Goal: Transaction & Acquisition: Purchase product/service

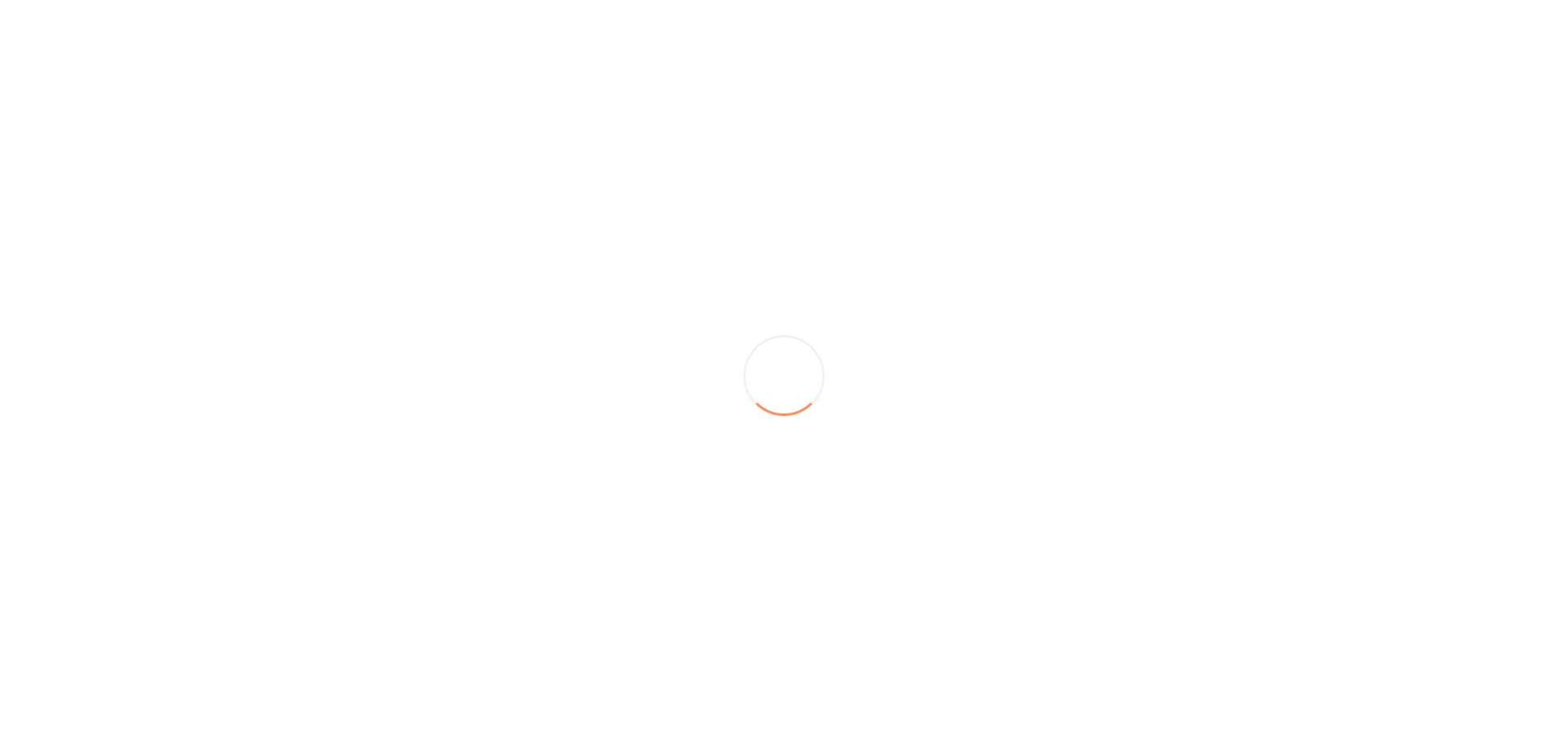
click at [856, 190] on div at bounding box center [784, 376] width 1568 height 751
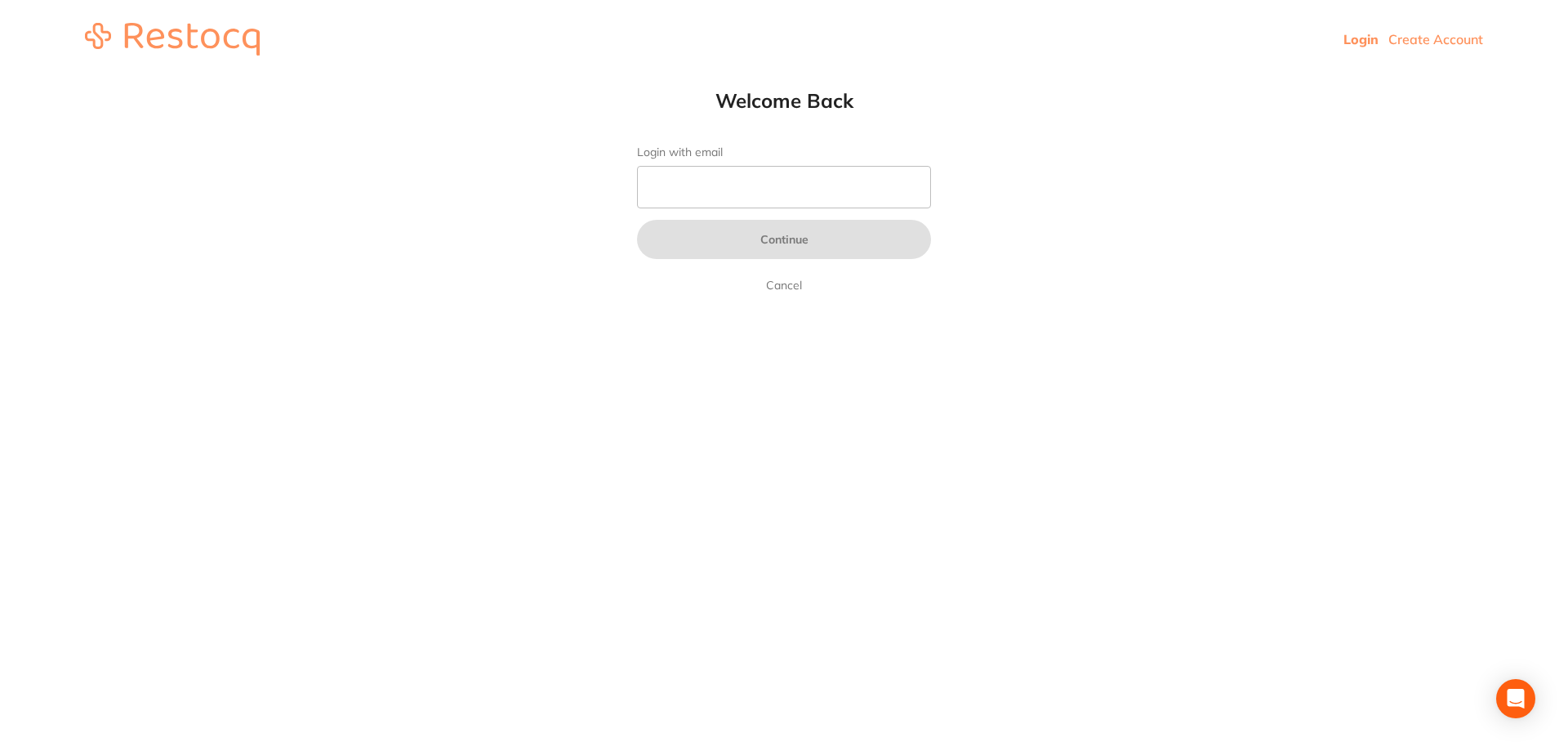
type input "[EMAIL_ADDRESS][DOMAIN_NAME]"
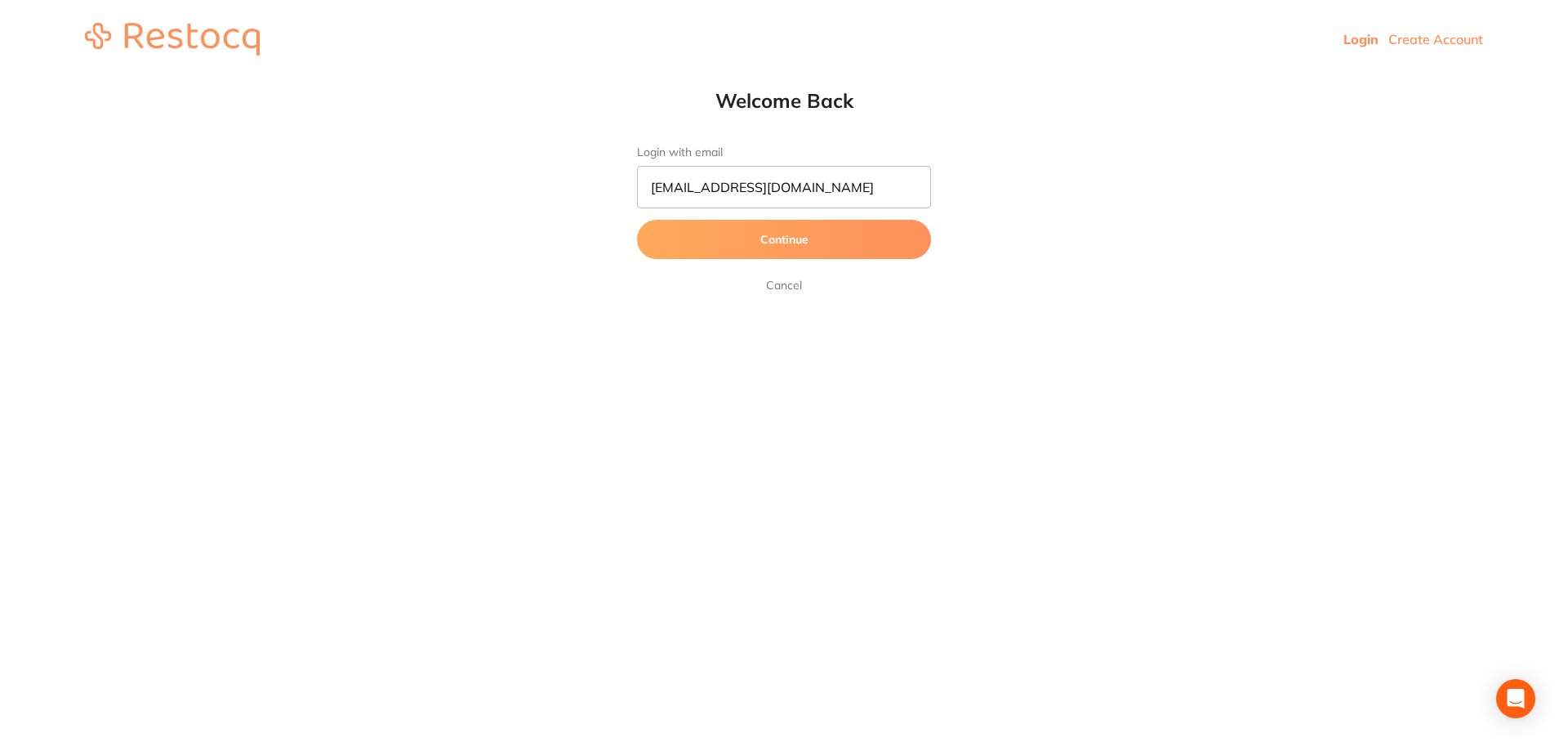
click at [842, 237] on button "Continue" at bounding box center [784, 239] width 294 height 39
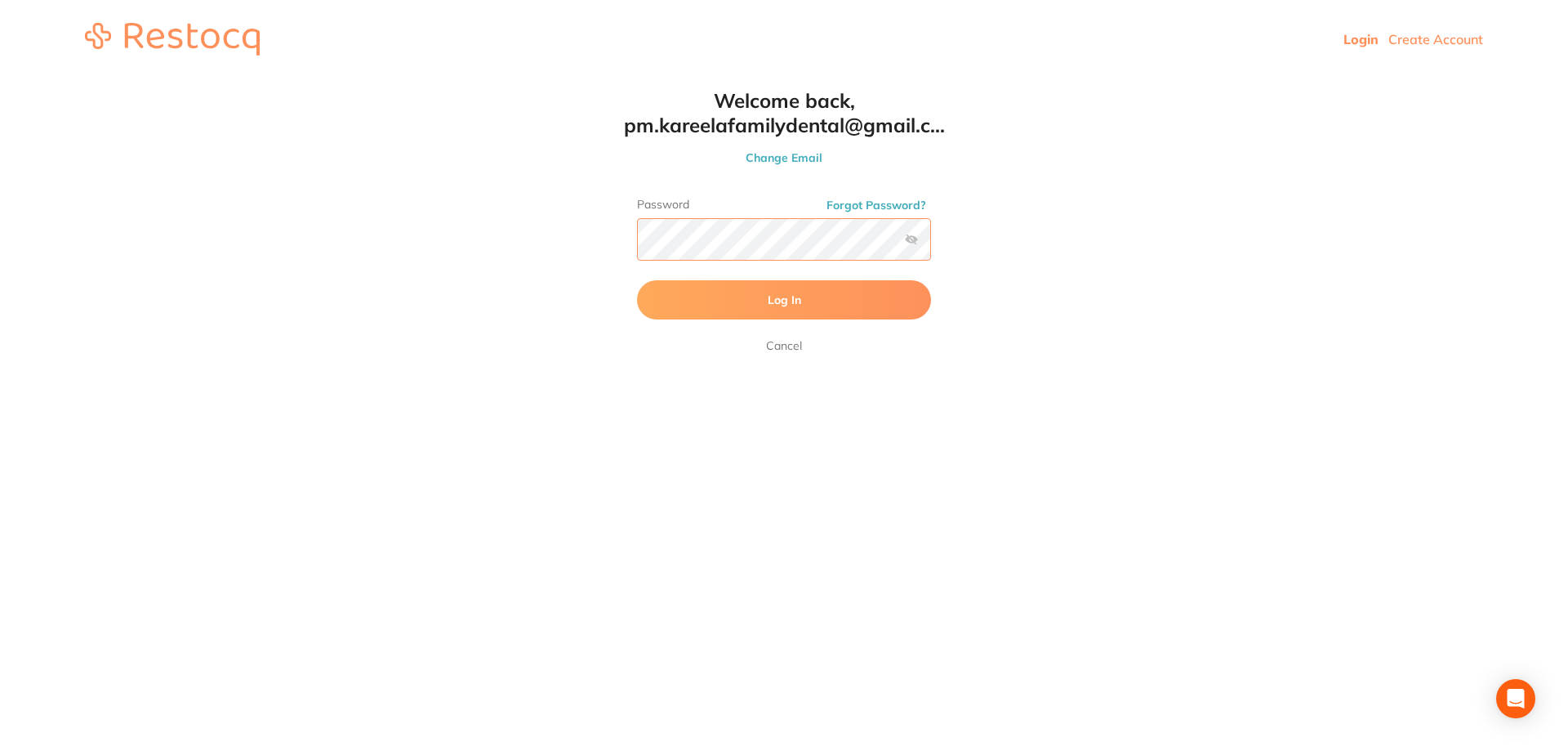
click at [637, 281] on button "Log In" at bounding box center [784, 300] width 294 height 39
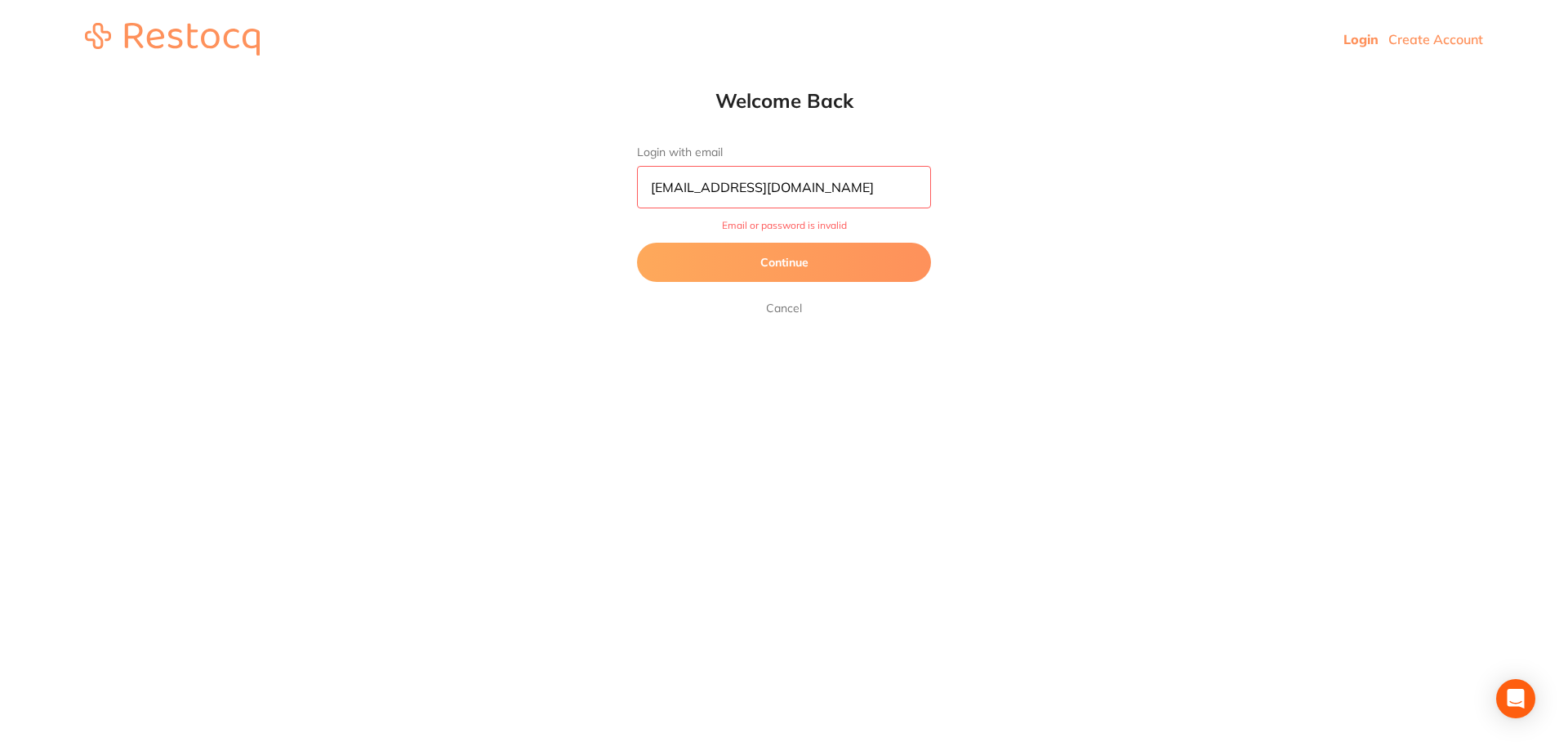
click at [801, 253] on button "Continue" at bounding box center [784, 262] width 294 height 39
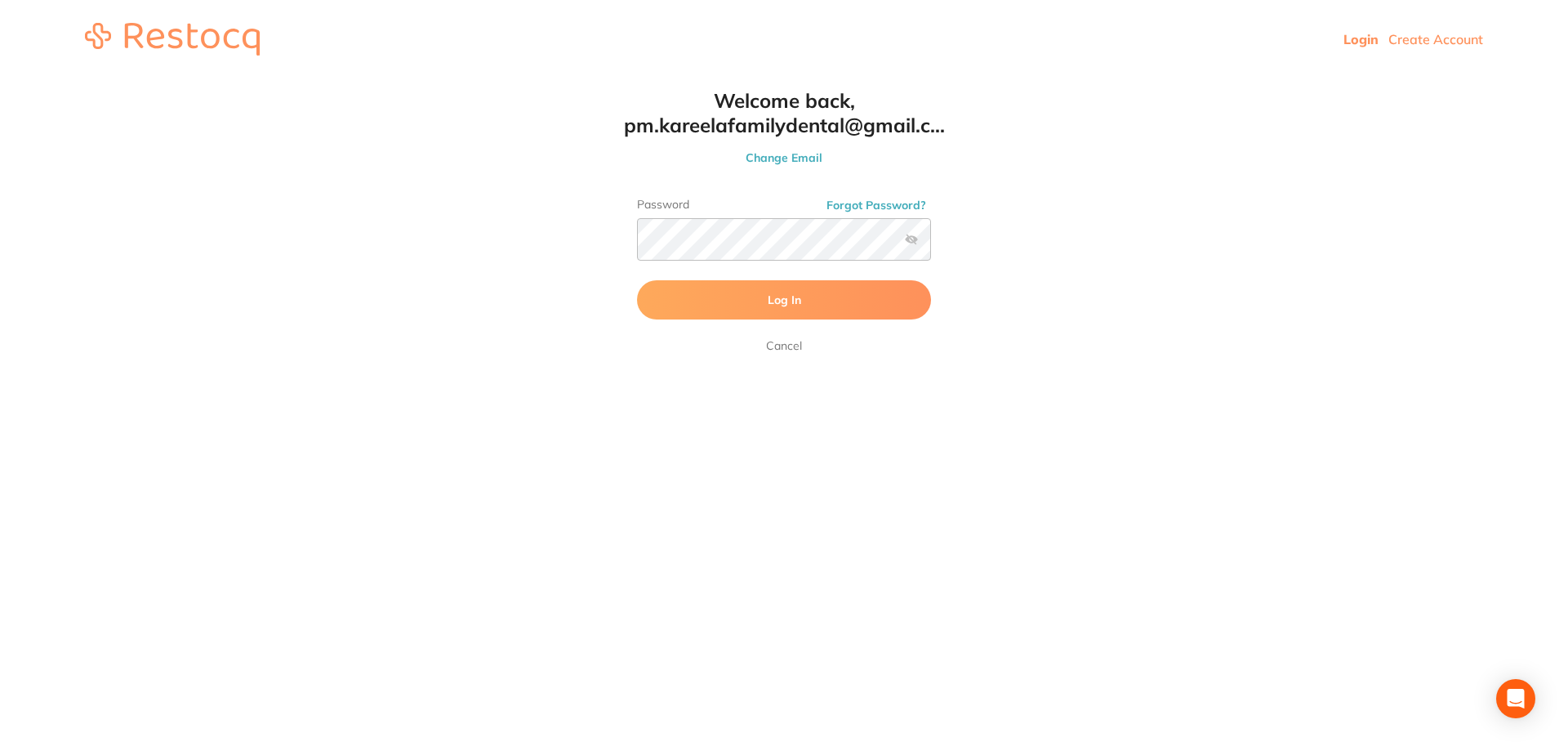
click at [915, 241] on label at bounding box center [911, 239] width 13 height 13
click at [931, 245] on input "checkbox" at bounding box center [931, 245] width 0 height 0
click at [604, 79] on html "Login Create Account Welcome Back Login with email pm.kareelafamilydental@gmail…" at bounding box center [784, 39] width 1568 height 79
click at [637, 281] on button "Log In" at bounding box center [784, 300] width 294 height 39
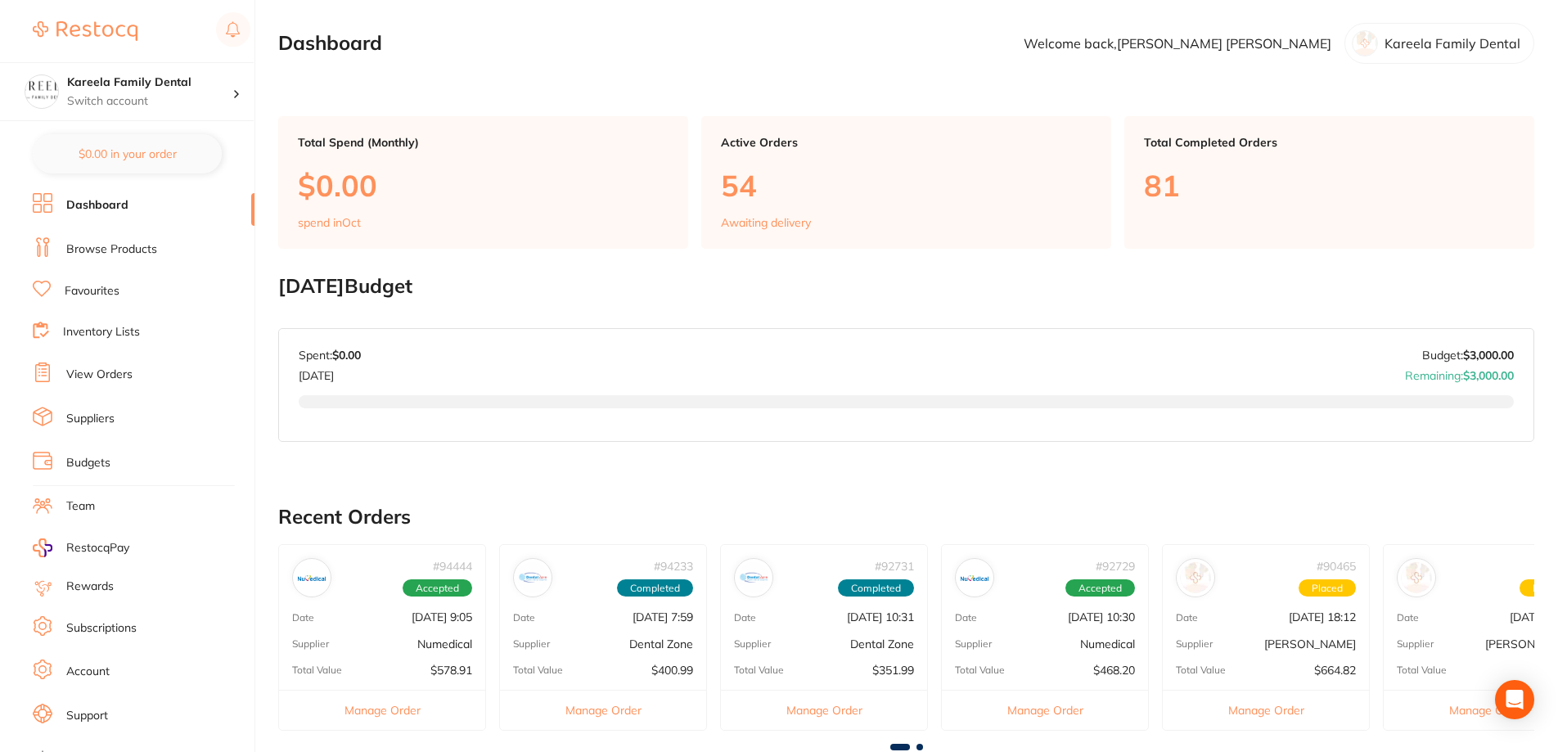
click at [115, 240] on li "Browse Products" at bounding box center [144, 249] width 222 height 25
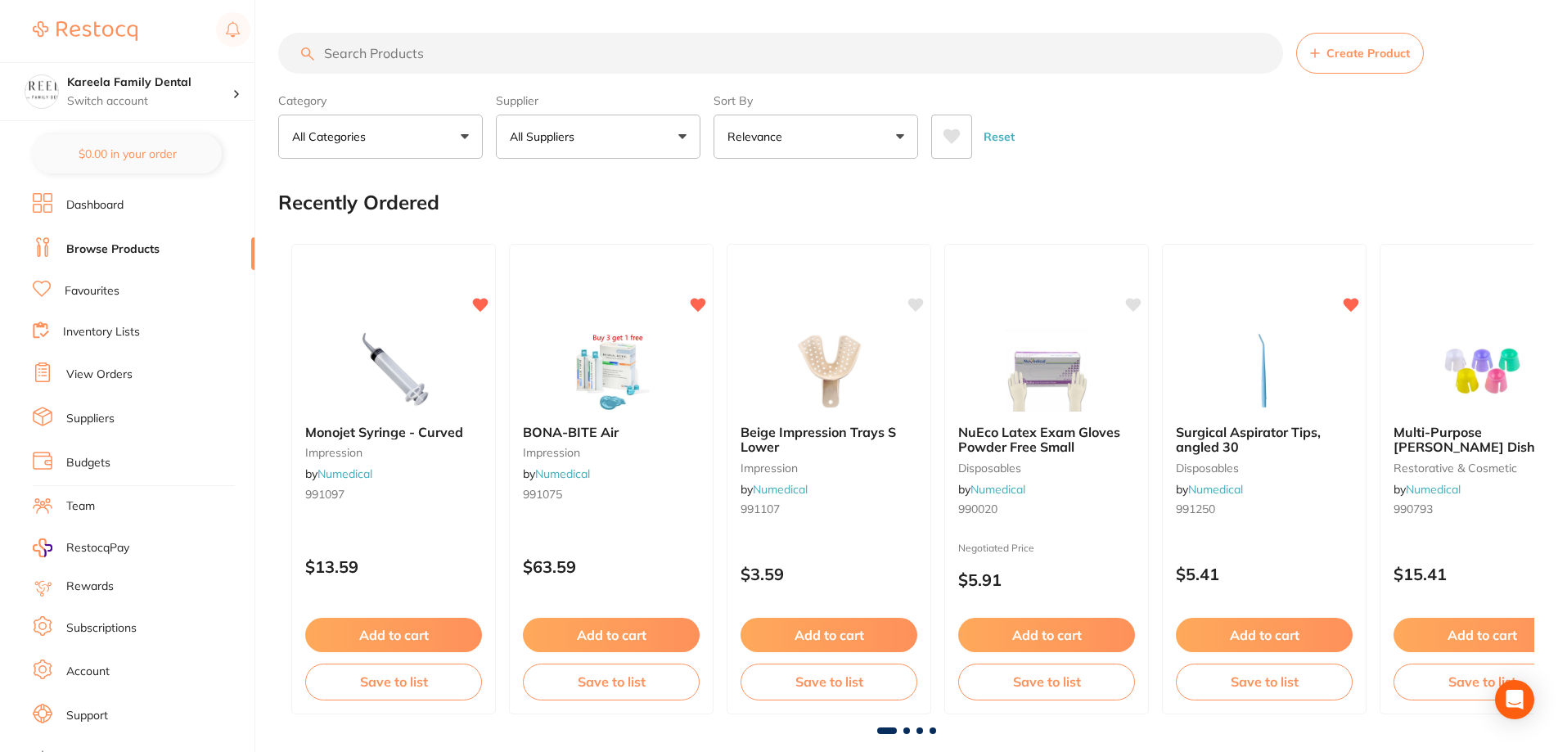
click at [105, 200] on link "Dashboard" at bounding box center [94, 205] width 57 height 16
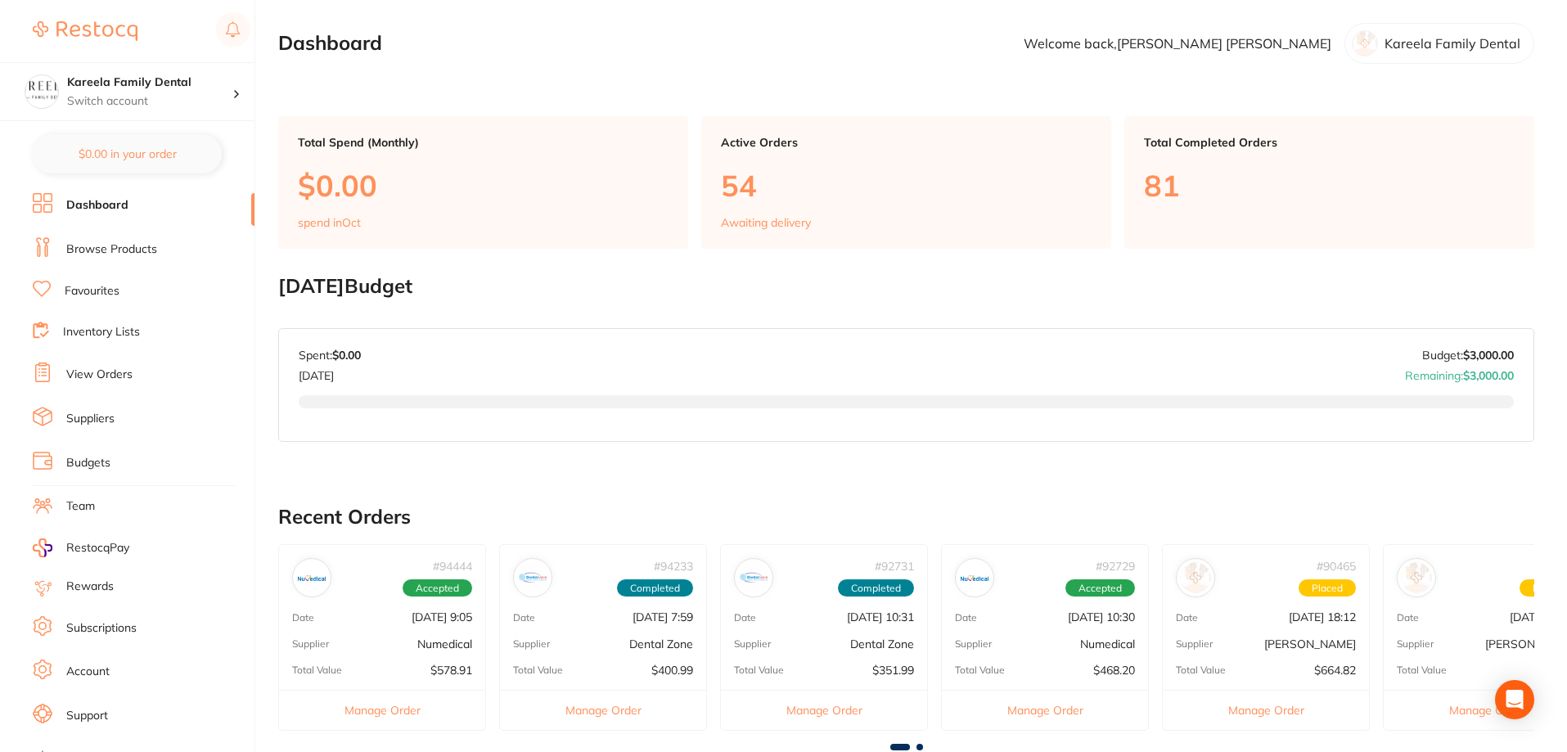
click at [83, 251] on link "Browse Products" at bounding box center [111, 249] width 91 height 16
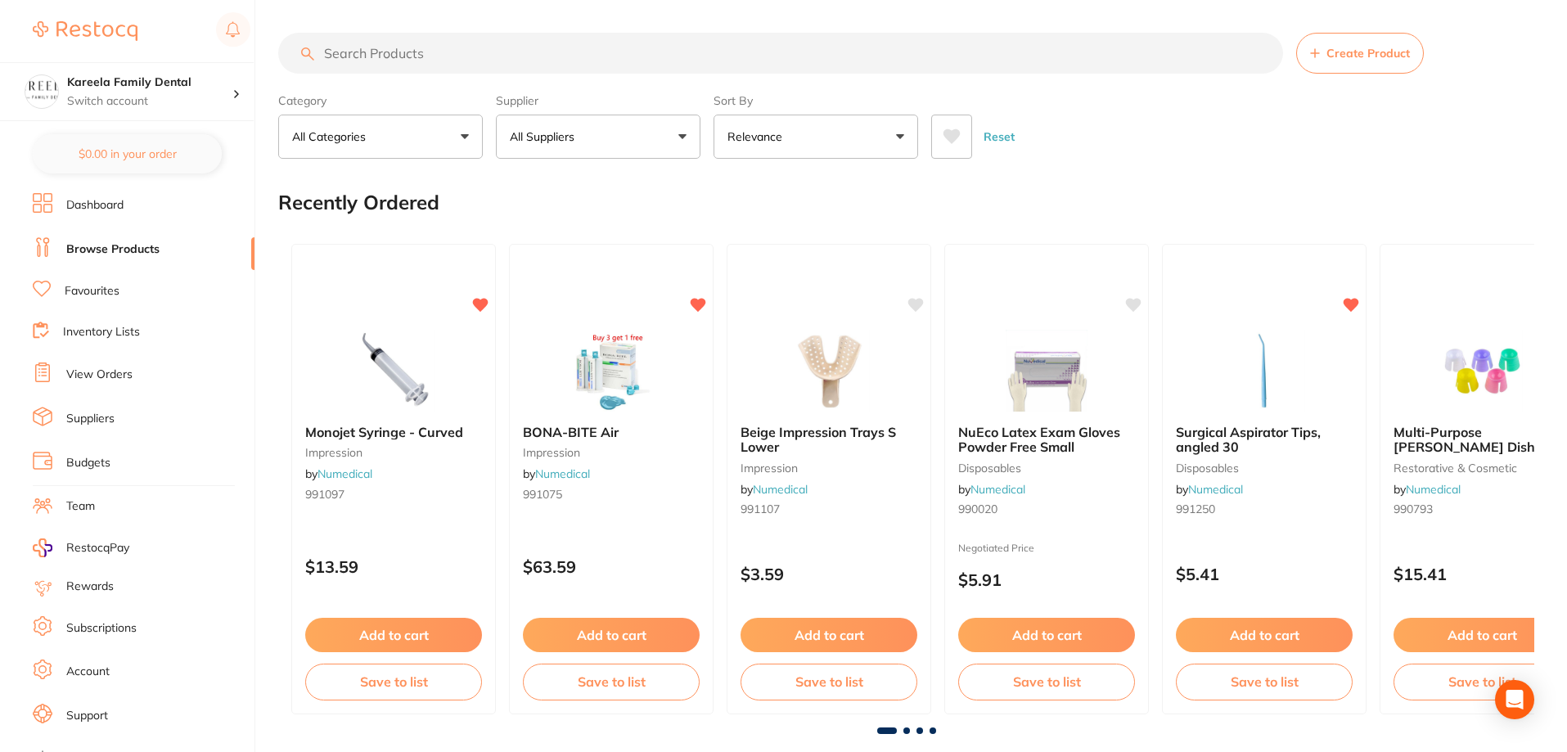
click at [515, 66] on input "search" at bounding box center [780, 53] width 1005 height 41
click at [1056, 363] on img at bounding box center [1046, 369] width 107 height 83
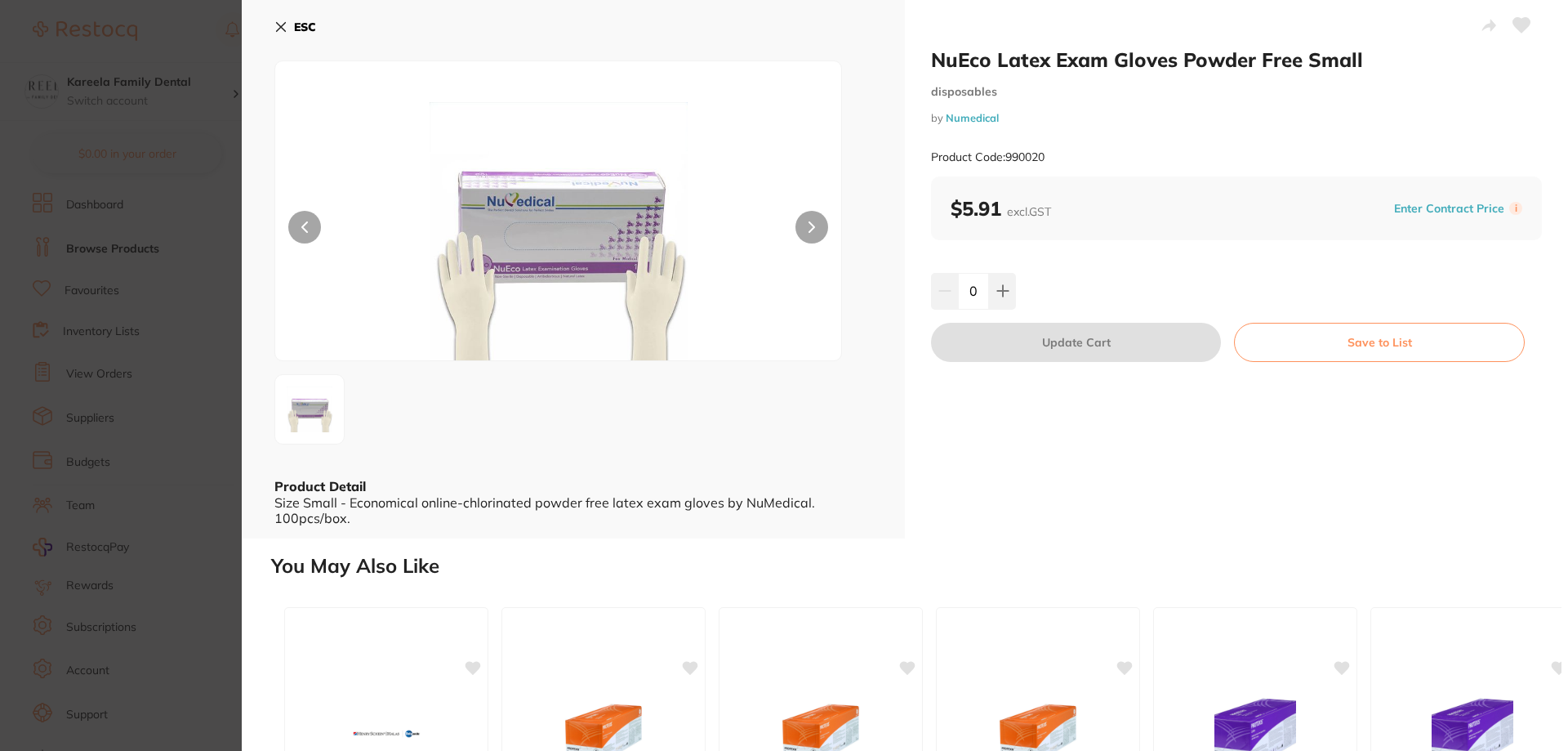
drag, startPoint x: 986, startPoint y: 294, endPoint x: 959, endPoint y: 297, distance: 27.2
click at [959, 297] on div "0" at bounding box center [973, 291] width 85 height 36
click at [979, 289] on input "0" at bounding box center [973, 291] width 31 height 36
type input "35"
click at [1135, 362] on div "NuEco Latex Exam Gloves Powder Free Small disposables by Numedical Product Code…" at bounding box center [1237, 269] width 663 height 538
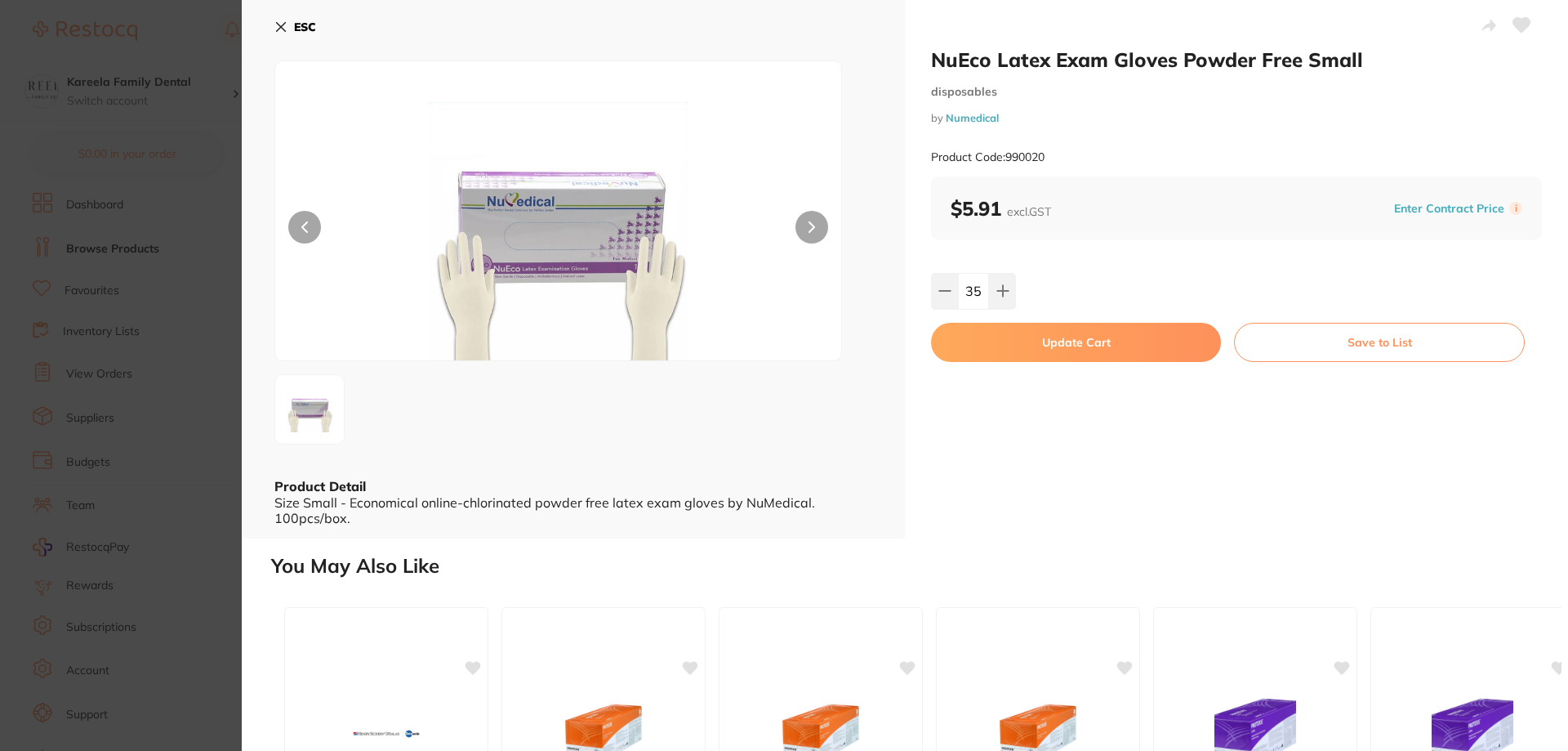
click at [1037, 268] on div "NuEco Latex Exam Gloves Powder Free Small disposables by Numedical Product Code…" at bounding box center [1237, 269] width 663 height 538
click at [1076, 349] on button "Update Cart" at bounding box center [1076, 342] width 289 height 39
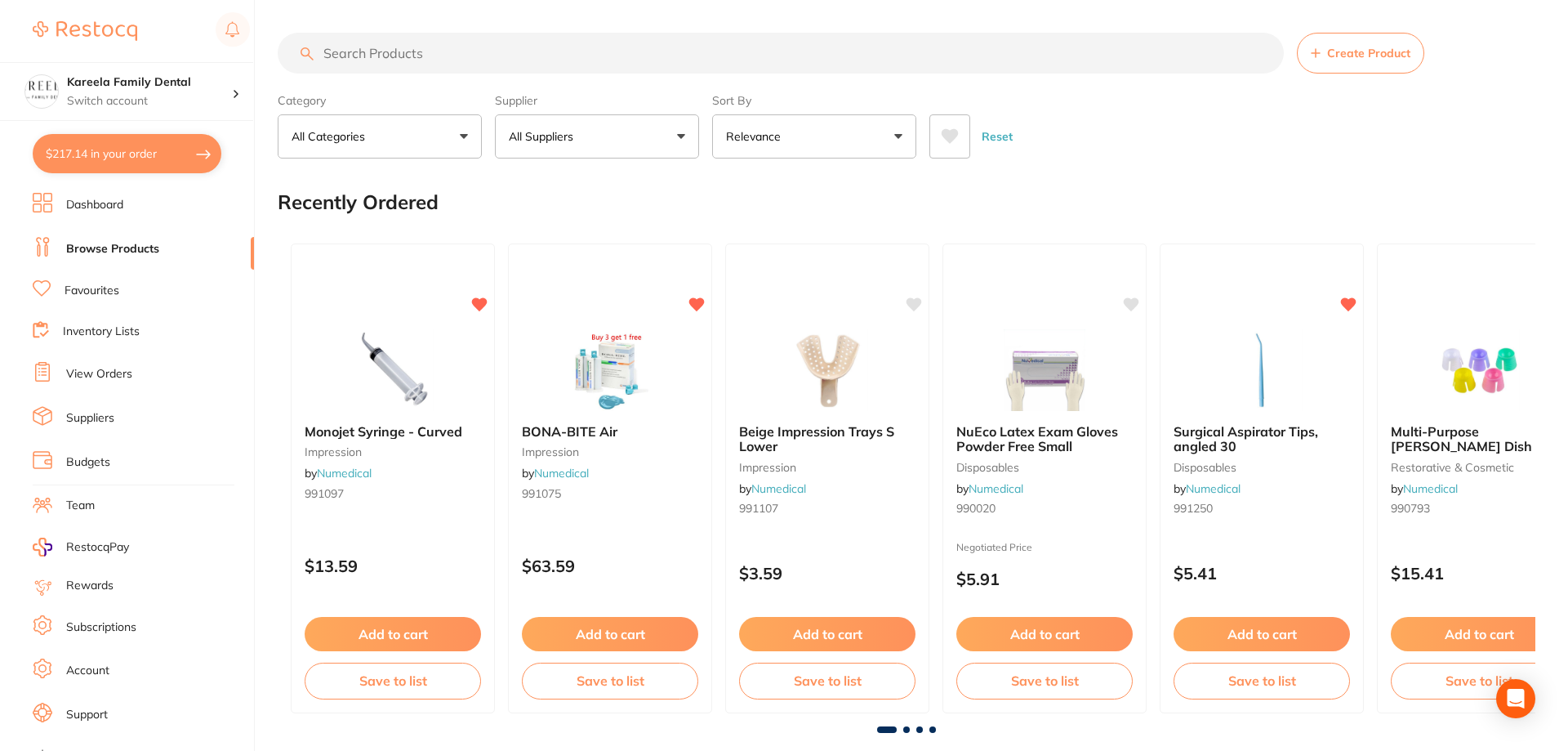
checkbox input "false"
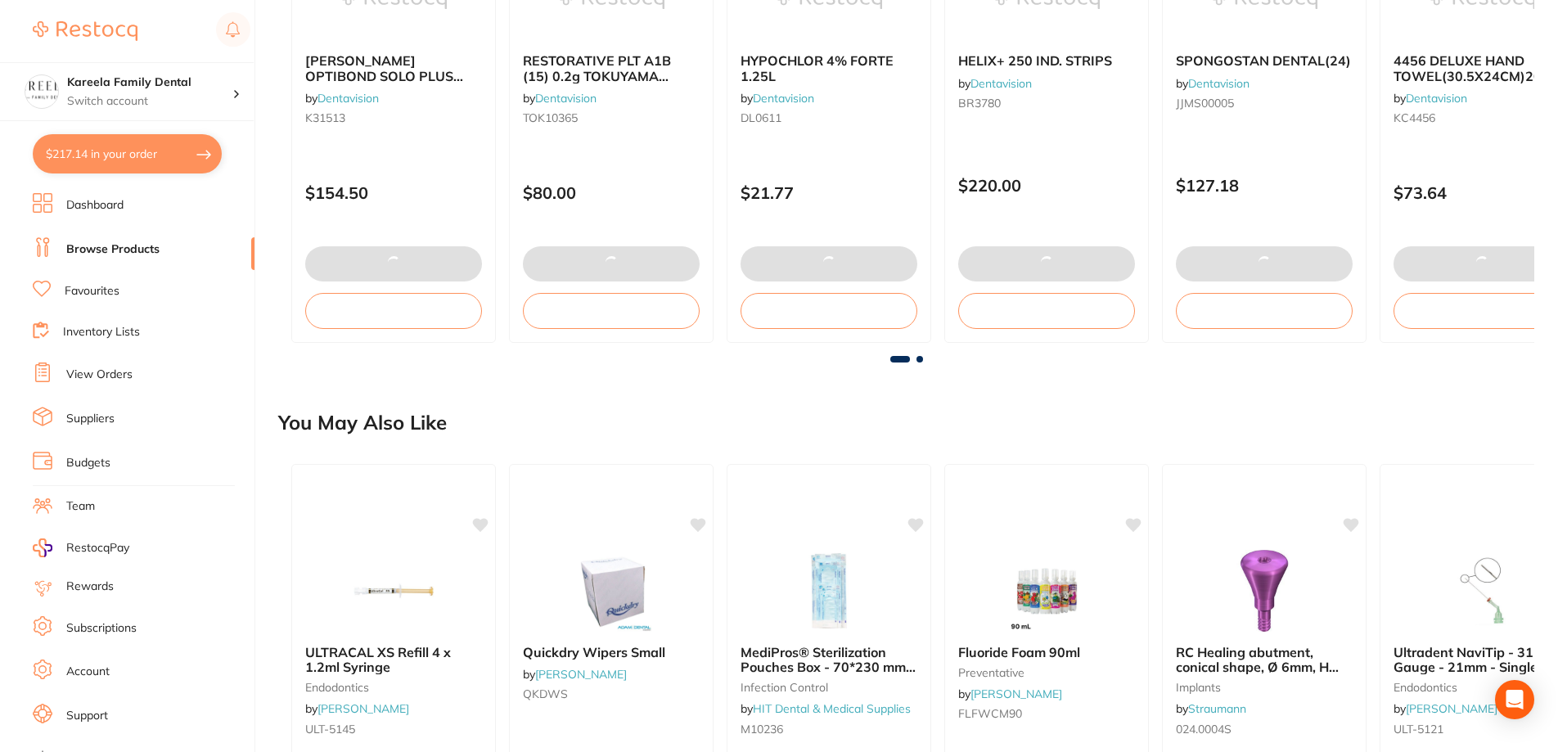
type input "1"
type textarea "+ implant surgical packs"
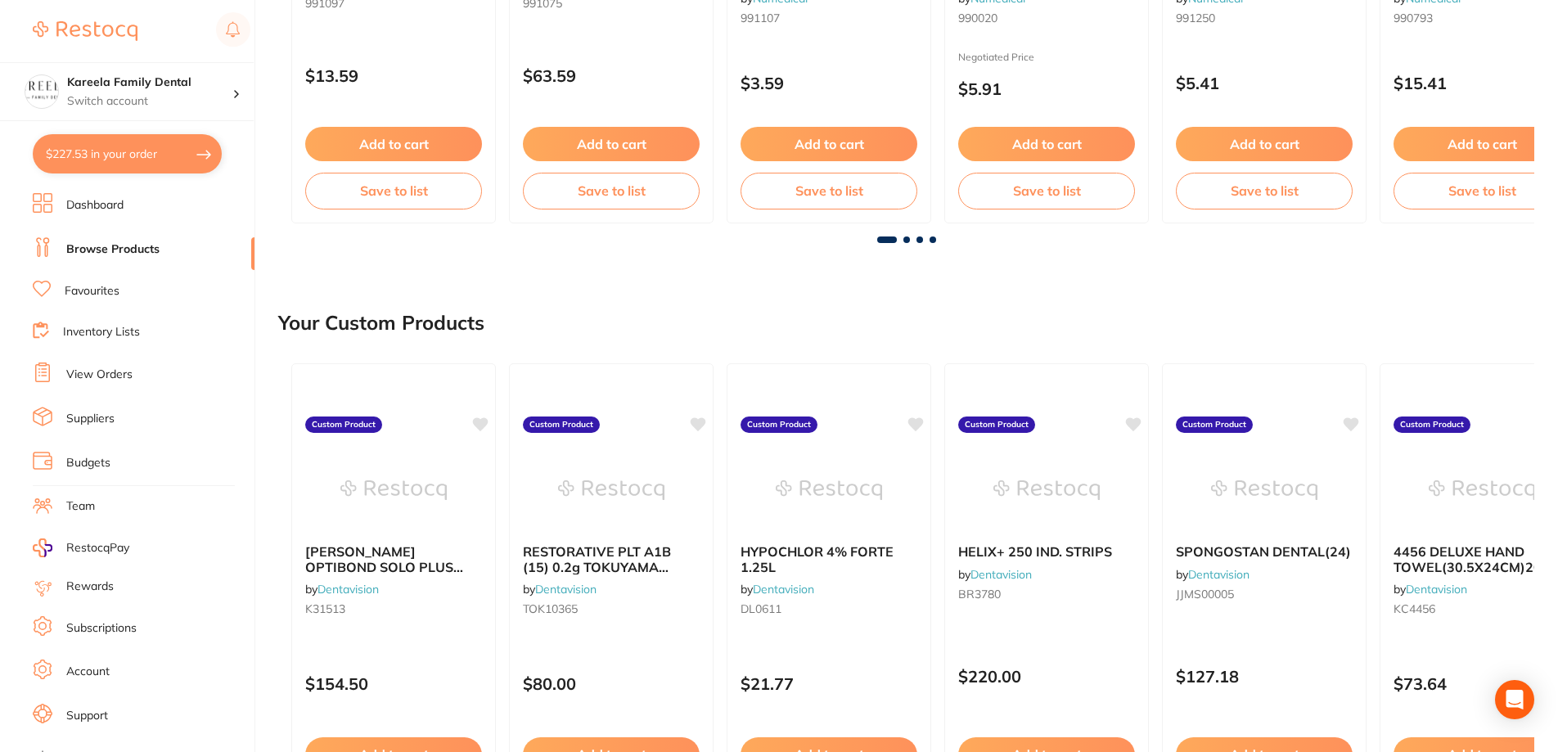
type input "35"
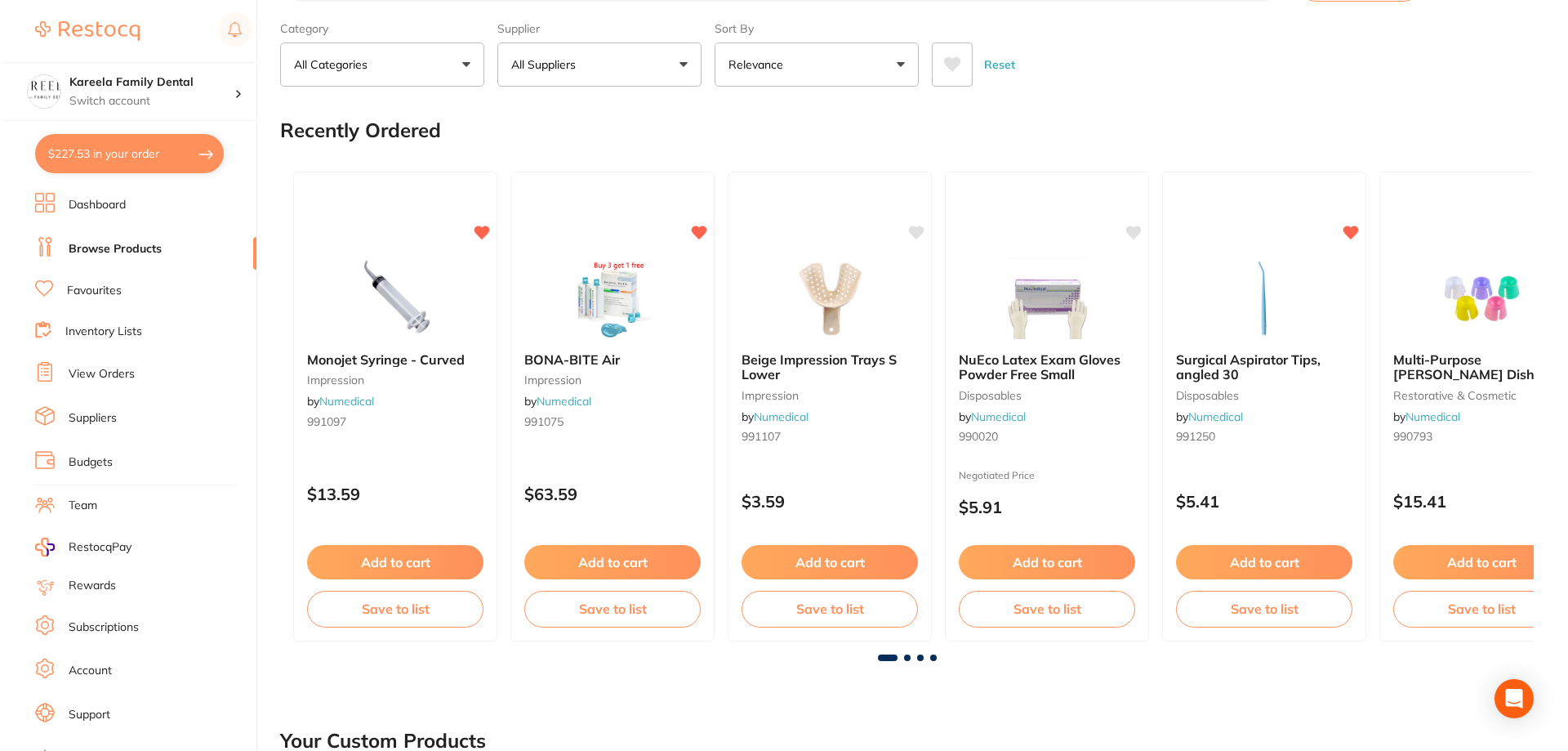
scroll to position [0, 0]
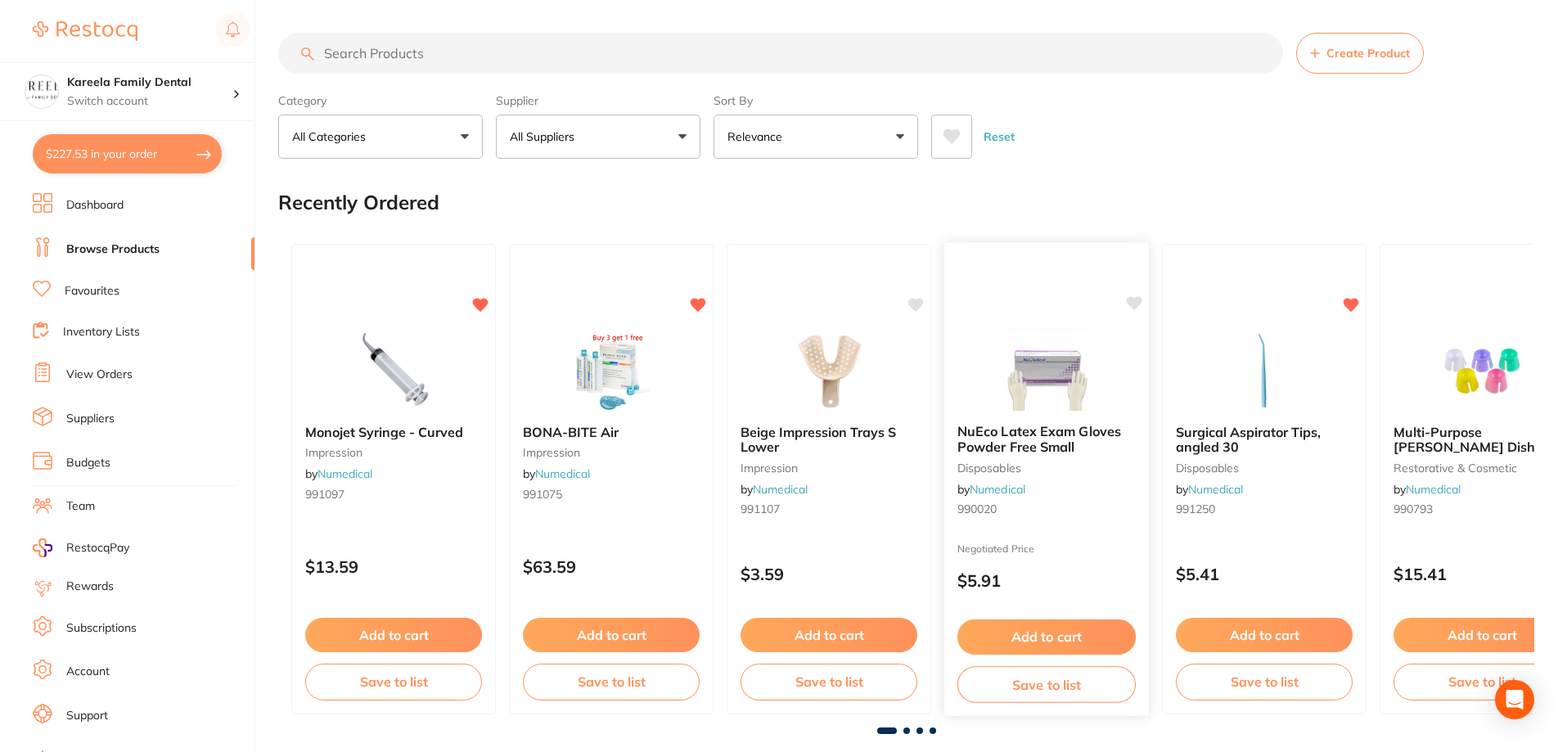
click at [1076, 362] on img at bounding box center [1046, 369] width 107 height 83
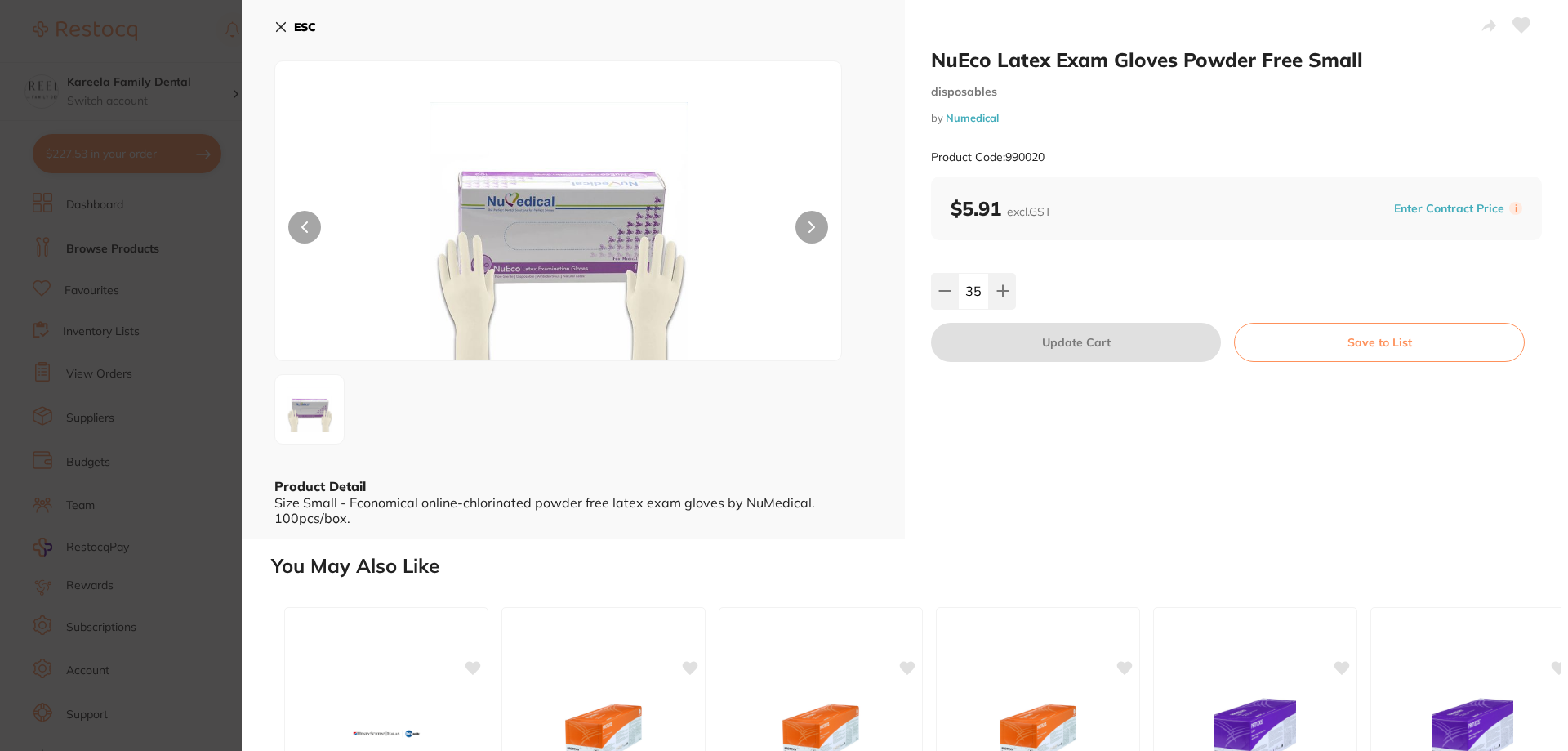
drag, startPoint x: 307, startPoint y: 31, endPoint x: 944, endPoint y: 176, distance: 653.3
click at [306, 32] on b "ESC" at bounding box center [305, 27] width 22 height 15
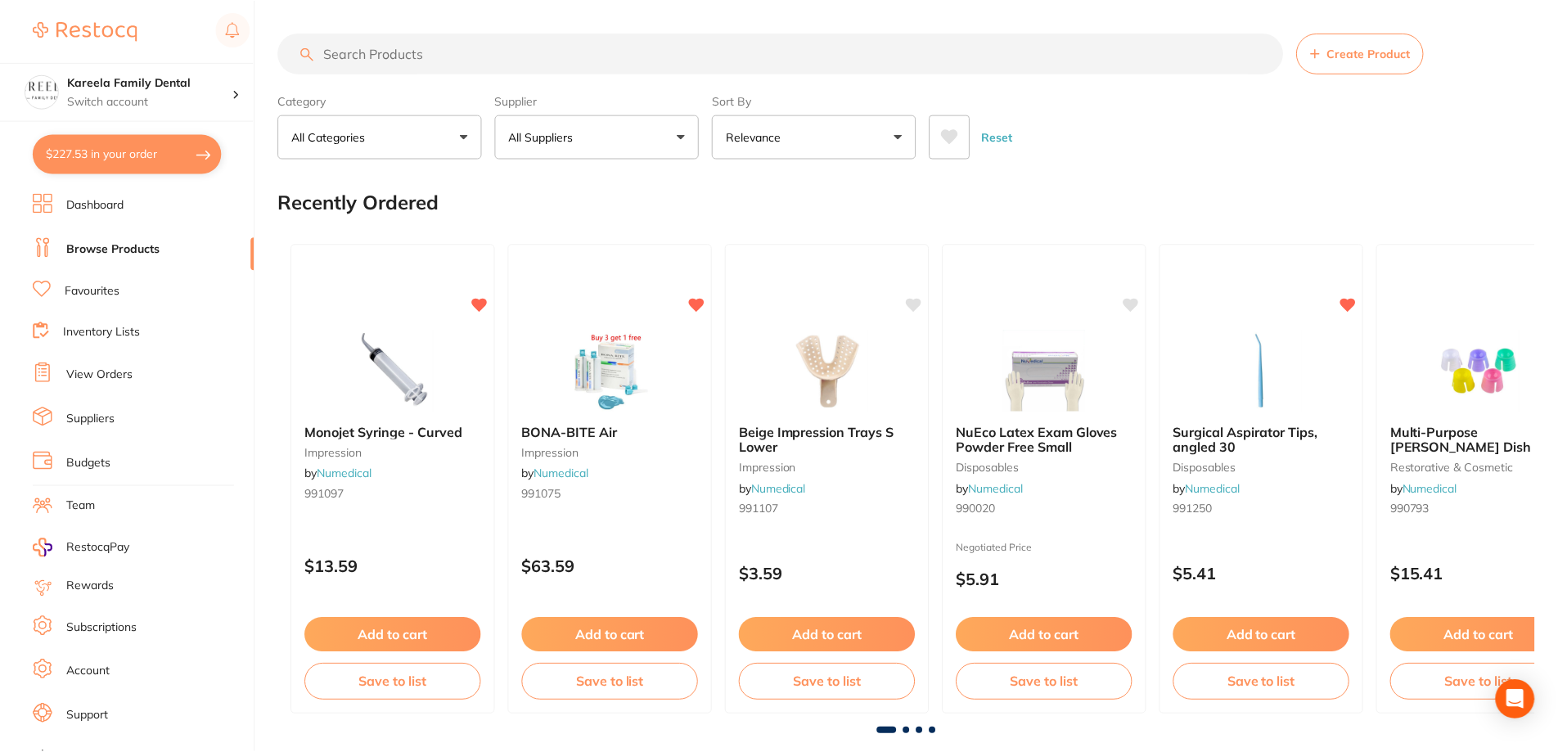
scroll to position [13, 0]
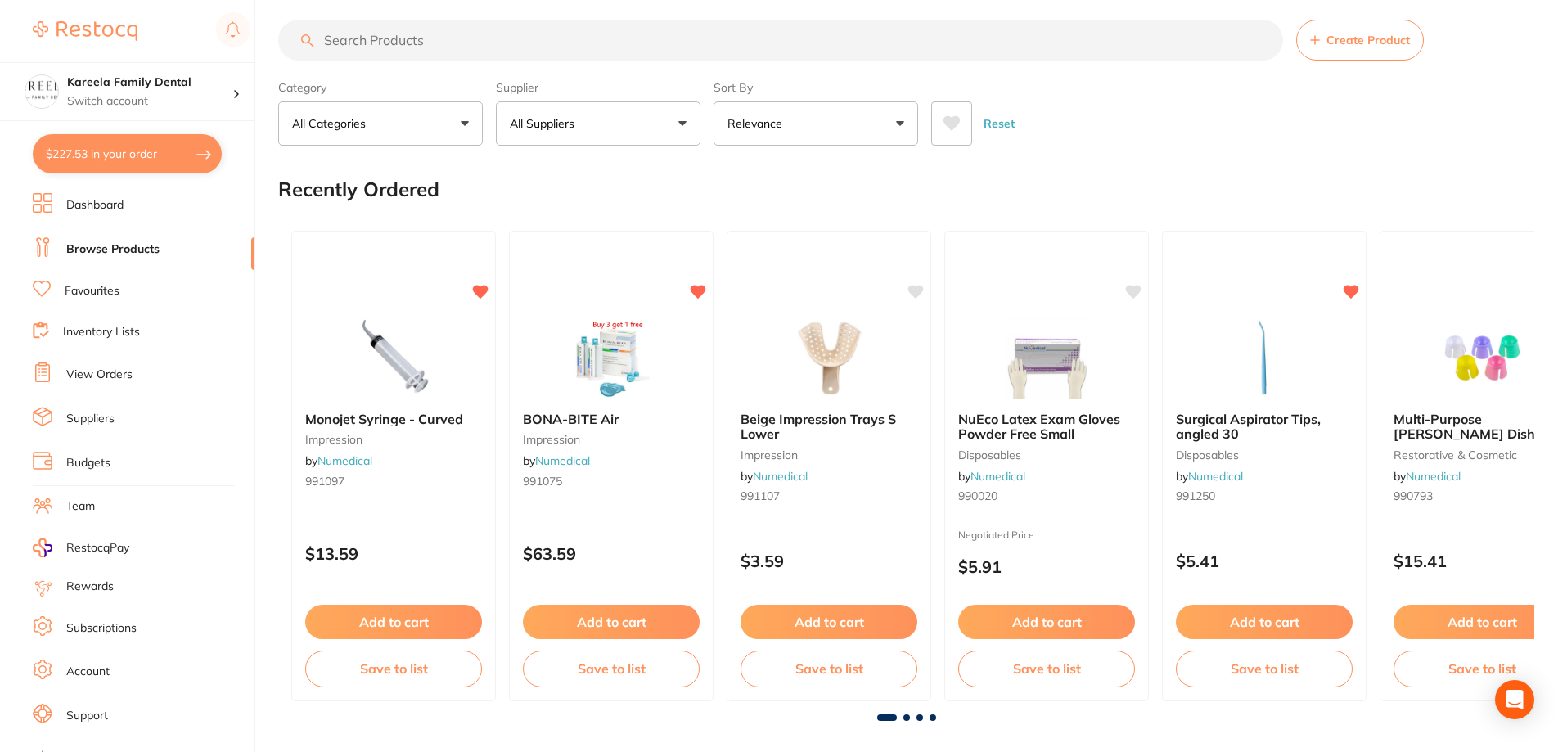
click at [947, 114] on button at bounding box center [951, 123] width 41 height 44
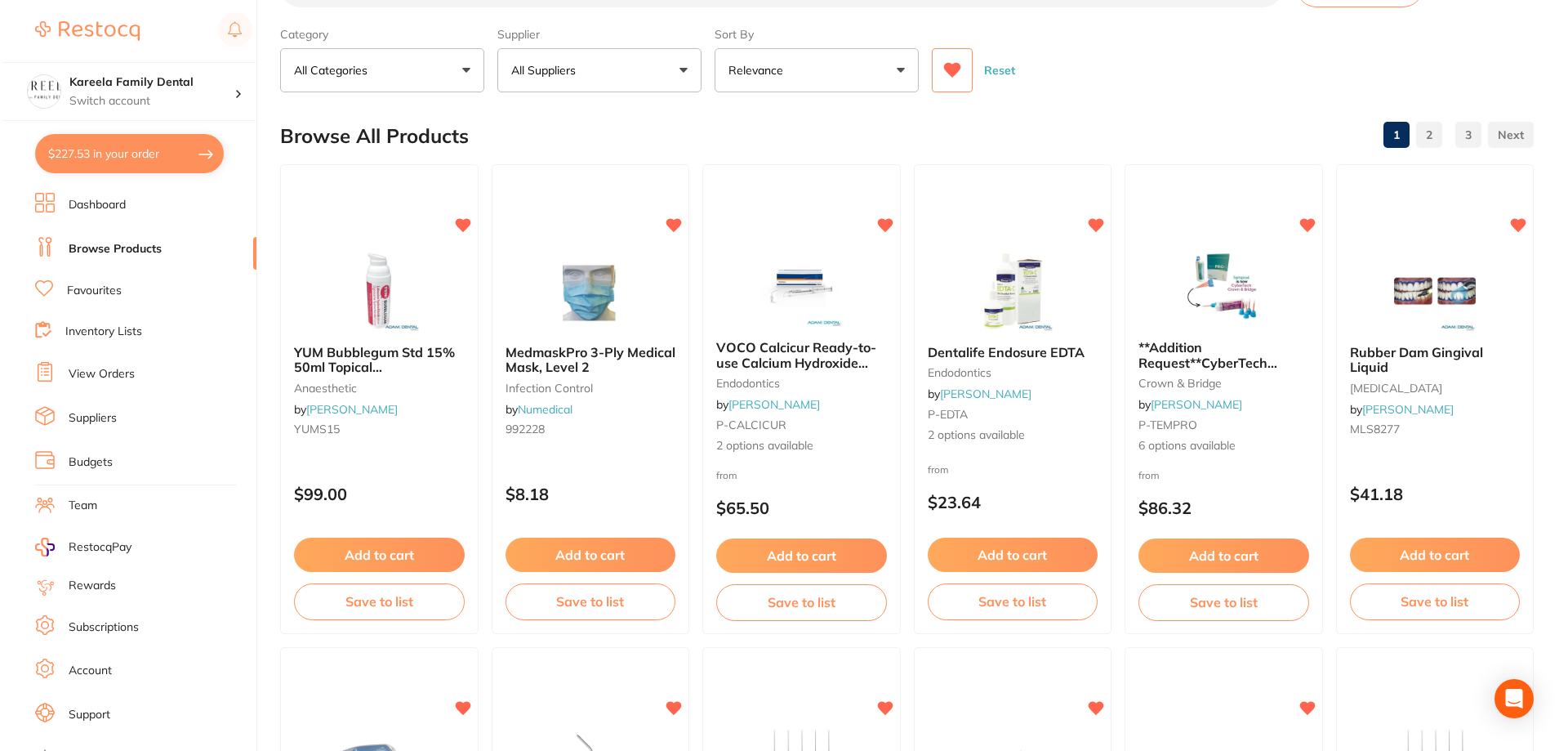
scroll to position [0, 0]
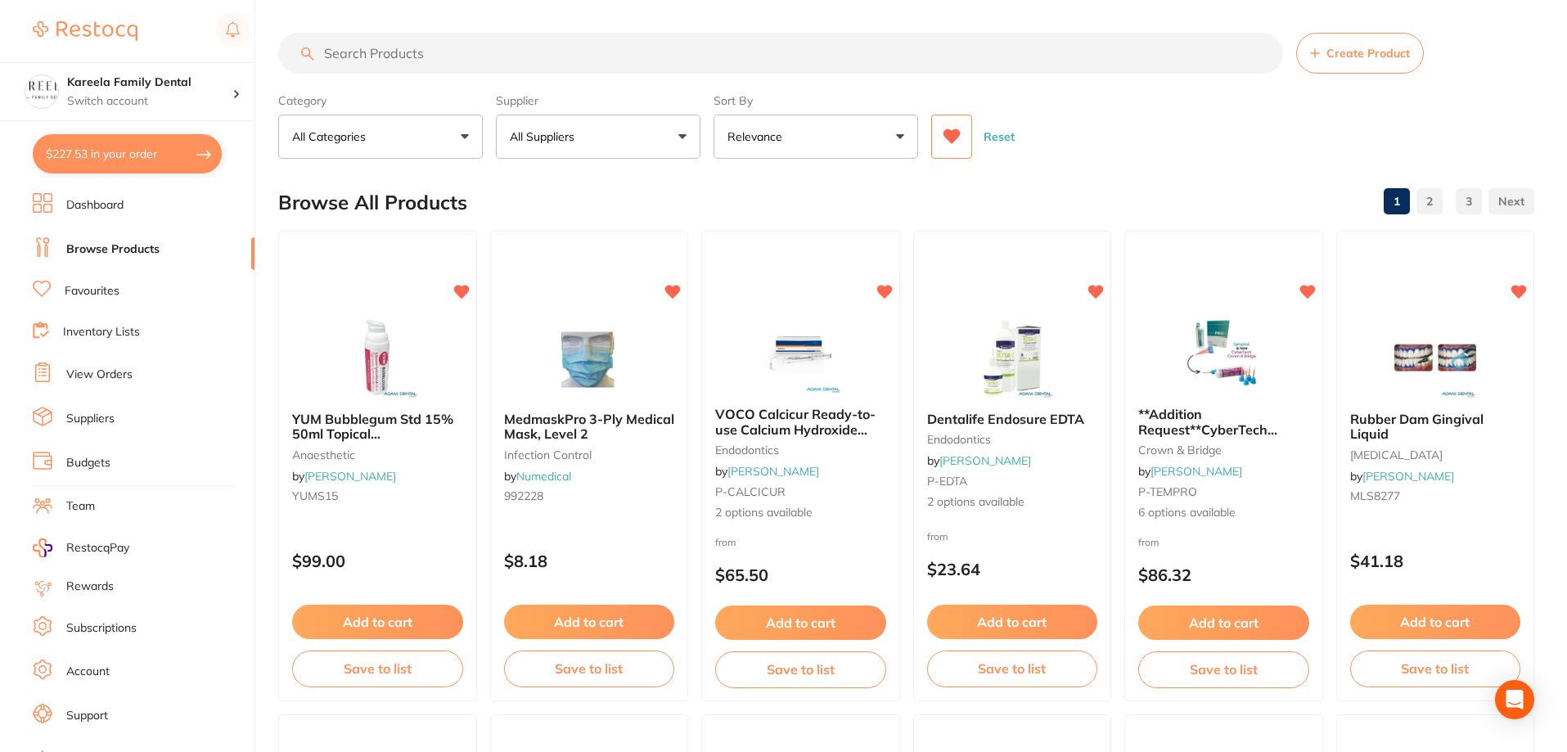
click at [666, 72] on input "search" at bounding box center [780, 53] width 1005 height 41
type input "gloves"
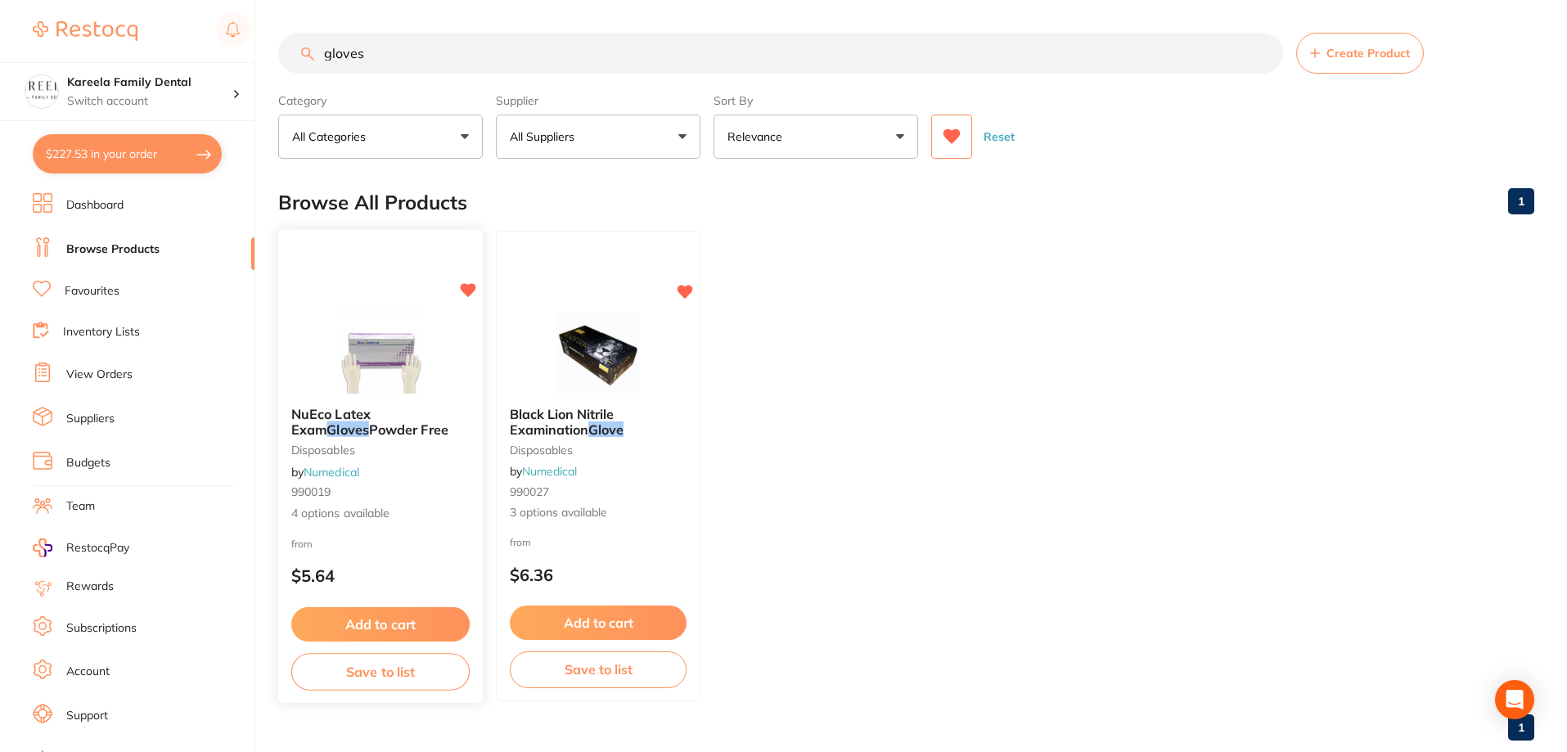
click at [394, 338] on img at bounding box center [379, 352] width 107 height 83
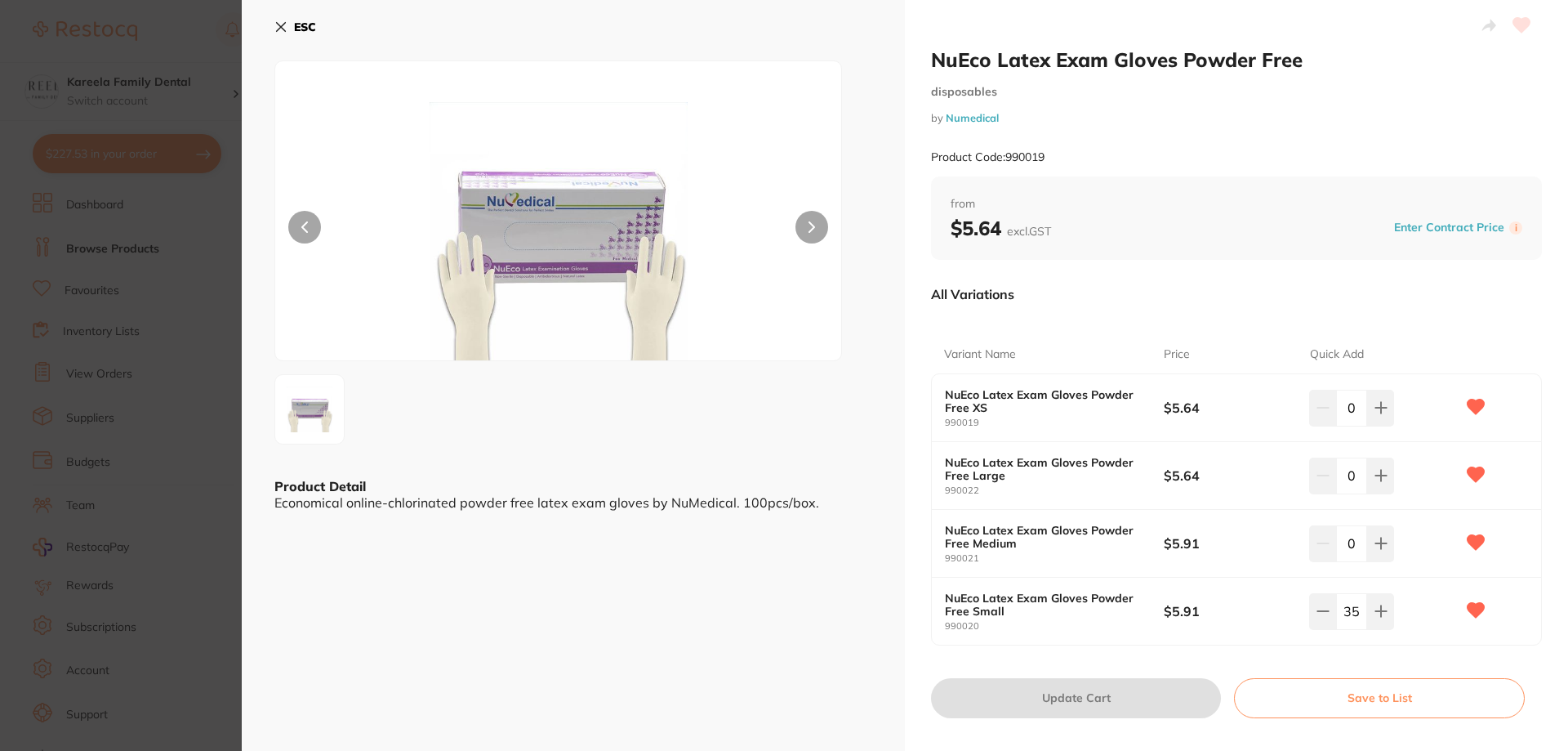
click at [1352, 545] on input "0" at bounding box center [1351, 543] width 31 height 36
type input "10"
click at [1207, 645] on div "NuEco Latex Exam Gloves Powder Free Small 990020 $5.91 35" at bounding box center [1237, 610] width 609 height 67
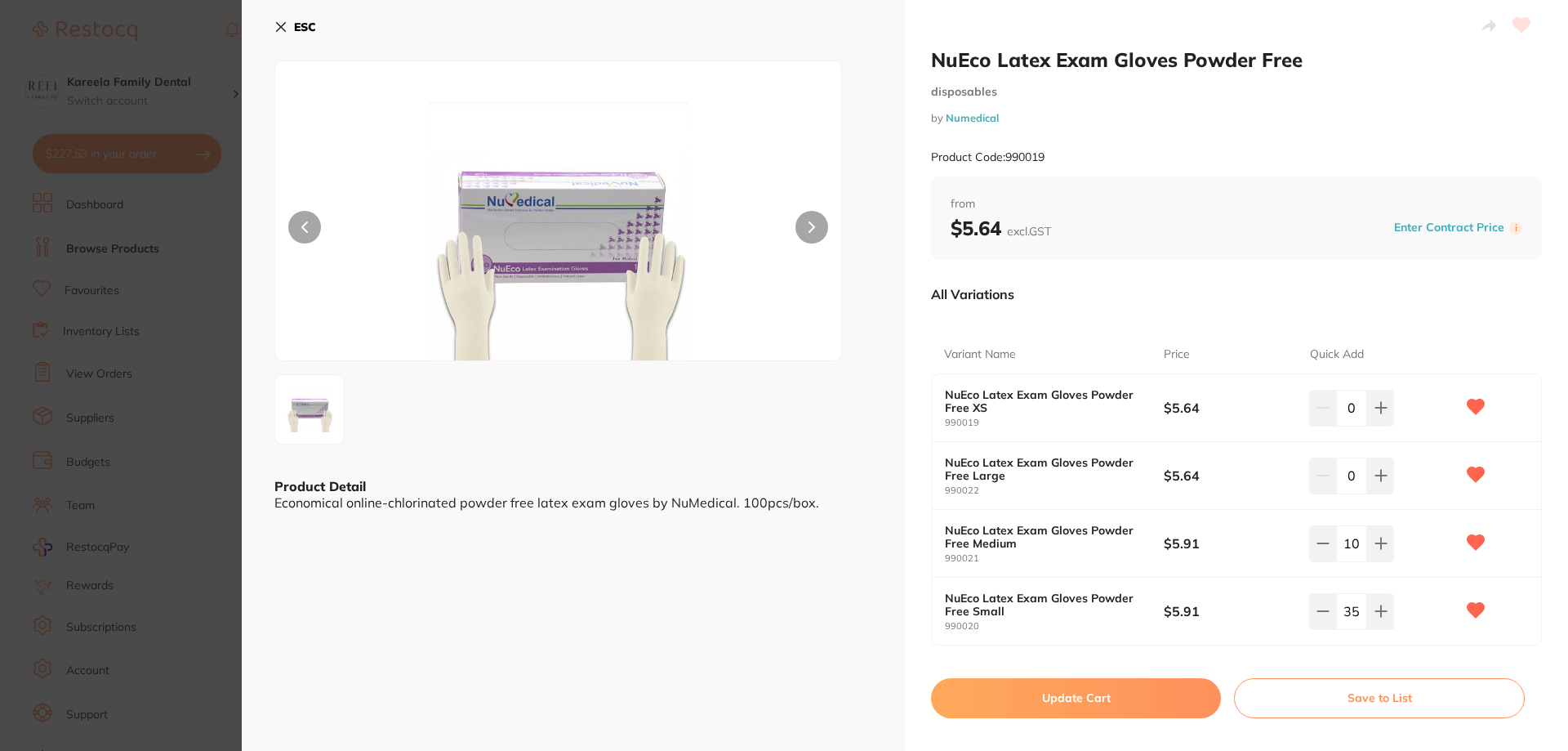
click at [1127, 695] on button "Update Cart" at bounding box center [1076, 697] width 289 height 39
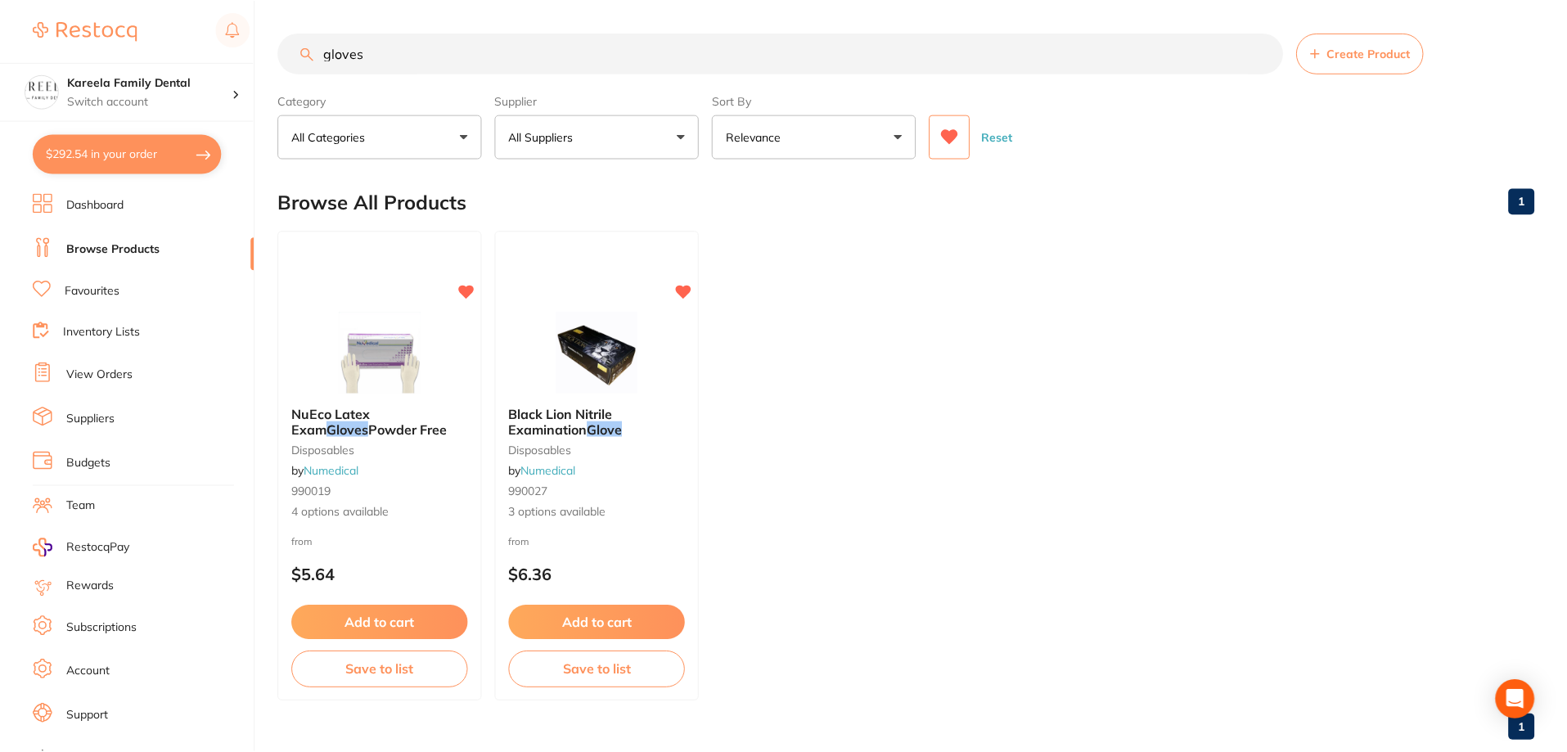
scroll to position [12, 0]
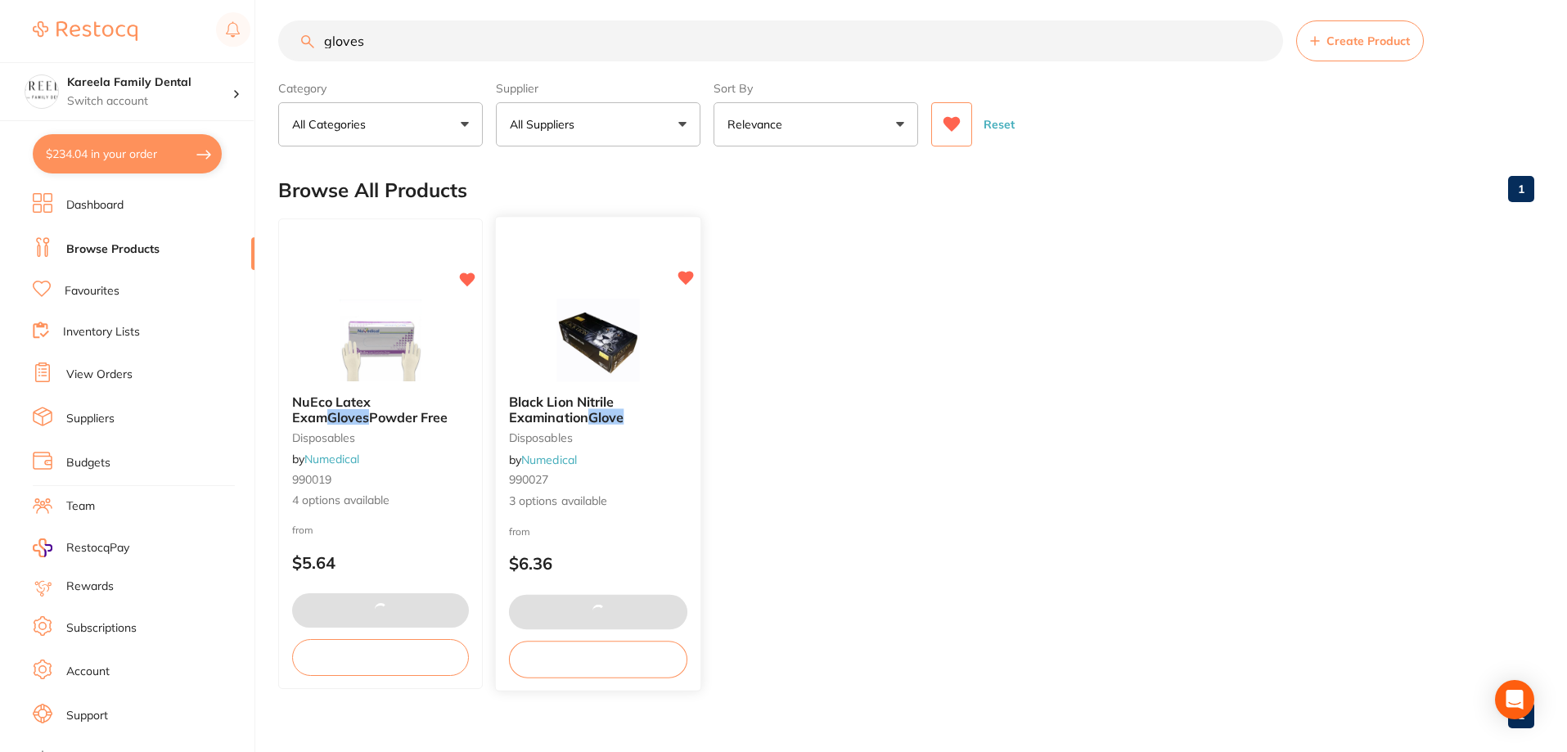
type input "10"
click at [587, 313] on img at bounding box center [597, 340] width 107 height 83
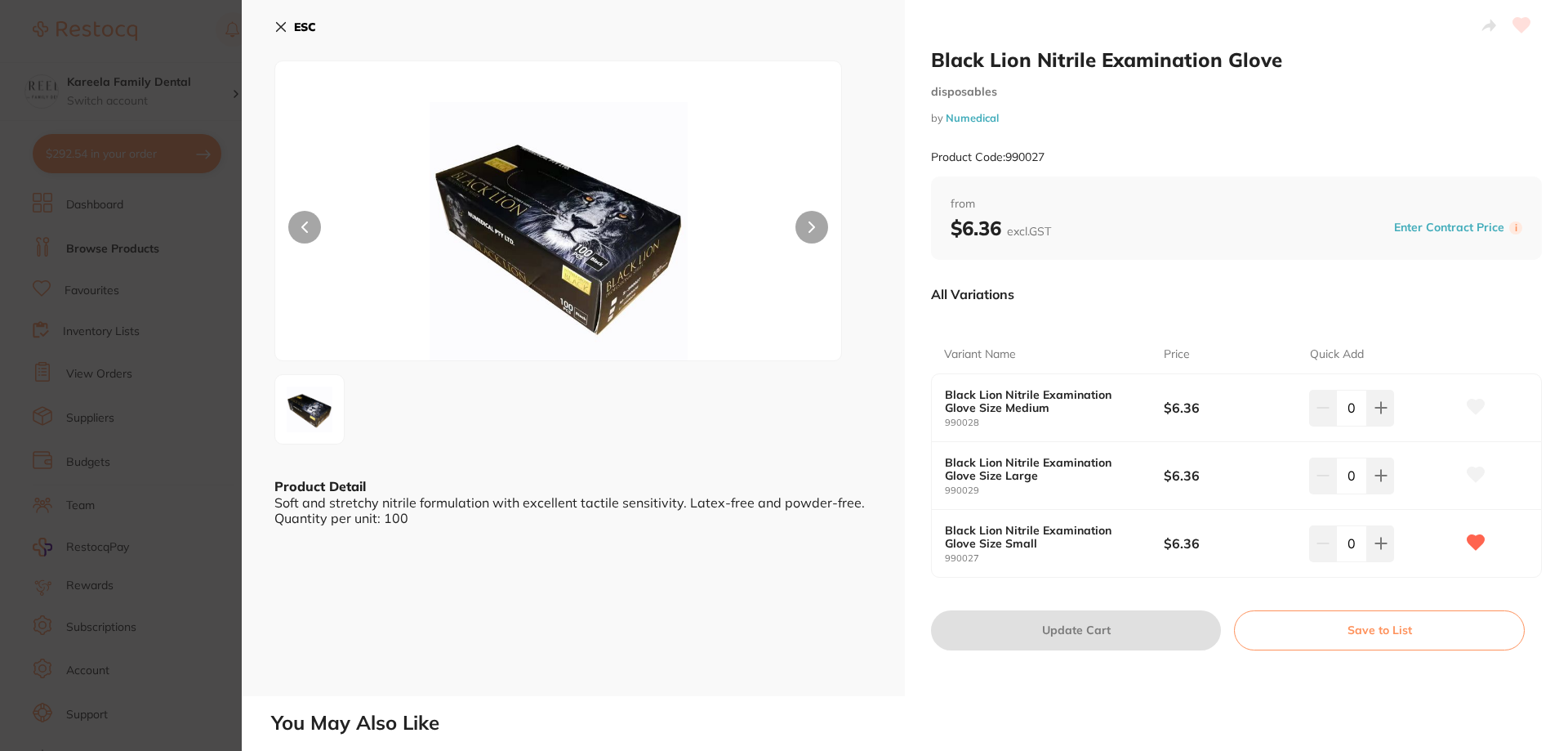
drag, startPoint x: 1363, startPoint y: 546, endPoint x: 1341, endPoint y: 546, distance: 22.0
click at [1341, 546] on input "0" at bounding box center [1351, 543] width 31 height 36
type input "15"
click at [1320, 727] on h2 "You May Also Like" at bounding box center [916, 723] width 1291 height 23
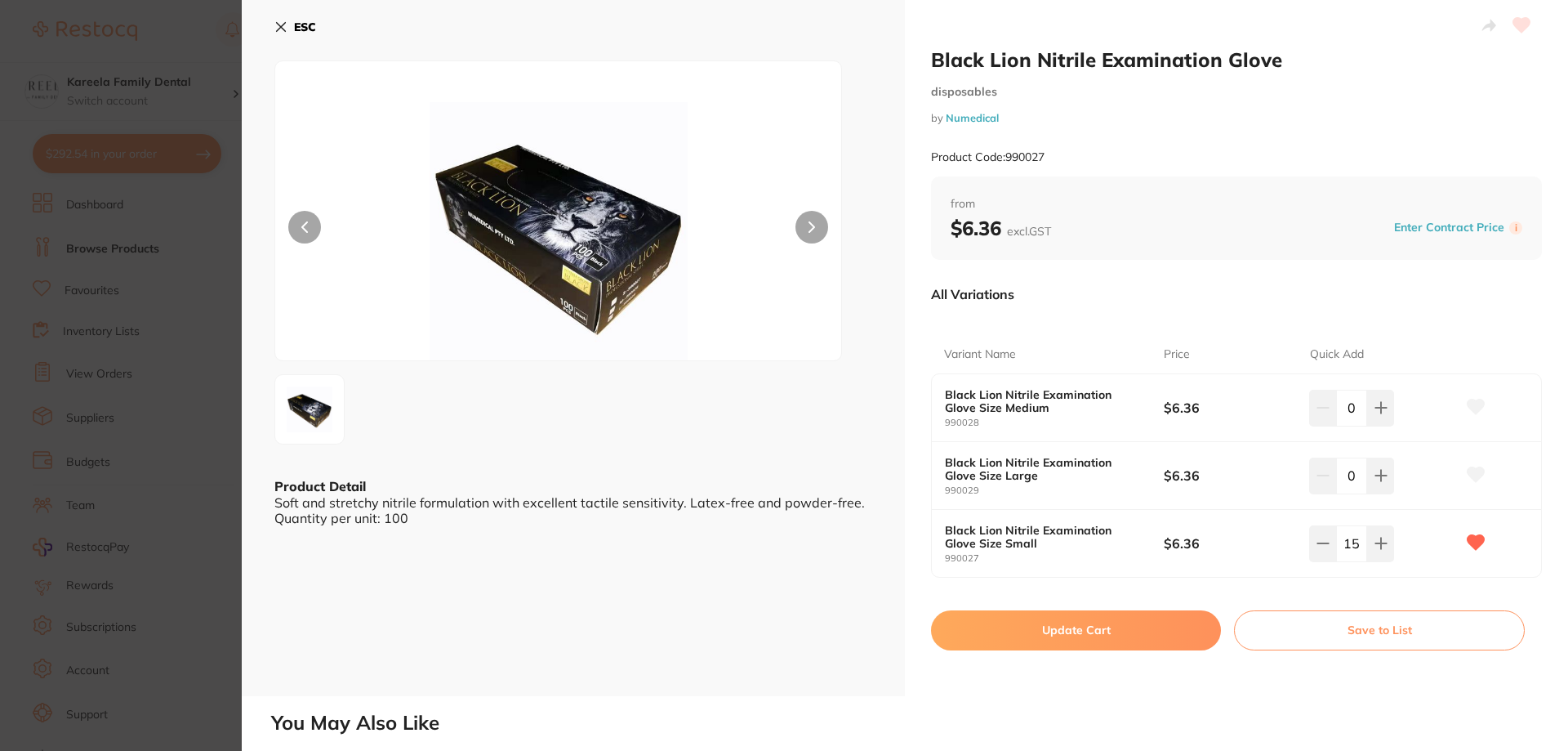
click at [1161, 640] on button "Update Cart" at bounding box center [1076, 629] width 289 height 39
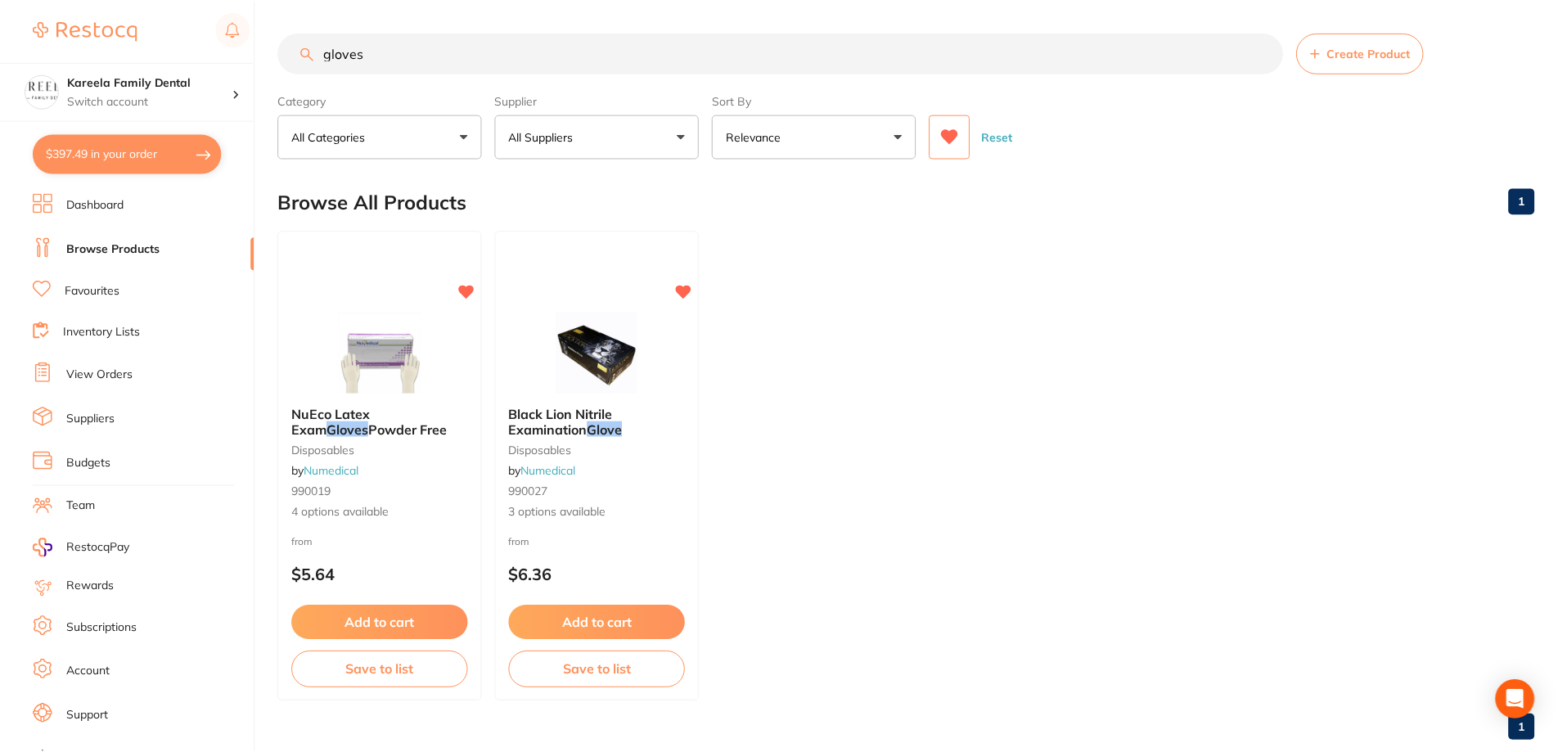
scroll to position [12, 0]
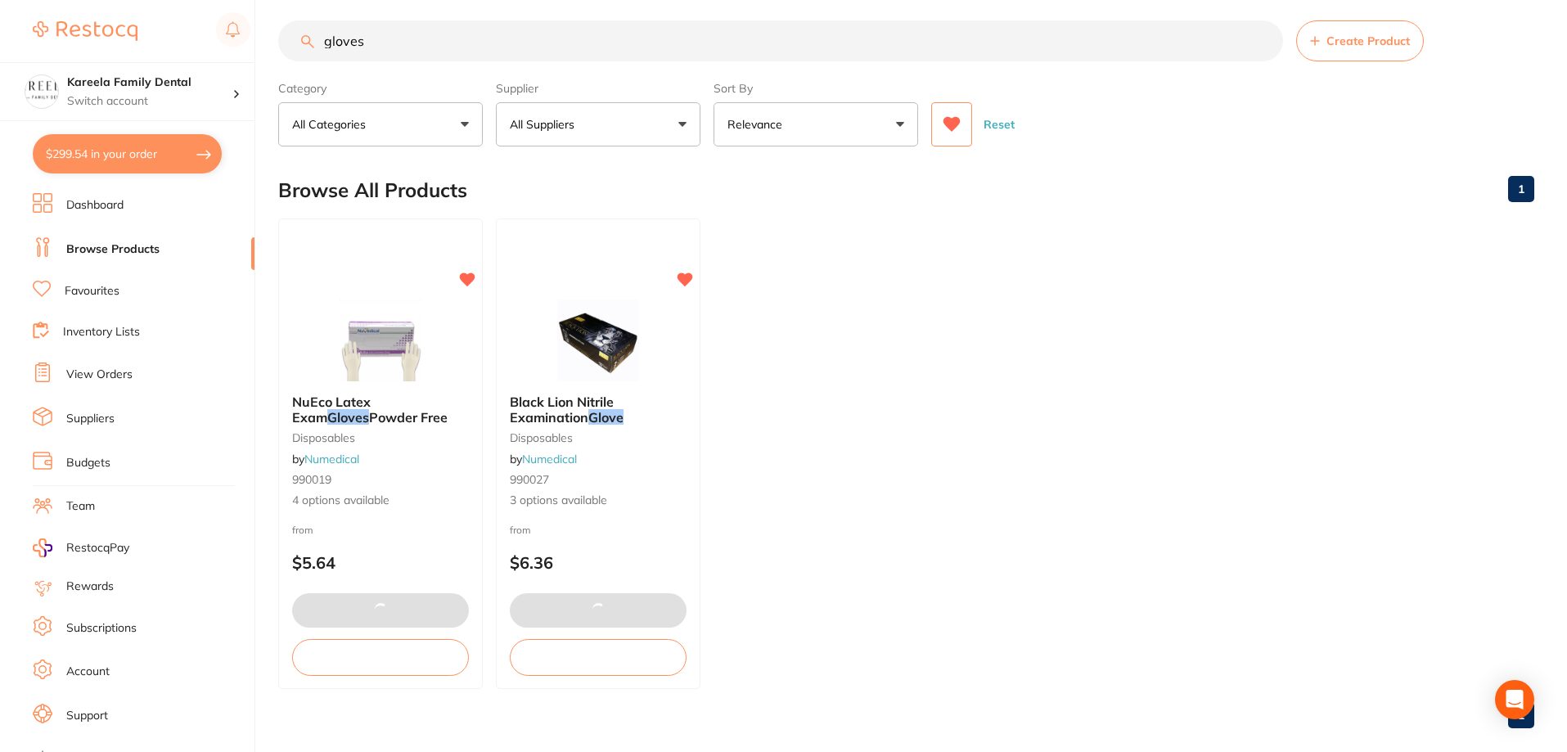
type input "15"
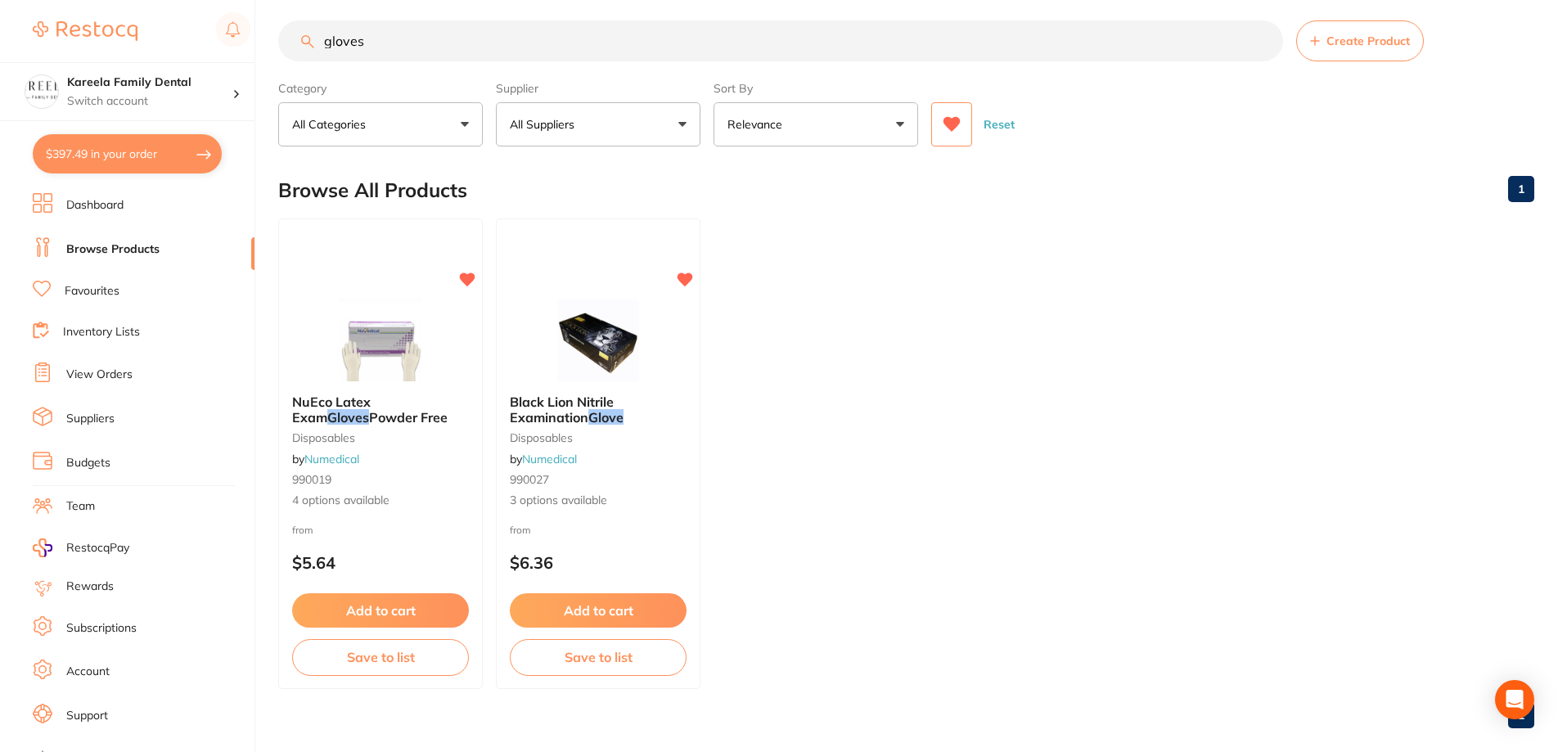
scroll to position [1, 0]
drag, startPoint x: 504, startPoint y: 36, endPoint x: 304, endPoint y: 52, distance: 201.1
click at [304, 52] on input "gloves" at bounding box center [780, 40] width 1005 height 41
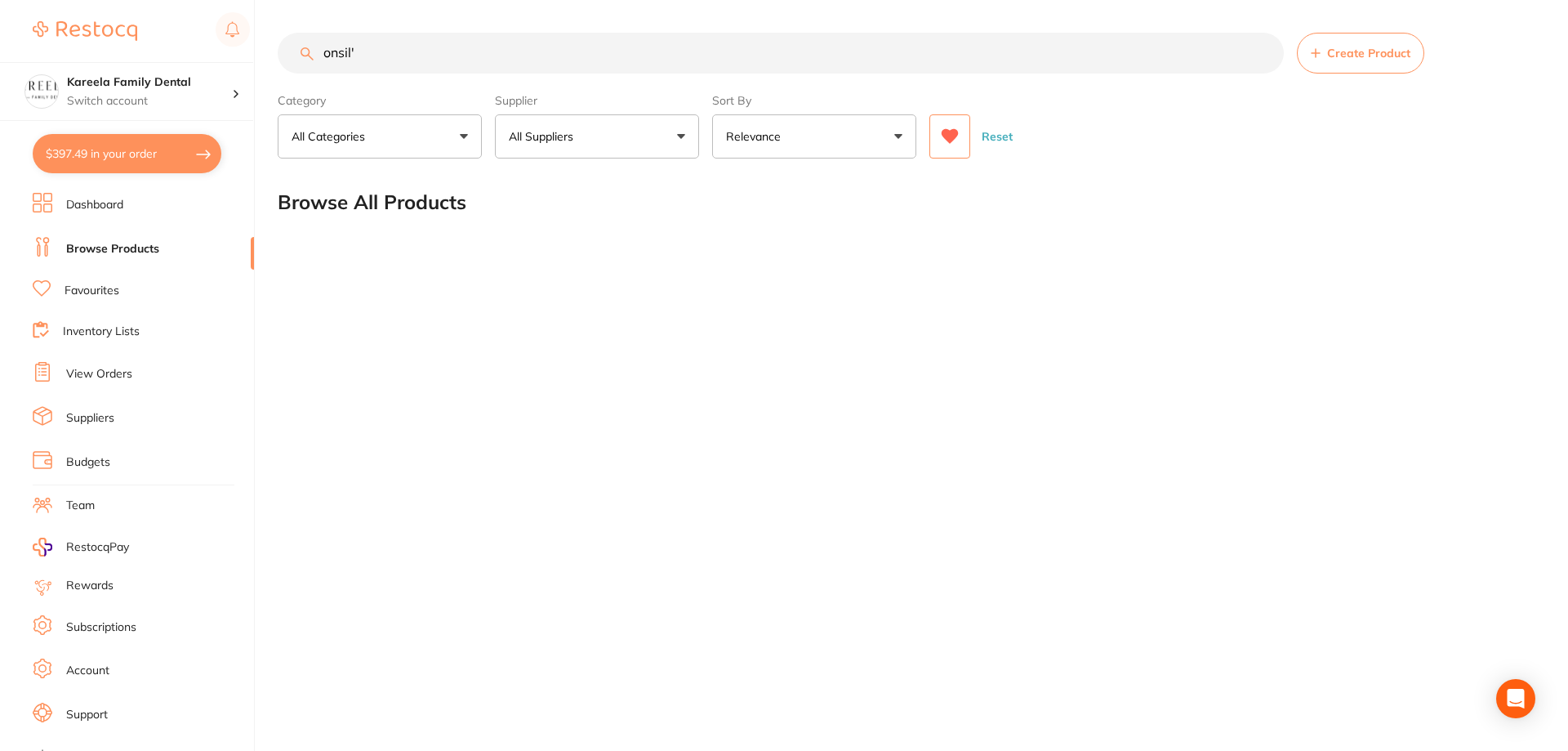
scroll to position [0, 0]
drag, startPoint x: 391, startPoint y: 50, endPoint x: 302, endPoint y: 52, distance: 89.0
click at [302, 52] on div "onsil' Create Product" at bounding box center [906, 53] width 1258 height 41
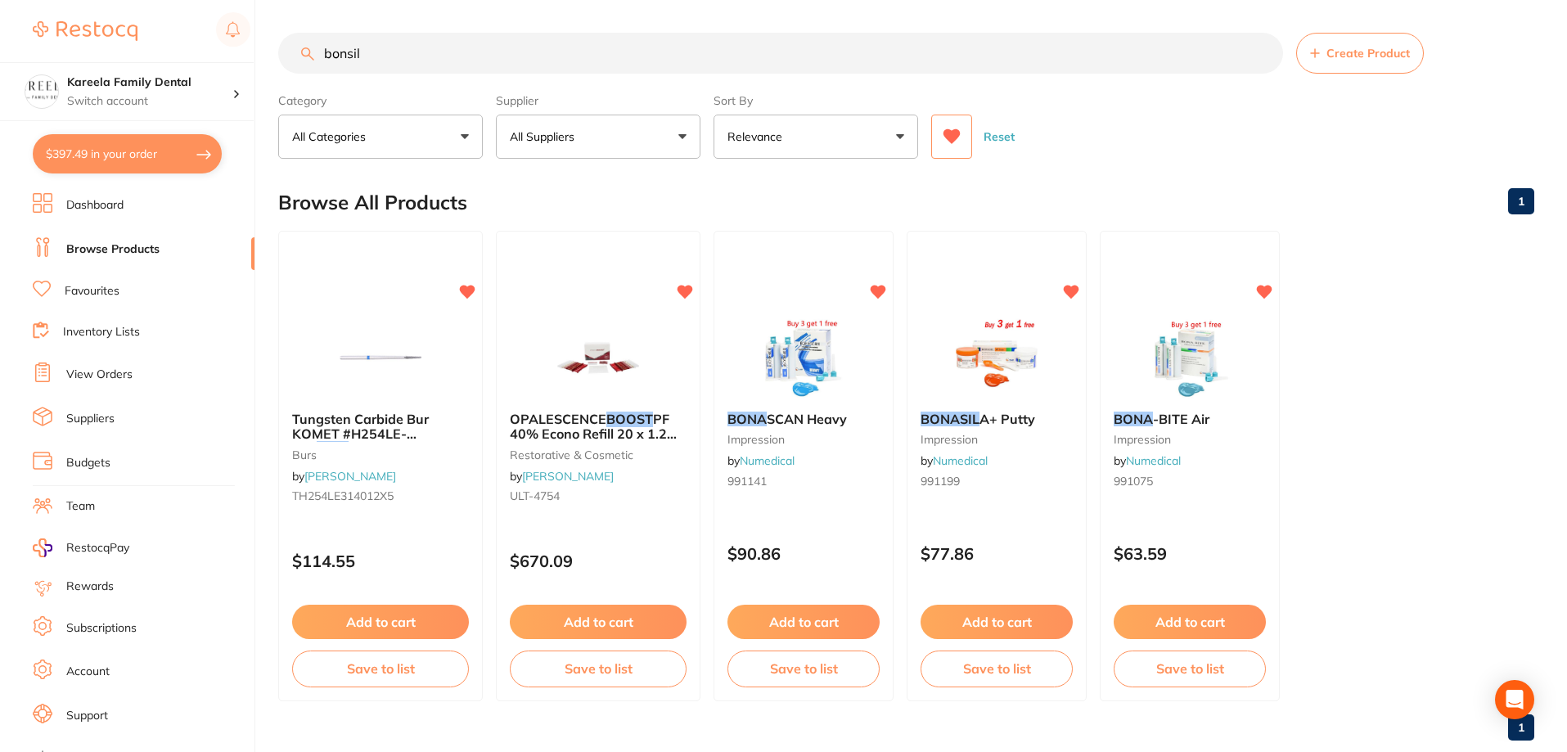
type input "bonsil"
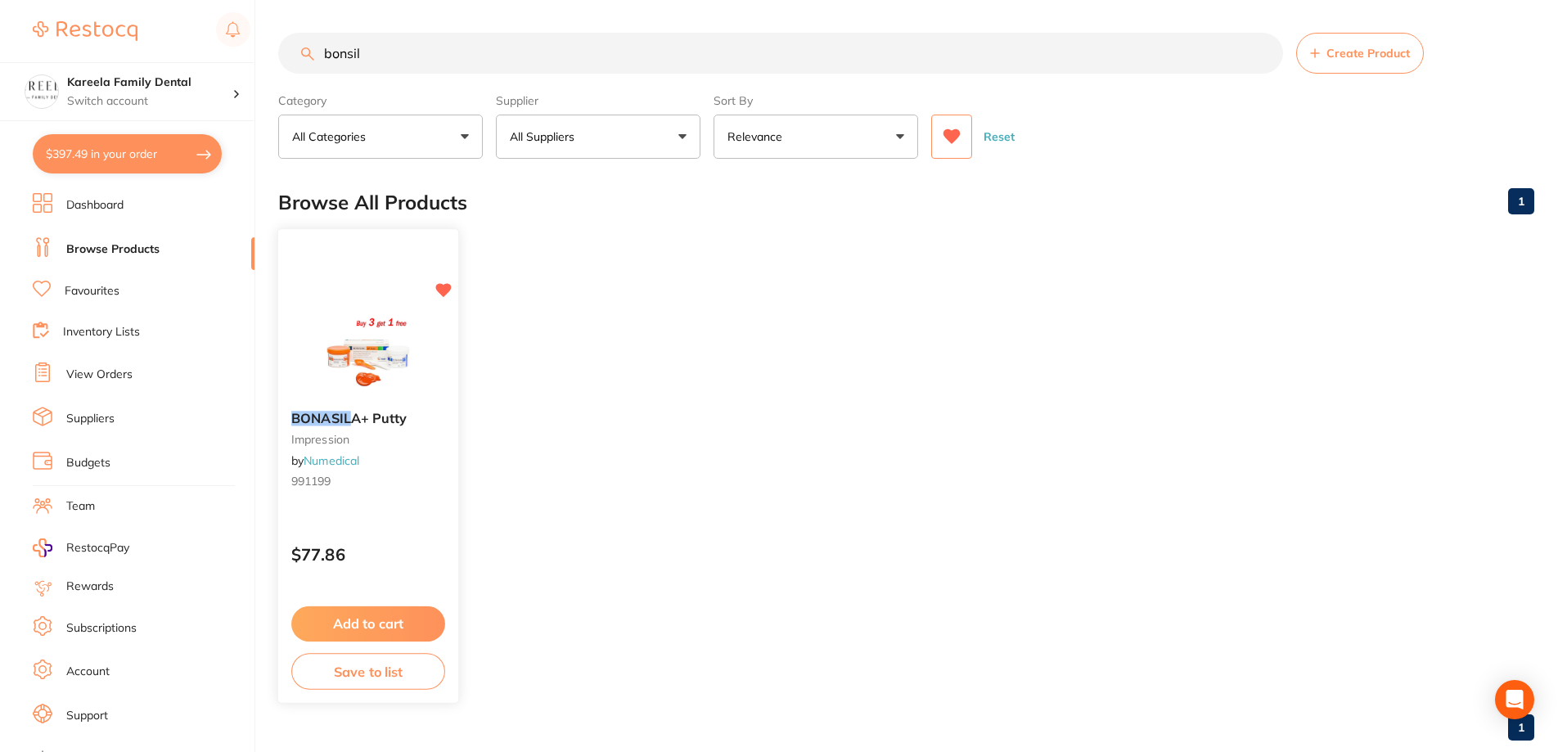
click at [399, 364] on img at bounding box center [367, 356] width 107 height 83
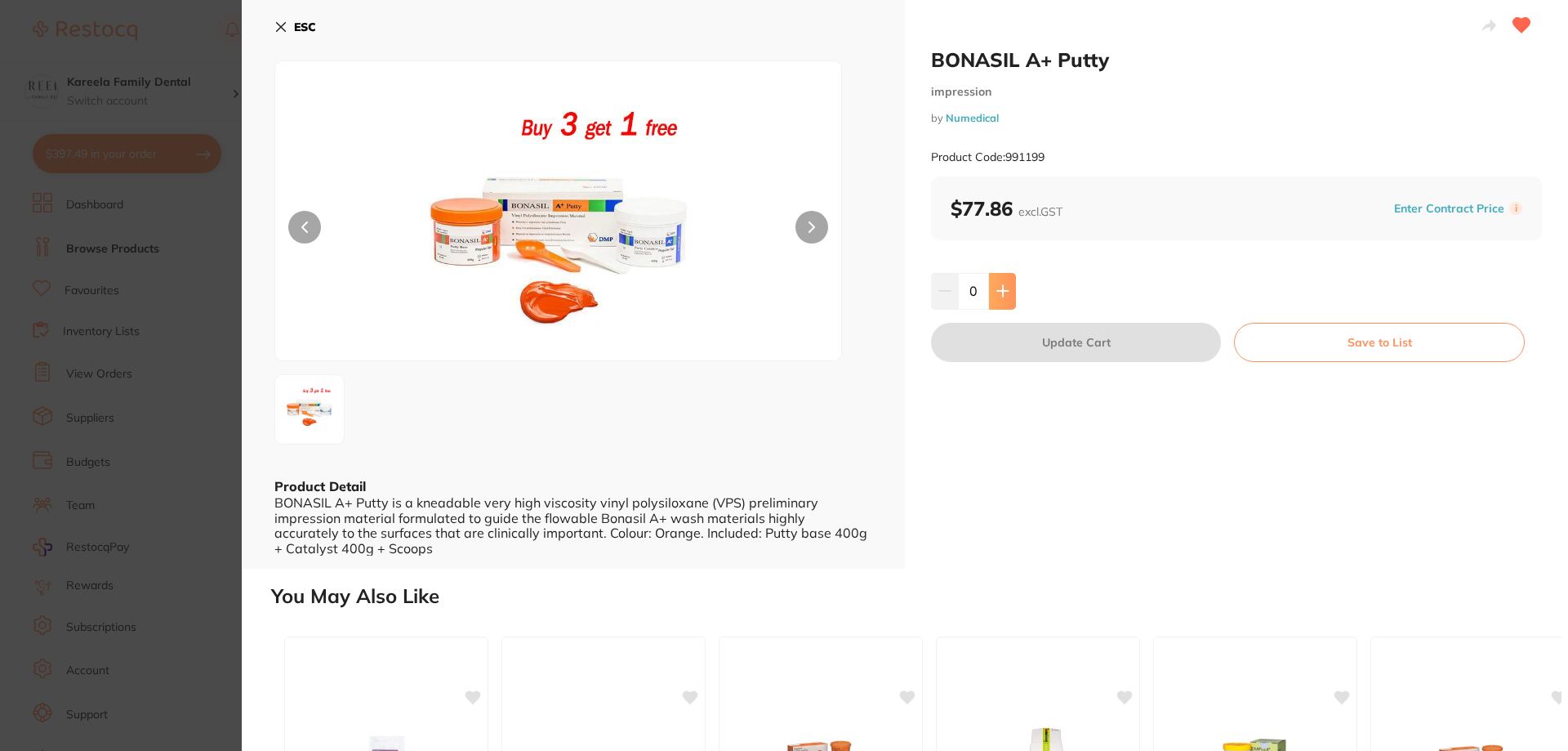
drag, startPoint x: 1000, startPoint y: 296, endPoint x: 1007, endPoint y: 354, distance: 58.4
click at [999, 303] on button at bounding box center [1002, 291] width 27 height 36
type input "1"
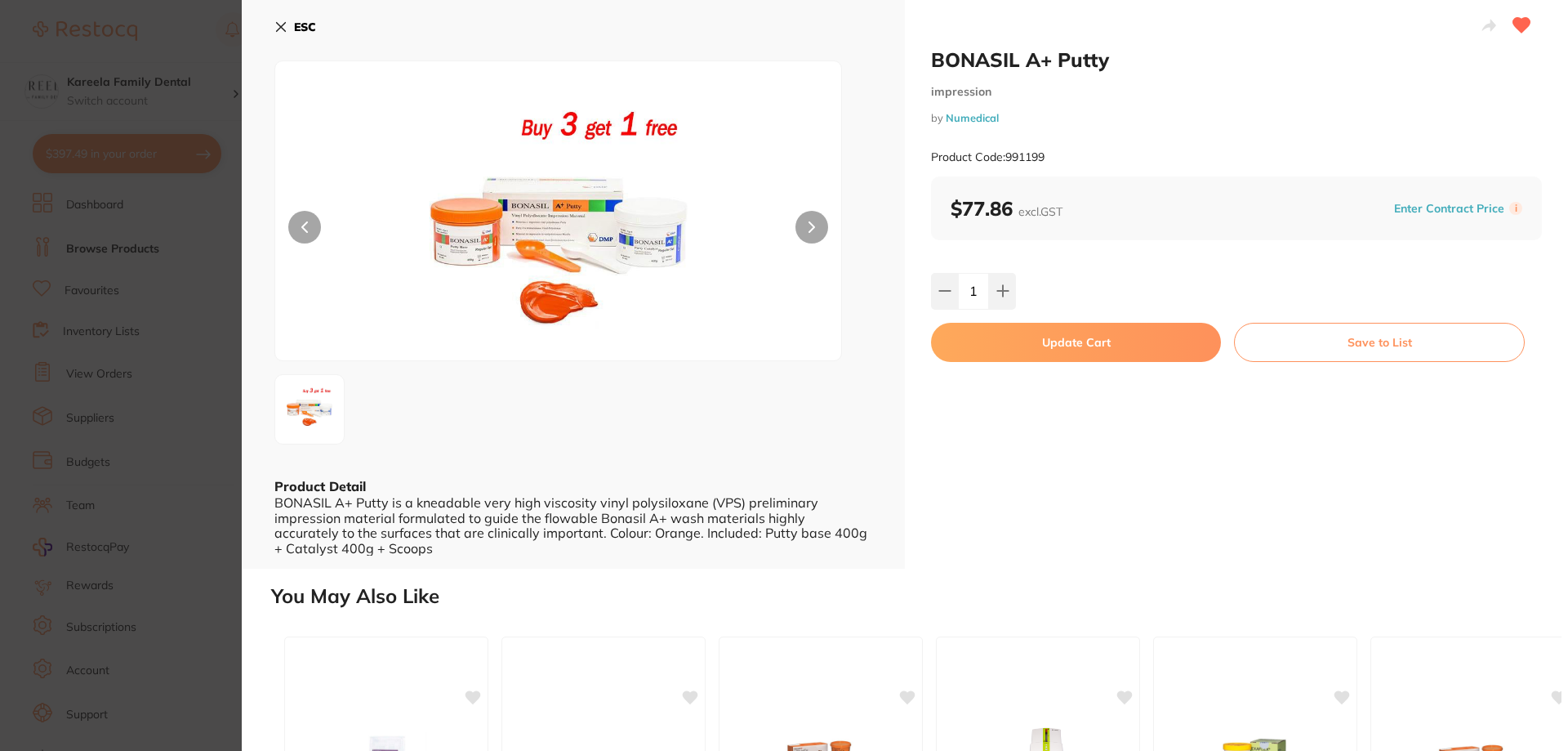
click at [1007, 354] on button "Update Cart" at bounding box center [1076, 342] width 289 height 39
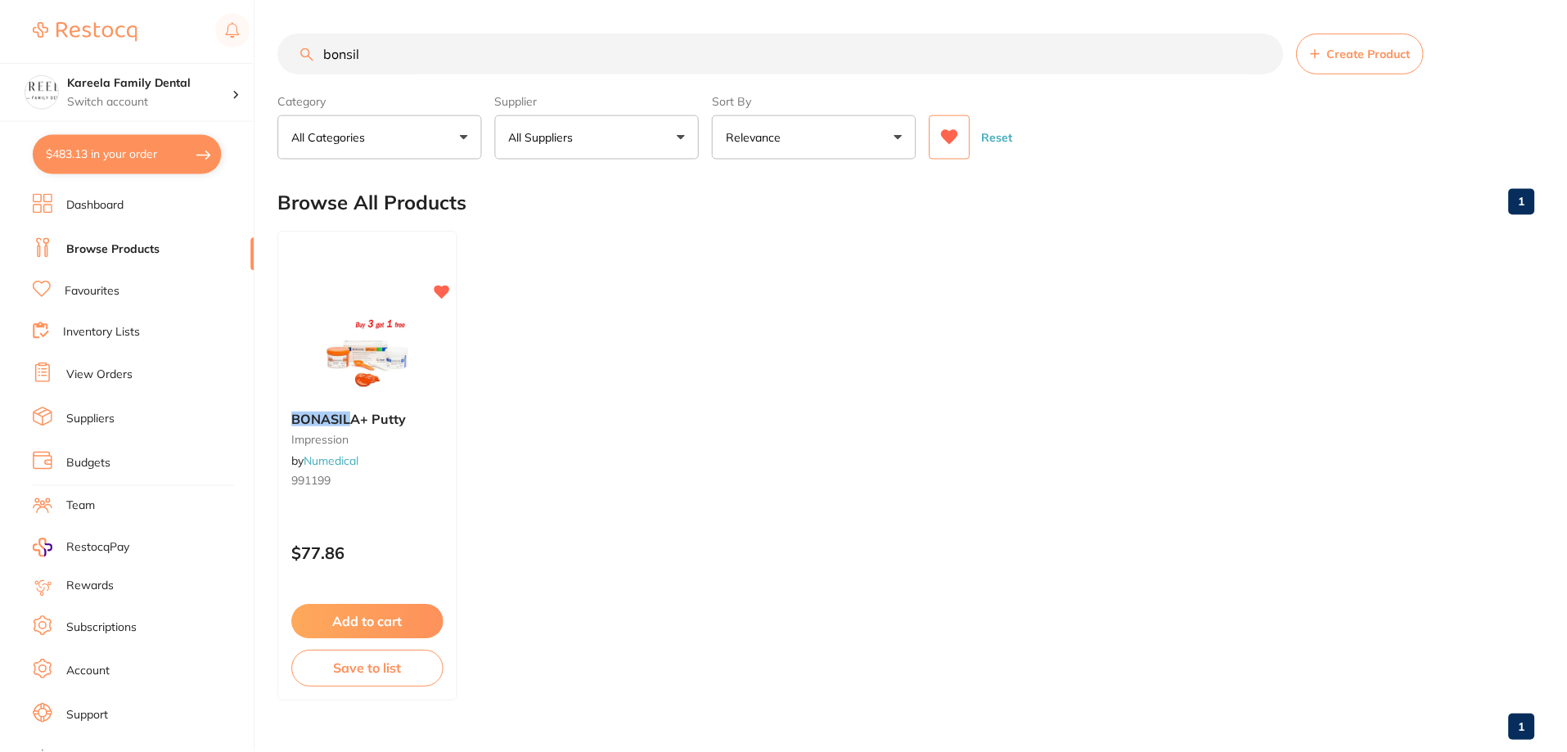
scroll to position [12, 0]
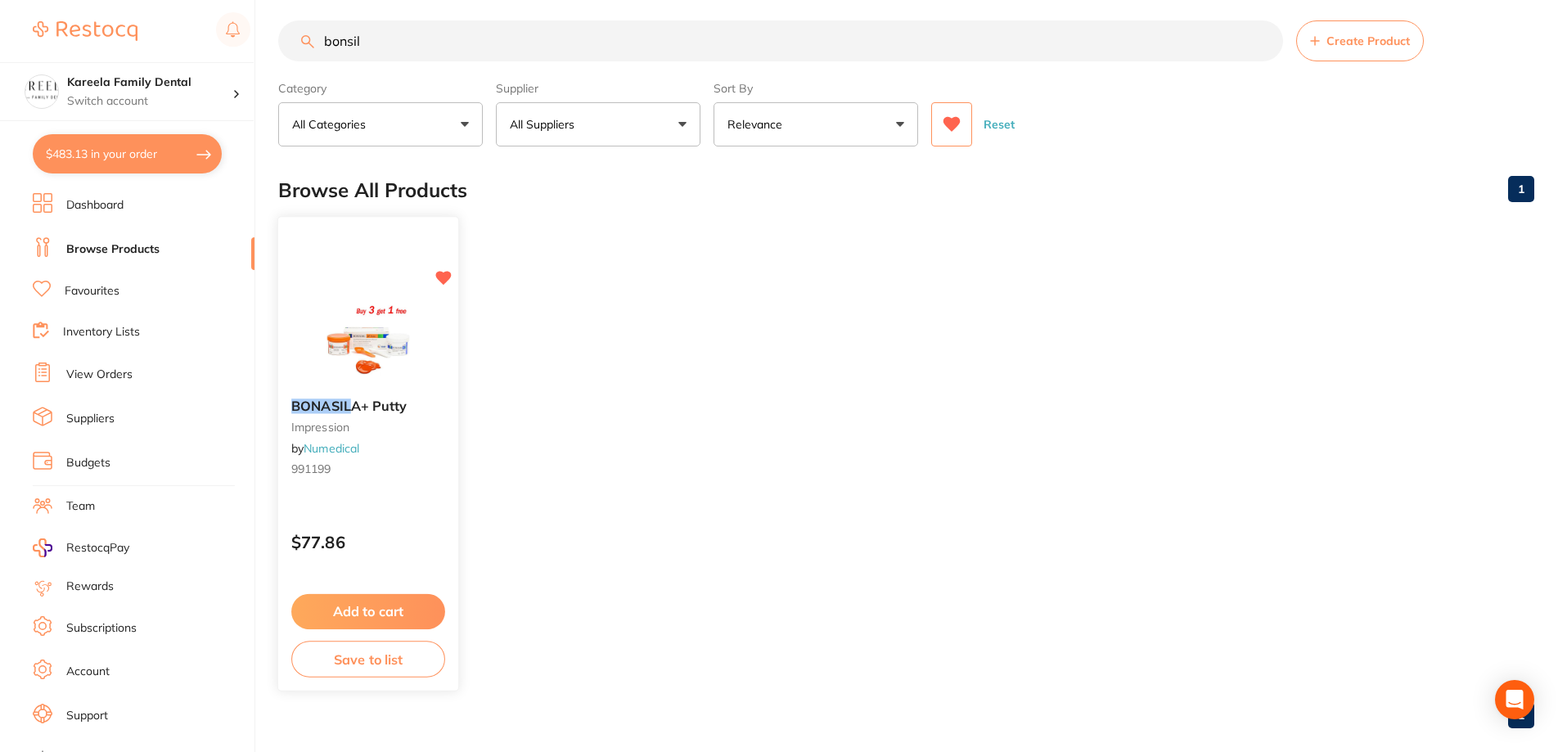
click at [358, 330] on img at bounding box center [367, 344] width 107 height 83
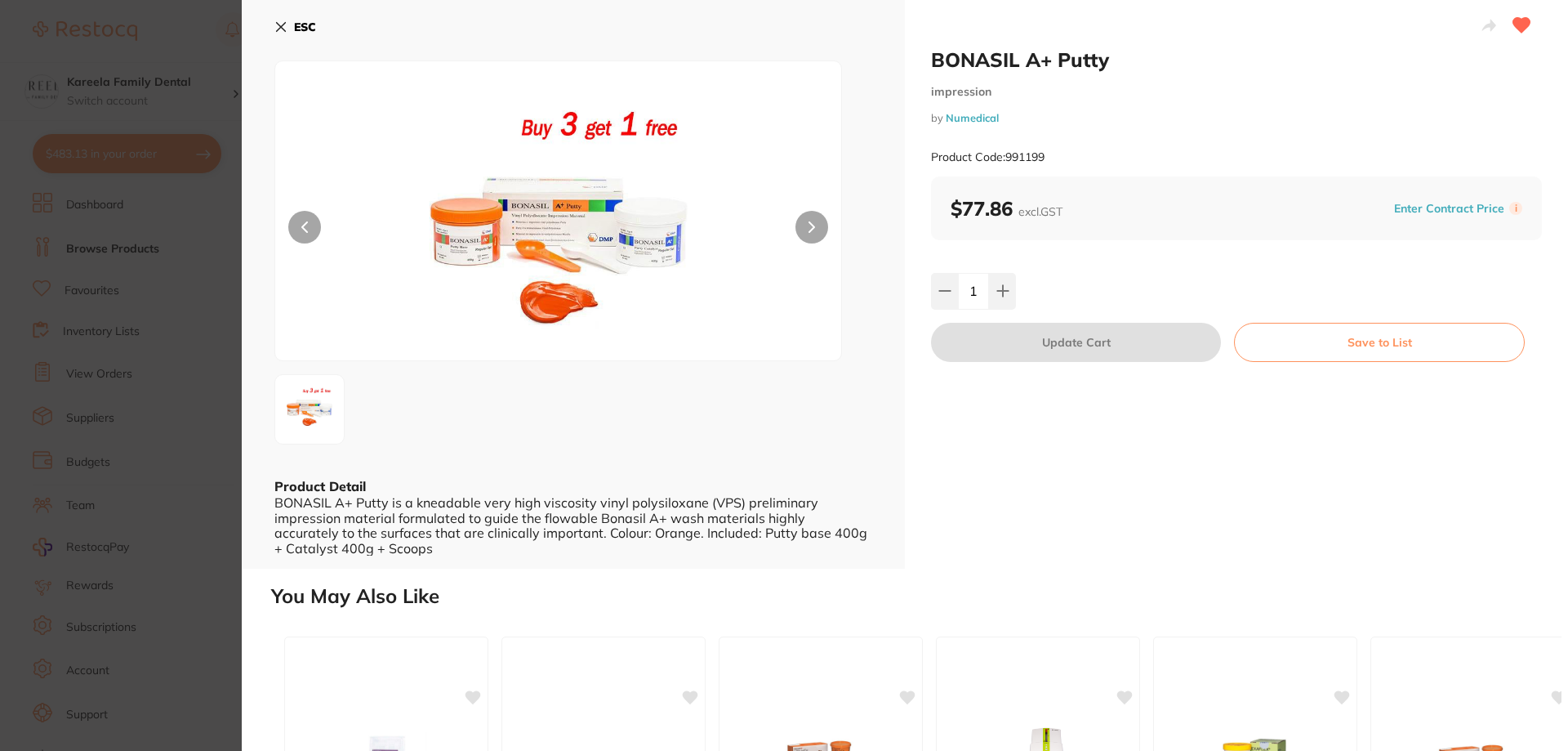
click at [288, 31] on button "ESC" at bounding box center [295, 27] width 42 height 28
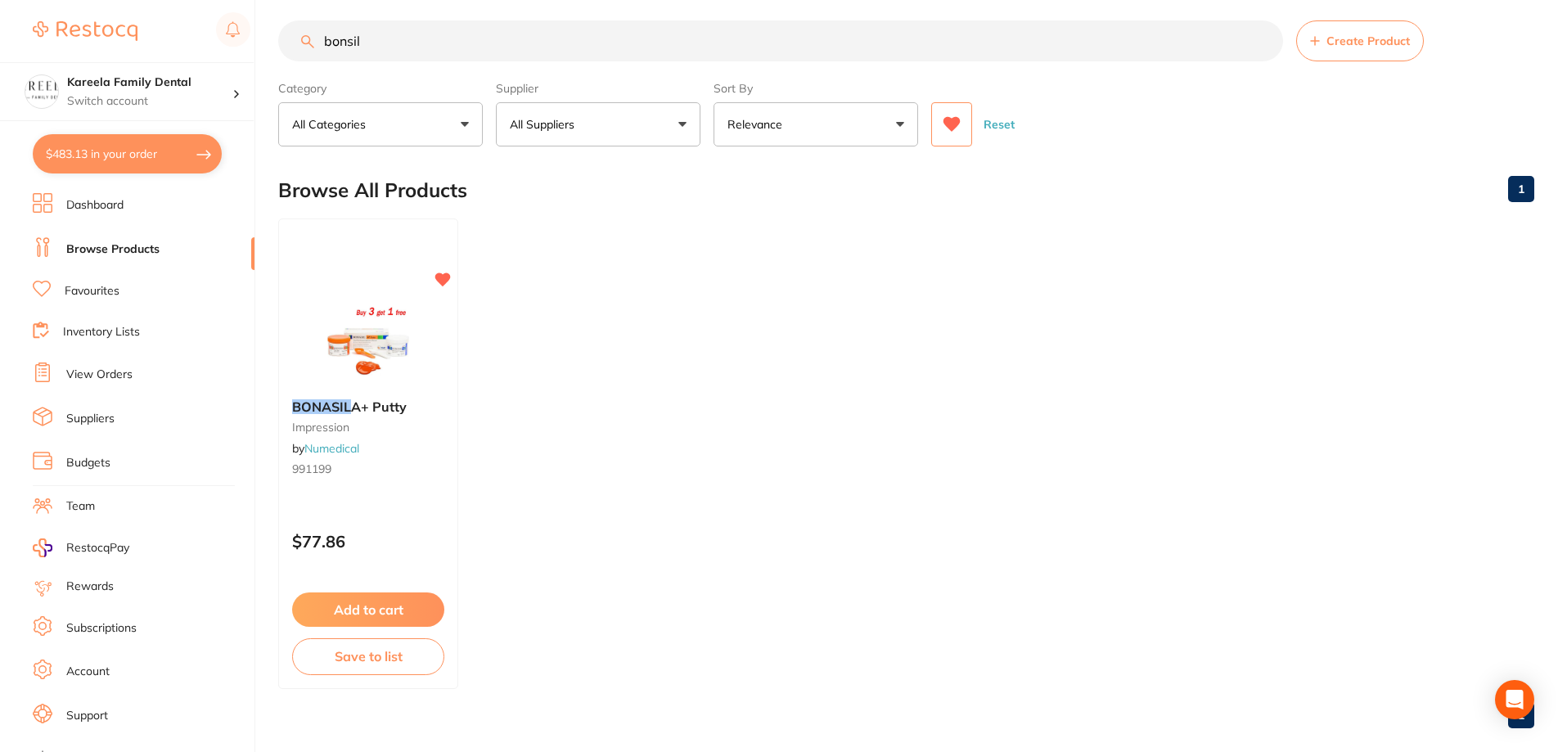
drag, startPoint x: 619, startPoint y: 41, endPoint x: 280, endPoint y: 46, distance: 338.8
click at [280, 46] on input "bonsil" at bounding box center [780, 40] width 1005 height 41
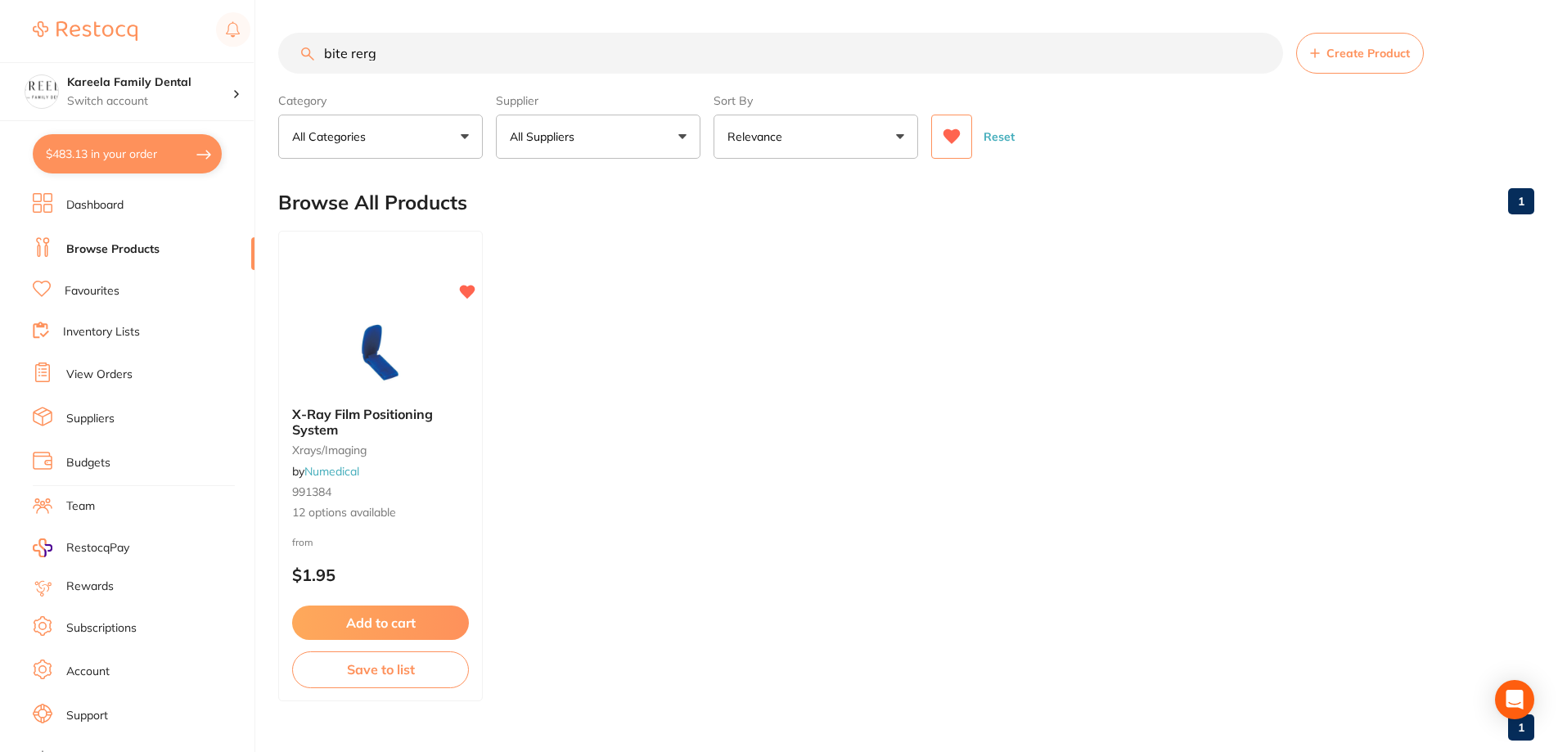
drag, startPoint x: 360, startPoint y: 58, endPoint x: 391, endPoint y: 45, distance: 33.7
click at [391, 45] on input "bite rerg" at bounding box center [780, 53] width 1005 height 41
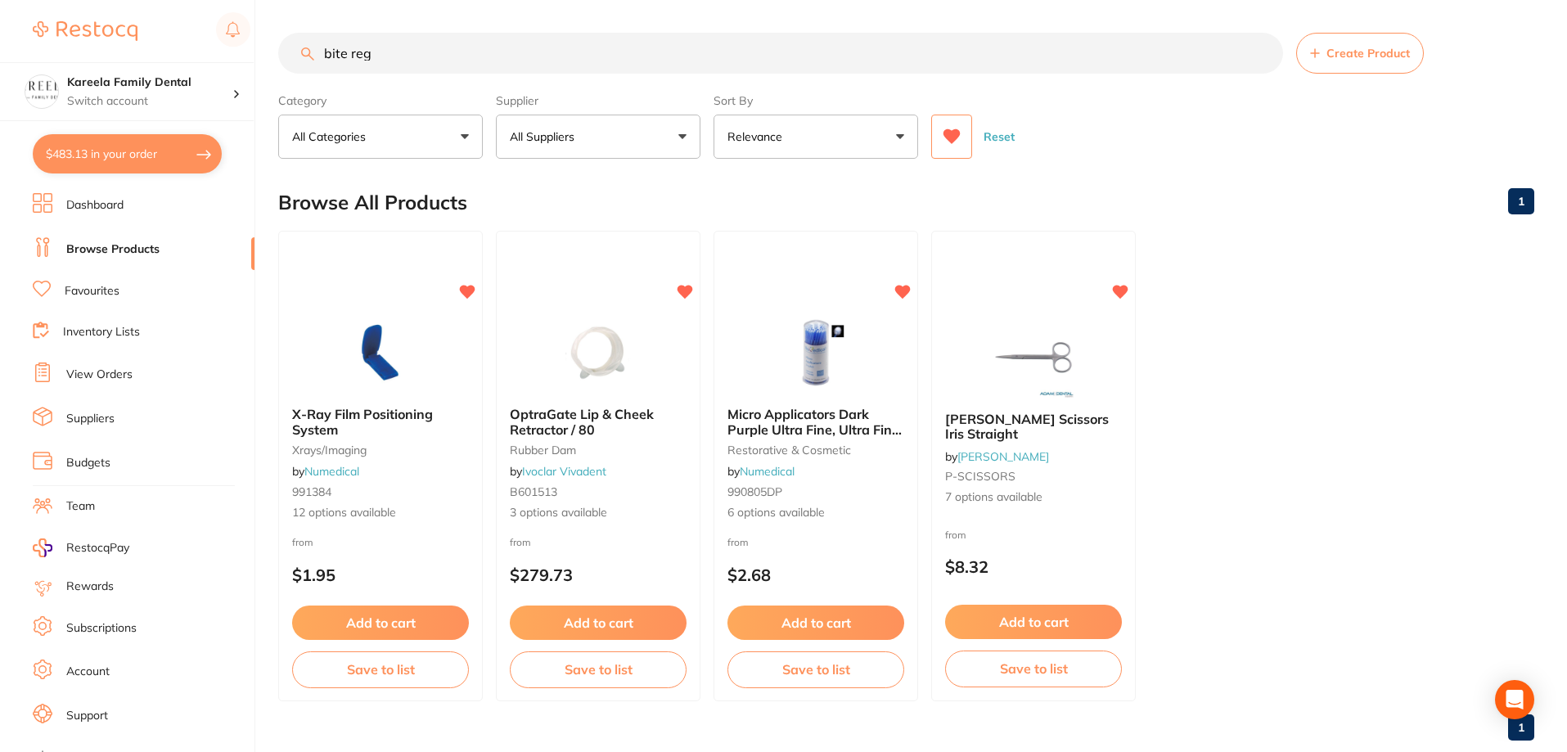
drag, startPoint x: 408, startPoint y: 52, endPoint x: 212, endPoint y: 55, distance: 196.4
click at [212, 55] on div "$483.13 Kareela Family Dental Switch account Kareela Family Dental $483.13 in y…" at bounding box center [783, 376] width 1567 height 752
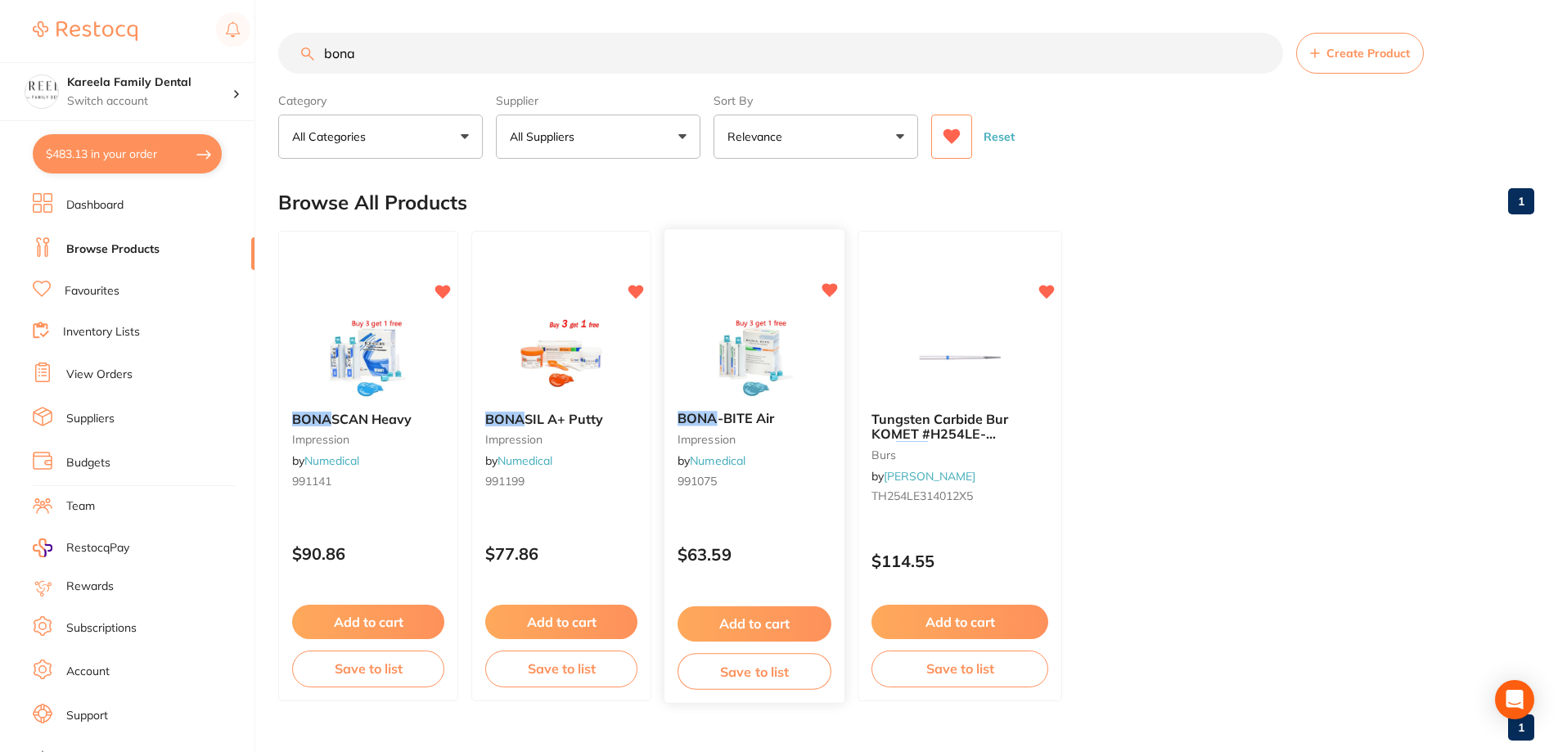
type input "bona"
click at [795, 352] on img at bounding box center [753, 356] width 107 height 83
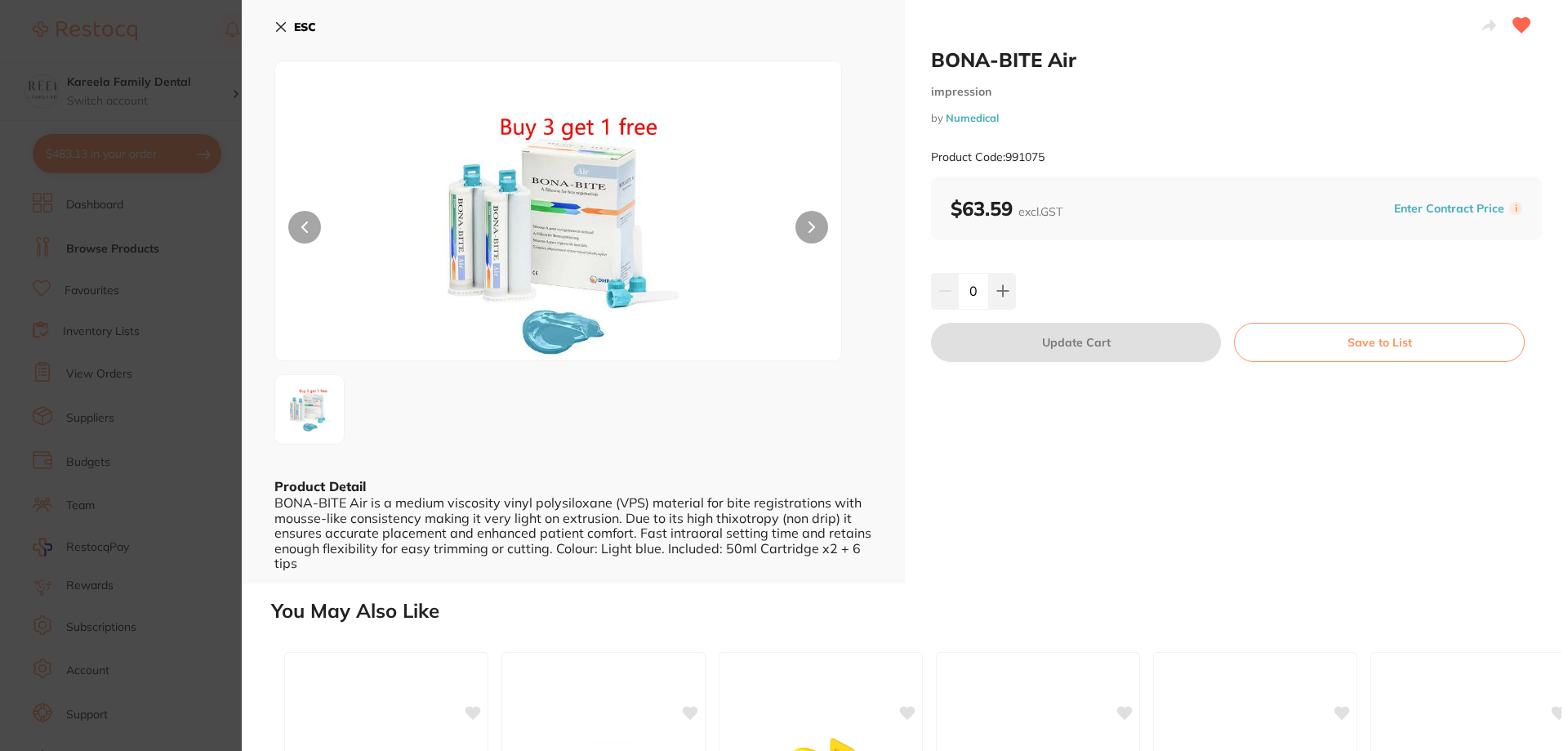
drag, startPoint x: 1003, startPoint y: 277, endPoint x: 1094, endPoint y: 351, distance: 117.3
click at [1004, 277] on button at bounding box center [1002, 291] width 27 height 36
type input "1"
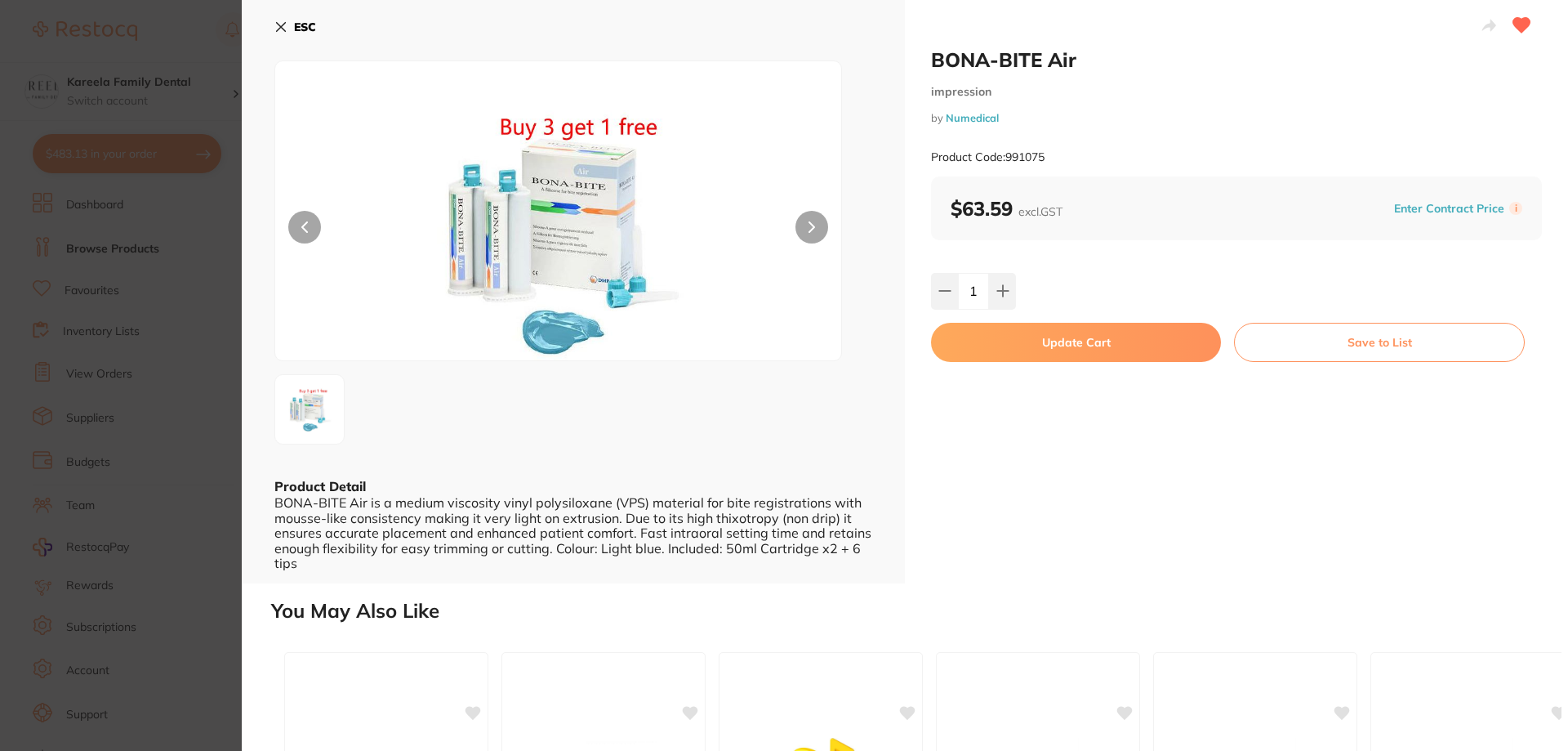
click at [1094, 351] on button "Update Cart" at bounding box center [1076, 342] width 289 height 39
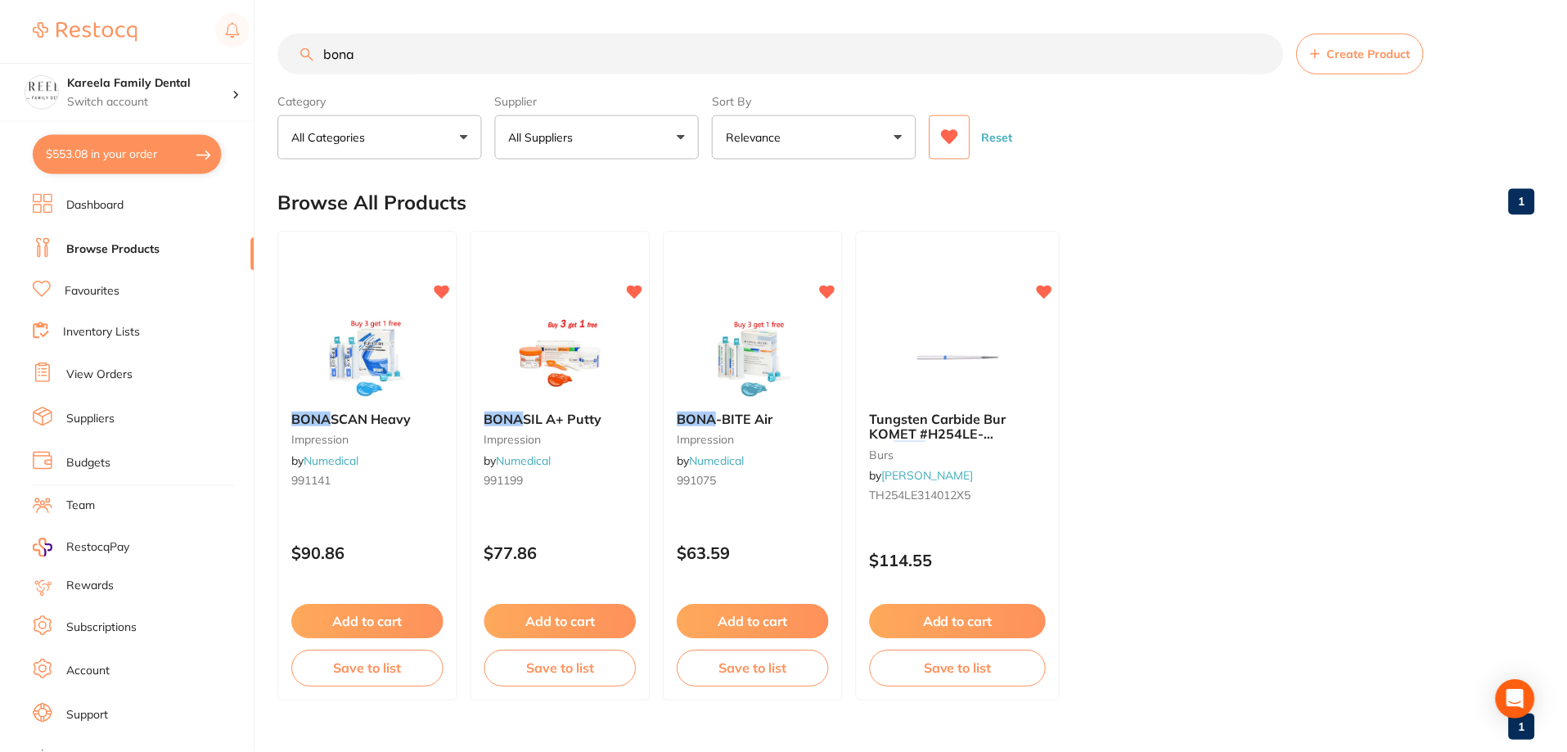
scroll to position [12, 0]
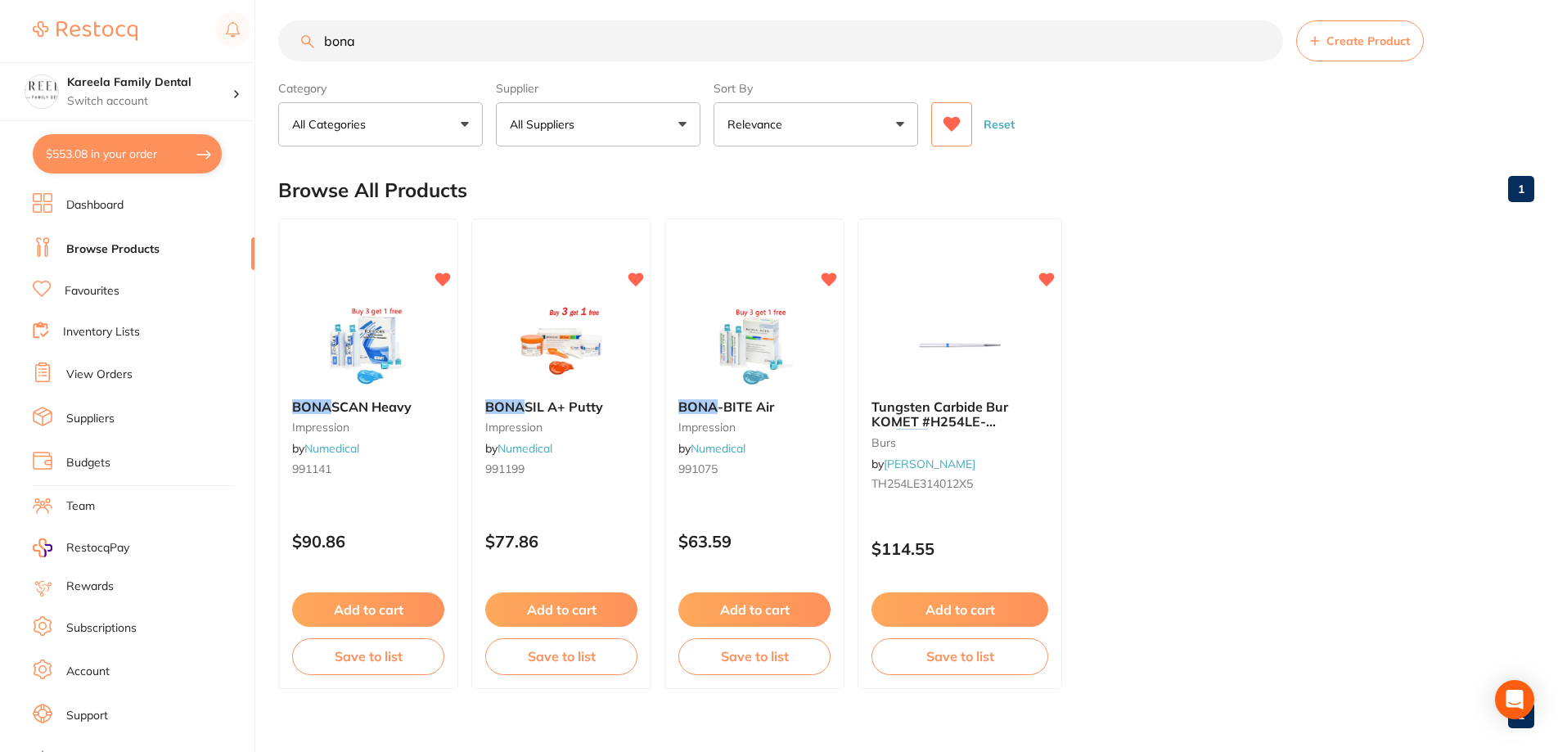
click at [370, 56] on input "bona" at bounding box center [780, 40] width 1005 height 41
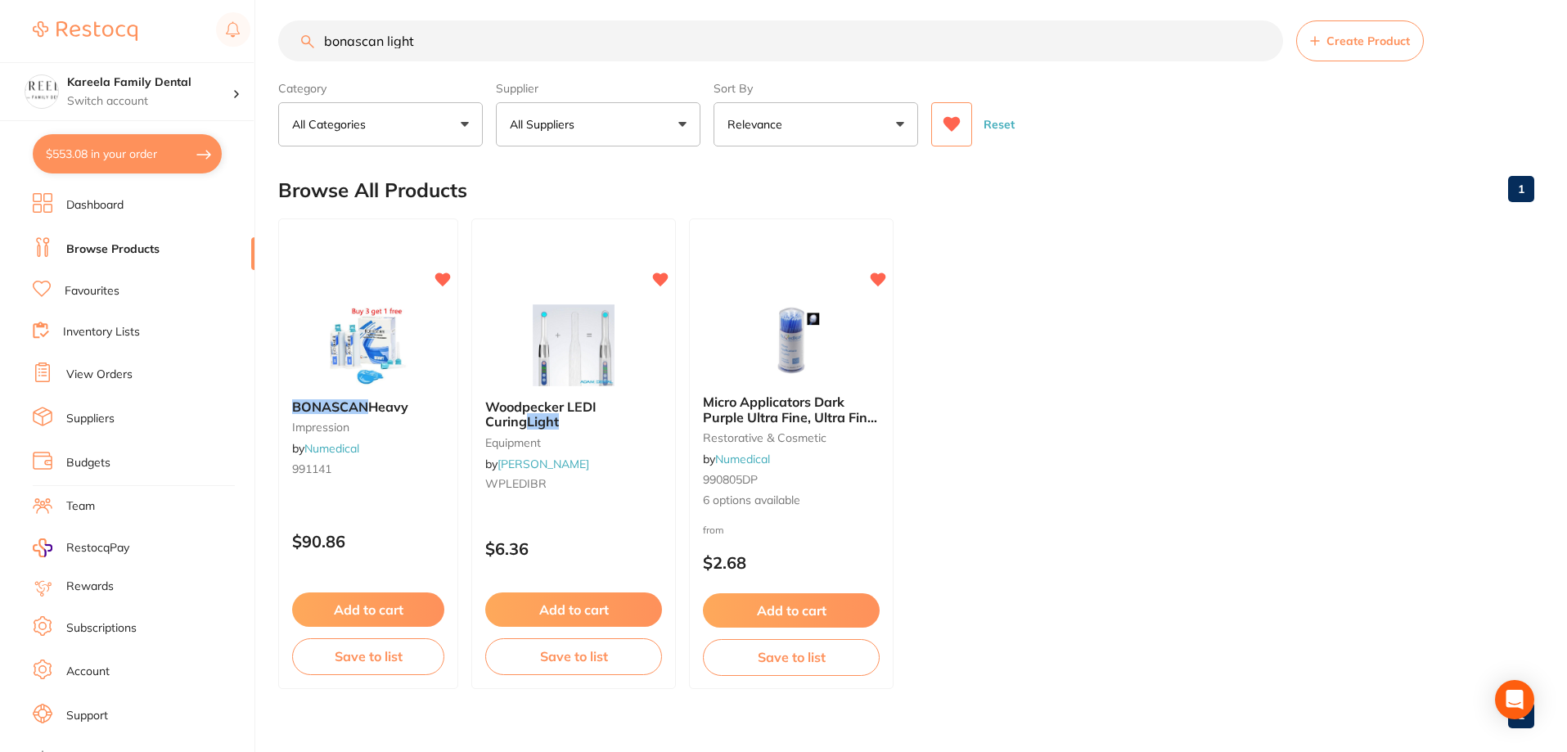
scroll to position [0, 0]
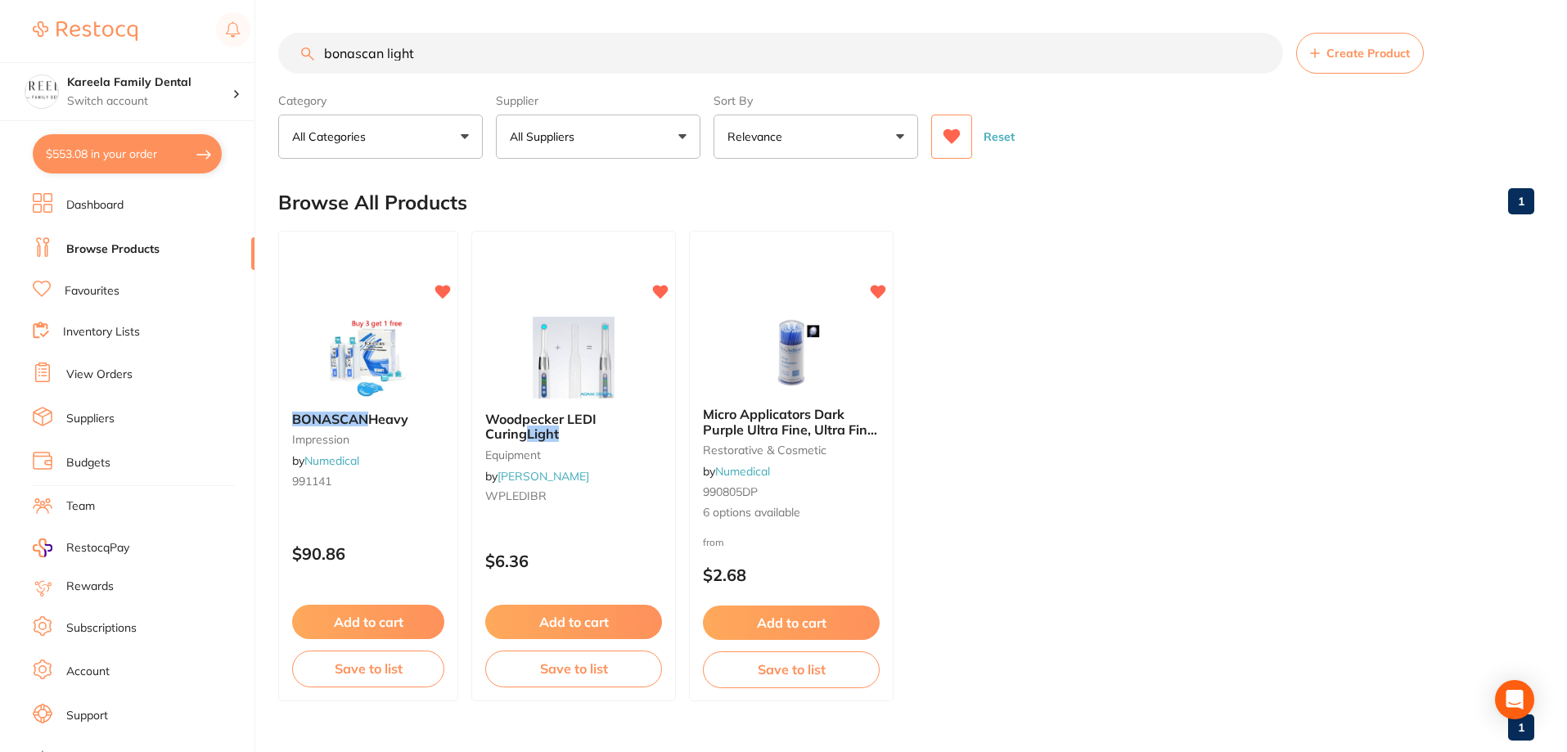
drag, startPoint x: 387, startPoint y: 45, endPoint x: 260, endPoint y: 59, distance: 127.6
click at [260, 59] on div "$553.08 Kareela Family Dental Switch account Kareela Family Dental $553.08 in y…" at bounding box center [783, 376] width 1567 height 752
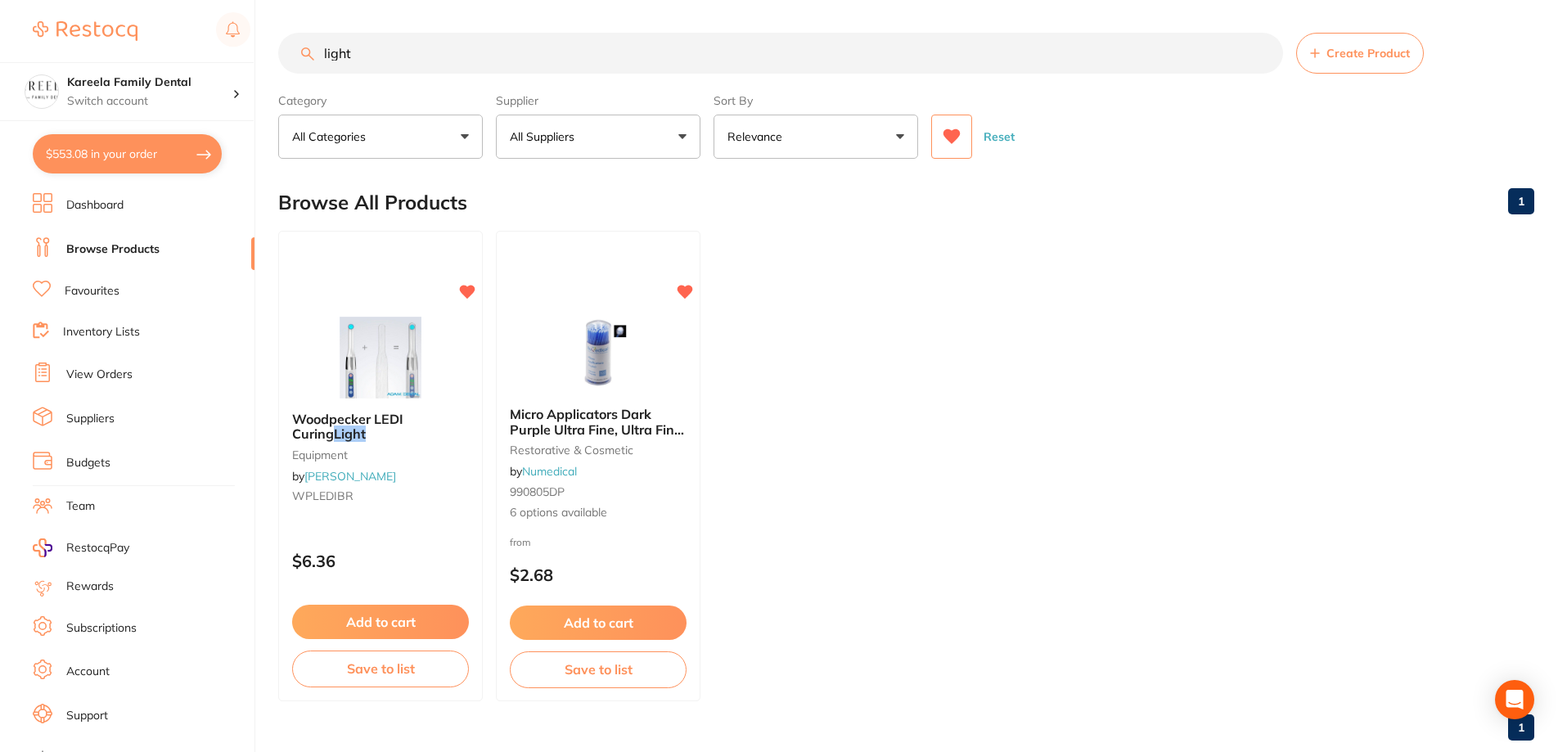
click at [416, 32] on main "light Create Product Category All Categories All Categories equipment restorati…" at bounding box center [922, 393] width 1289 height 786
click at [421, 57] on input "light" at bounding box center [780, 53] width 1005 height 41
type input "light body"
click at [932, 142] on button at bounding box center [951, 137] width 41 height 44
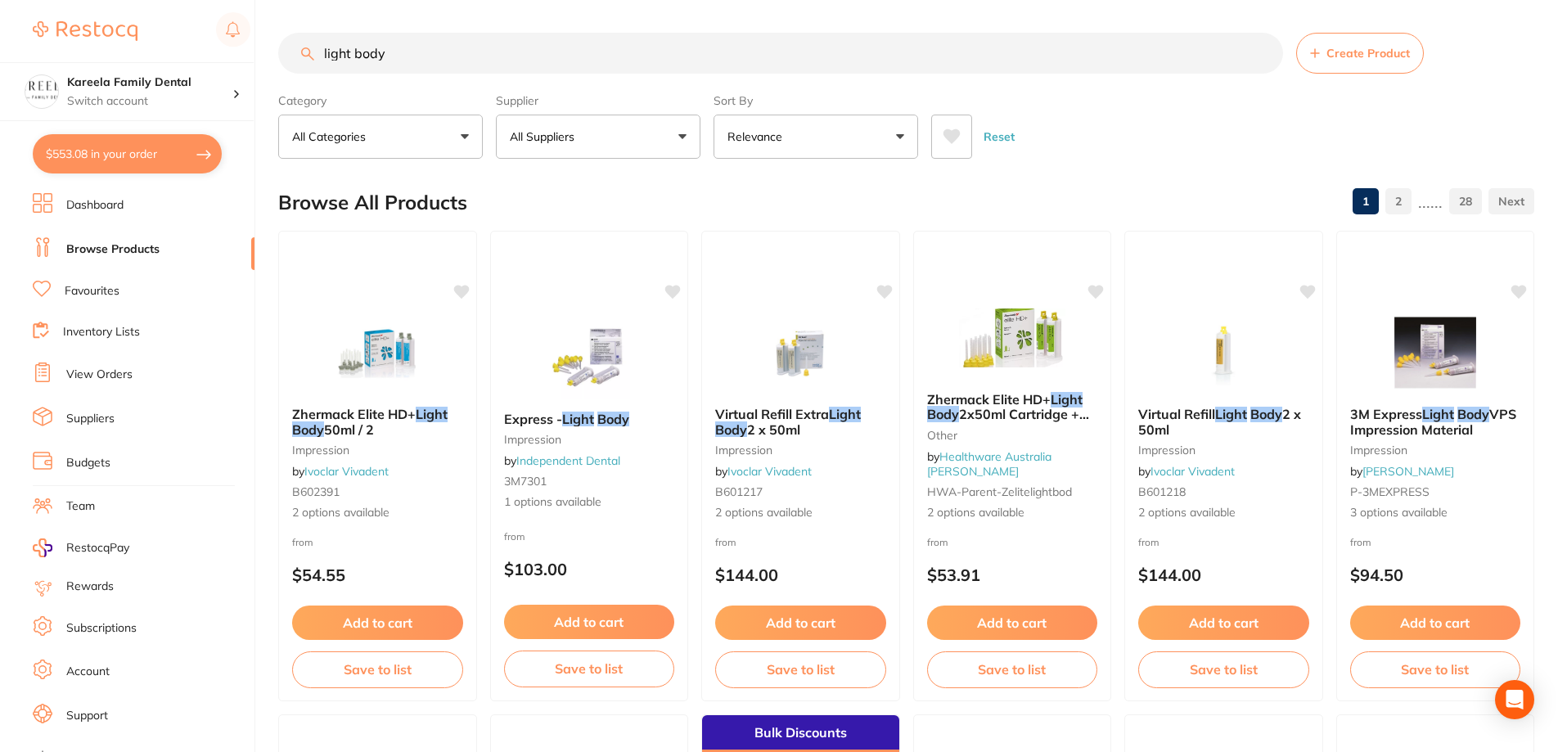
drag, startPoint x: 573, startPoint y: 128, endPoint x: 595, endPoint y: 150, distance: 31.2
click at [586, 140] on button "All Suppliers" at bounding box center [598, 137] width 205 height 44
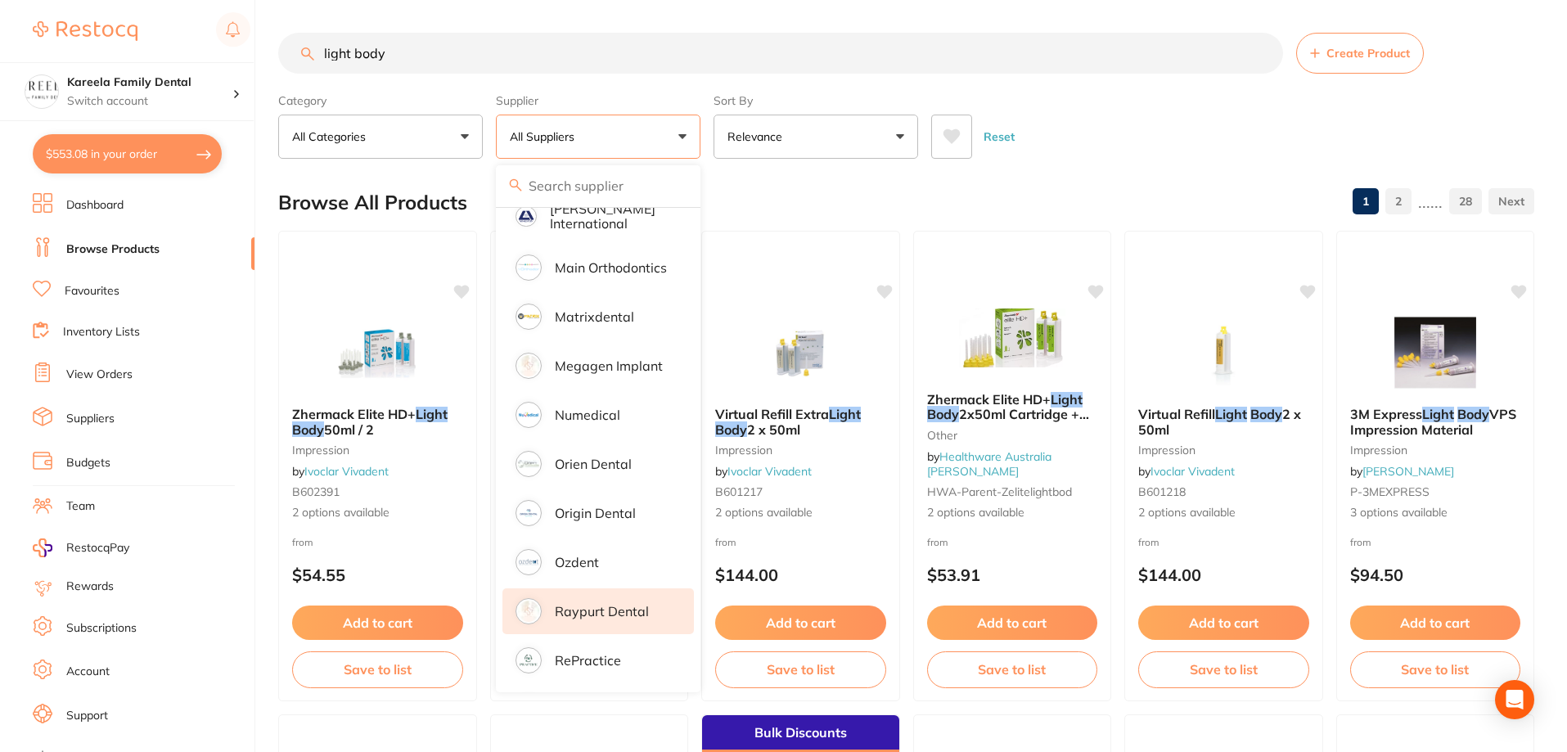
scroll to position [1127, 0]
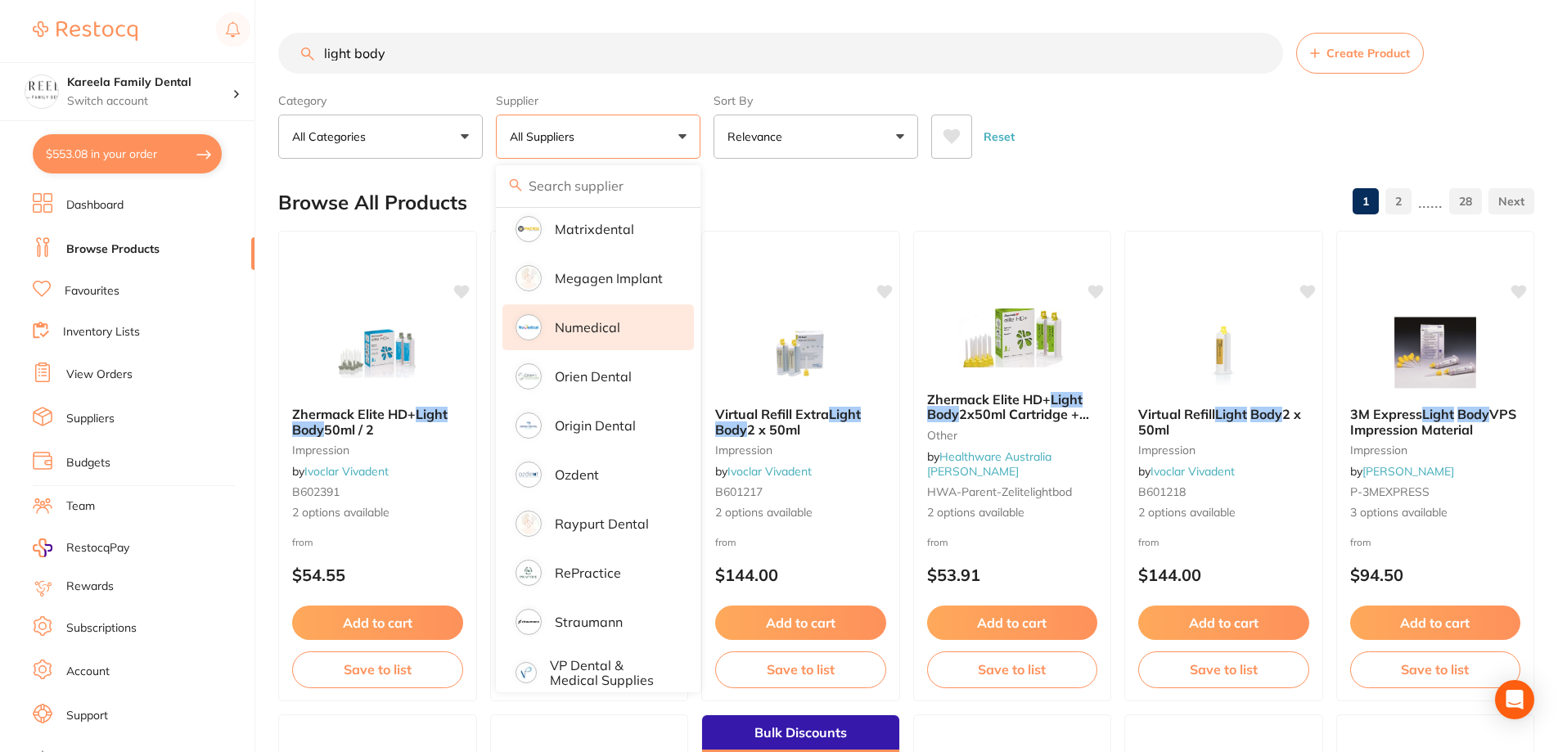
click at [623, 304] on li "Numedical" at bounding box center [597, 327] width 191 height 46
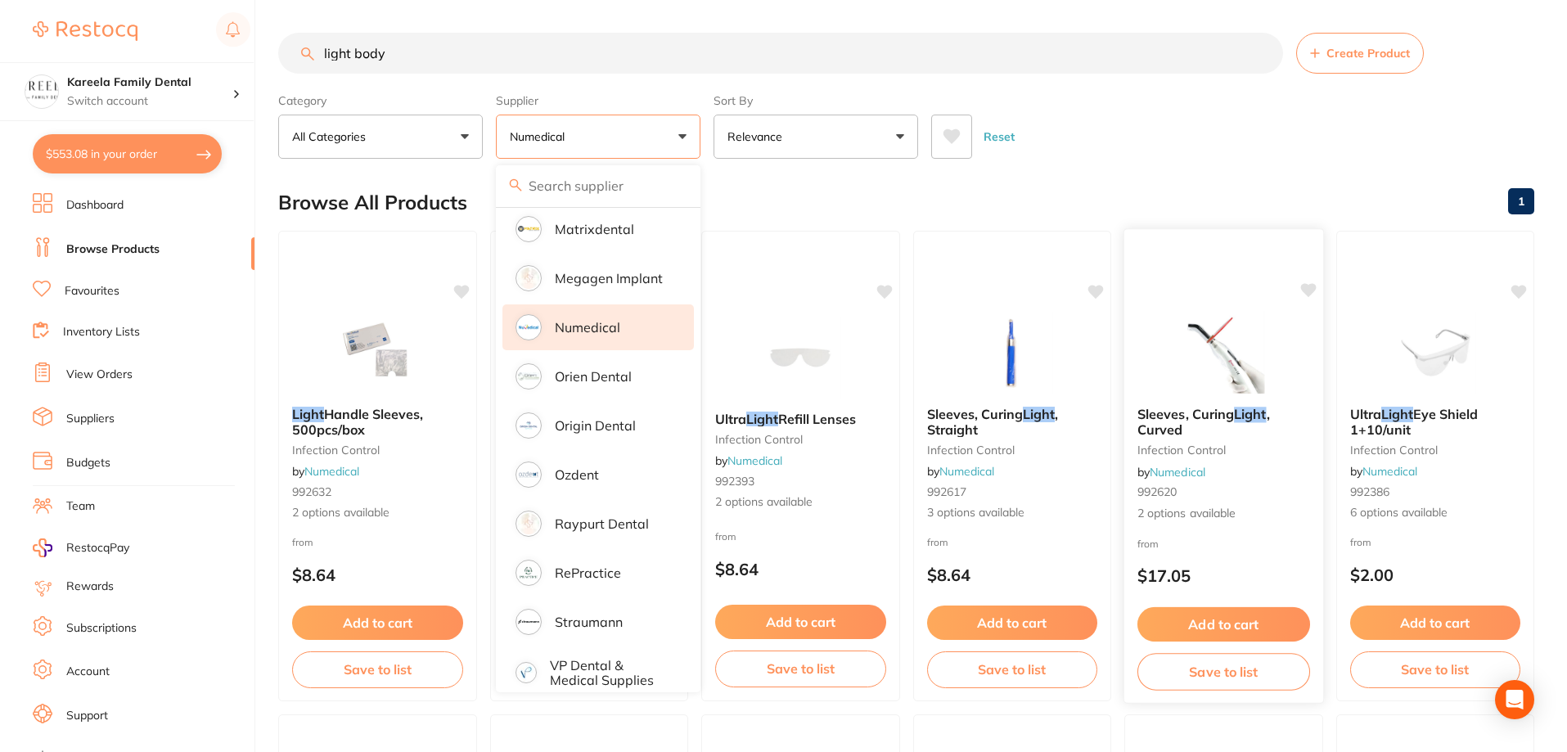
click at [1060, 143] on div "Reset" at bounding box center [1226, 129] width 590 height 57
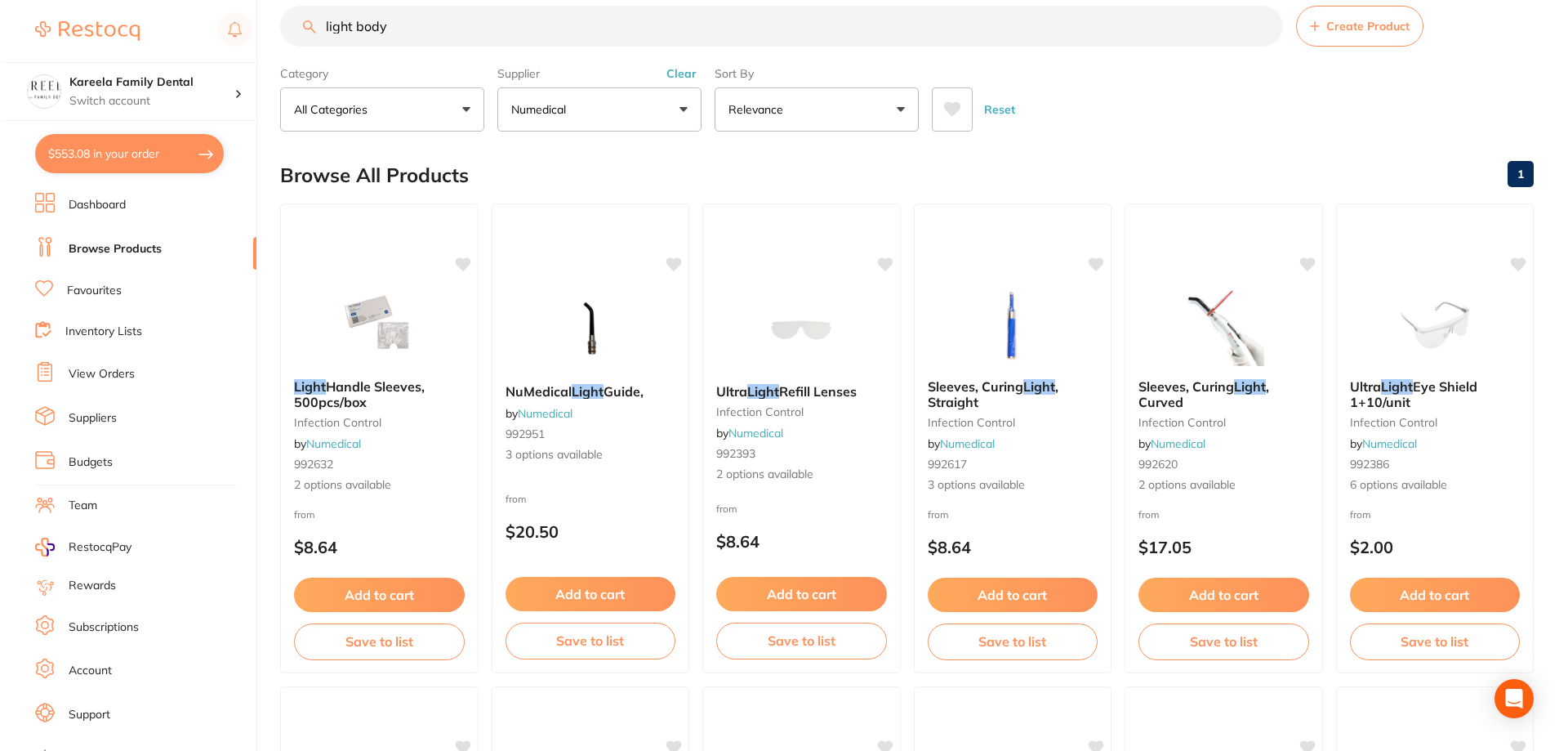
scroll to position [0, 0]
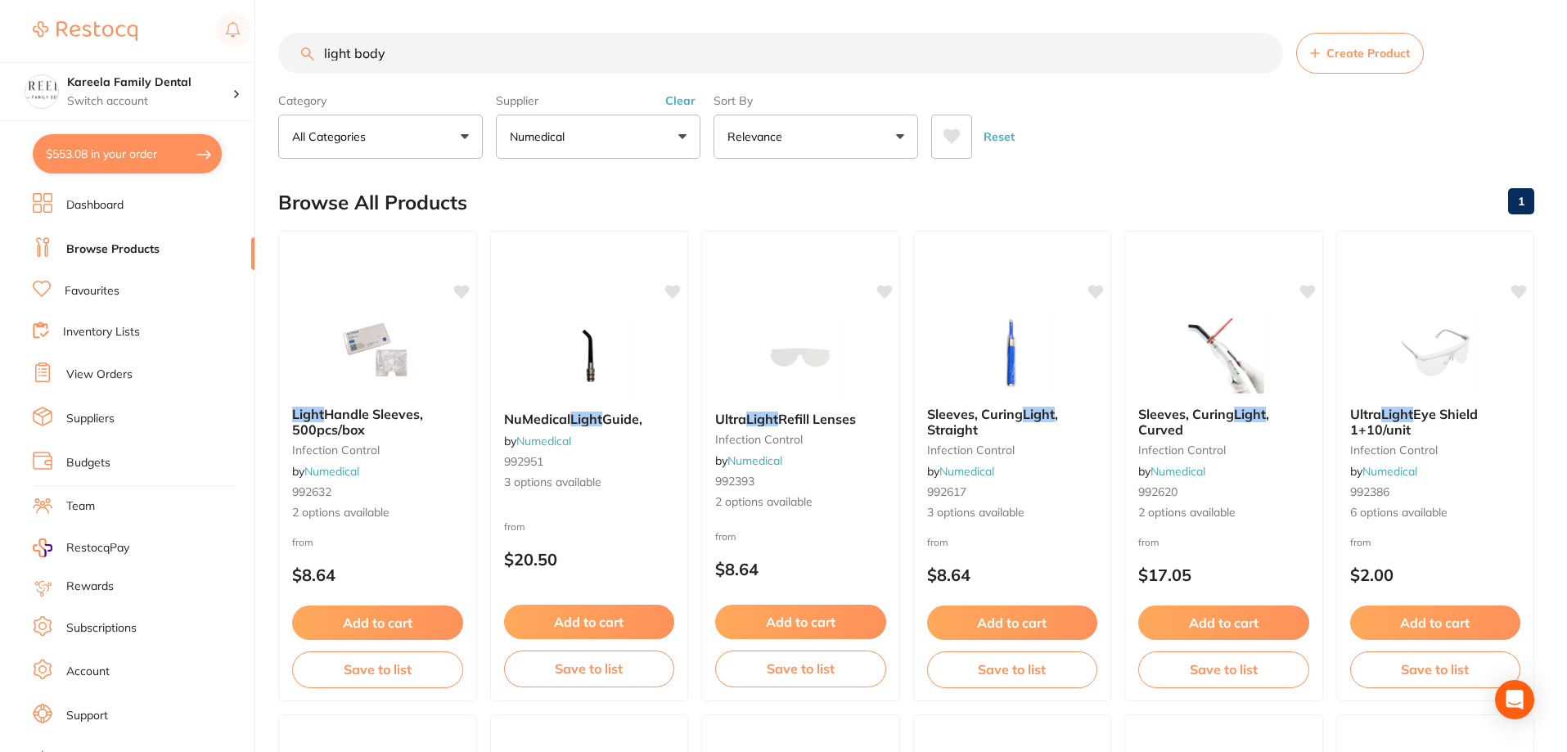
click at [353, 51] on input "light body" at bounding box center [780, 53] width 1005 height 41
type input "[PERSON_NAME]"
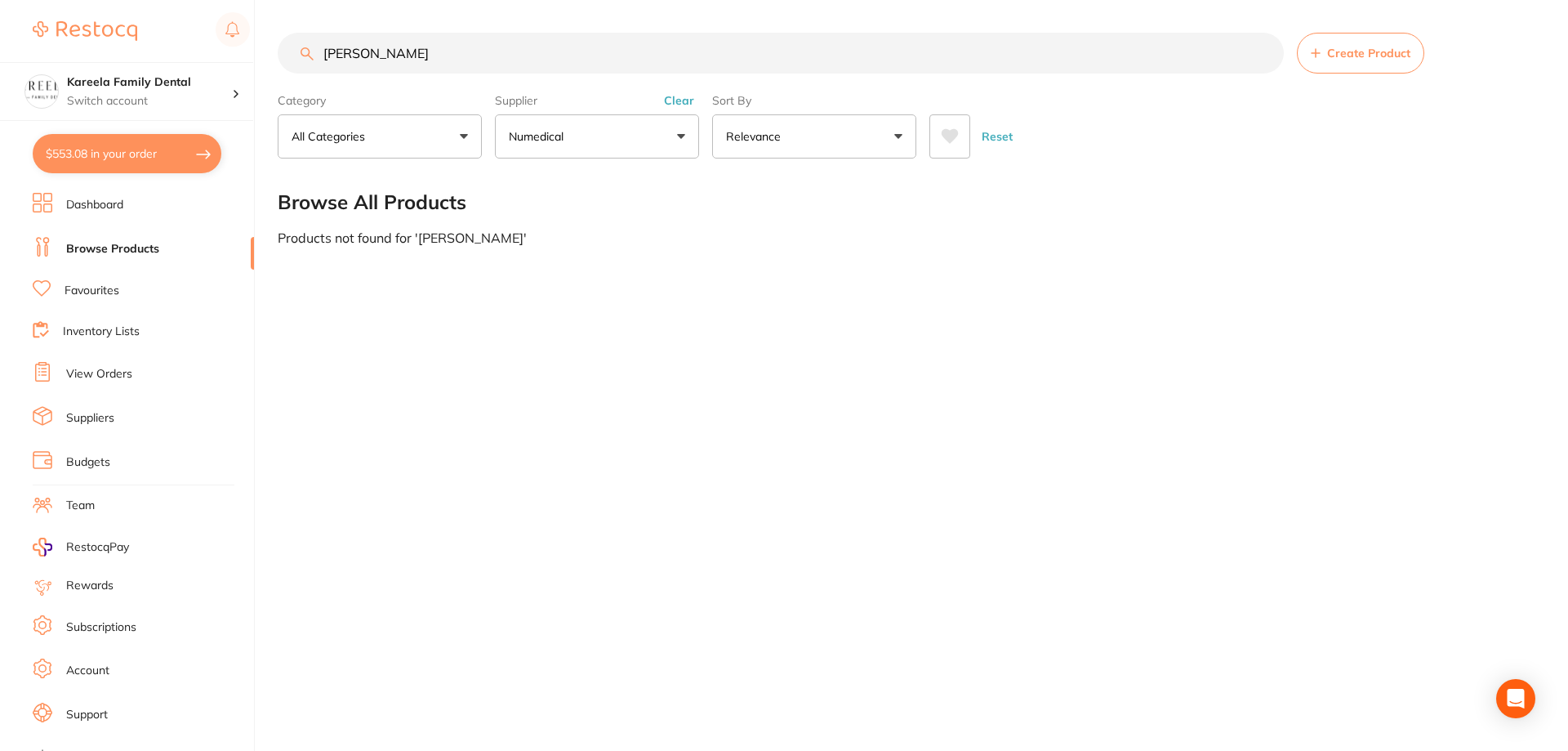
click at [158, 151] on button "$553.08 in your order" at bounding box center [127, 153] width 189 height 39
checkbox input "true"
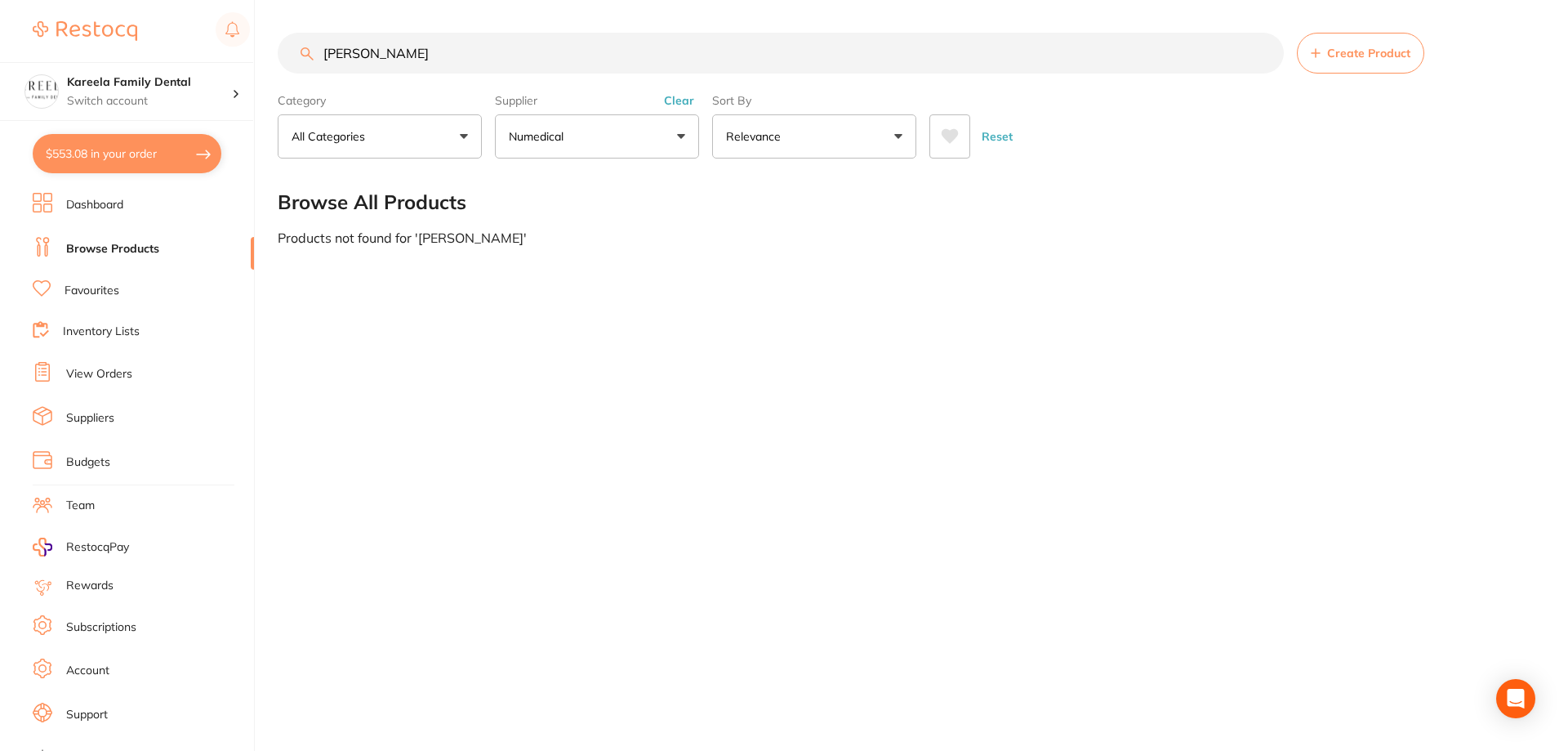
checkbox input "true"
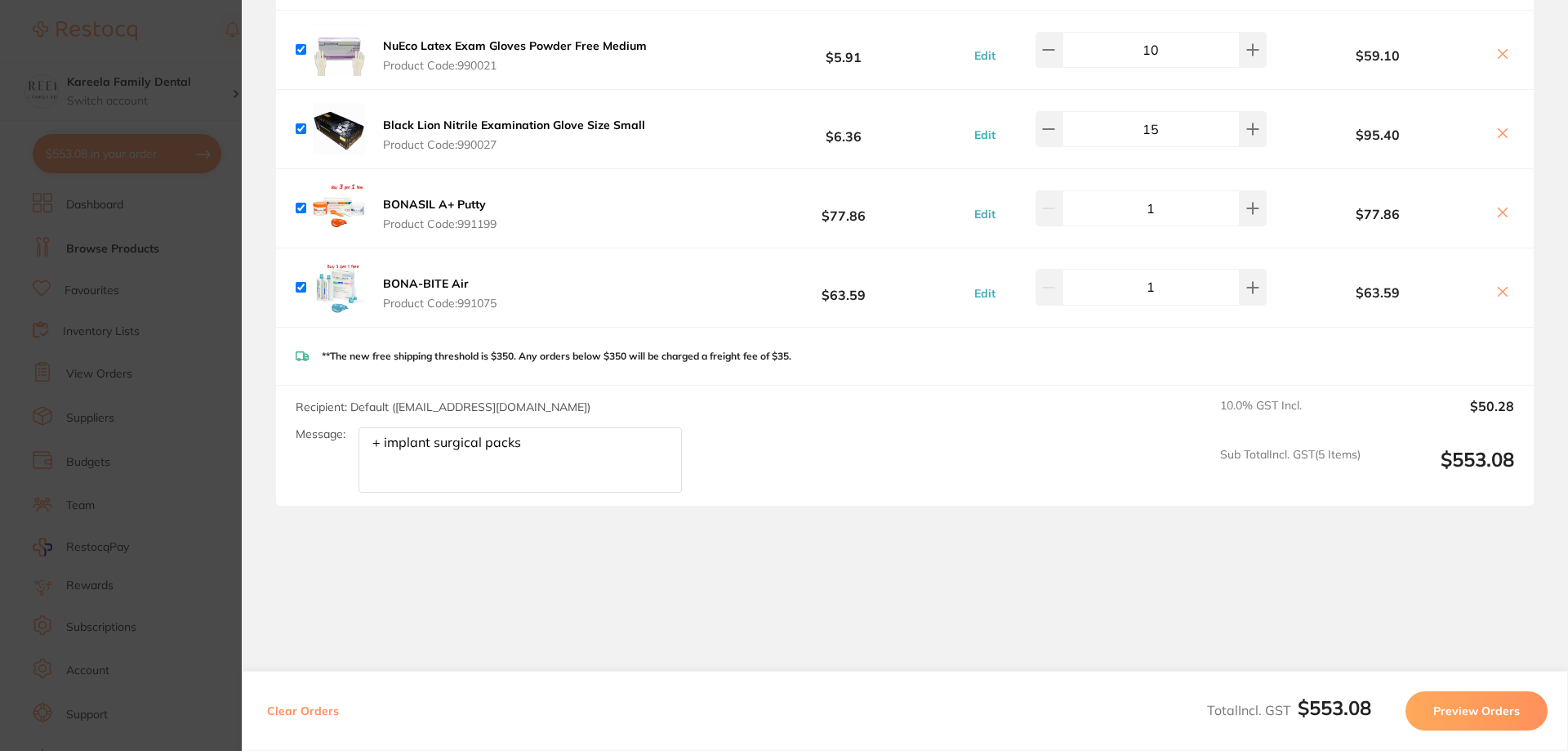
scroll to position [284, 0]
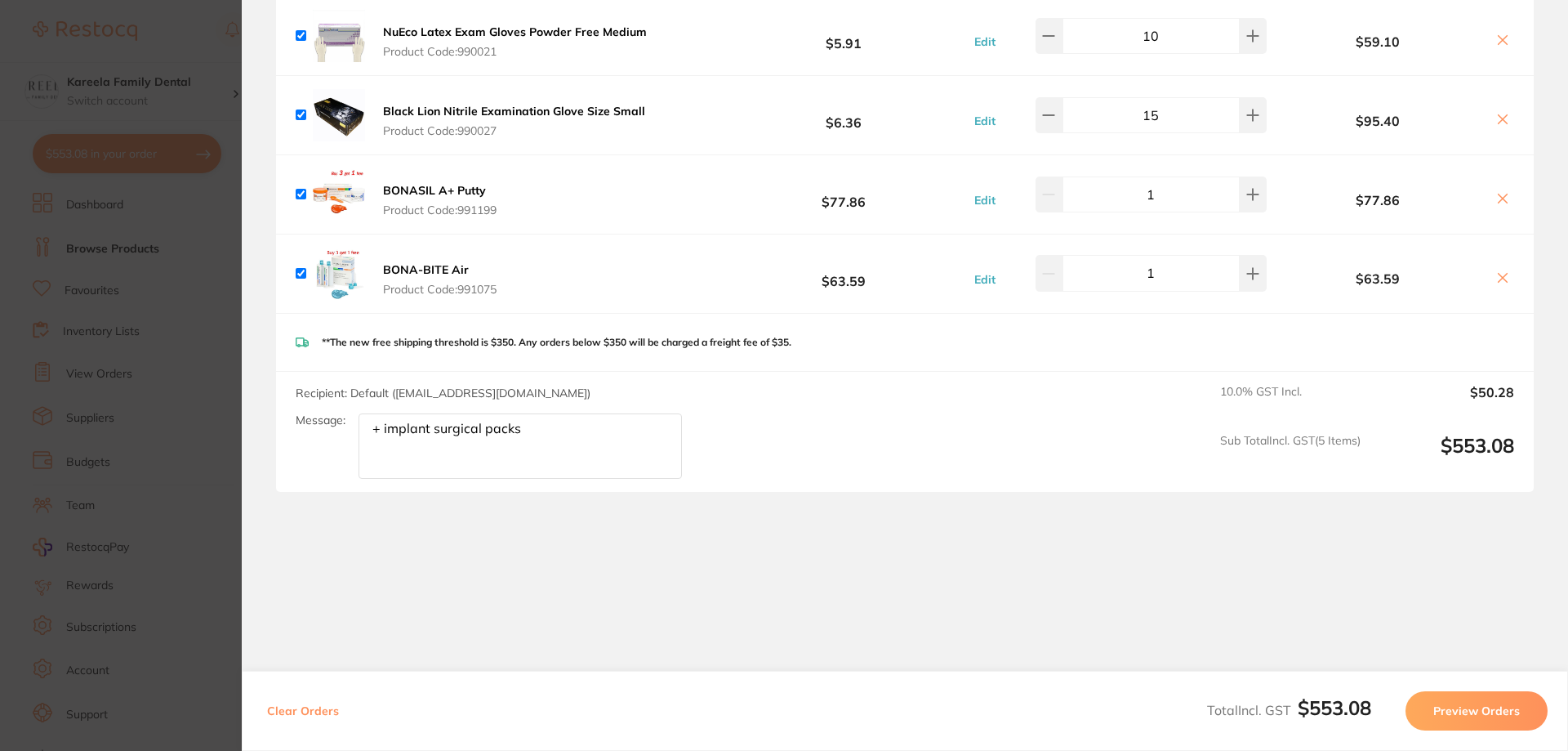
drag, startPoint x: 554, startPoint y: 425, endPoint x: 280, endPoint y: 367, distance: 280.1
click at [117, 402] on section "Update RRP Set your pre negotiated price for this item. Item Agreed RRP (excl. …" at bounding box center [784, 376] width 1568 height 751
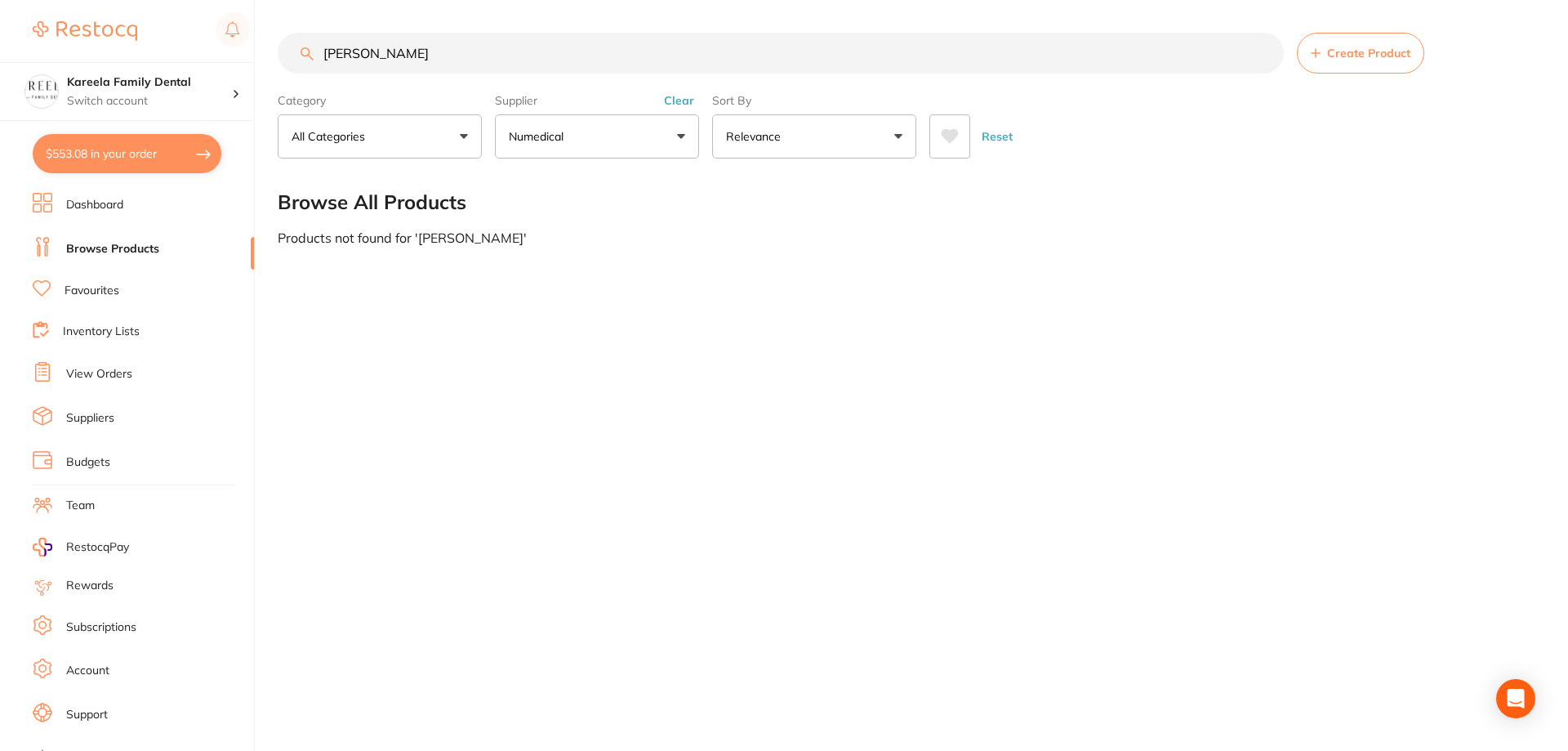
click at [194, 149] on button "$553.08 in your order" at bounding box center [127, 153] width 189 height 39
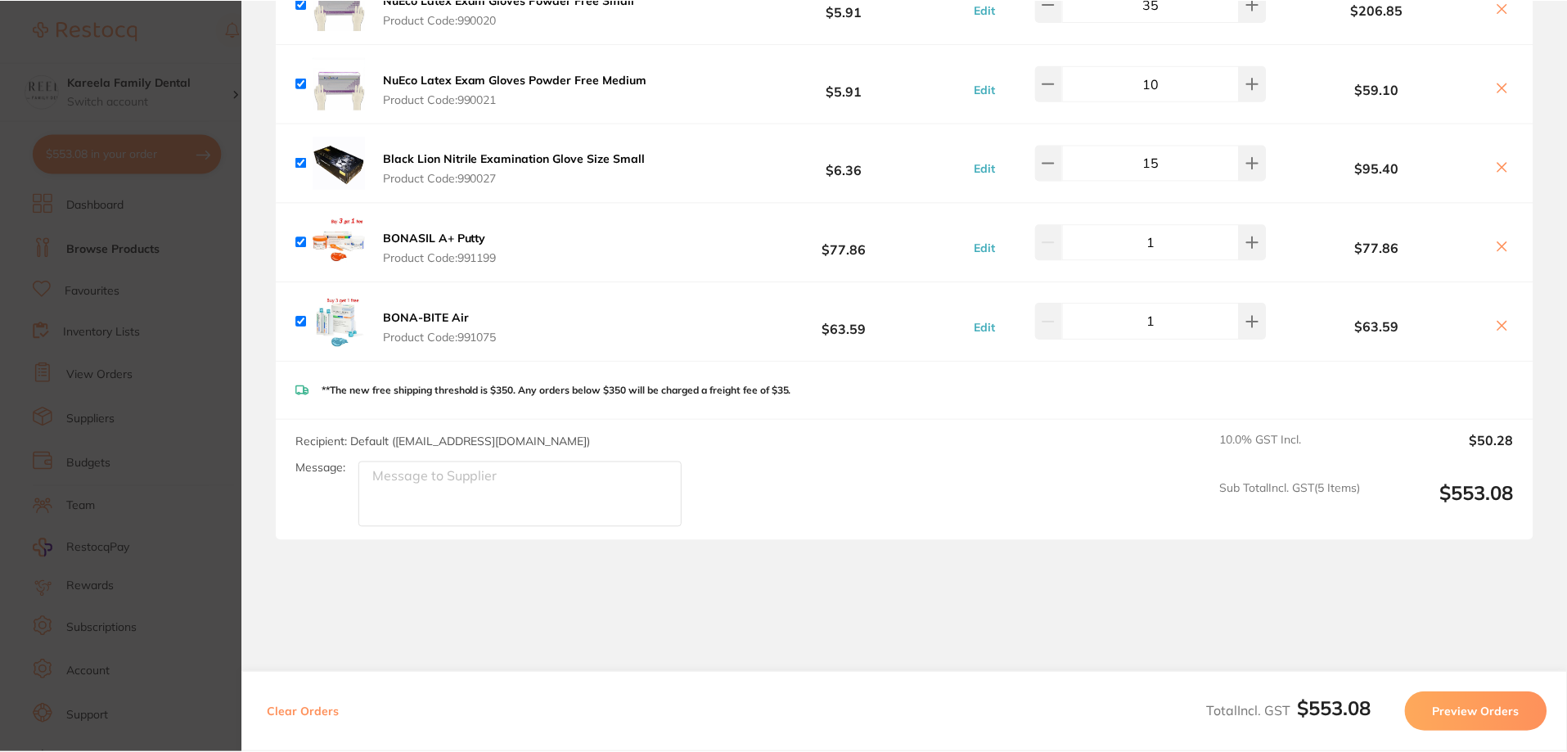
scroll to position [245, 0]
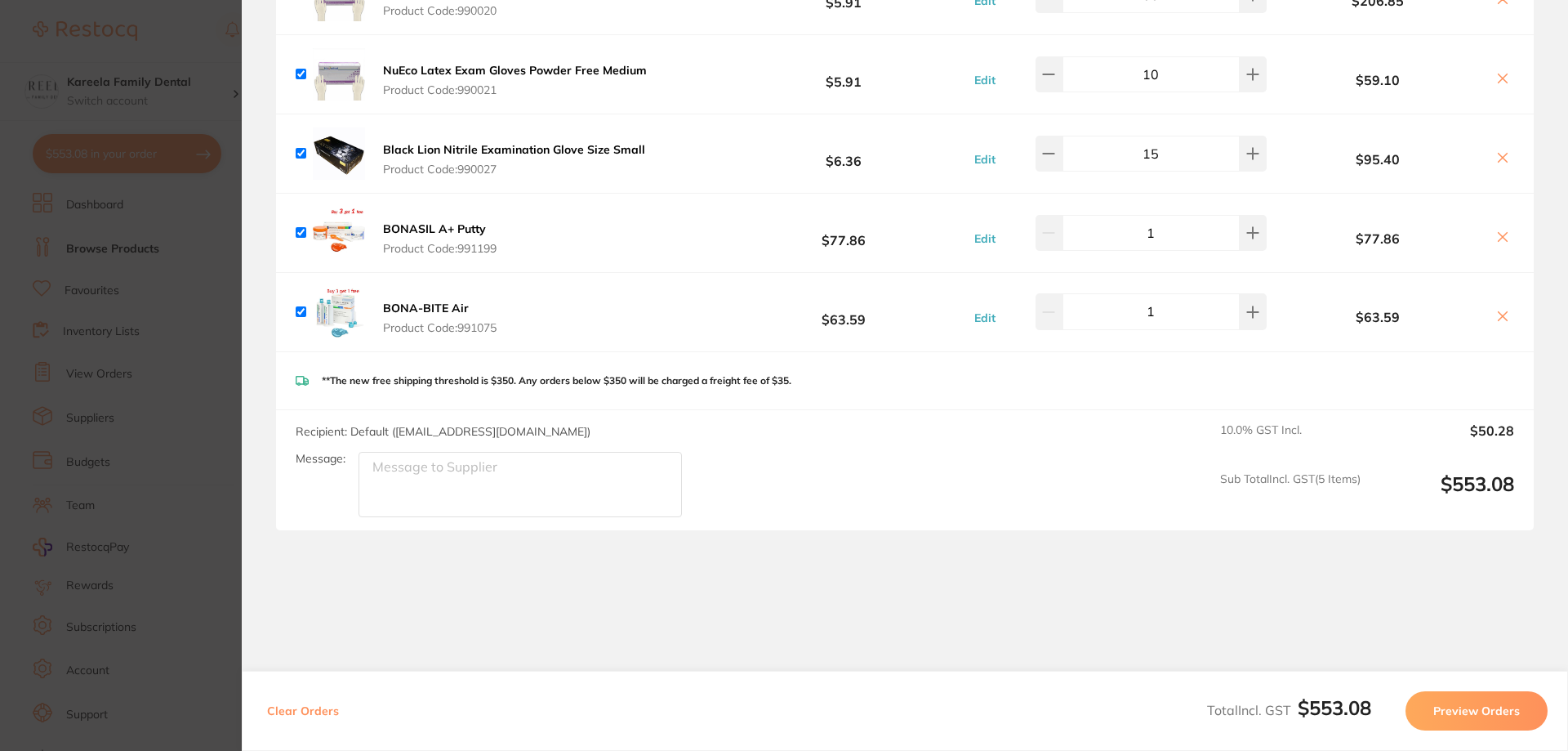
click at [177, 278] on section "Update RRP Set your pre negotiated price for this item. Item Agreed RRP (excl. …" at bounding box center [784, 376] width 1568 height 751
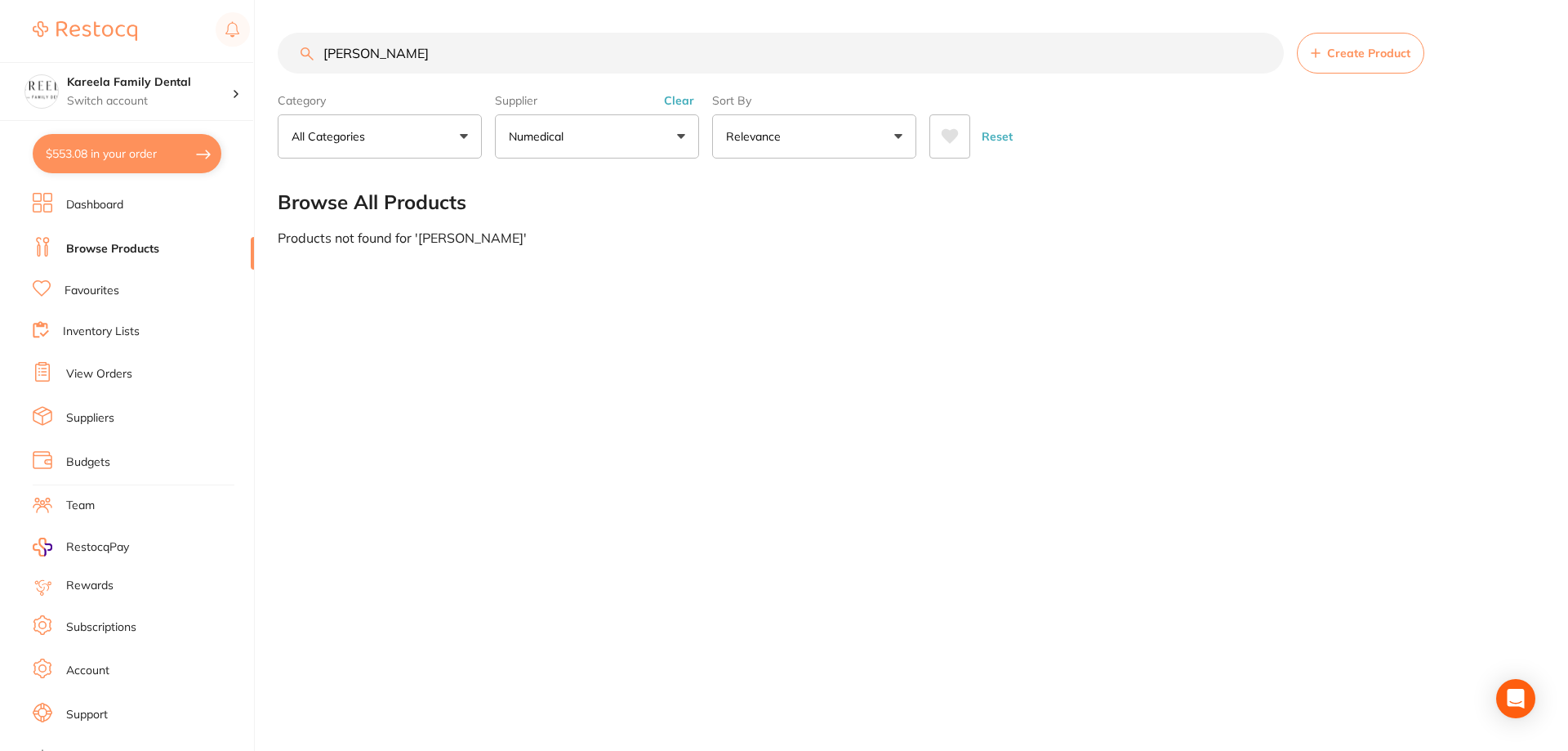
drag, startPoint x: 573, startPoint y: 56, endPoint x: 109, endPoint y: 60, distance: 464.0
click at [109, 60] on div "$553.08 Kareela Family Dental Switch account Kareela Family Dental $553.08 in y…" at bounding box center [784, 376] width 1568 height 751
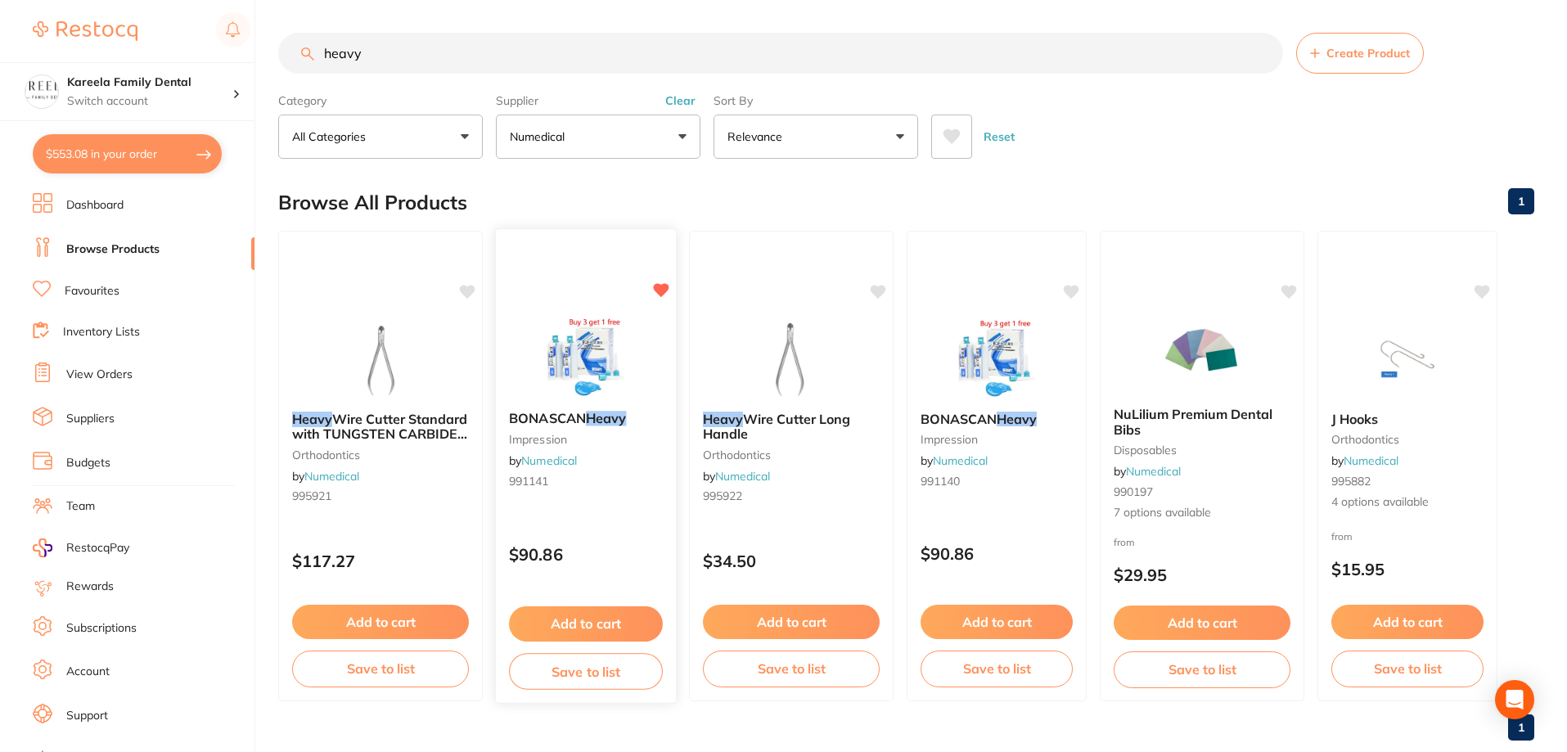
click at [605, 330] on img at bounding box center [585, 356] width 107 height 83
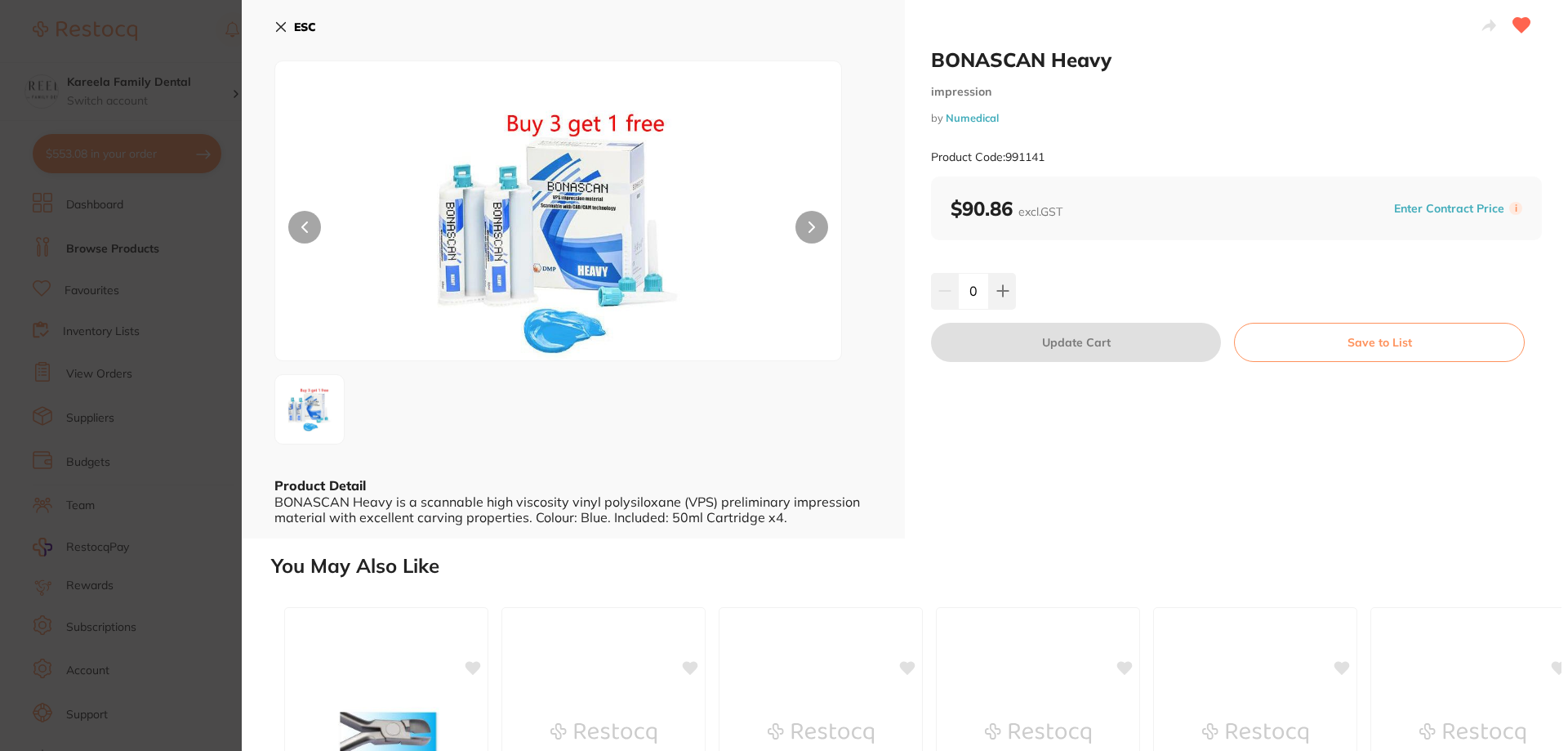
click at [285, 34] on button "ESC" at bounding box center [295, 27] width 42 height 28
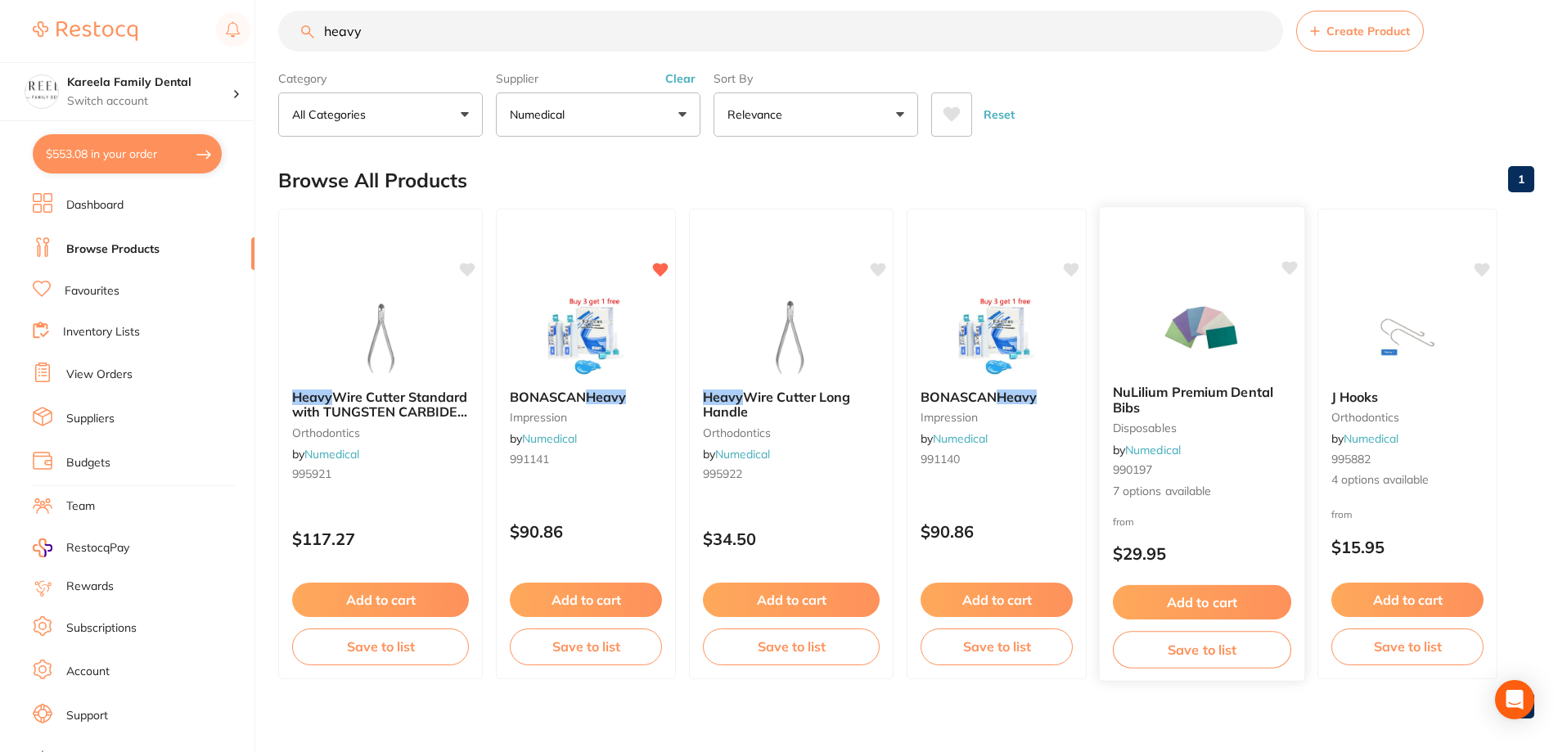
scroll to position [34, 0]
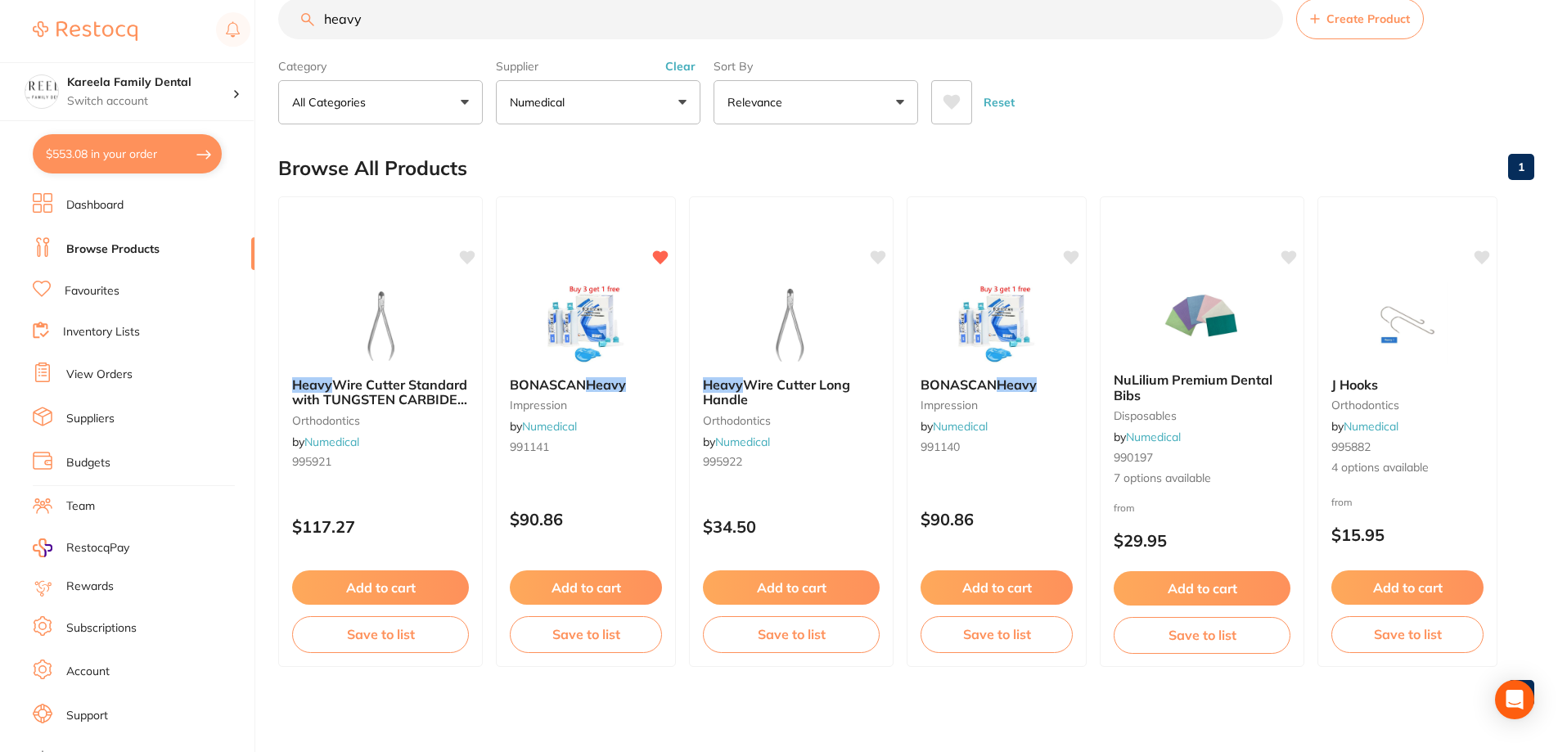
drag, startPoint x: 374, startPoint y: 14, endPoint x: 187, endPoint y: 17, distance: 187.4
click at [187, 17] on div "$553.08 Kareela Family Dental Switch account Kareela Family Dental $553.08 in y…" at bounding box center [783, 342] width 1567 height 752
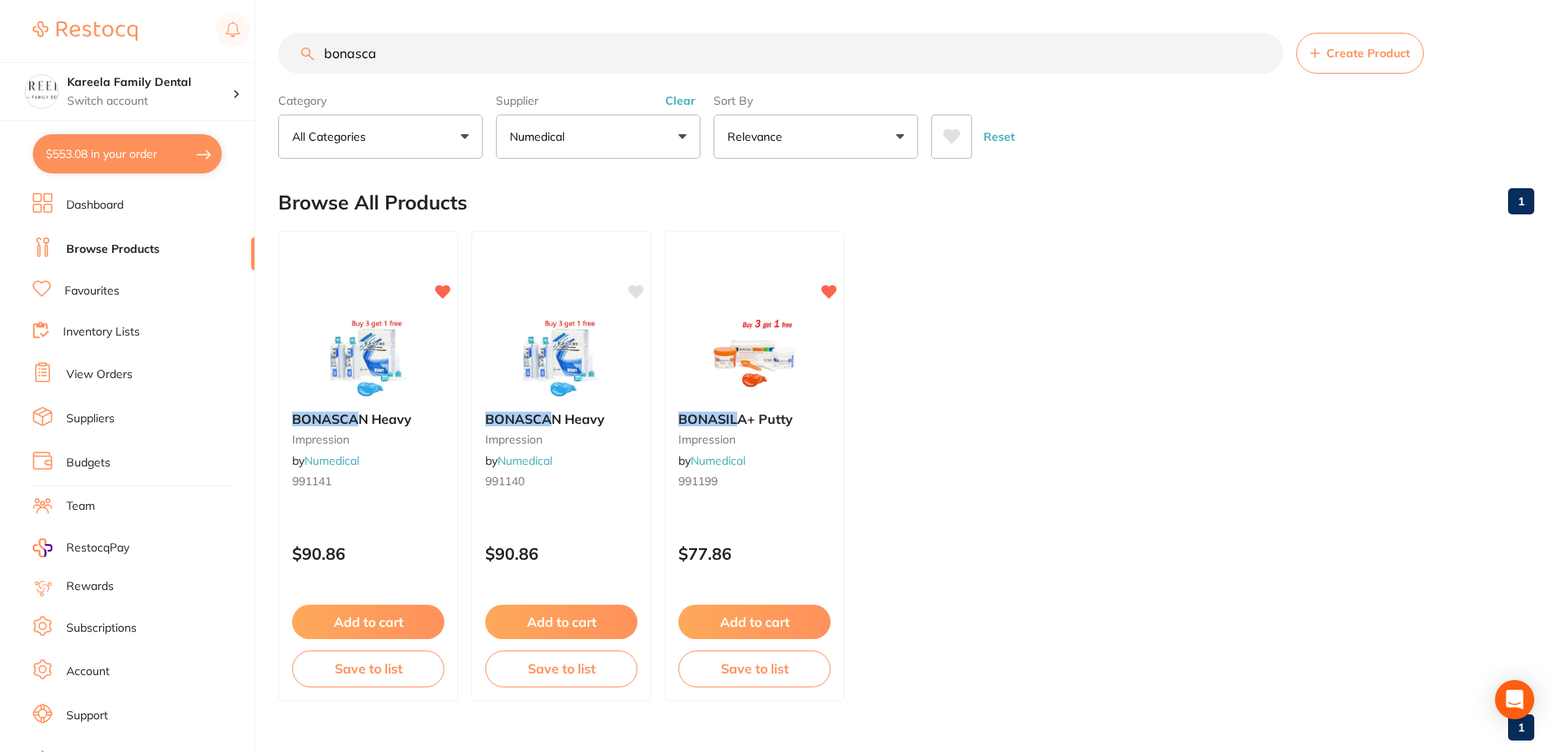
scroll to position [0, 0]
type input "bonascan"
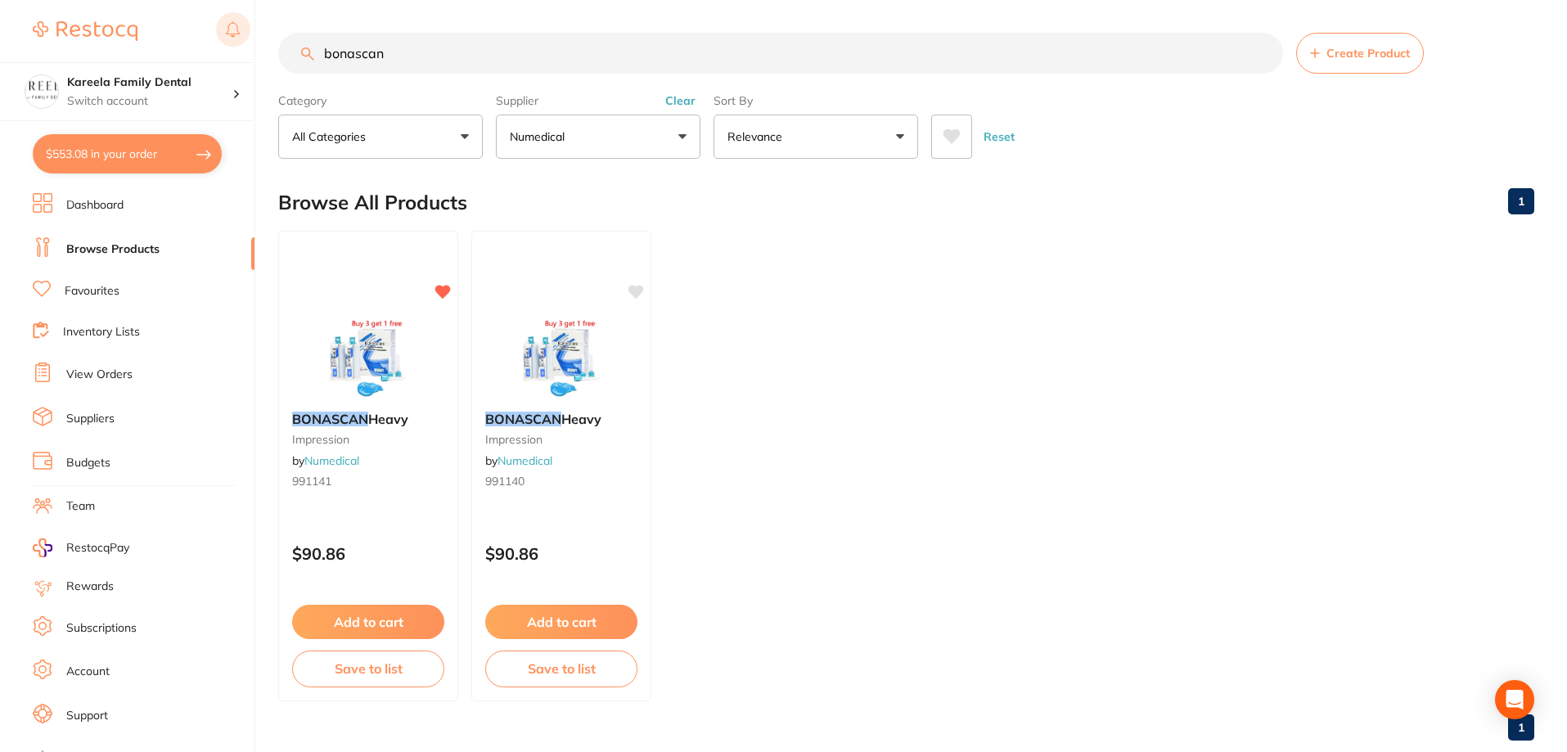
click at [220, 34] on div "$553.08 Kareela Family Dental Switch account Kareela Family Dental $553.08 in y…" at bounding box center [783, 376] width 1567 height 752
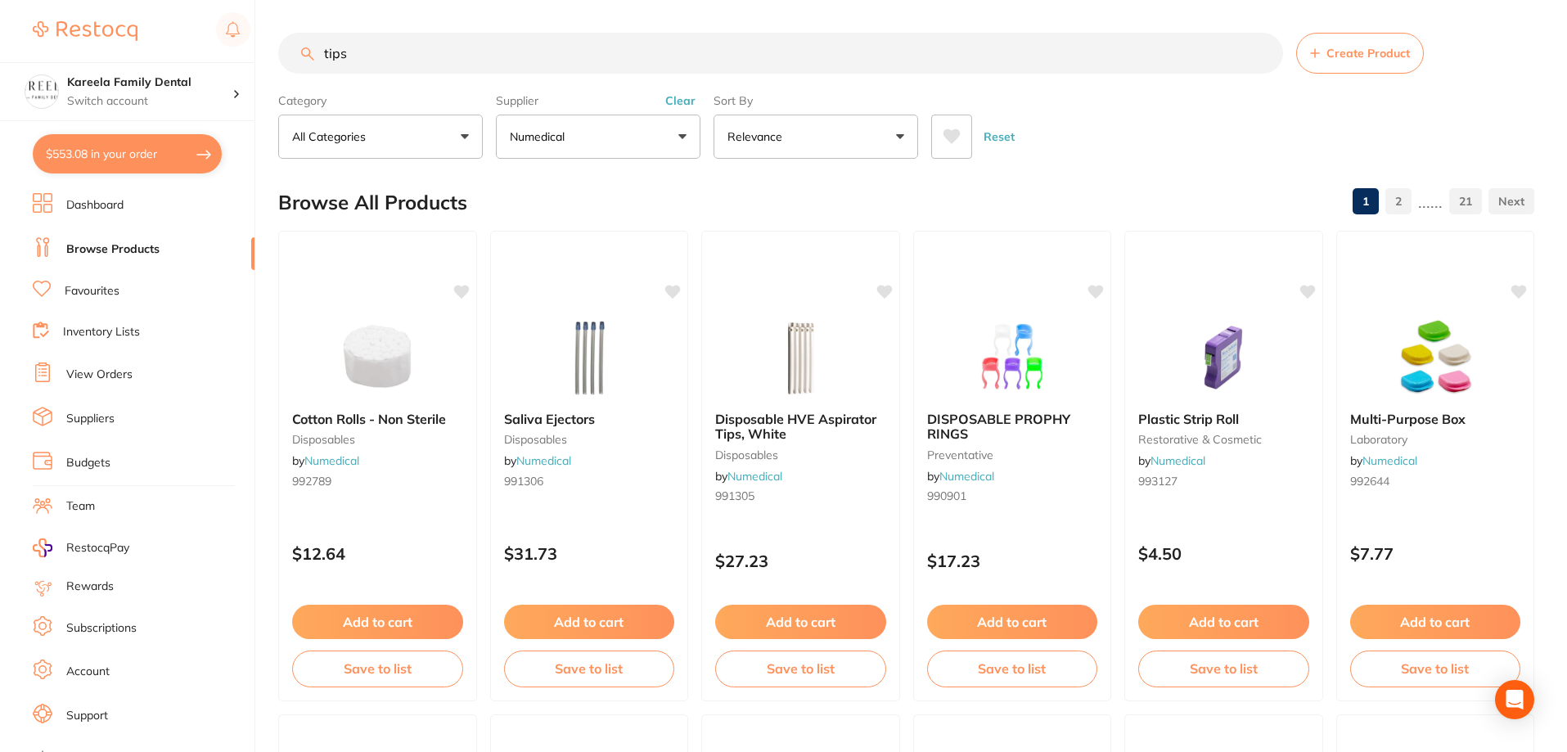
type input "tips"
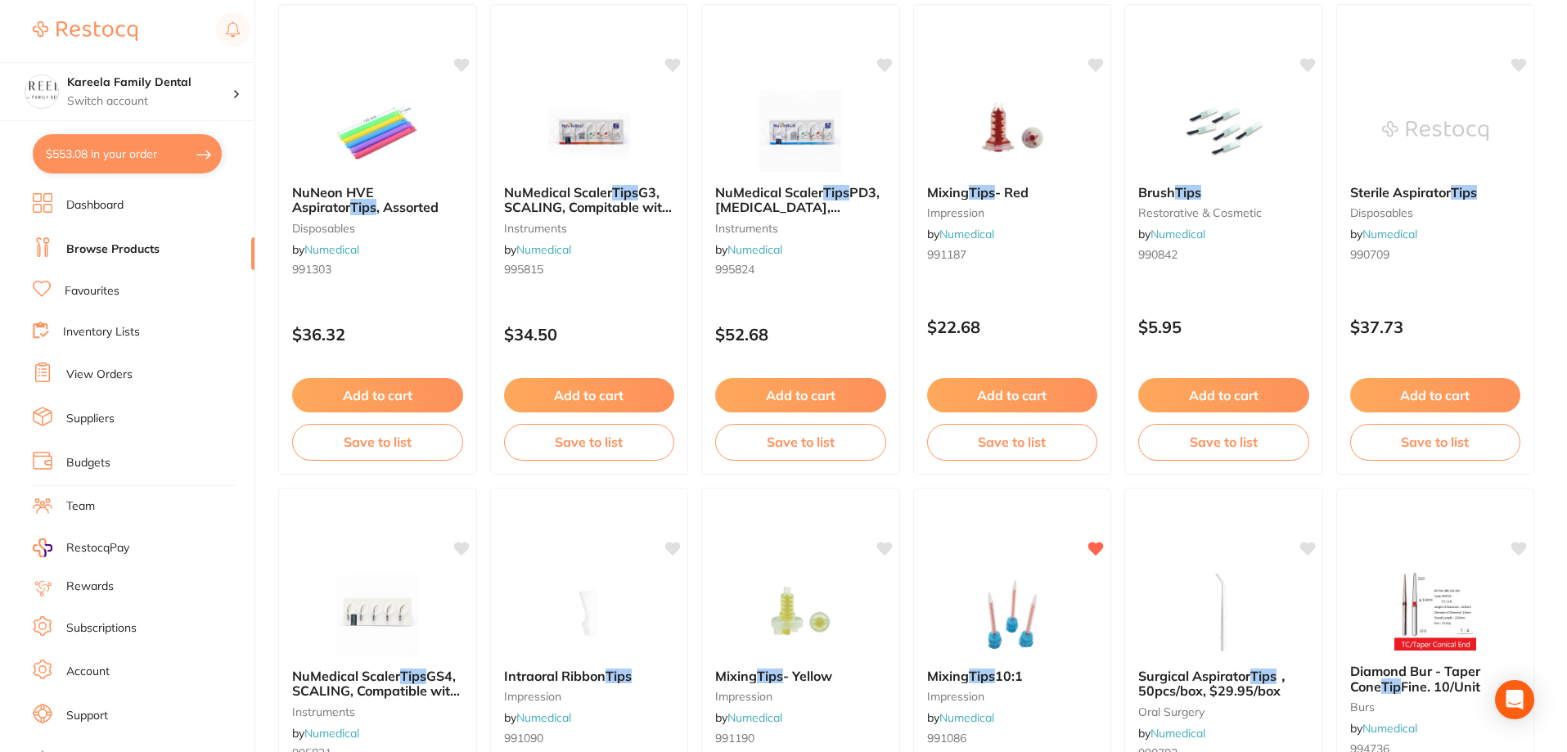
scroll to position [2782, 0]
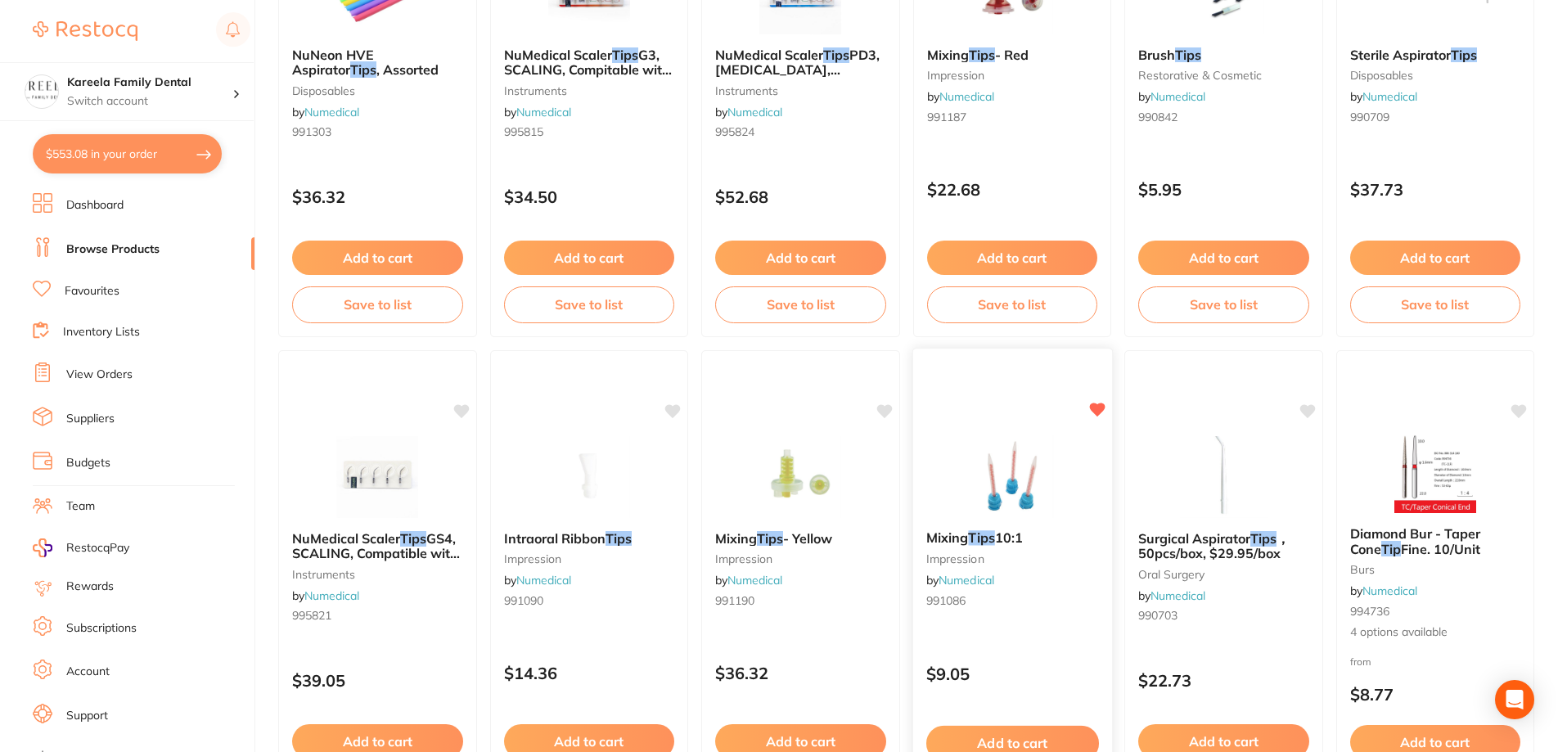
click at [1060, 447] on img at bounding box center [1011, 475] width 107 height 83
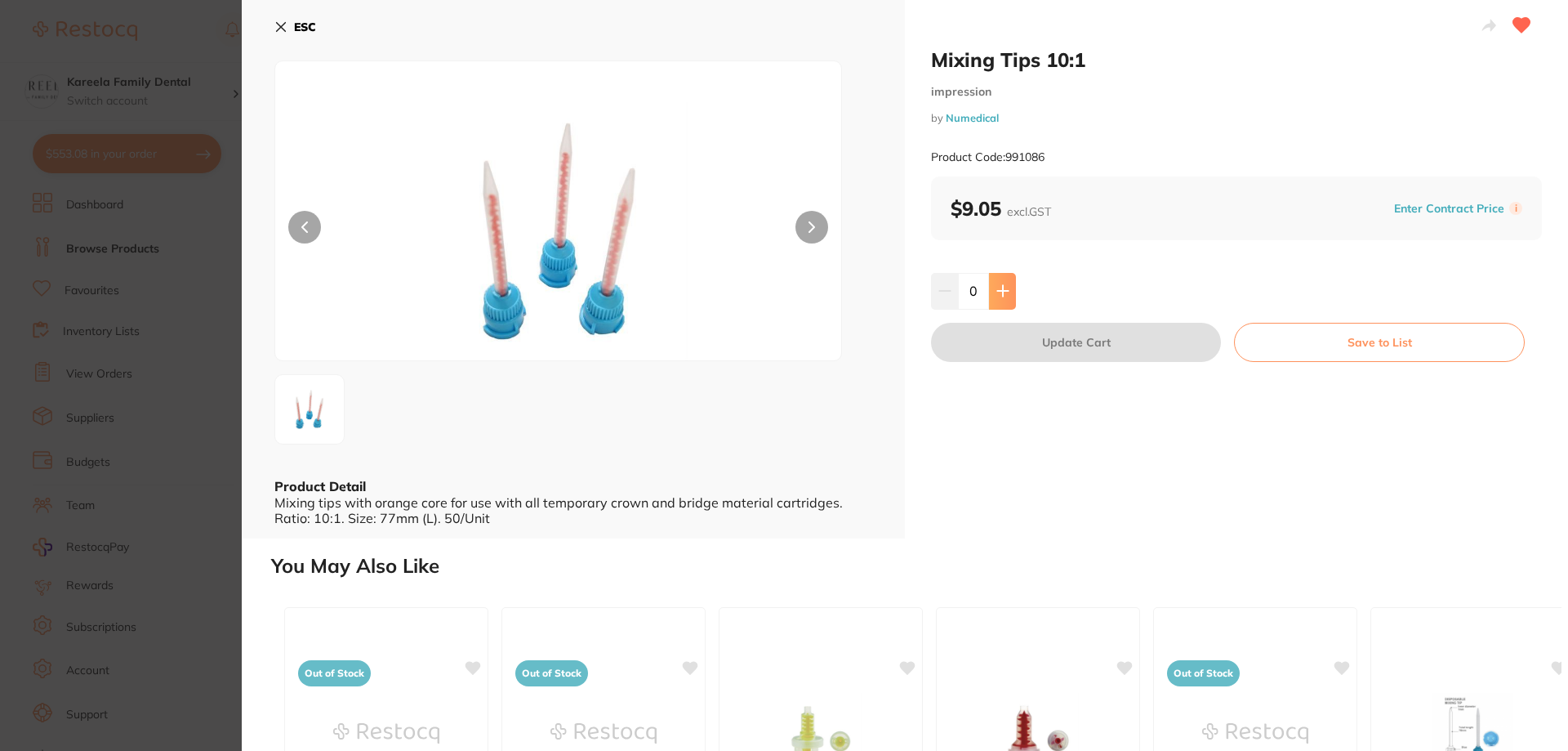
click at [993, 299] on button at bounding box center [1002, 291] width 27 height 36
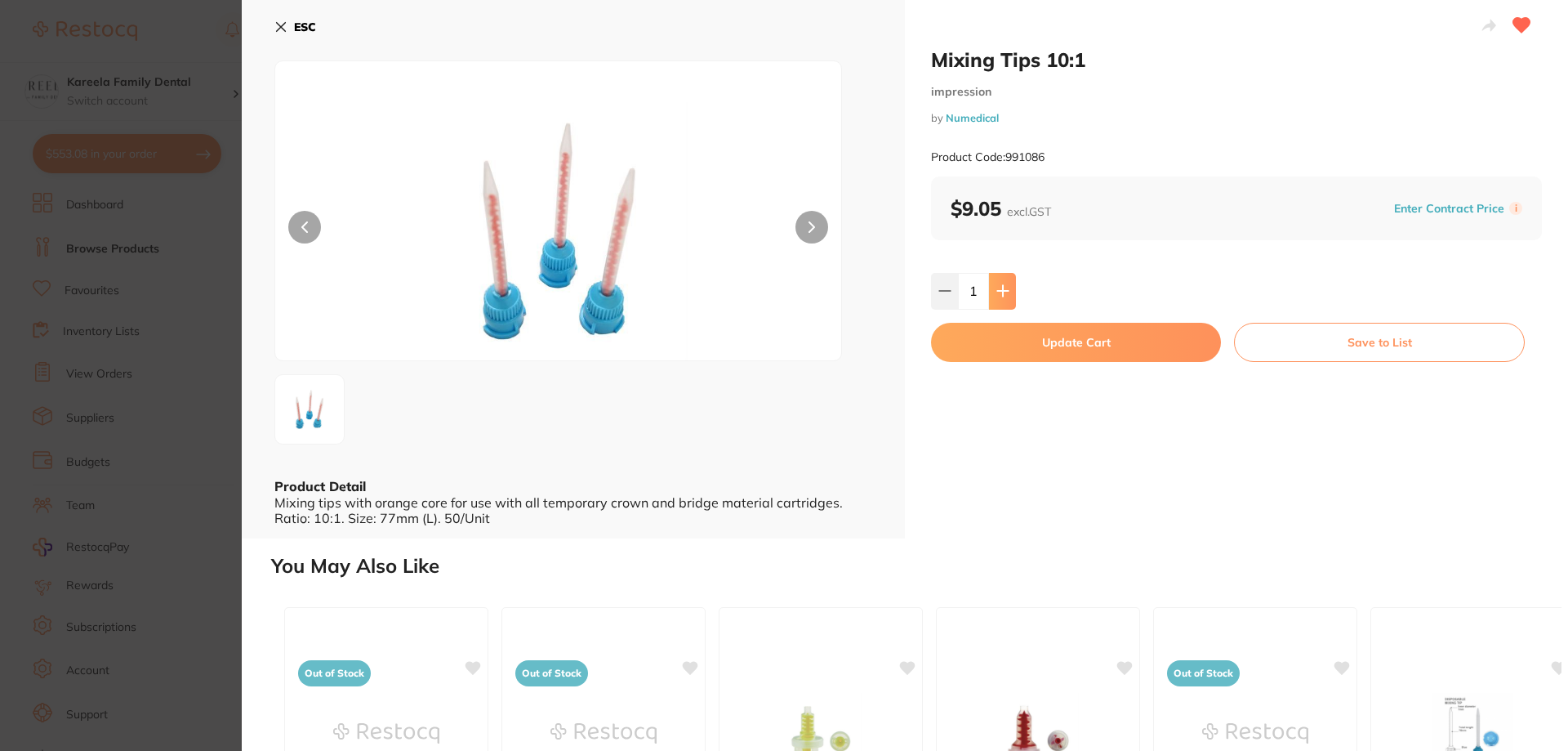
click at [993, 299] on button at bounding box center [1002, 291] width 27 height 36
type input "2"
click at [1080, 356] on button "Update Cart" at bounding box center [1076, 342] width 289 height 39
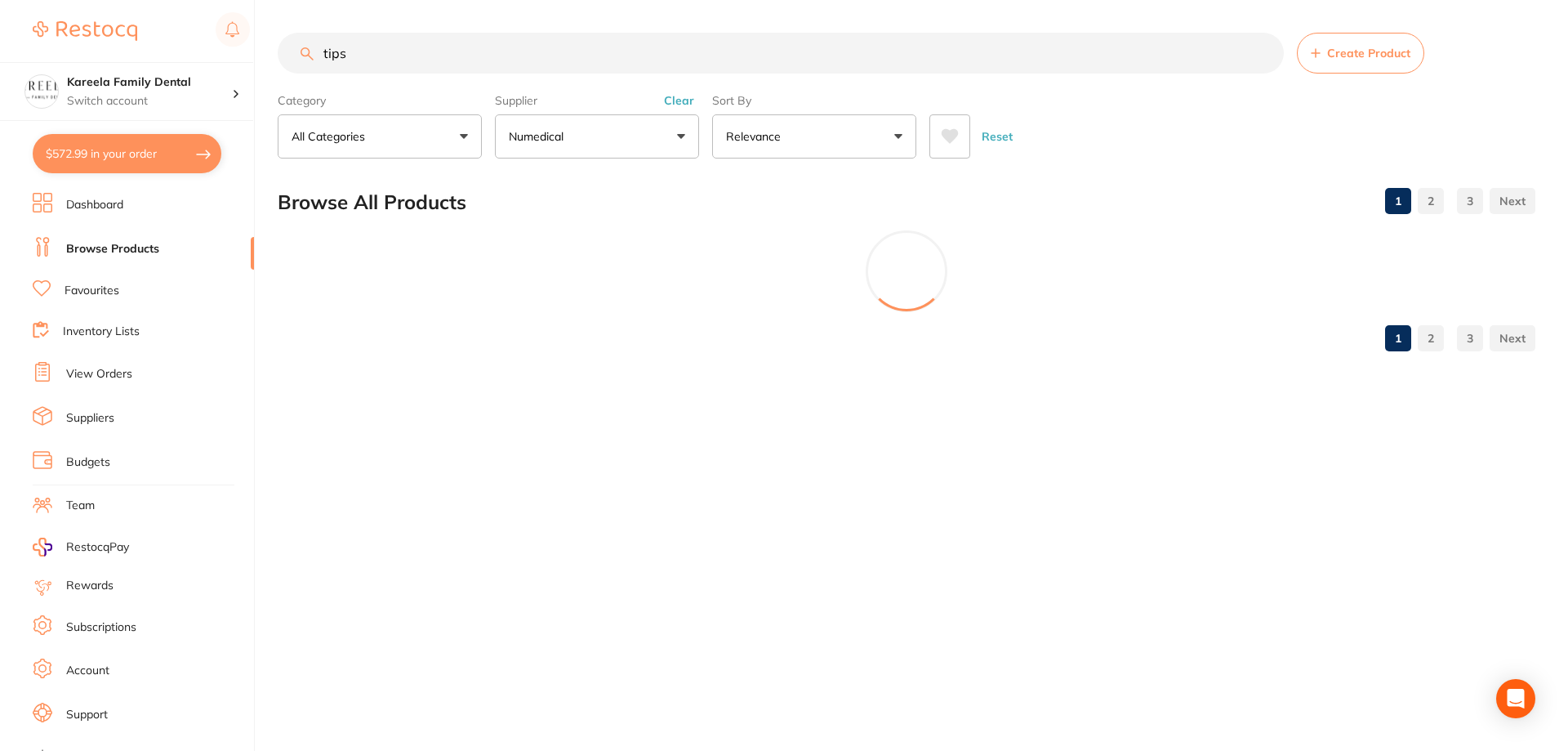
checkbox input "false"
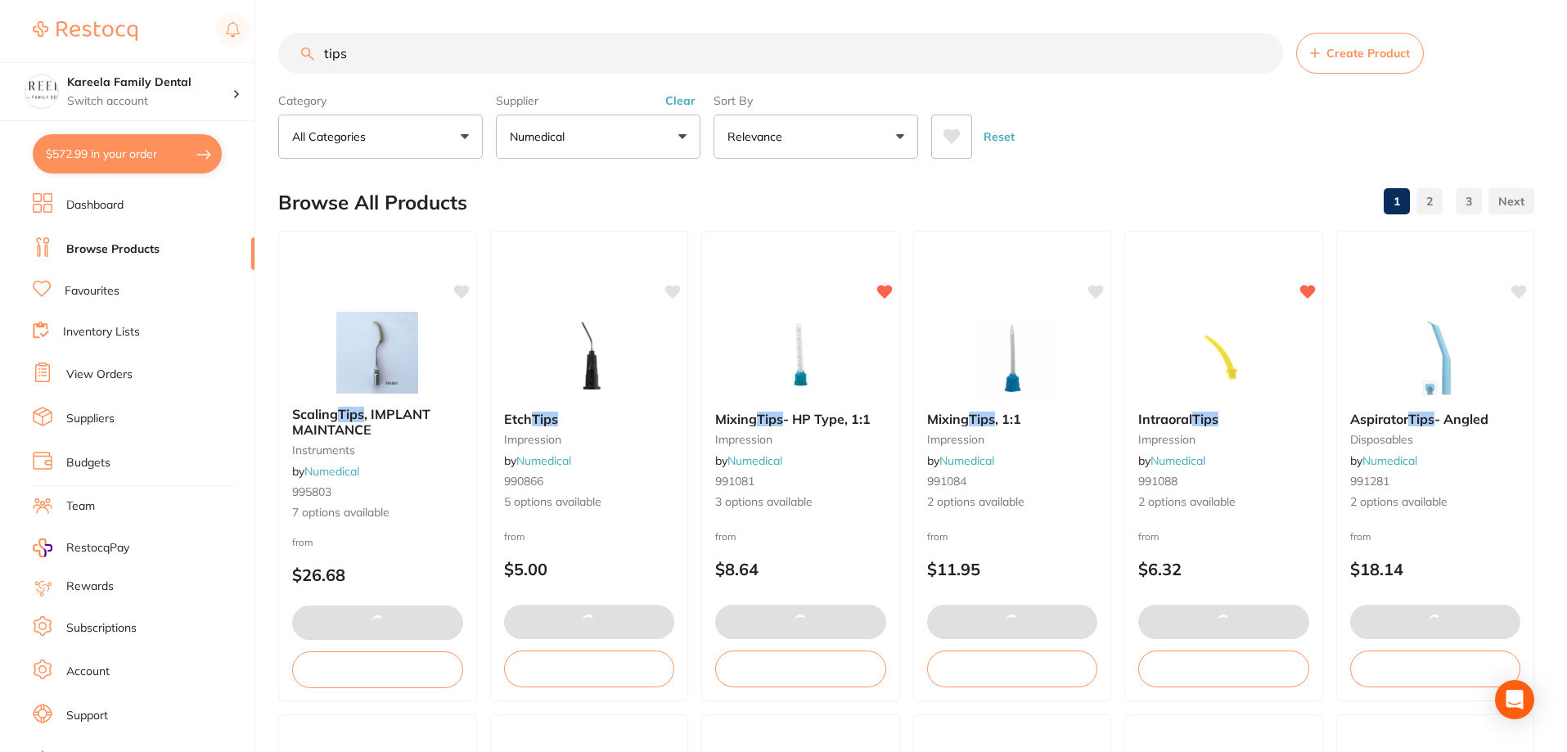
click at [146, 150] on button "$572.99 in your order" at bounding box center [127, 153] width 189 height 39
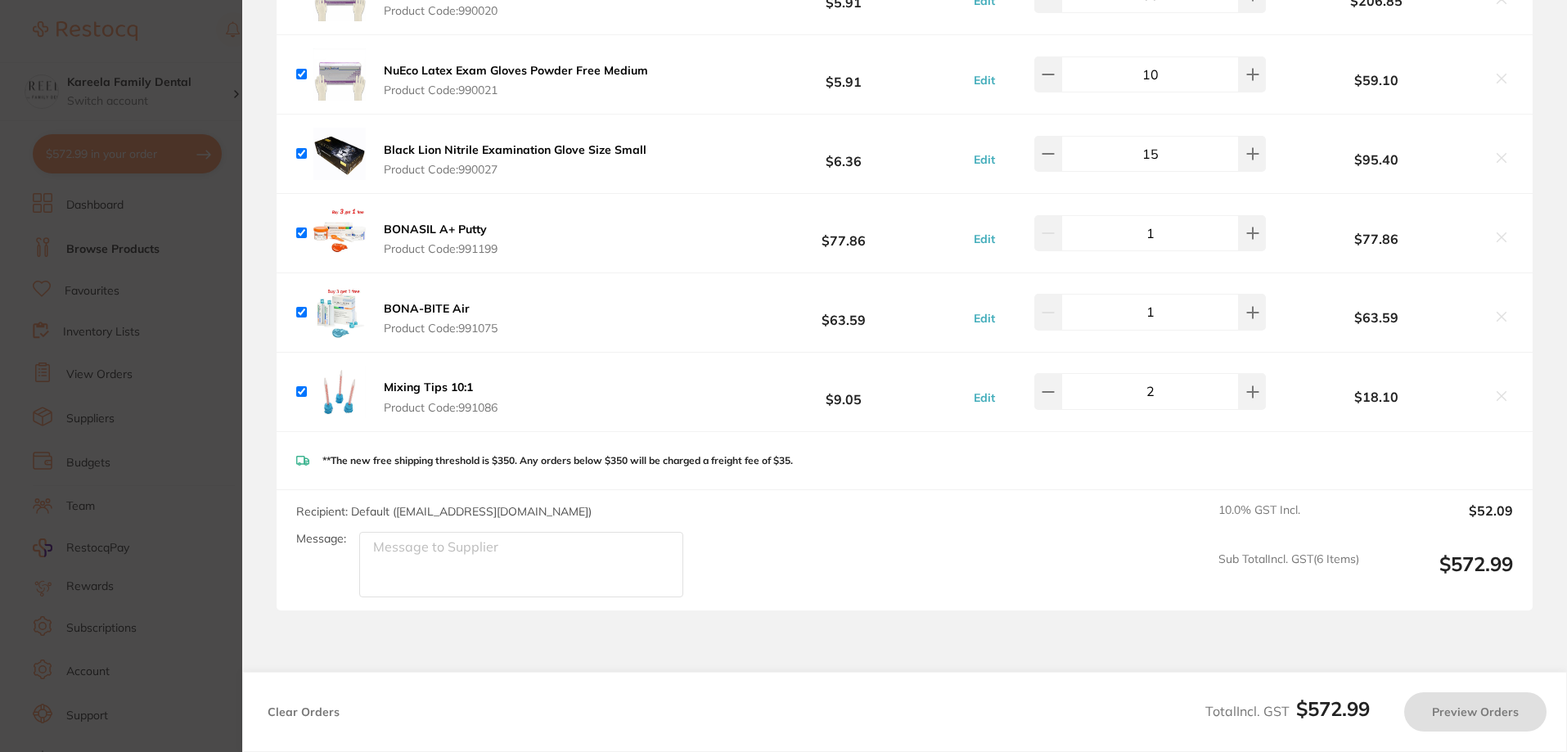
checkbox input "true"
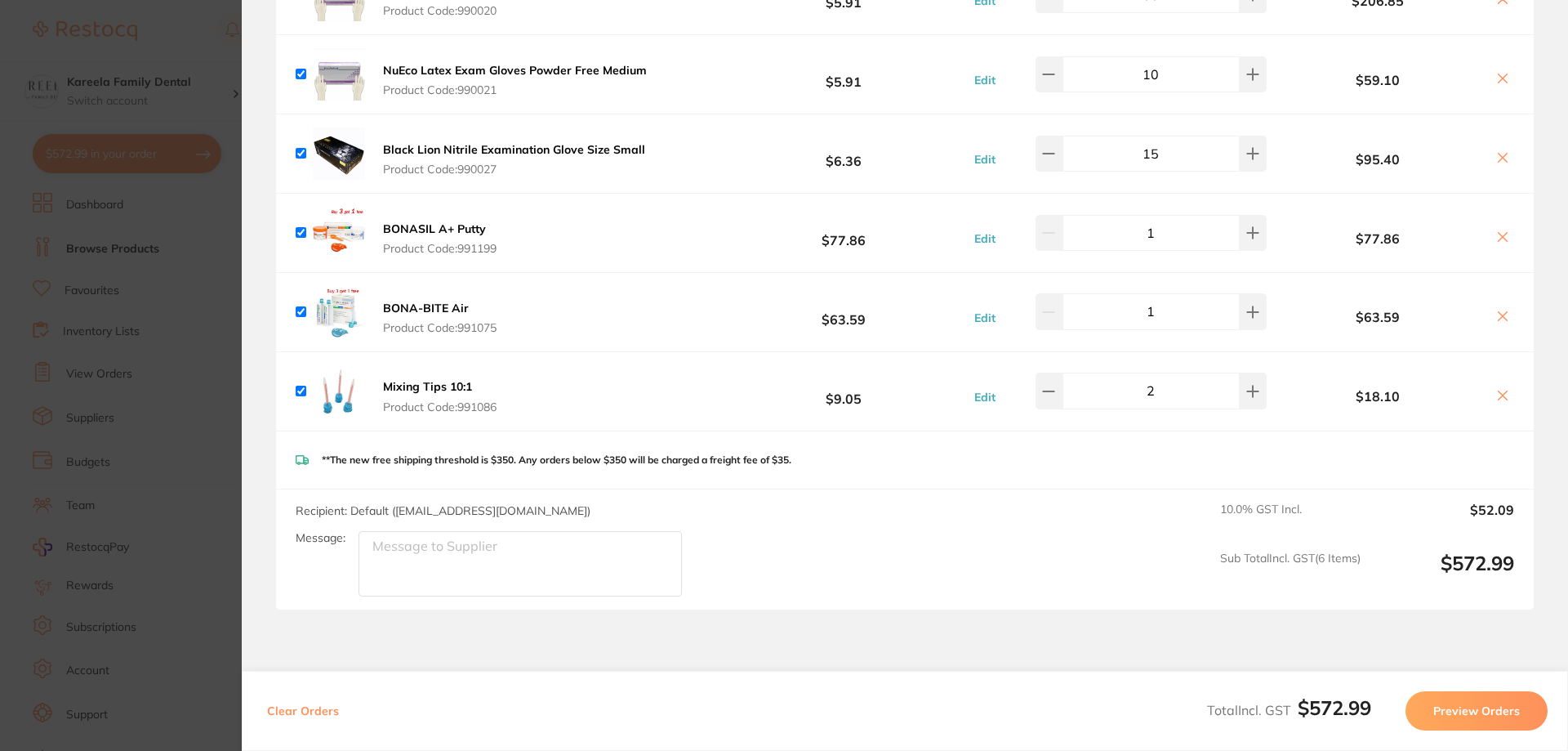
click at [194, 245] on section "Update RRP Set your pre negotiated price for this item. Item Agreed RRP (excl. …" at bounding box center [784, 376] width 1568 height 751
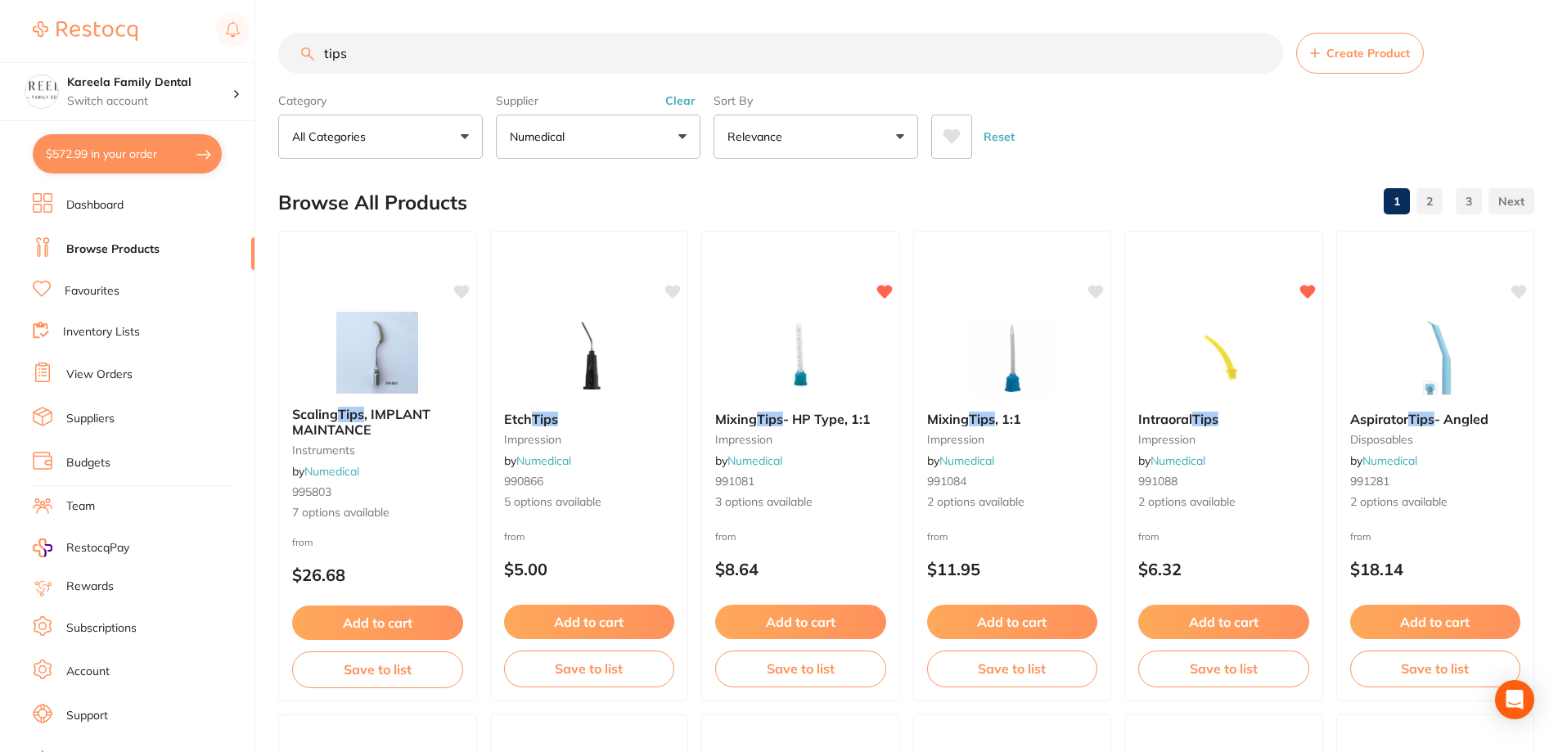
drag, startPoint x: 372, startPoint y: 47, endPoint x: 291, endPoint y: 47, distance: 81.0
click at [291, 47] on input "tips" at bounding box center [780, 53] width 1005 height 41
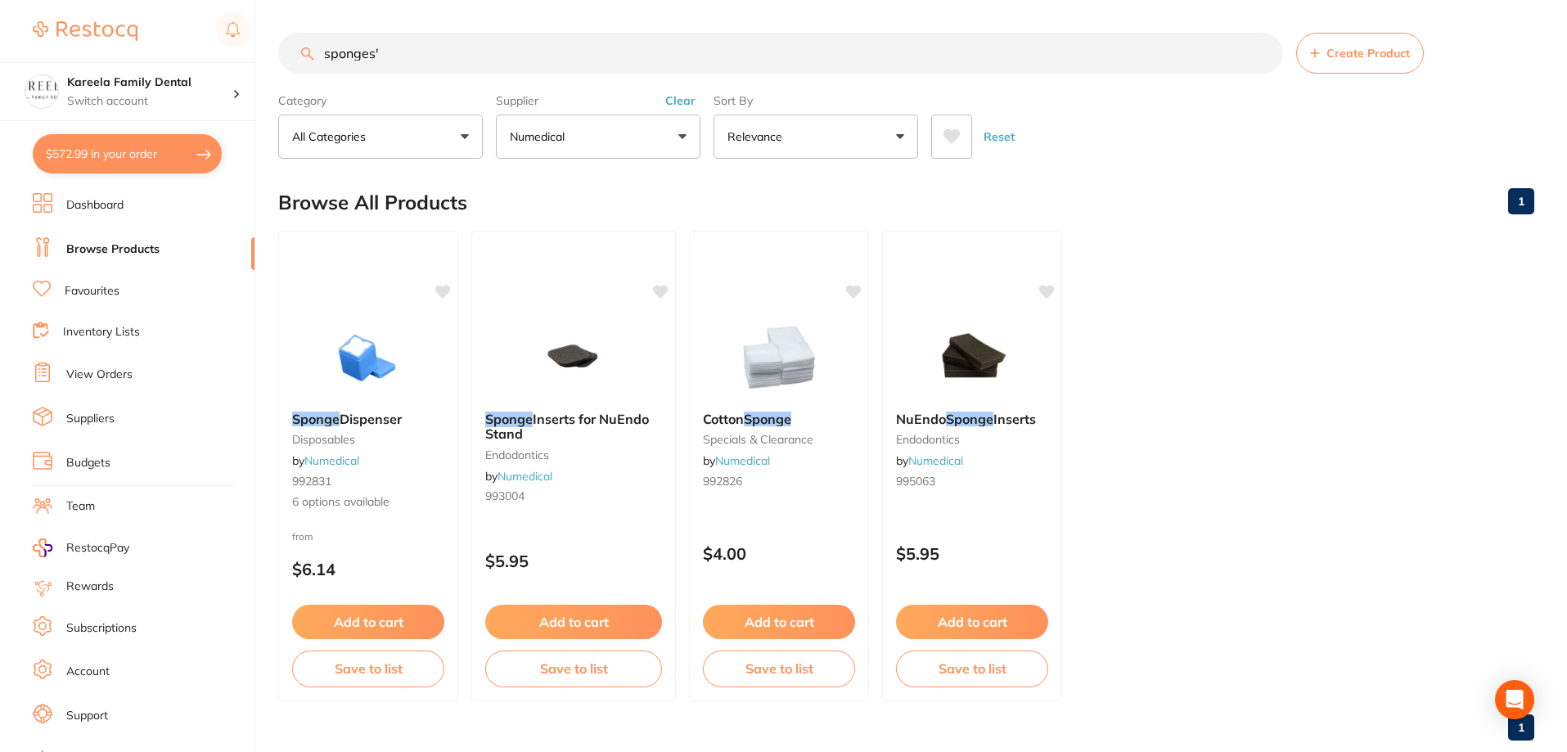
click at [389, 50] on input "sponges'" at bounding box center [780, 53] width 1005 height 41
type input "sponges"
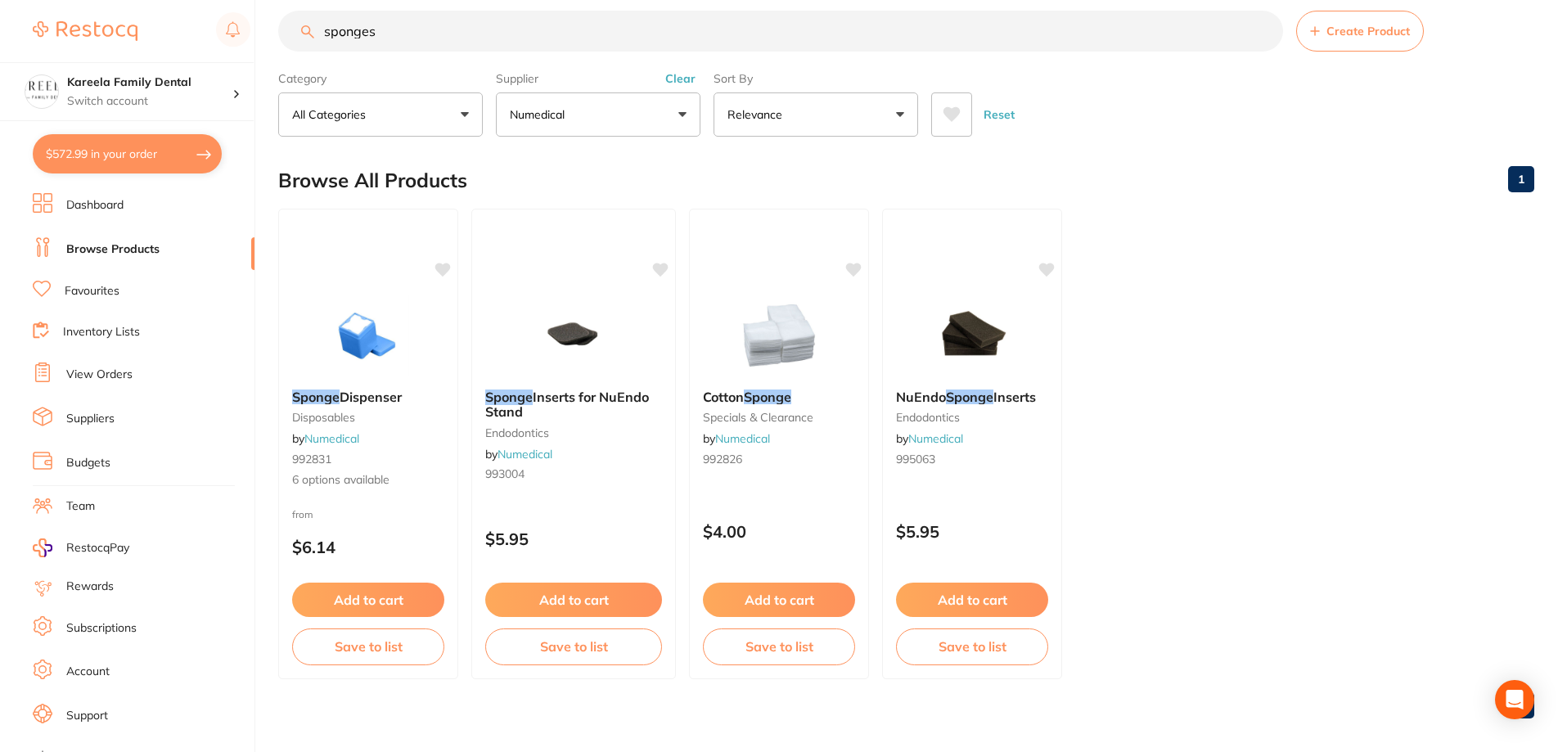
scroll to position [34, 0]
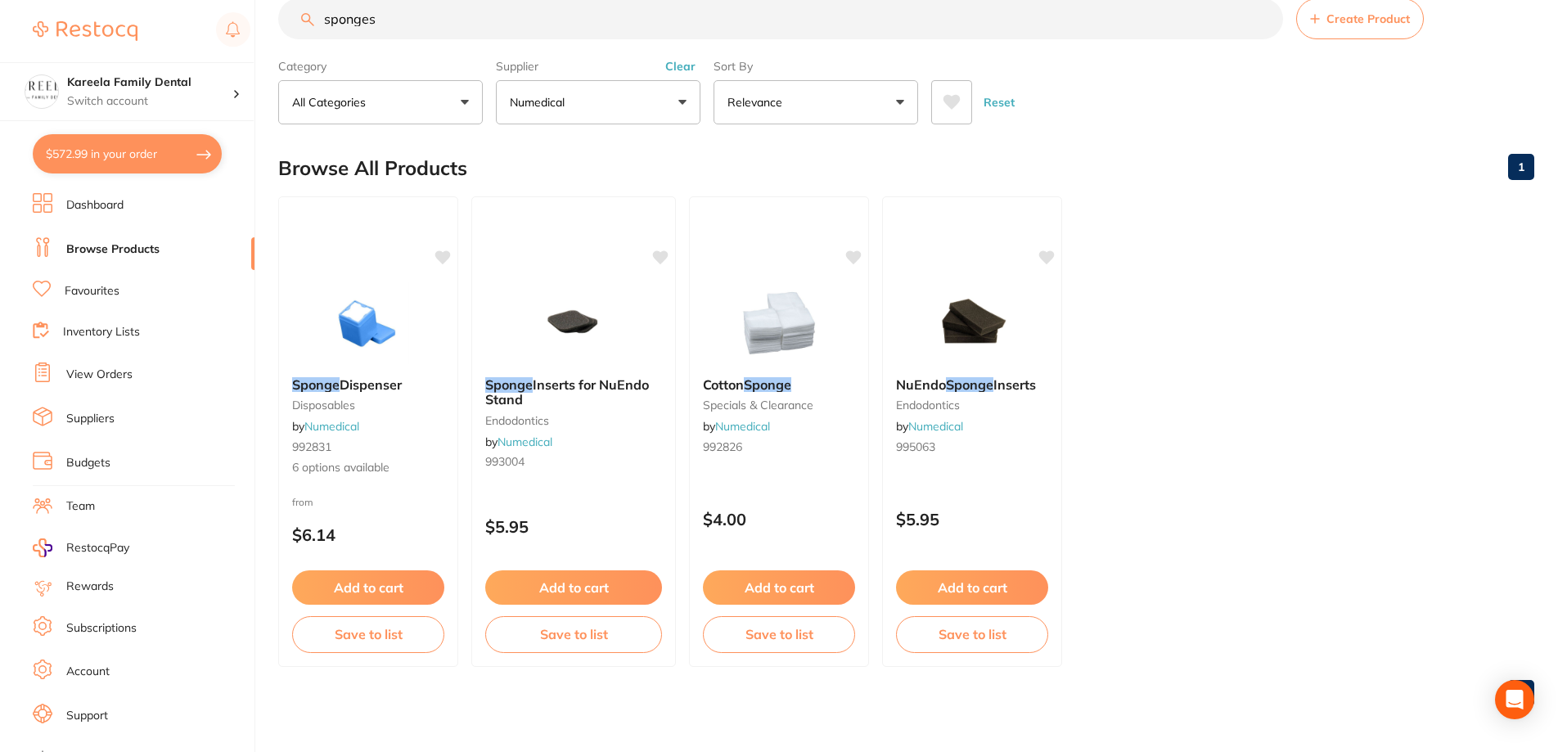
click at [206, 24] on div "$572.99 Kareela Family Dental Switch account Kareela Family Dental $572.99 in y…" at bounding box center [783, 342] width 1567 height 752
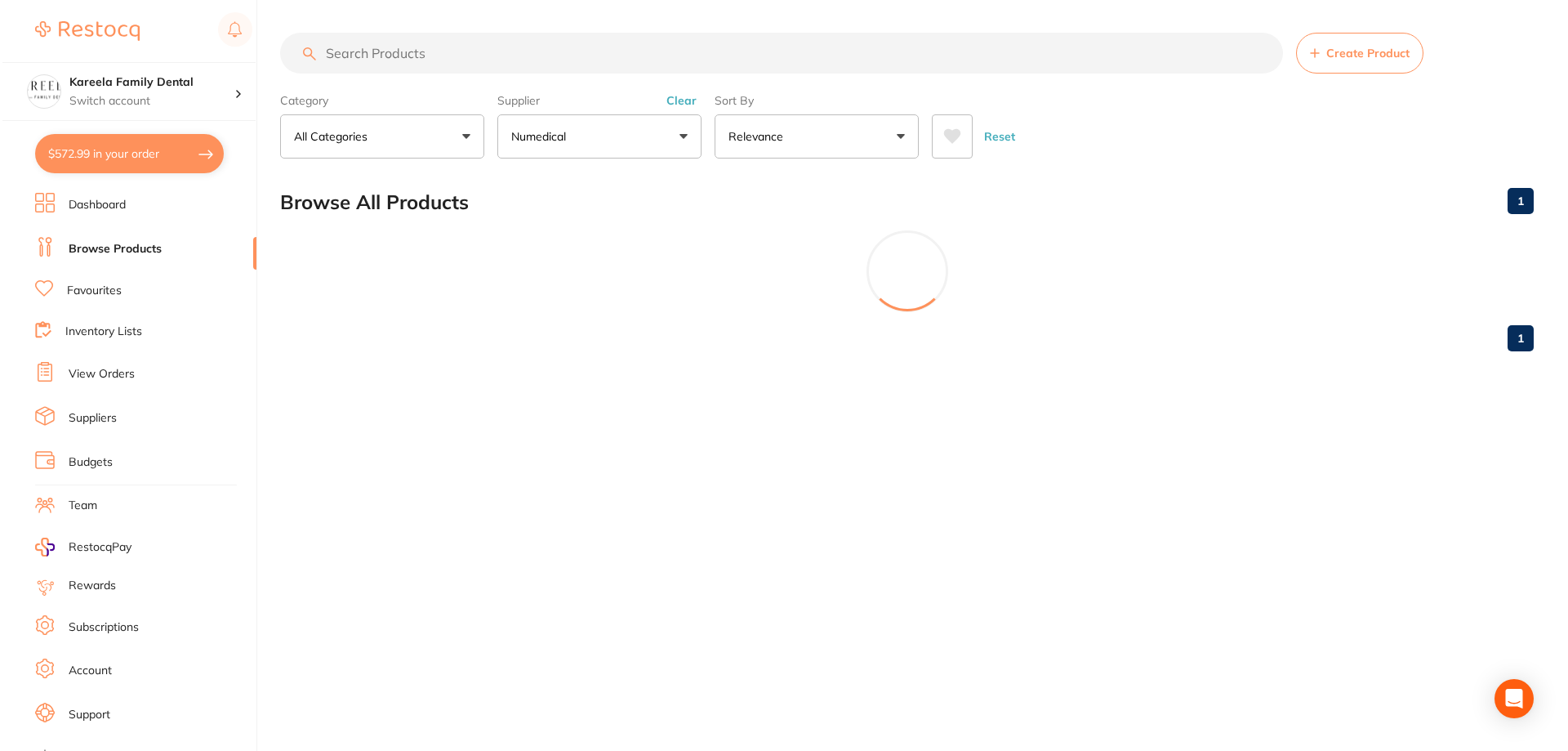
scroll to position [0, 0]
click at [945, 133] on icon at bounding box center [949, 136] width 17 height 15
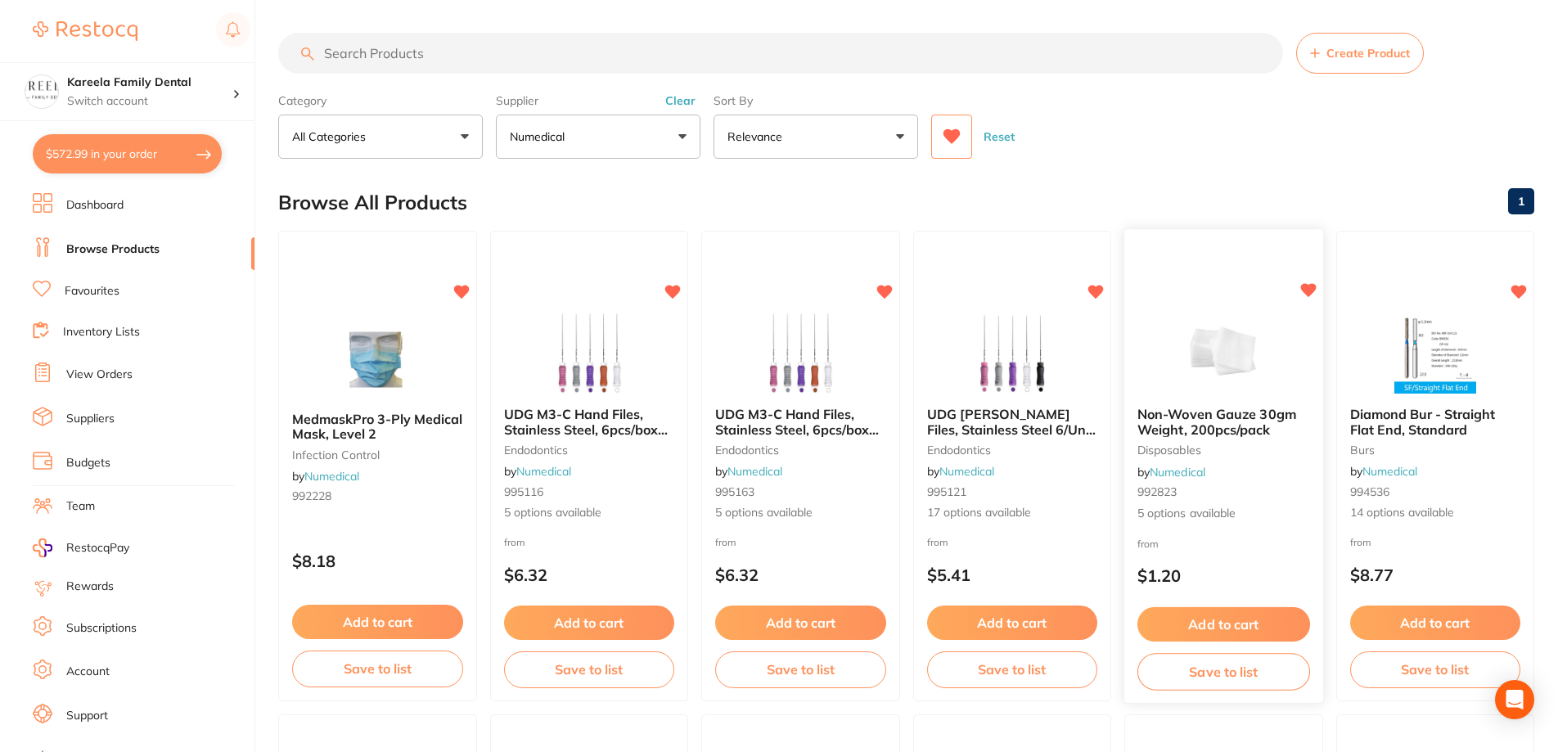
click at [1240, 339] on img at bounding box center [1223, 352] width 107 height 83
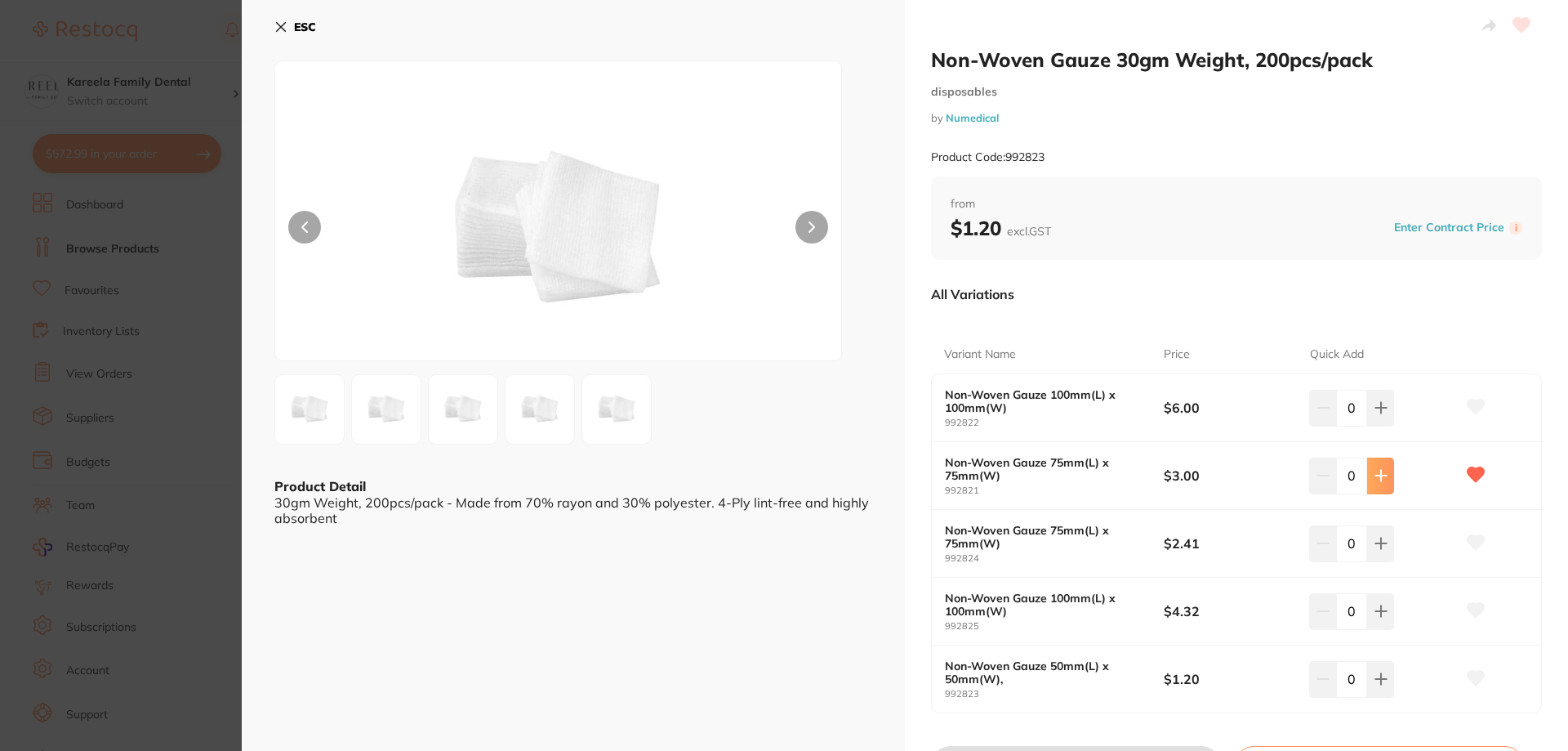
click at [1379, 475] on icon at bounding box center [1380, 475] width 11 height 11
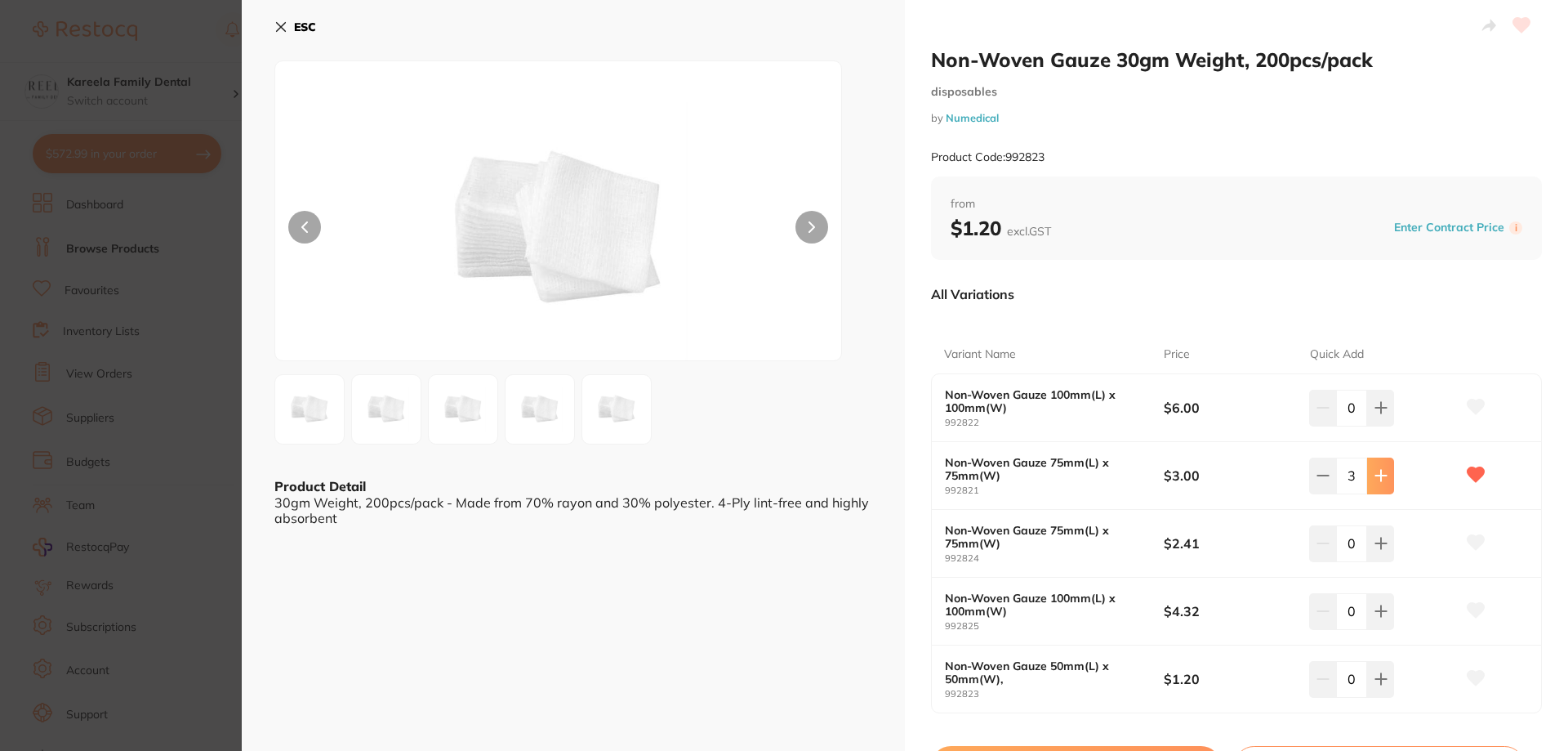
type input "5"
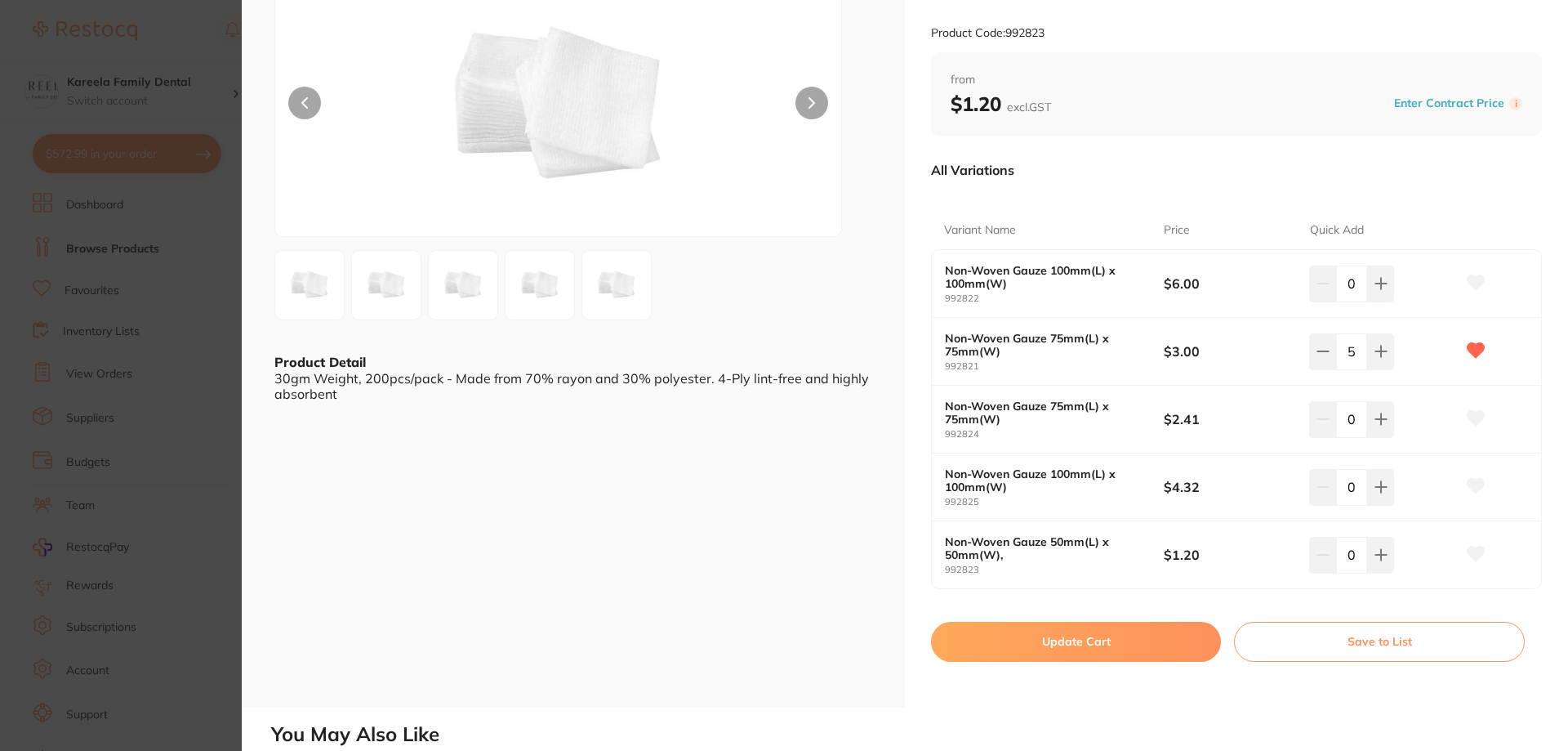
scroll to position [638, 0]
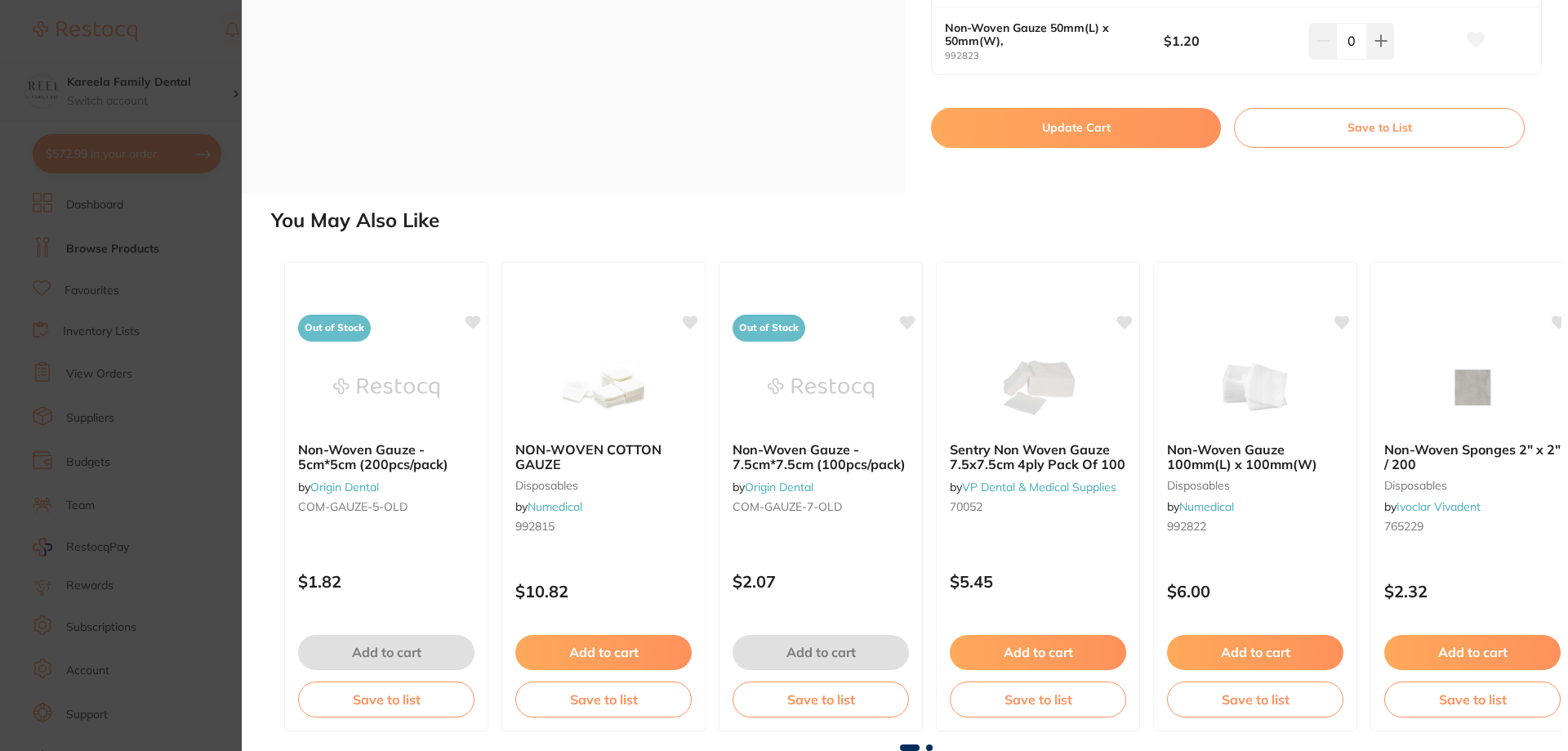
click at [1070, 114] on button "Update Cart" at bounding box center [1076, 127] width 289 height 39
checkbox input "false"
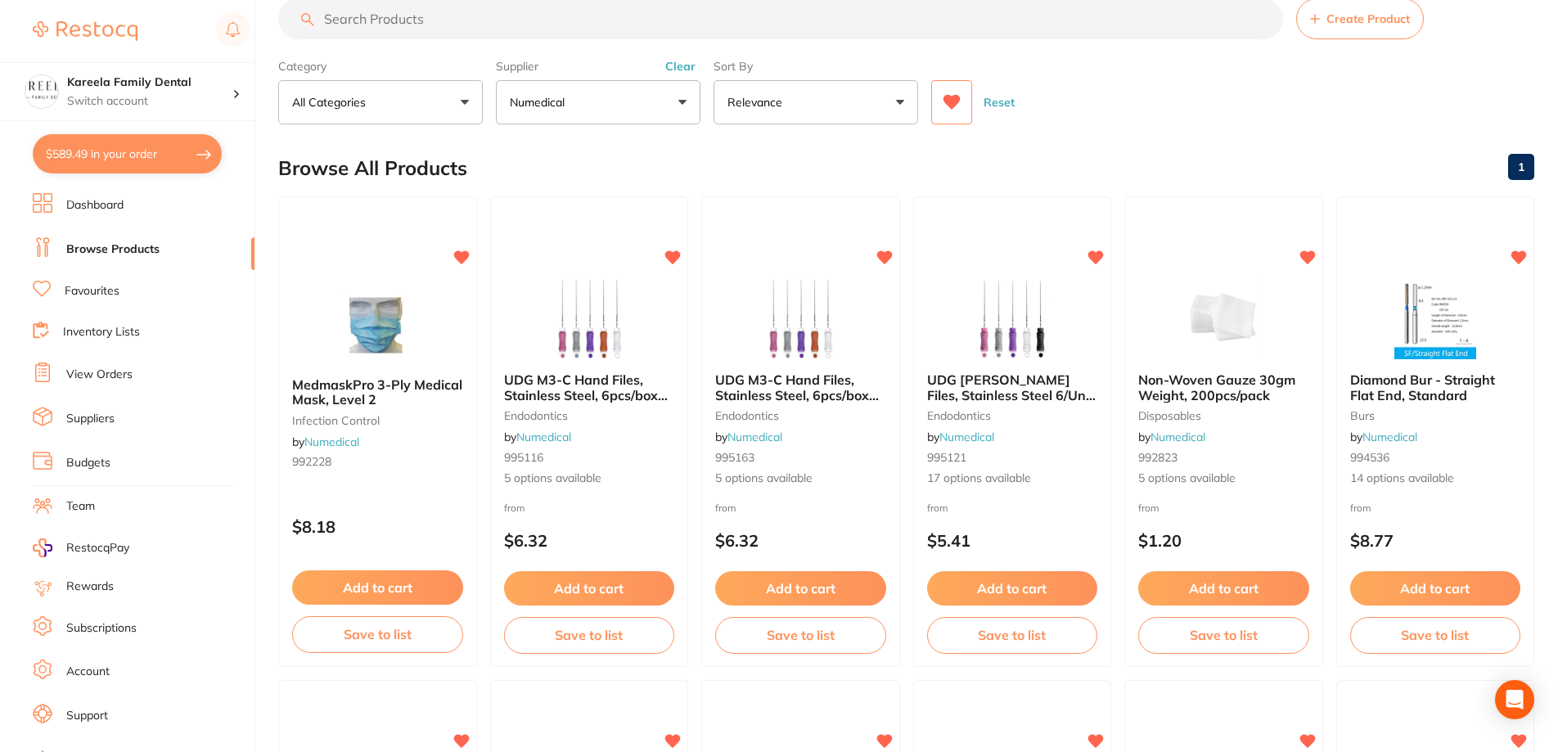
click at [338, 35] on input "search" at bounding box center [780, 18] width 1005 height 41
type input "barrier"
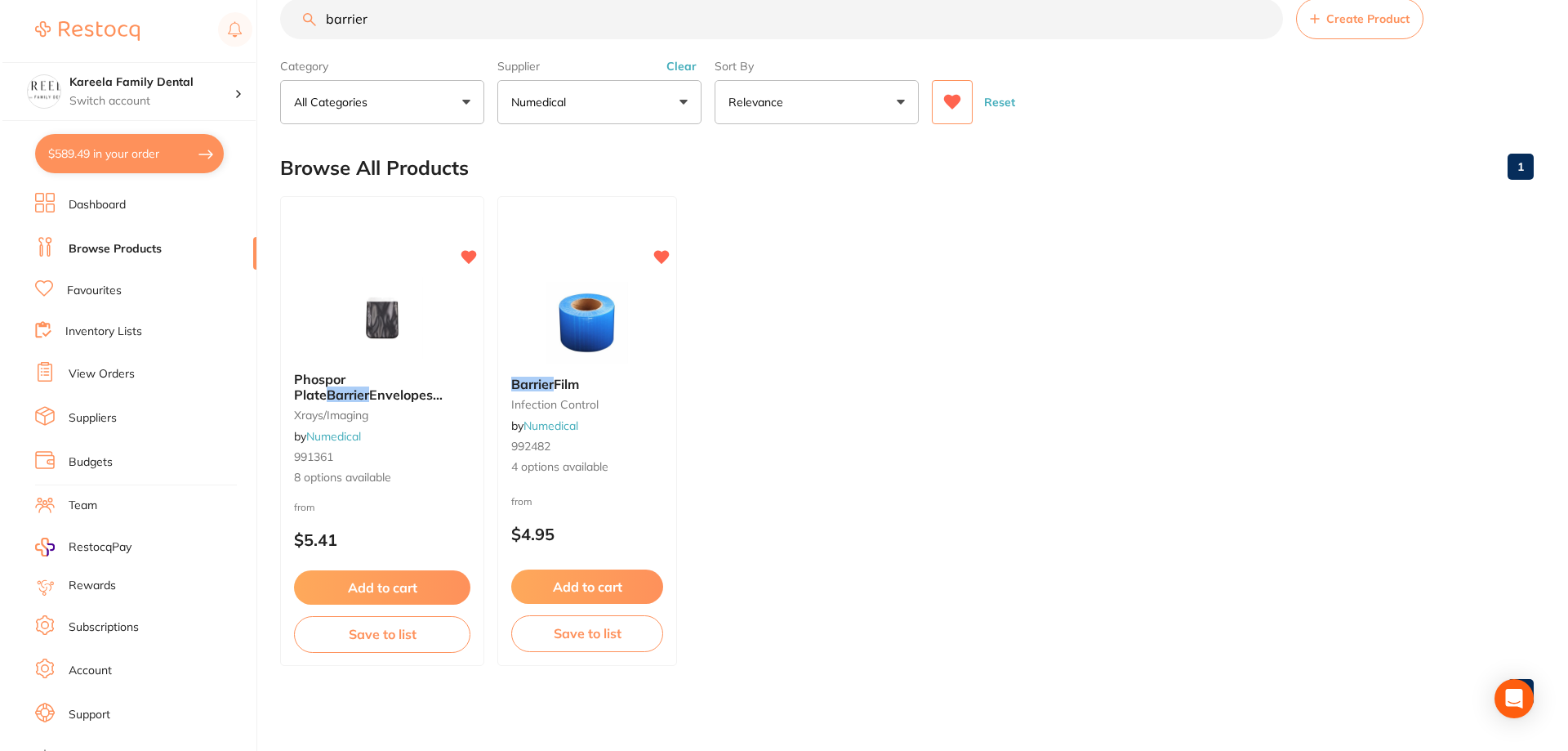
scroll to position [0, 0]
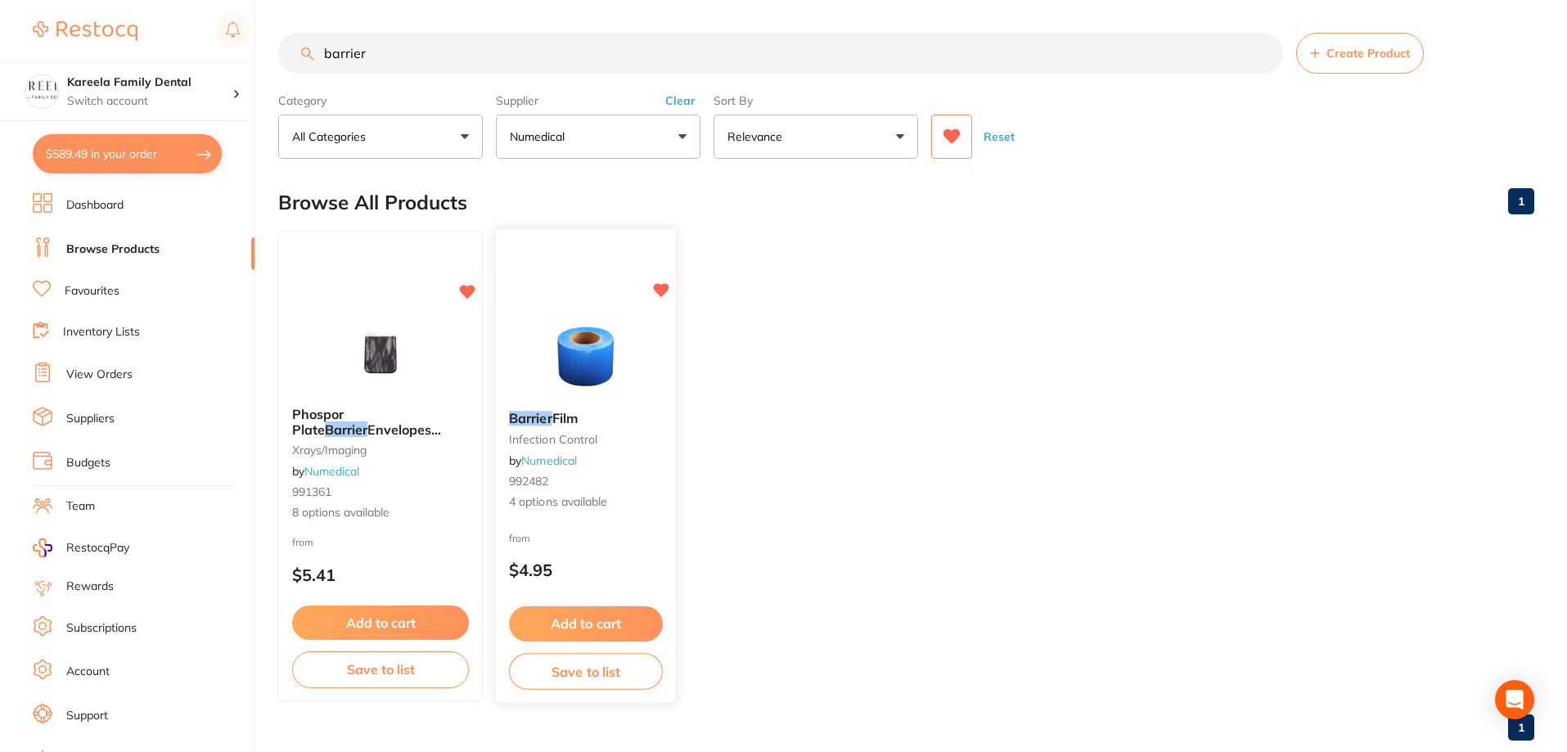
click at [613, 349] on img at bounding box center [585, 356] width 107 height 83
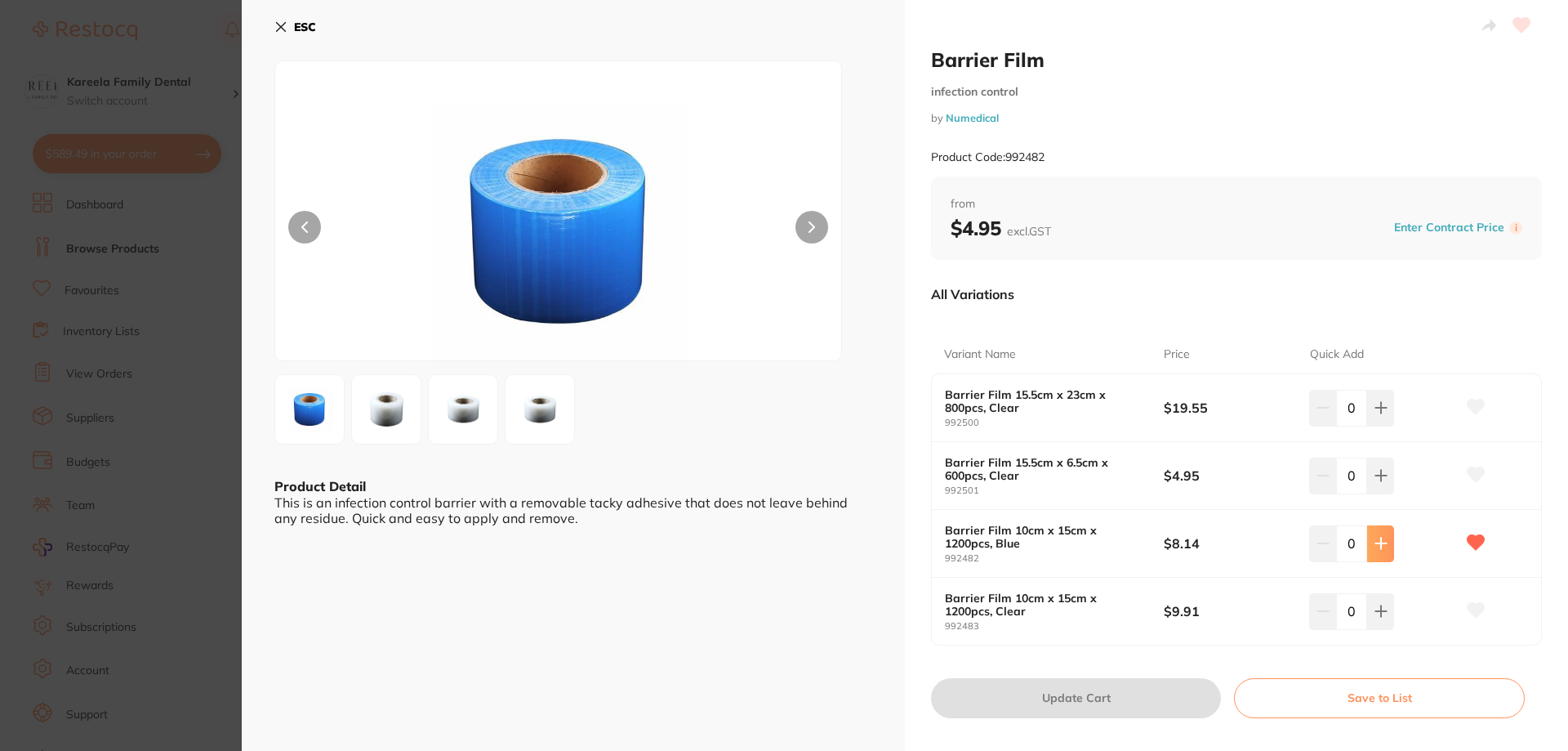
click at [1381, 541] on icon at bounding box center [1380, 543] width 13 height 13
type input "2"
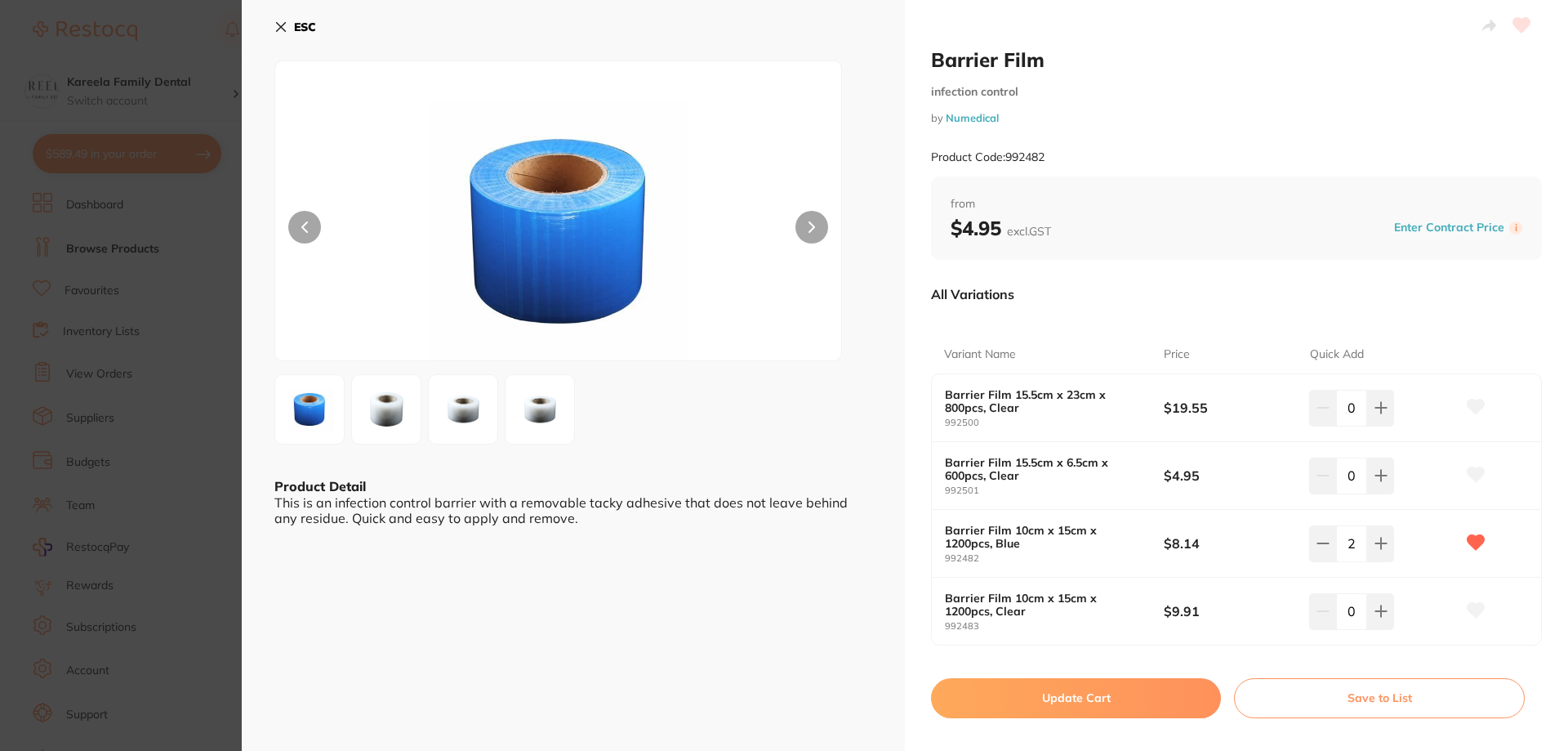
click at [1168, 698] on button "Update Cart" at bounding box center [1076, 697] width 289 height 39
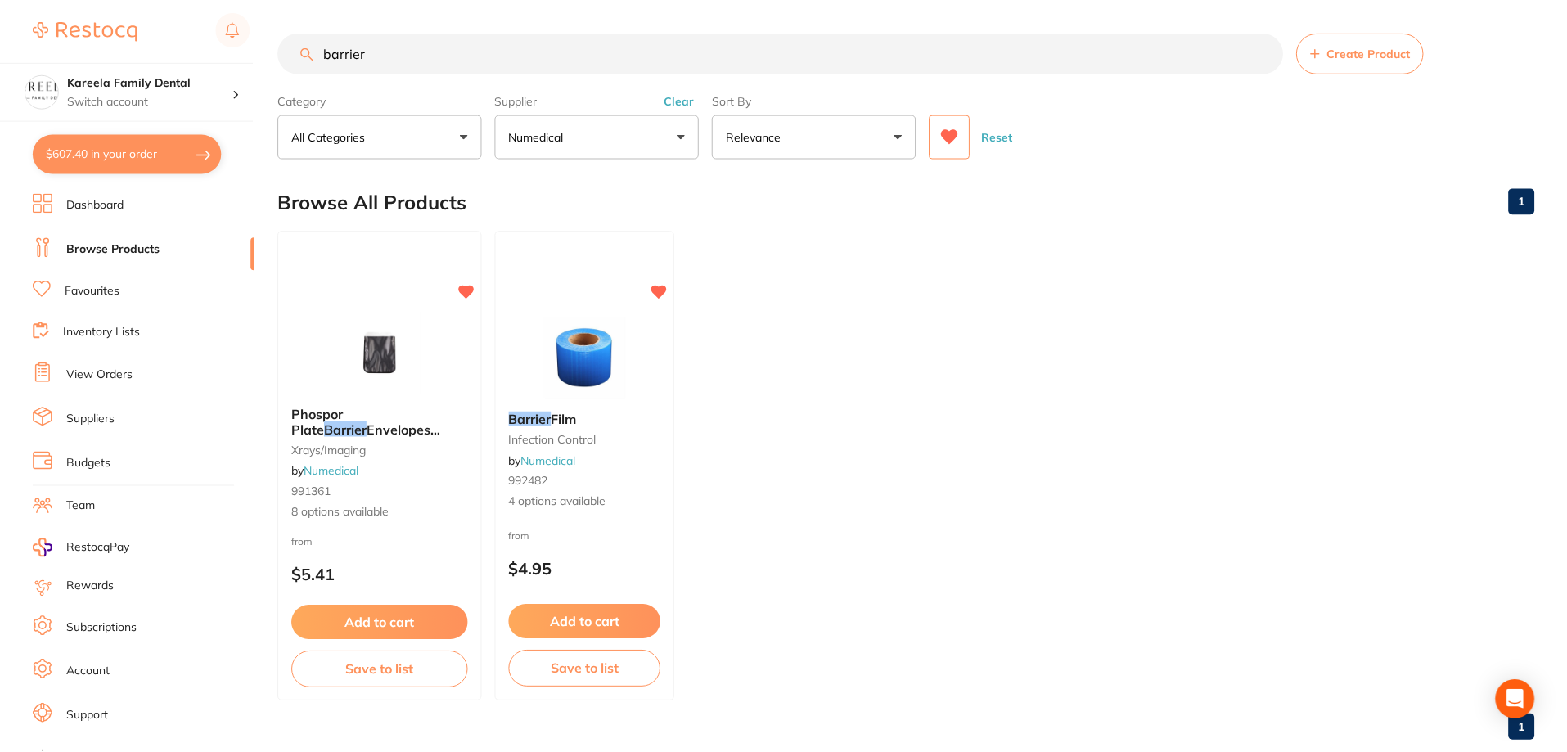
scroll to position [34, 0]
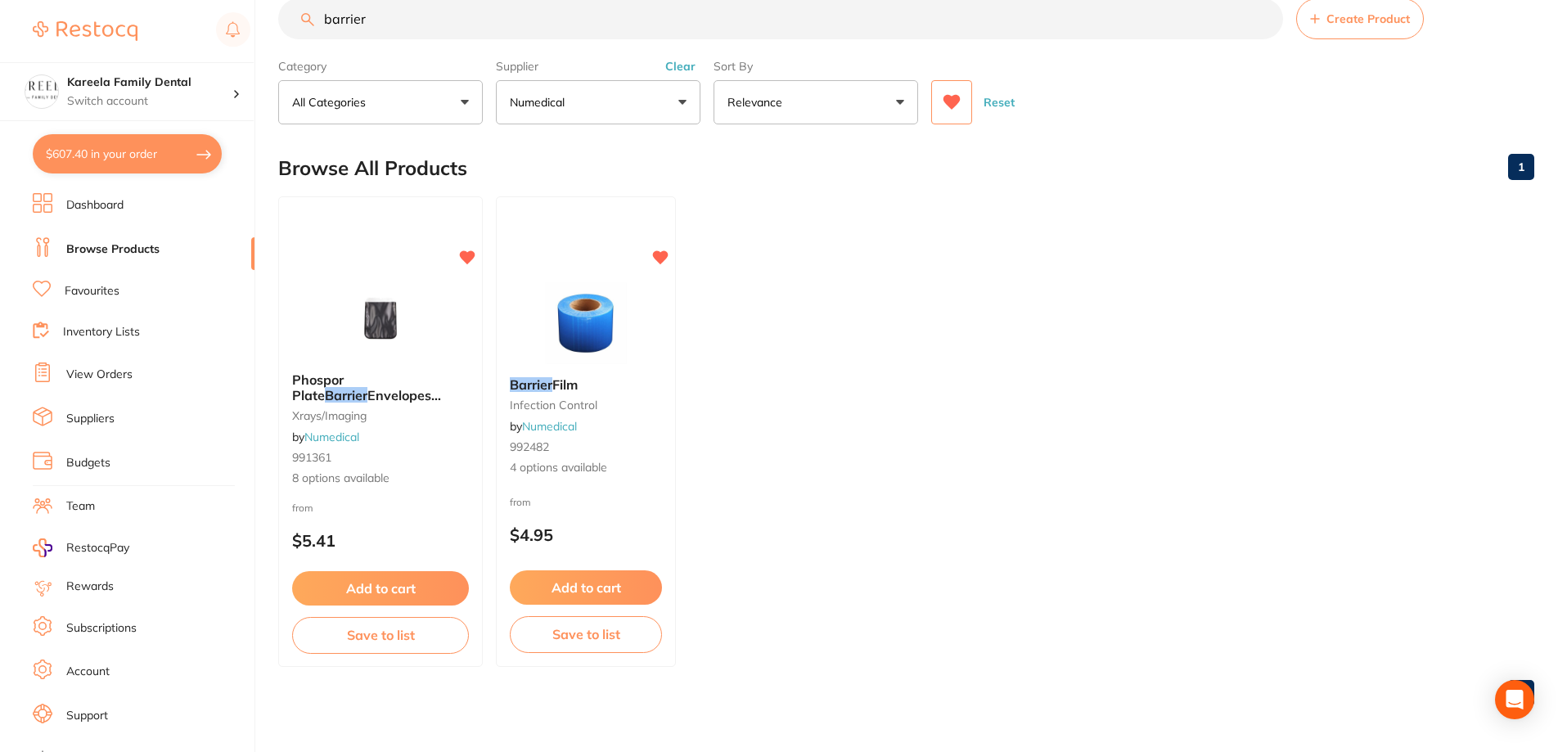
click at [110, 149] on button "$607.40 in your order" at bounding box center [127, 153] width 189 height 39
checkbox input "true"
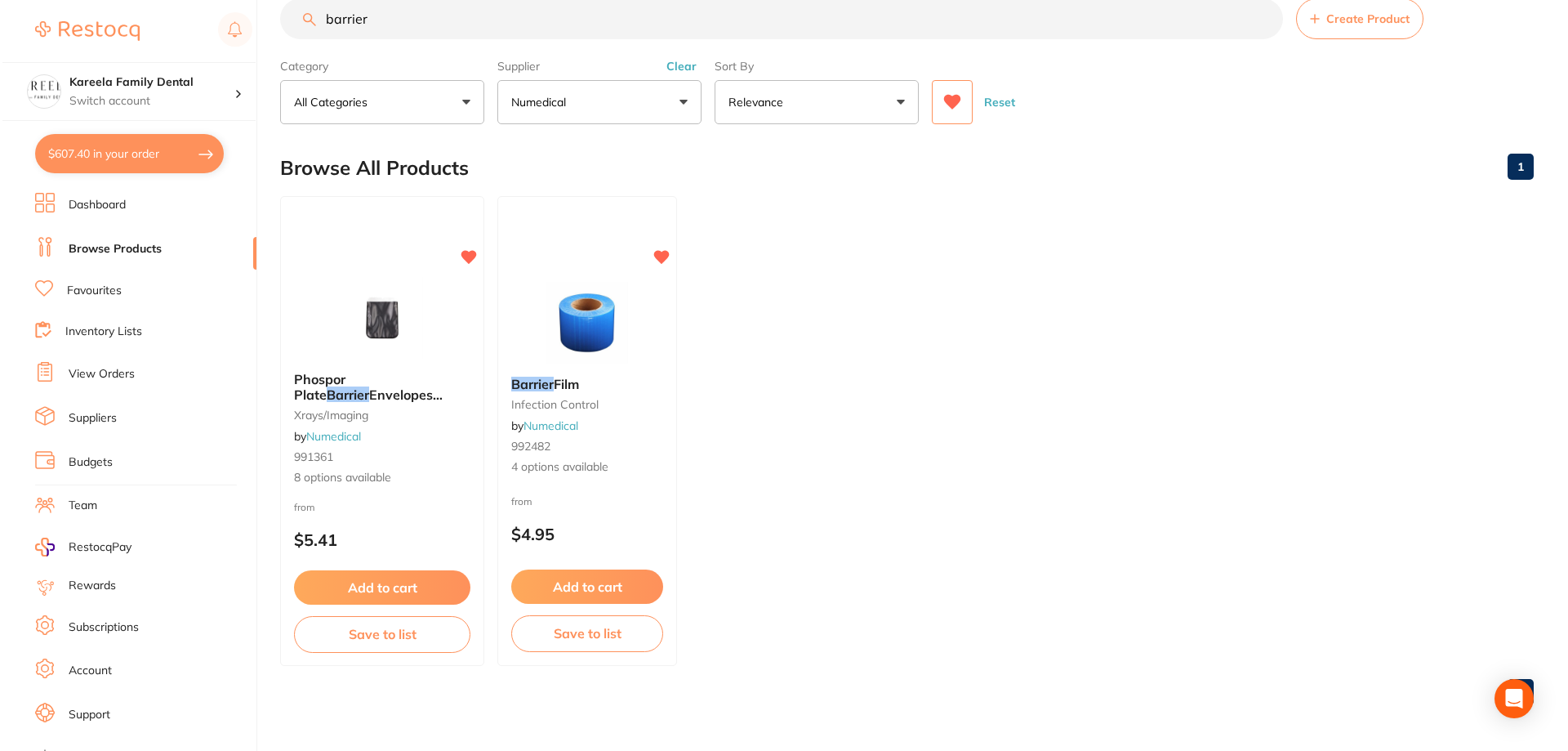
checkbox input "true"
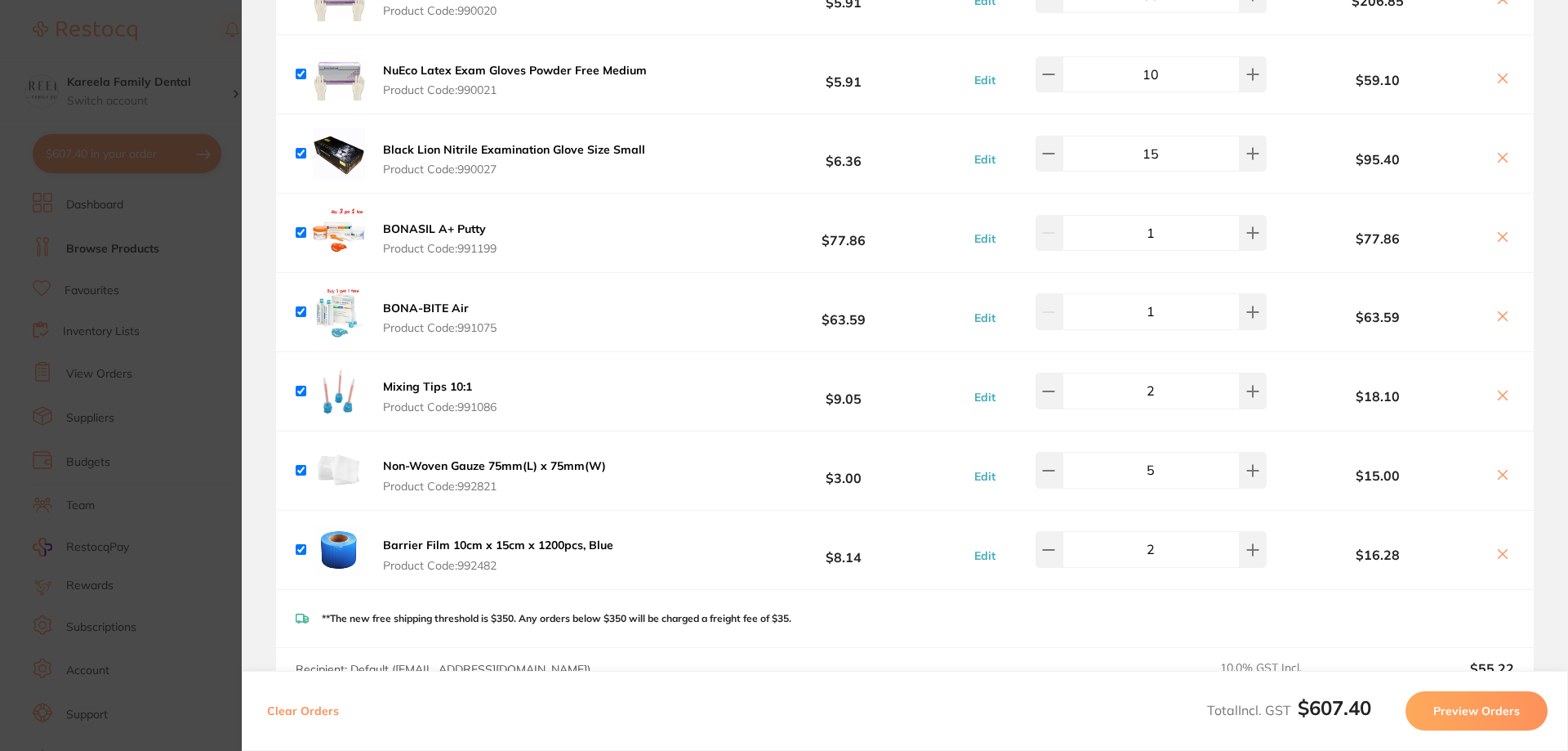
click at [213, 409] on section "Update RRP Set your pre negotiated price for this item. Item Agreed RRP (excl. …" at bounding box center [784, 376] width 1568 height 751
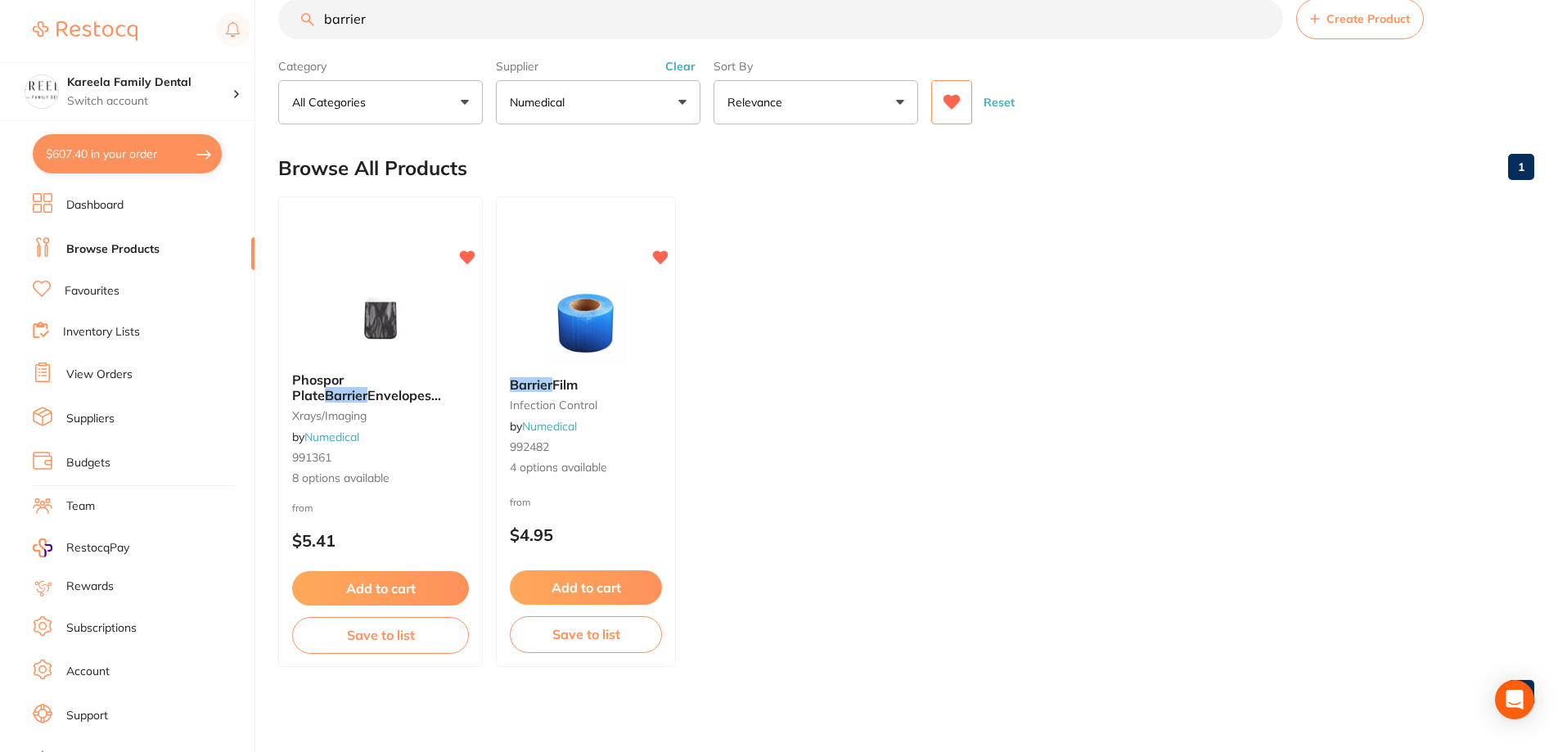
scroll to position [1, 0]
drag, startPoint x: 524, startPoint y: 25, endPoint x: 259, endPoint y: 38, distance: 266.3
click at [259, 38] on div "$607.40 Kareela Family Dental Switch account Kareela Family Dental $607.40 in y…" at bounding box center [783, 342] width 1567 height 752
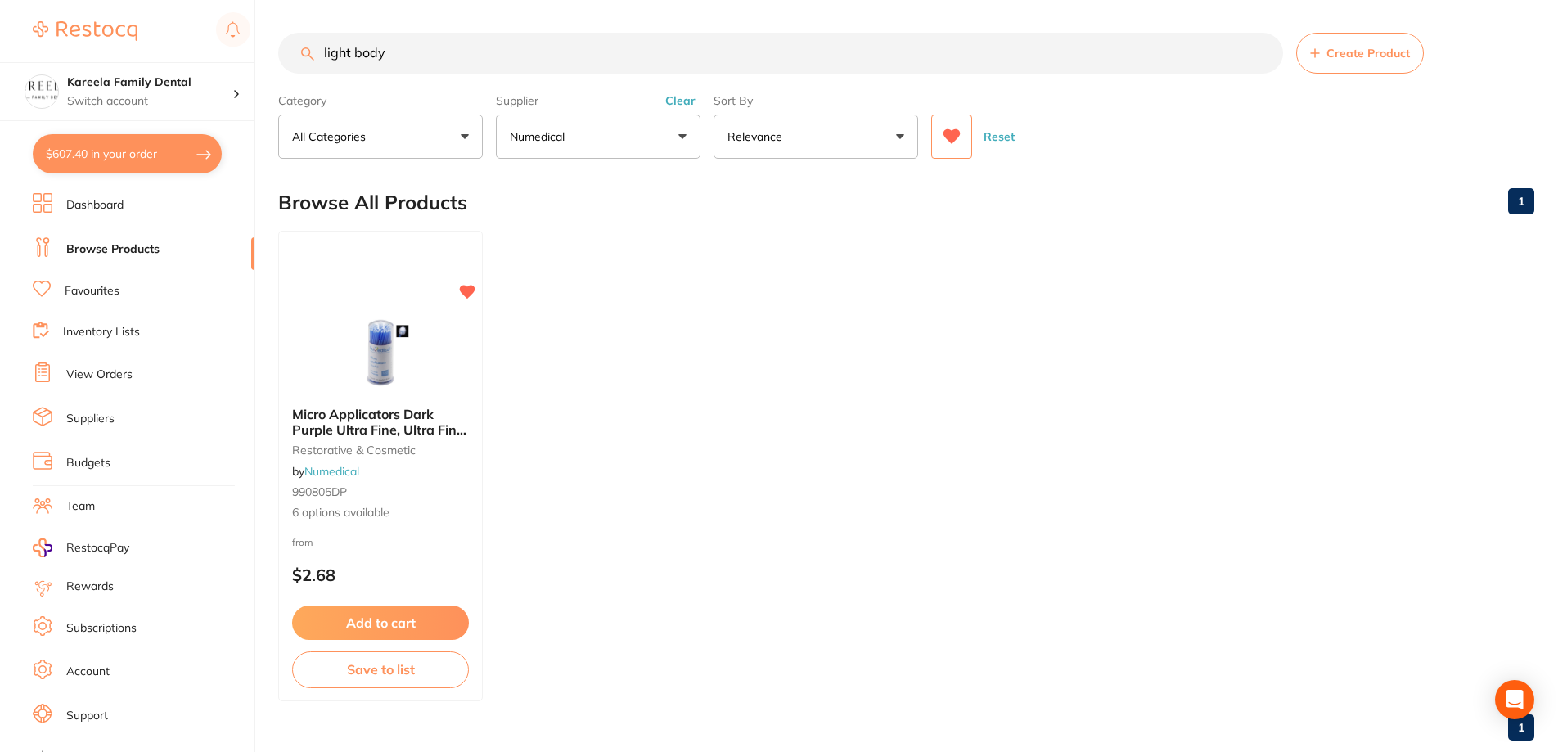
scroll to position [0, 0]
drag, startPoint x: 439, startPoint y: 58, endPoint x: 272, endPoint y: 57, distance: 166.9
click at [272, 57] on div "$607.40 Kareela Family Dental Switch account Kareela Family Dental $607.40 in y…" at bounding box center [783, 376] width 1567 height 752
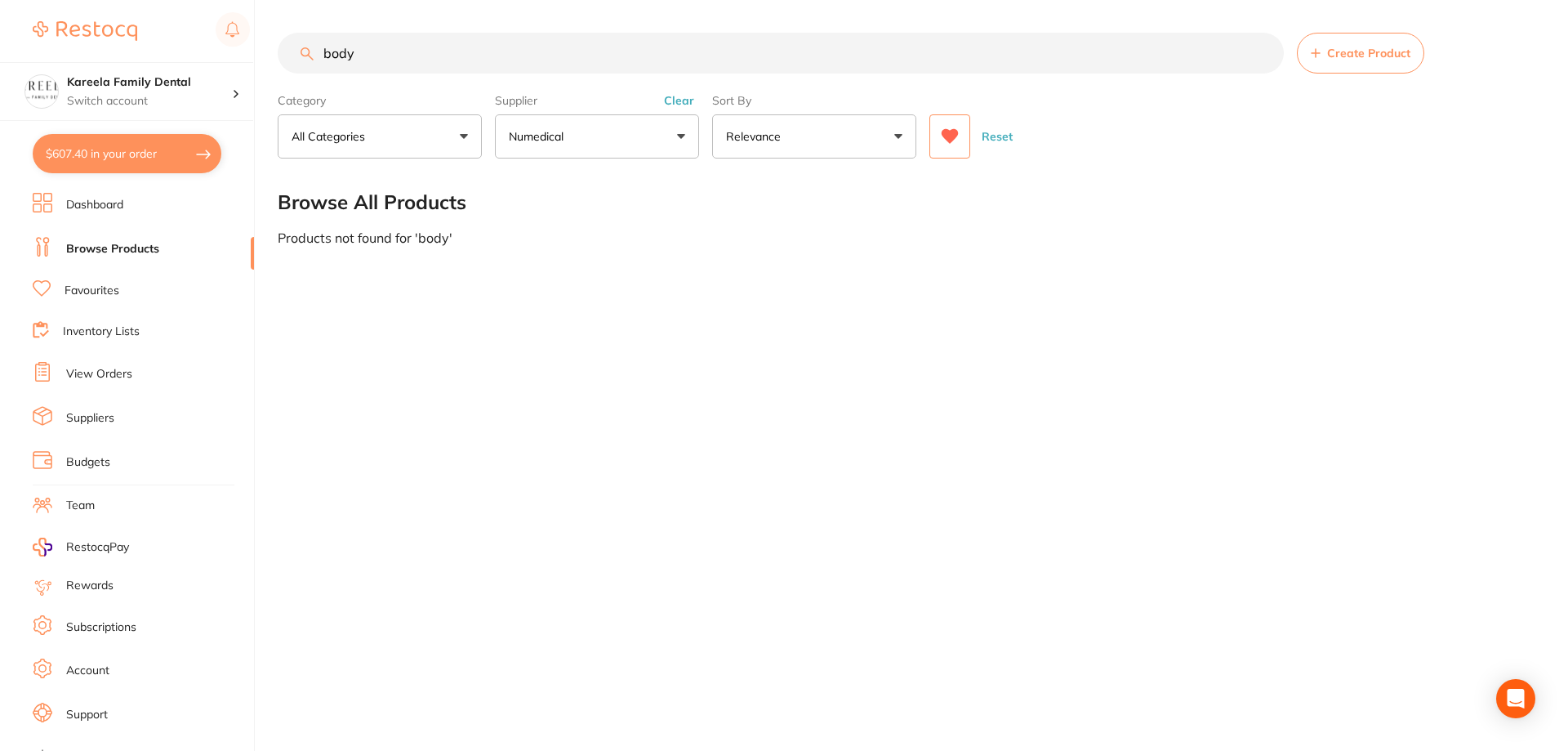
drag, startPoint x: 316, startPoint y: 52, endPoint x: 294, endPoint y: 43, distance: 23.8
click at [299, 46] on input "body" at bounding box center [781, 53] width 1006 height 41
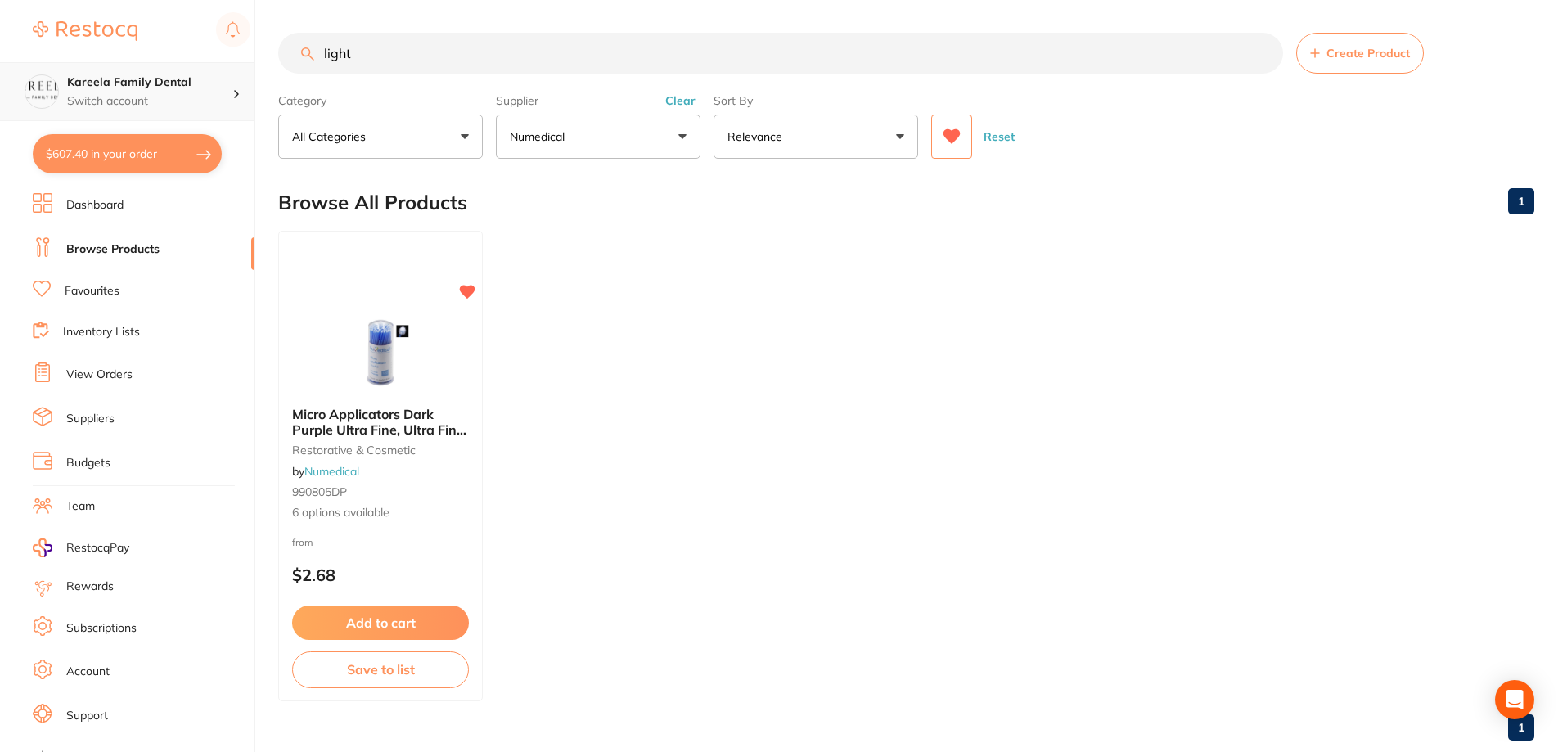
scroll to position [1, 0]
drag, startPoint x: 466, startPoint y: 56, endPoint x: 236, endPoint y: 70, distance: 230.4
click at [236, 70] on div "$607.40 Kareela Family Dental Switch account Kareela Family Dental $607.40 in y…" at bounding box center [783, 376] width 1567 height 752
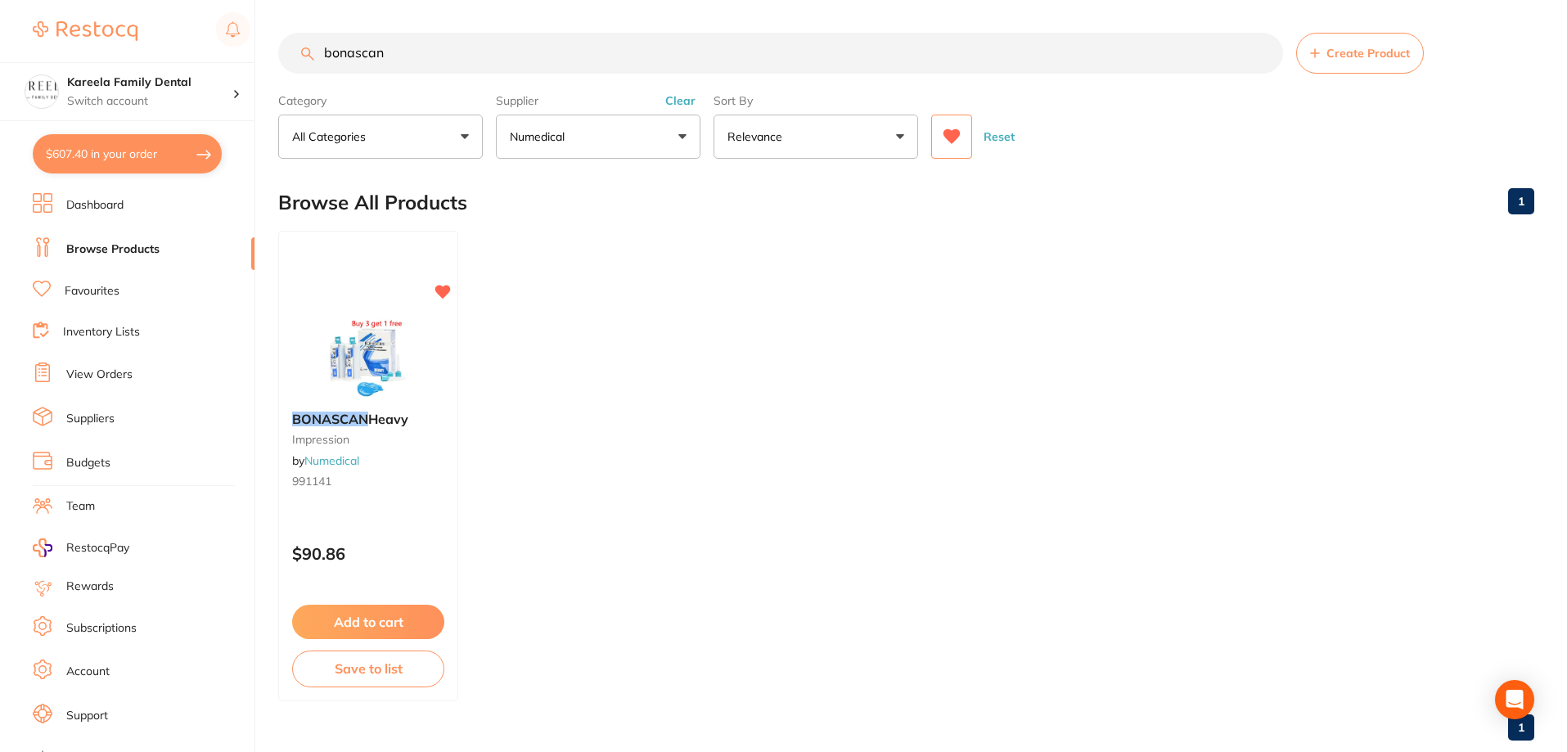
scroll to position [0, 0]
click at [965, 147] on button at bounding box center [951, 137] width 41 height 44
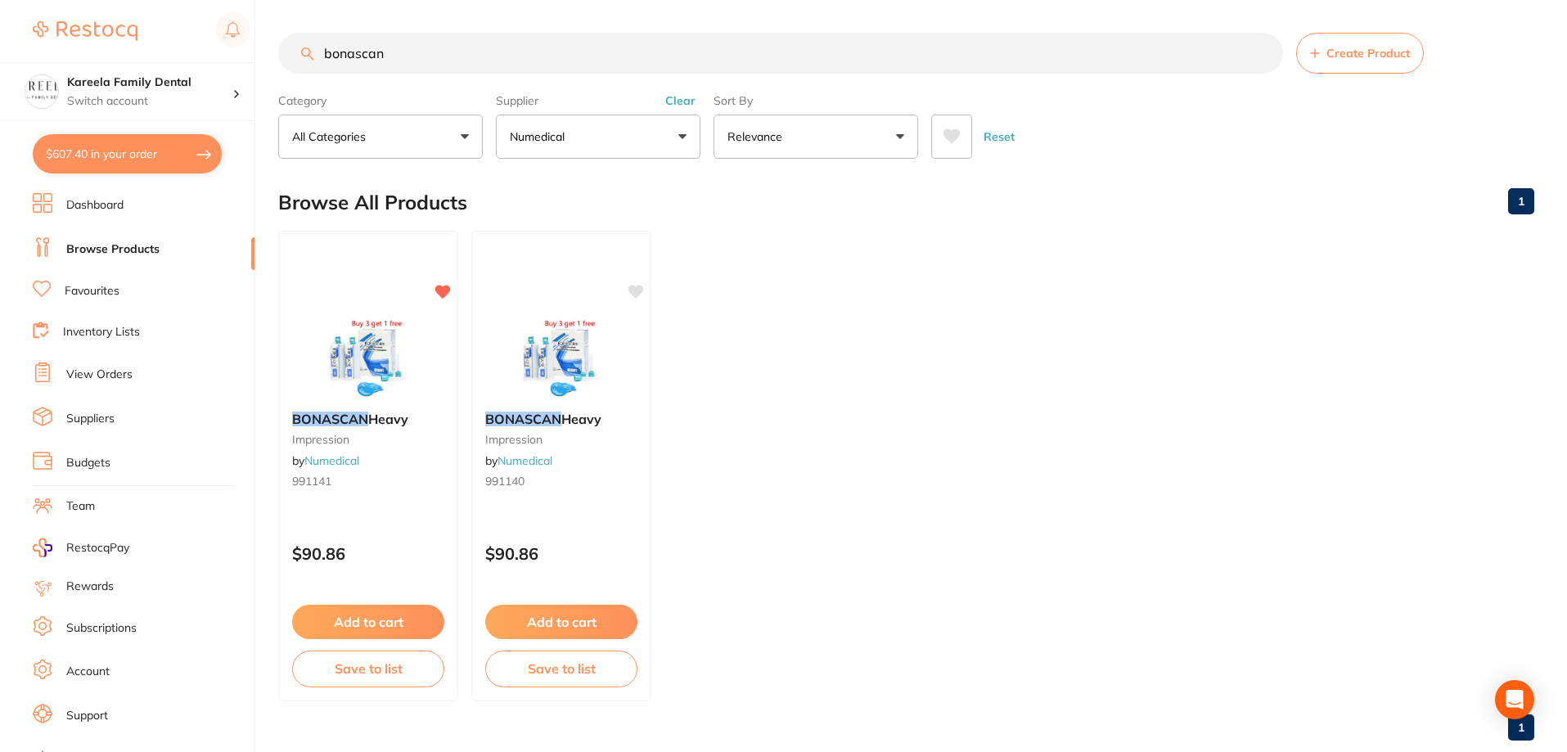
click at [634, 127] on button "Numedical" at bounding box center [598, 137] width 205 height 44
click at [585, 269] on li "Numedical" at bounding box center [597, 278] width 191 height 46
click at [1104, 121] on div "Reset" at bounding box center [1226, 129] width 590 height 57
drag, startPoint x: 635, startPoint y: 60, endPoint x: 197, endPoint y: 52, distance: 437.8
click at [197, 55] on div "$607.40 Kareela Family Dental Switch account Kareela Family Dental $607.40 in y…" at bounding box center [783, 376] width 1567 height 752
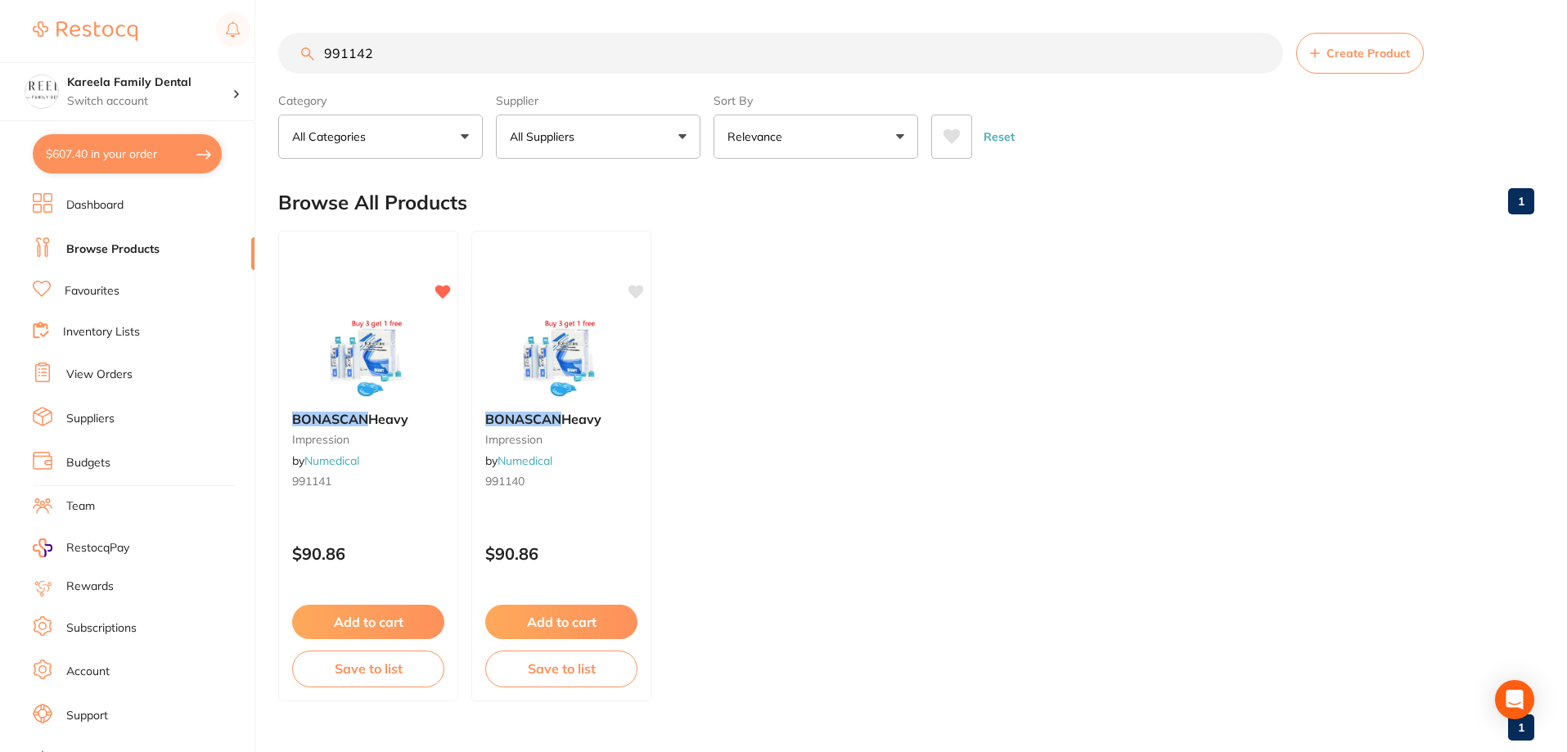
type input "991142"
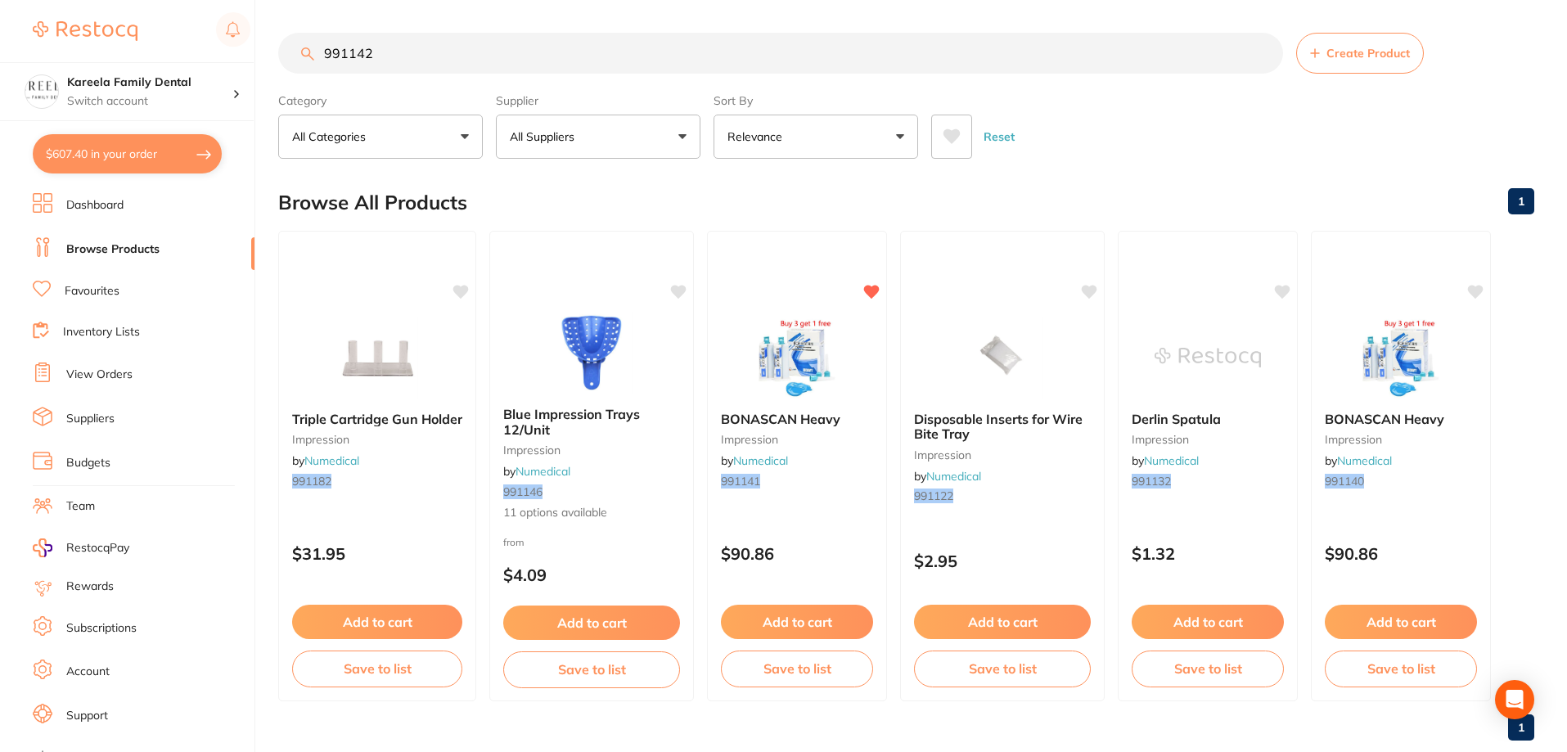
click at [107, 144] on button "$607.40 in your order" at bounding box center [127, 153] width 189 height 39
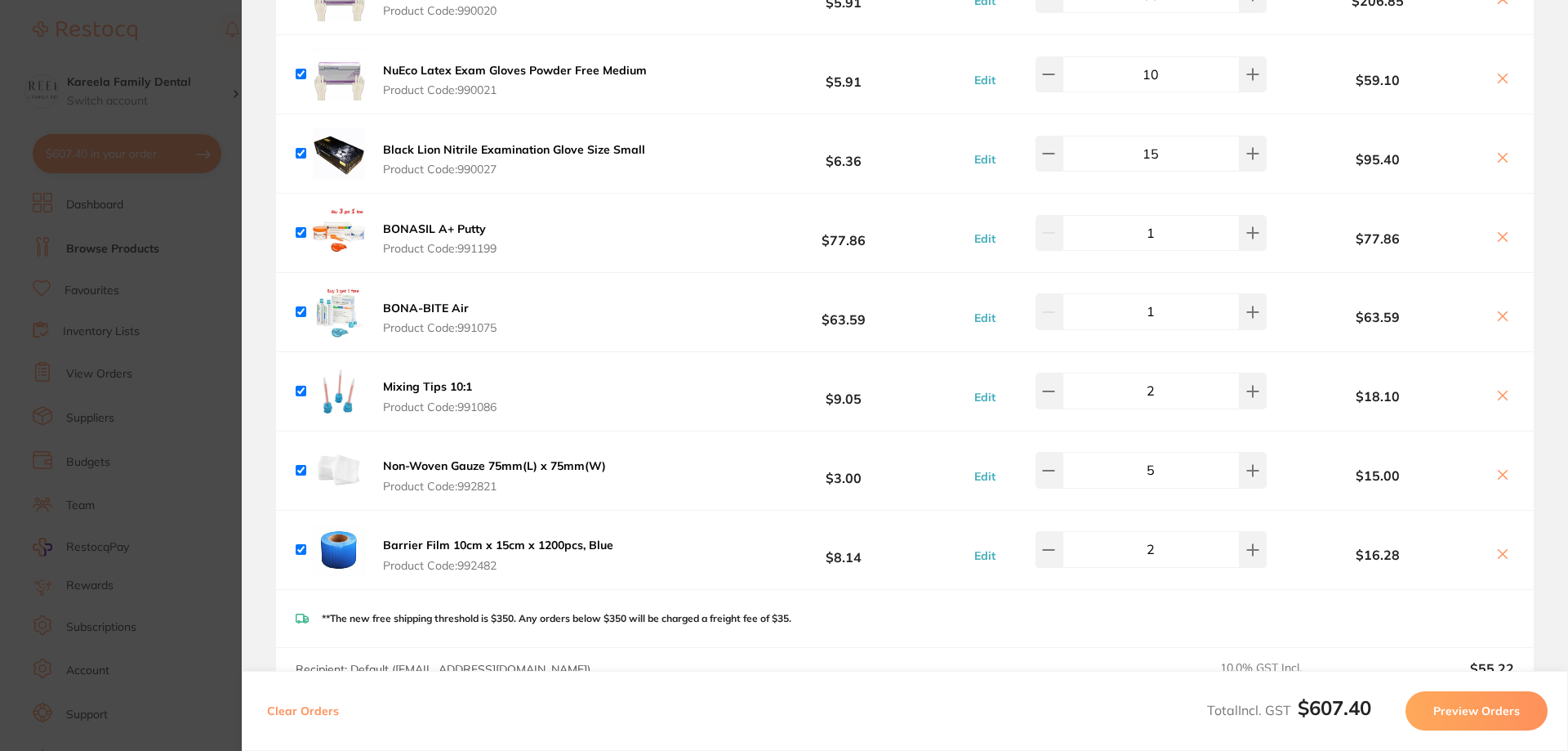
scroll to position [164, 0]
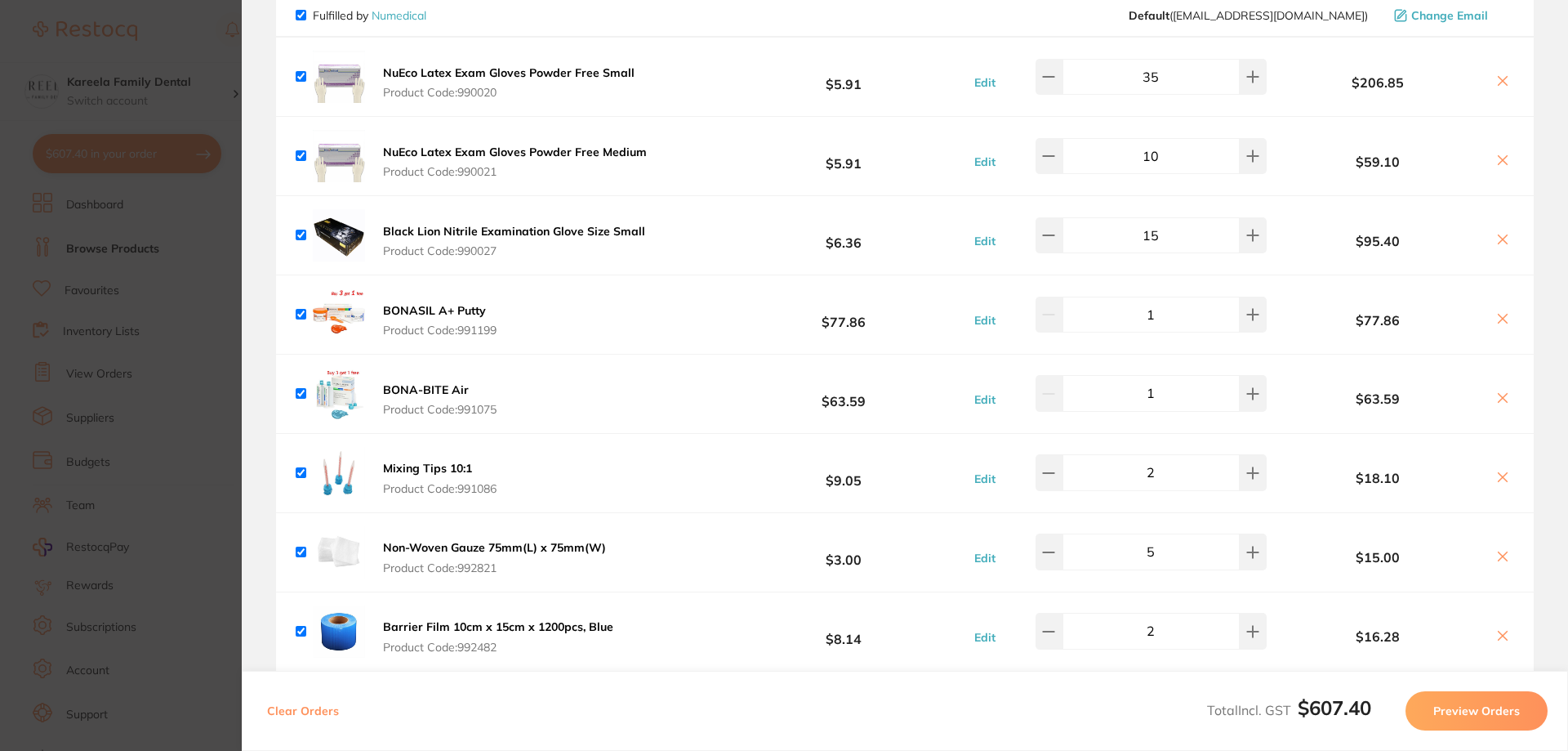
drag, startPoint x: 1170, startPoint y: 71, endPoint x: 1139, endPoint y: 81, distance: 32.6
click at [1139, 81] on input "35" at bounding box center [1152, 77] width 178 height 36
type input "30"
click at [878, 18] on div "Fulfilled by Numedical Default ( [EMAIL_ADDRESS][DOMAIN_NAME] ) Change Email" at bounding box center [904, 15] width 1219 height 15
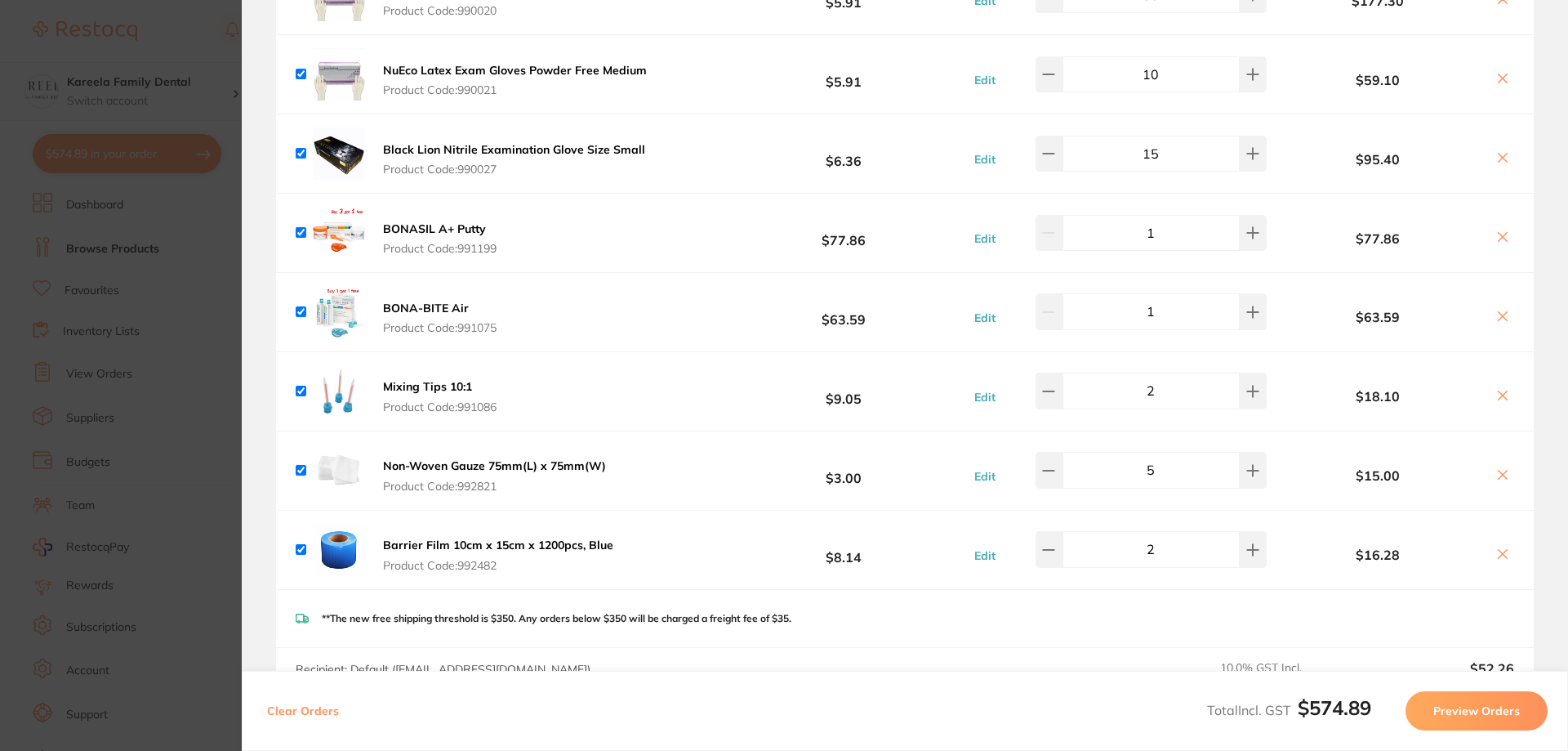
scroll to position [327, 0]
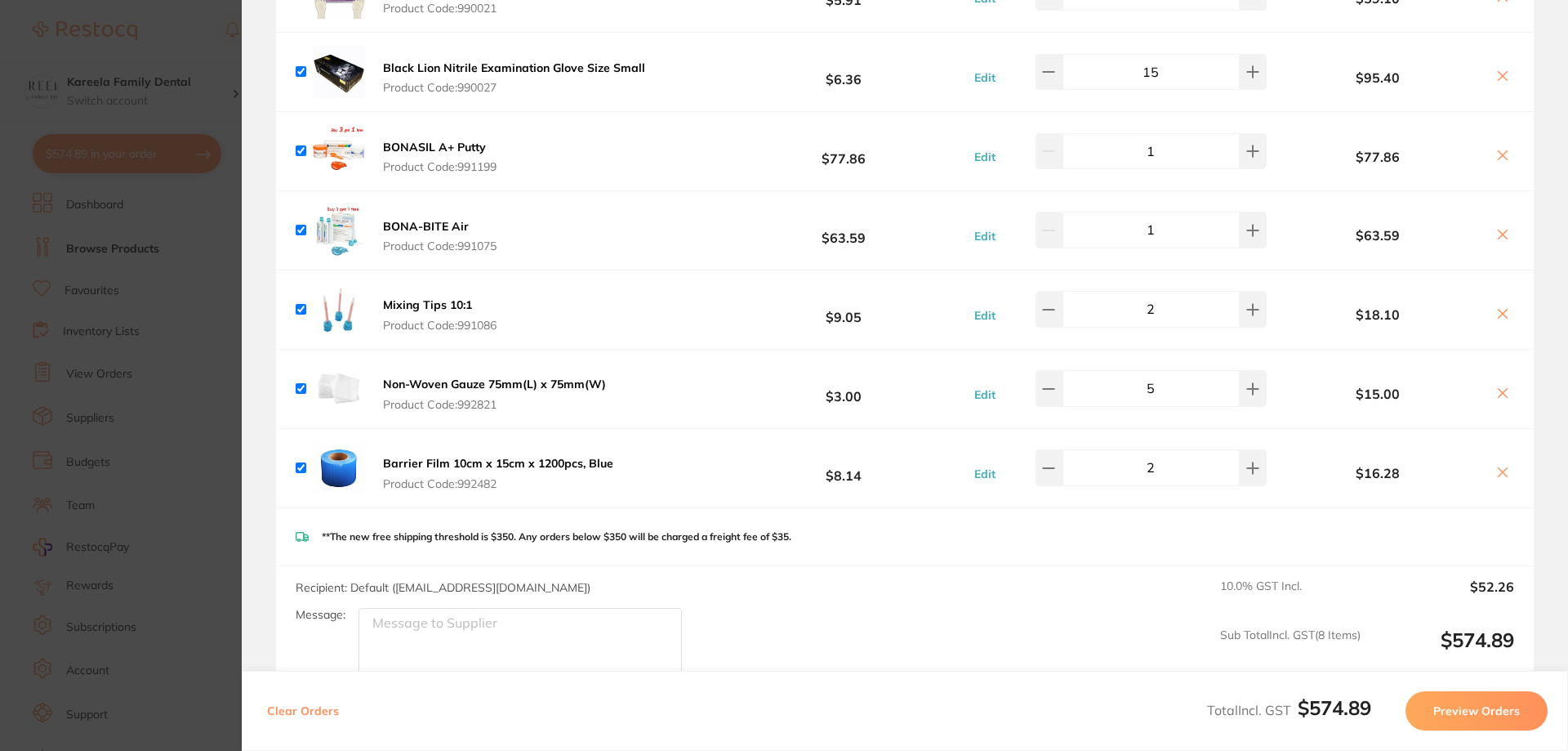
click at [1449, 703] on button "Preview Orders" at bounding box center [1476, 710] width 142 height 39
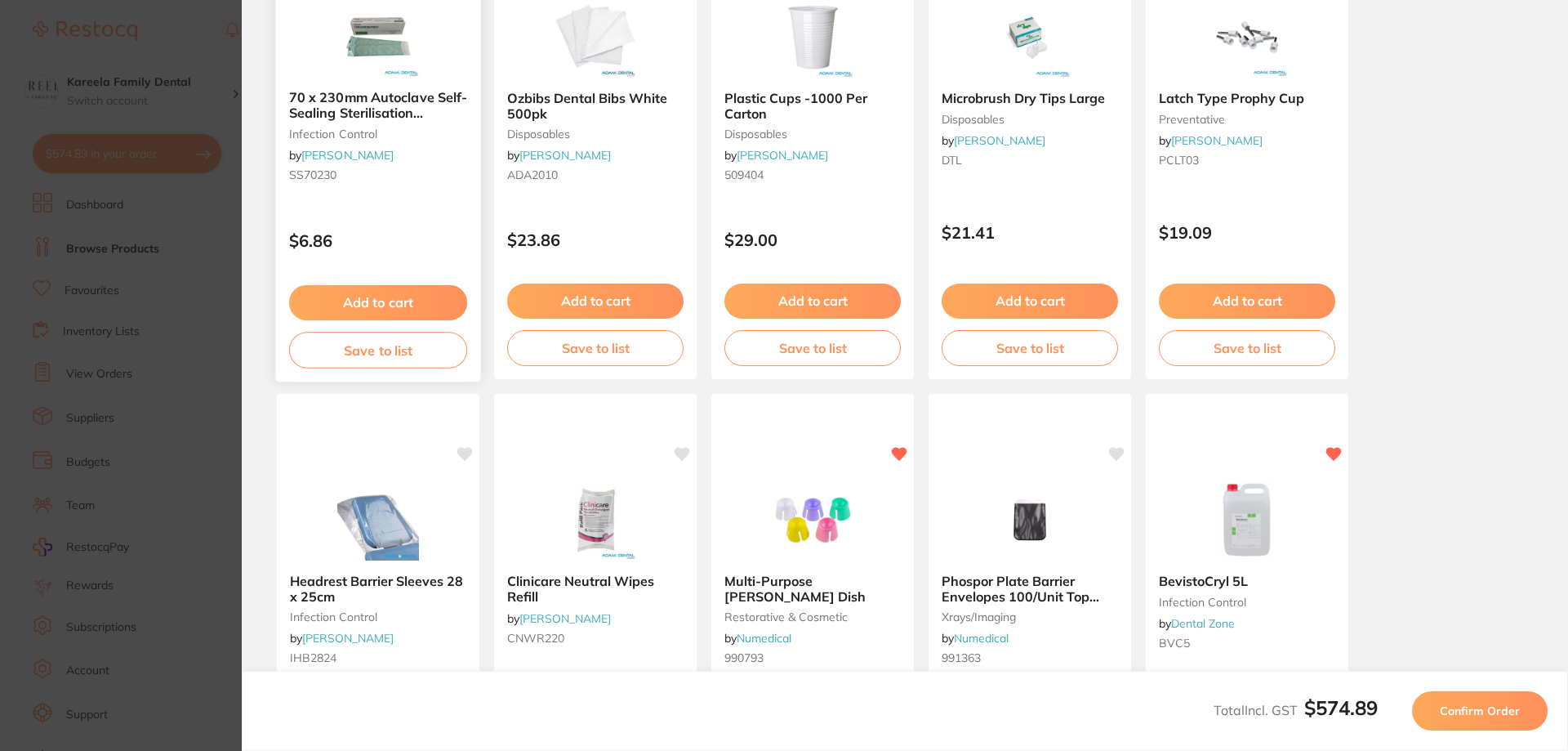
scroll to position [0, 0]
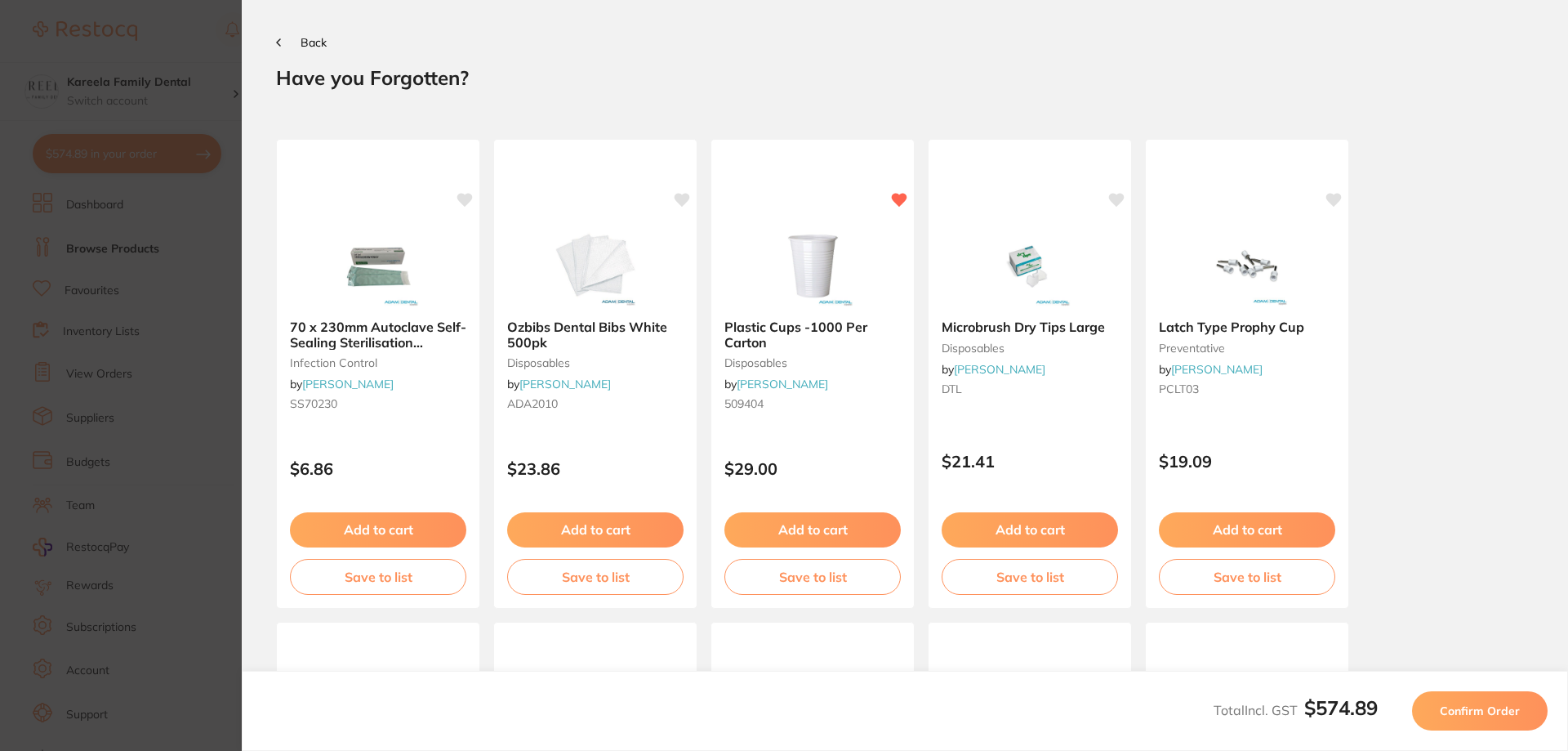
click at [301, 47] on span "Back" at bounding box center [313, 42] width 26 height 15
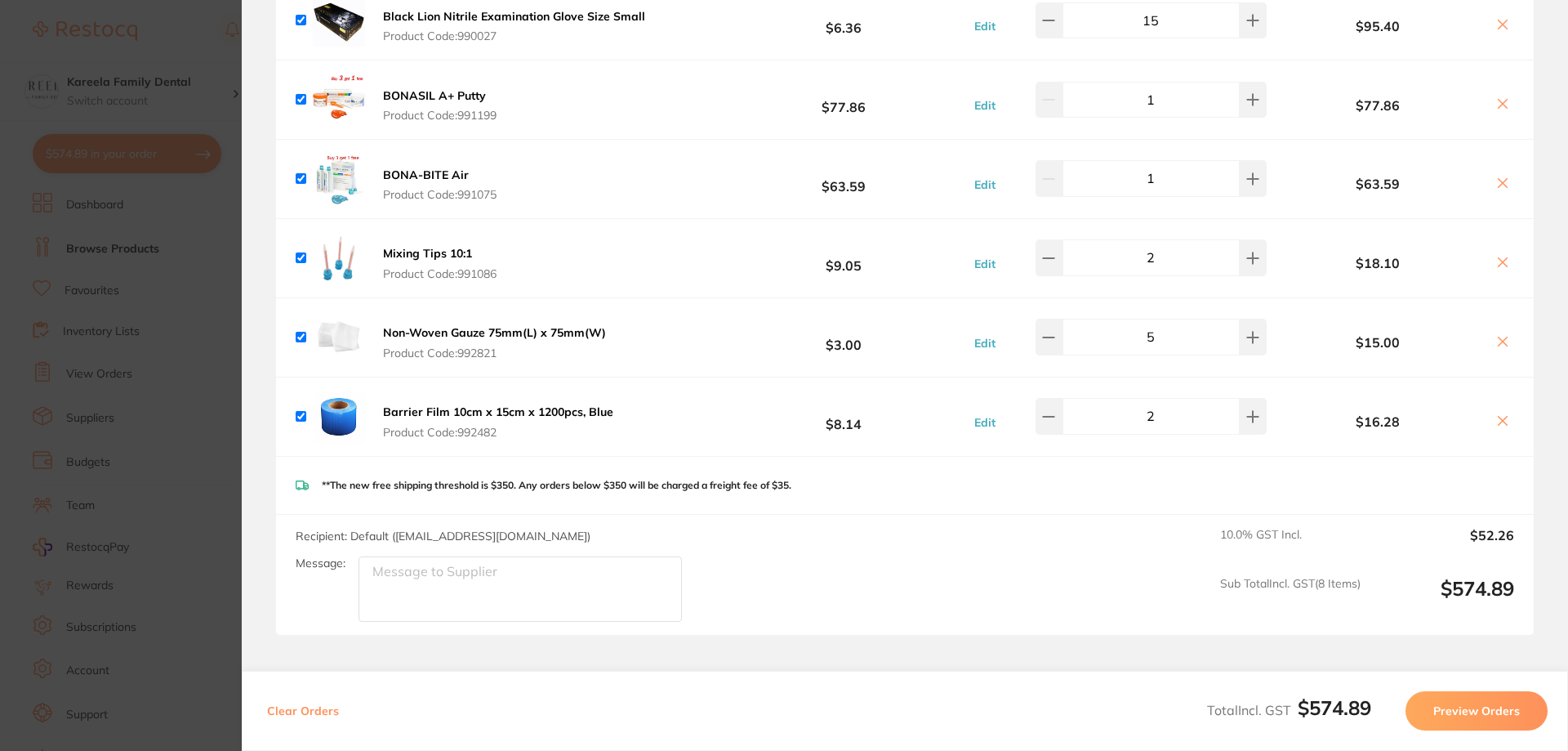
scroll to position [521, 0]
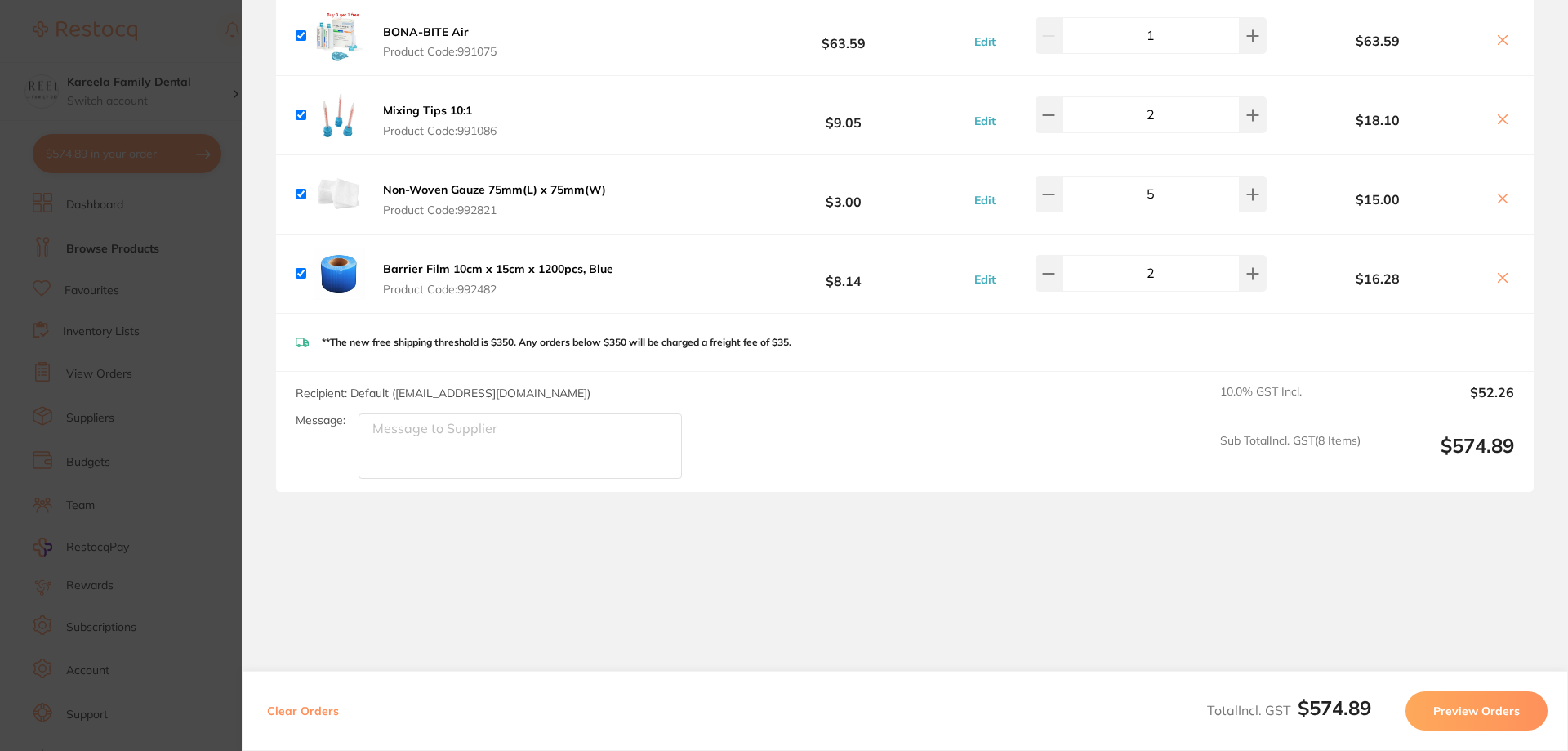
click at [510, 447] on textarea "Message:" at bounding box center [520, 445] width 323 height 65
type textarea "PLUS PLEASE 1X LIGHT BODY 991142"
click at [979, 496] on section "Review Orders Your orders are being processed and we will notify you once we ha…" at bounding box center [904, 376] width 1326 height 751
click at [1496, 704] on button "Preview Orders" at bounding box center [1476, 710] width 142 height 39
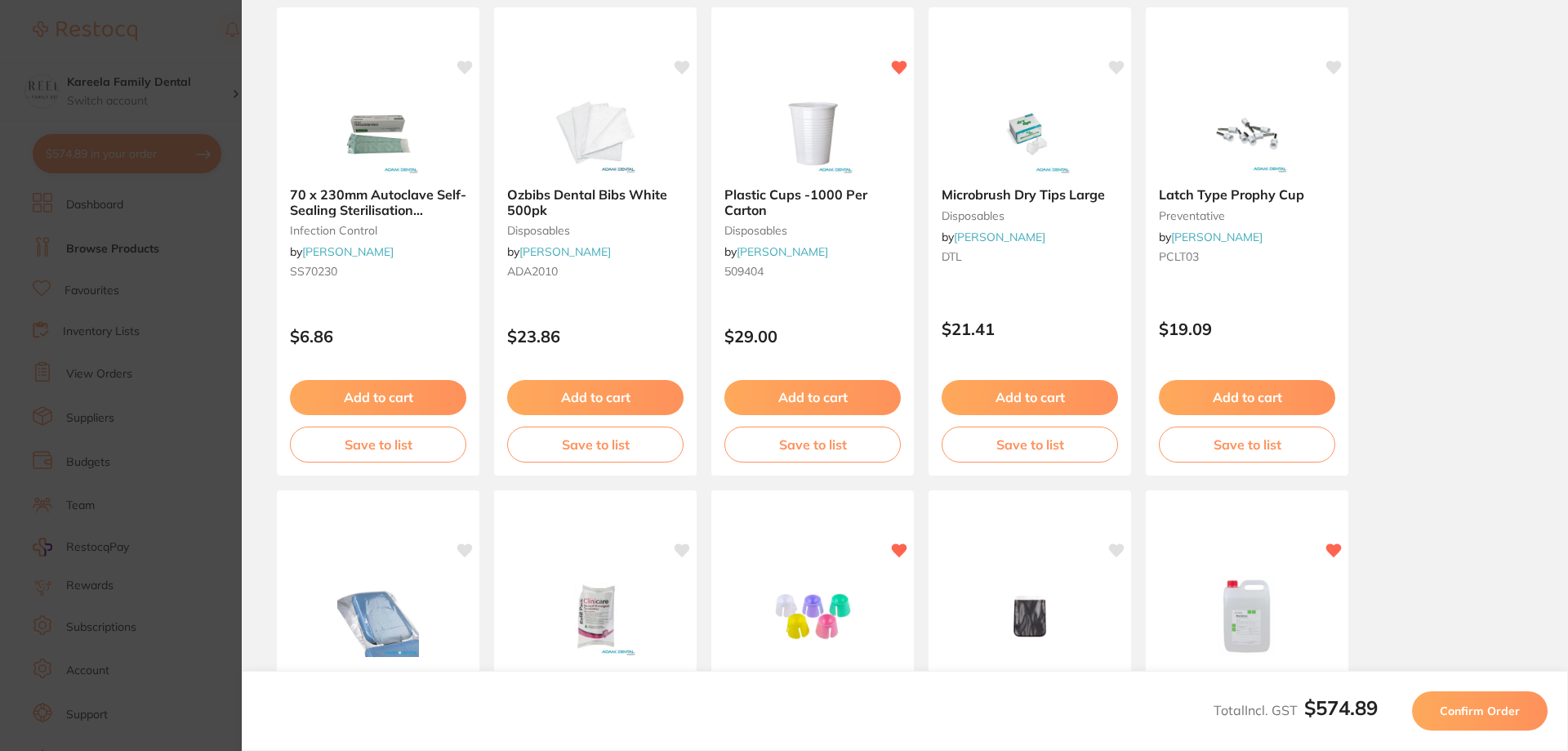
scroll to position [456, 0]
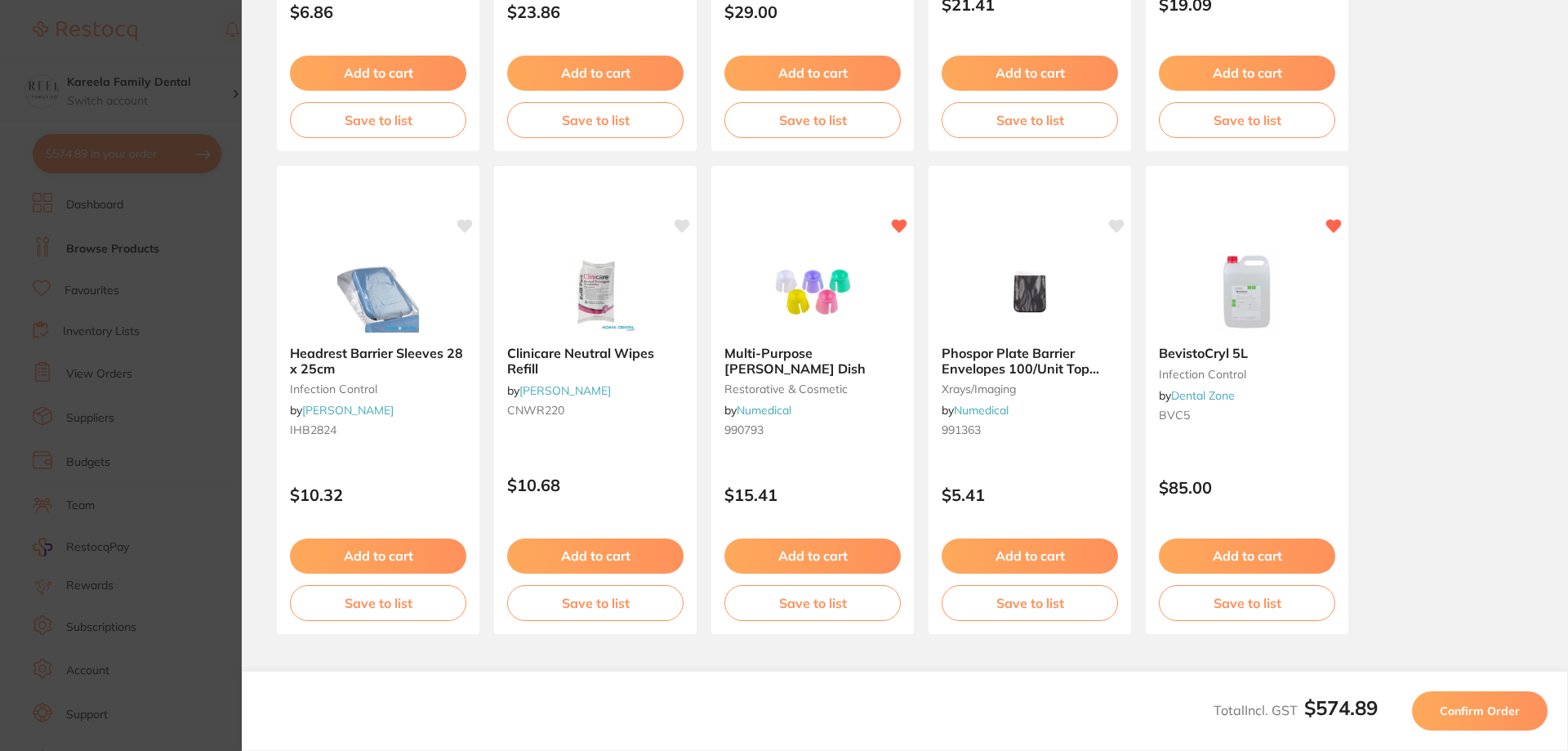
click at [1523, 713] on button "Confirm Order" at bounding box center [1480, 710] width 136 height 39
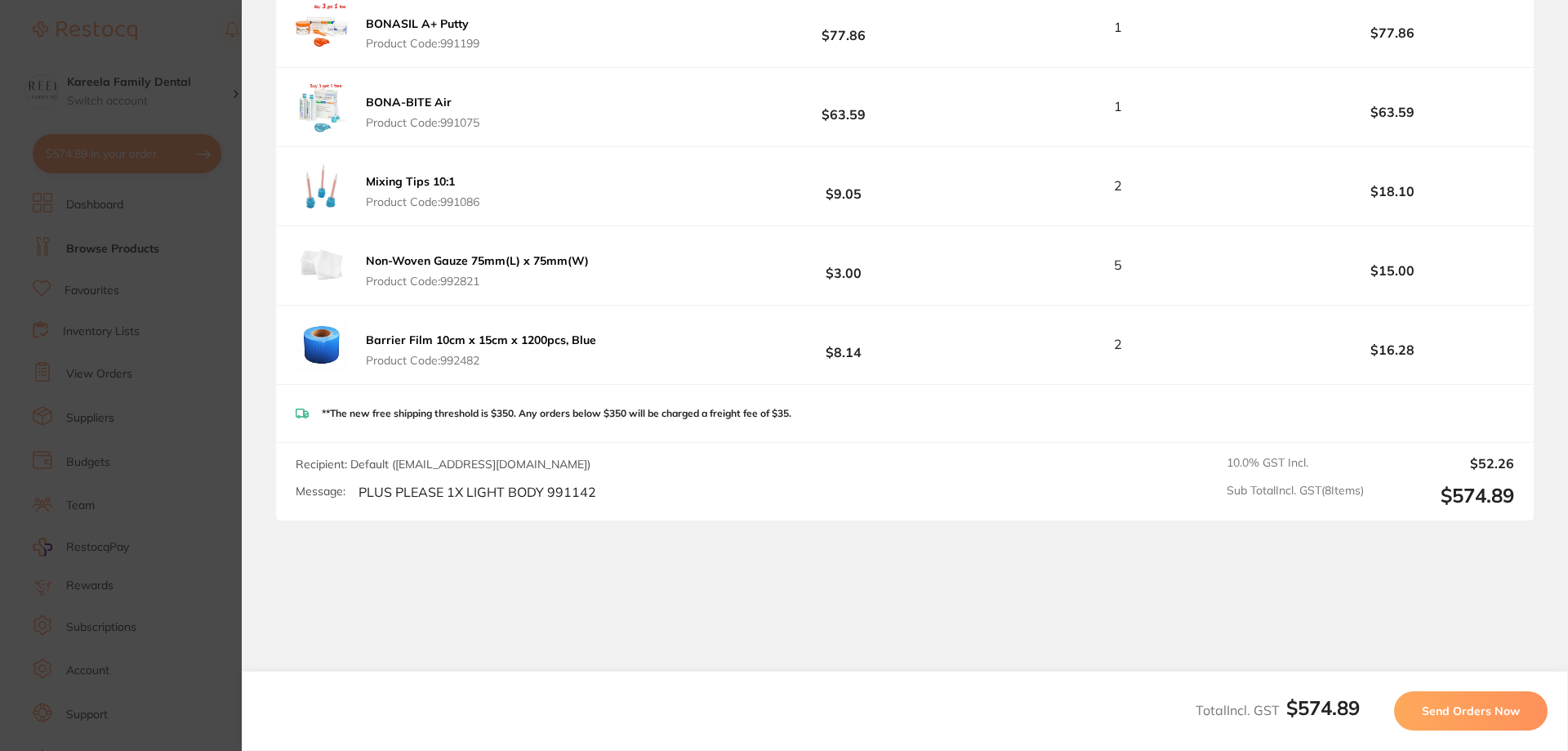
scroll to position [616, 0]
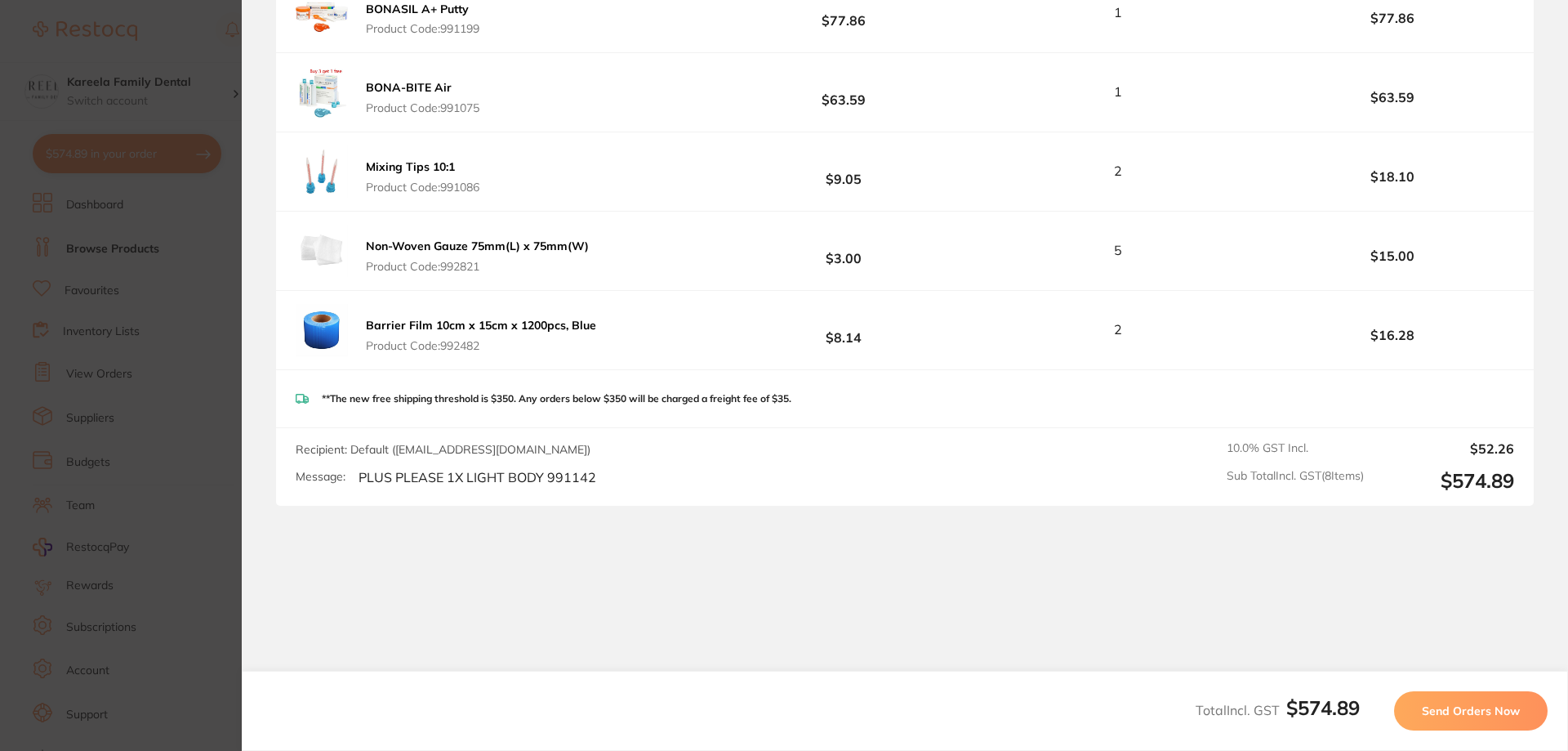
click at [1480, 696] on button "Send Orders Now" at bounding box center [1471, 710] width 154 height 39
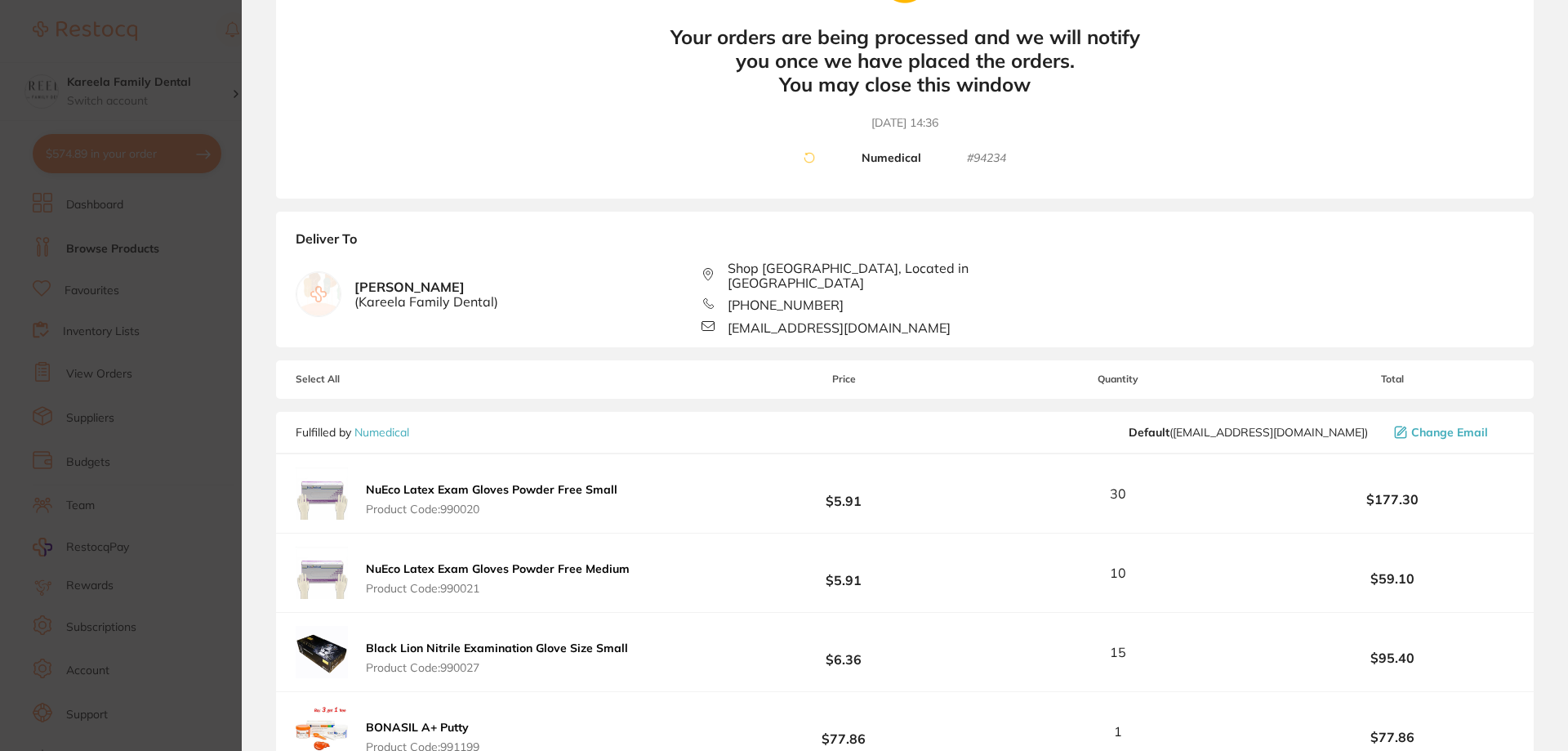
scroll to position [77, 0]
